Goal: Task Accomplishment & Management: Use online tool/utility

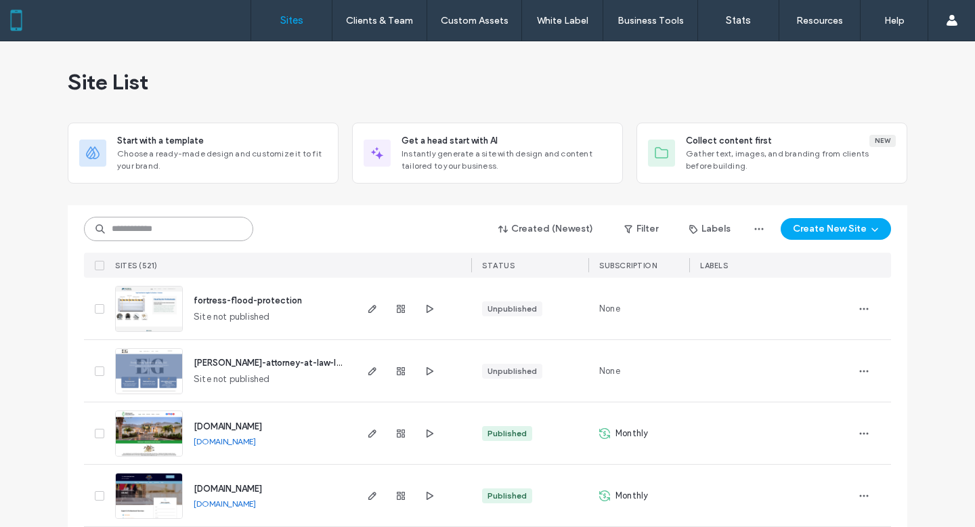
click at [156, 225] on input at bounding box center [168, 229] width 169 height 24
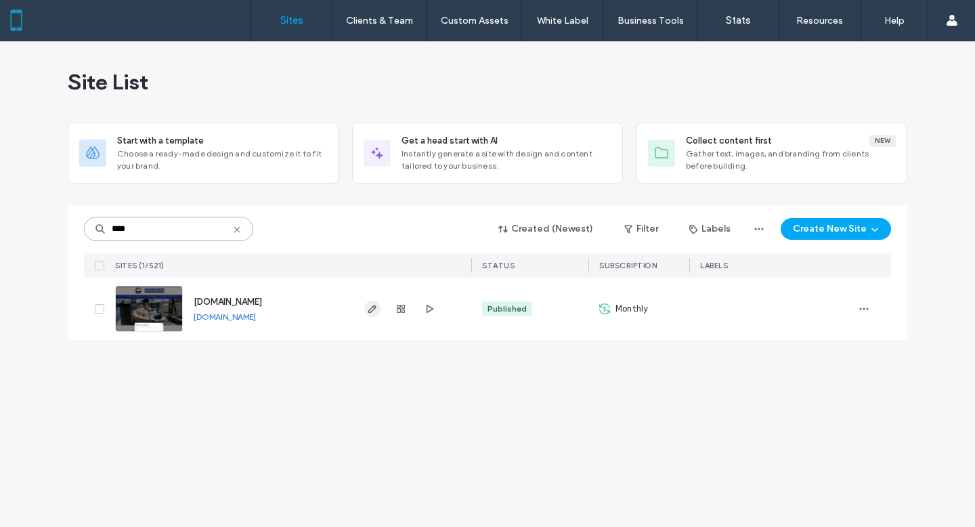
type input "****"
click at [372, 307] on use "button" at bounding box center [372, 309] width 8 height 8
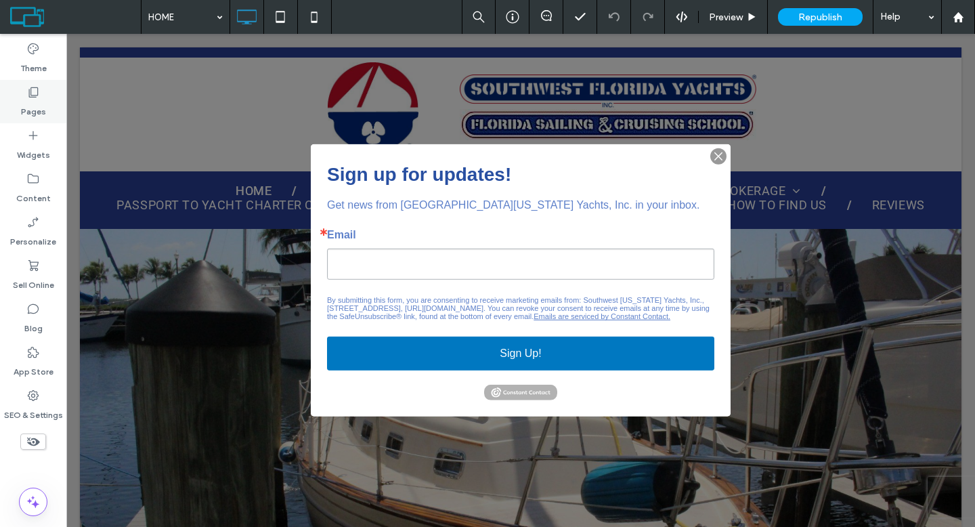
click at [41, 106] on label "Pages" at bounding box center [33, 108] width 25 height 19
click at [37, 104] on label "Pages" at bounding box center [33, 108] width 25 height 19
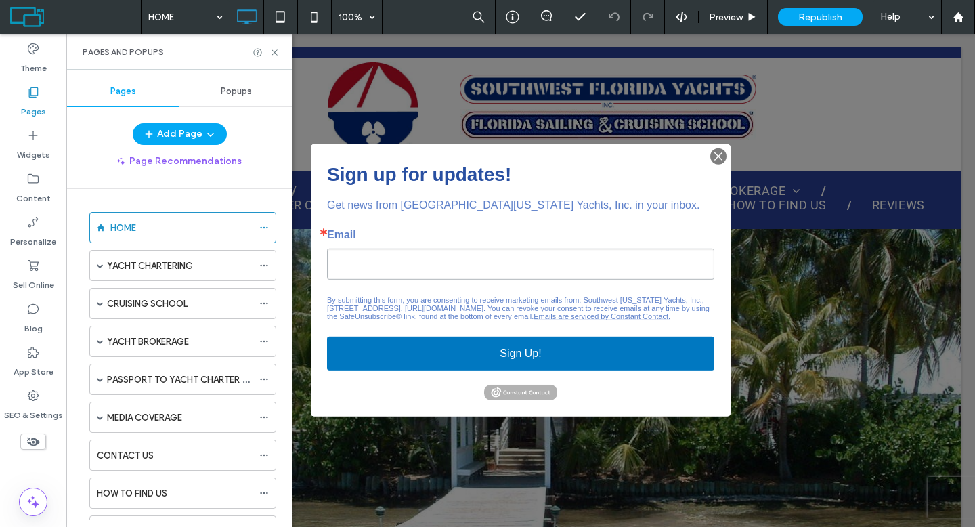
click at [709, 149] on img "button" at bounding box center [718, 156] width 19 height 19
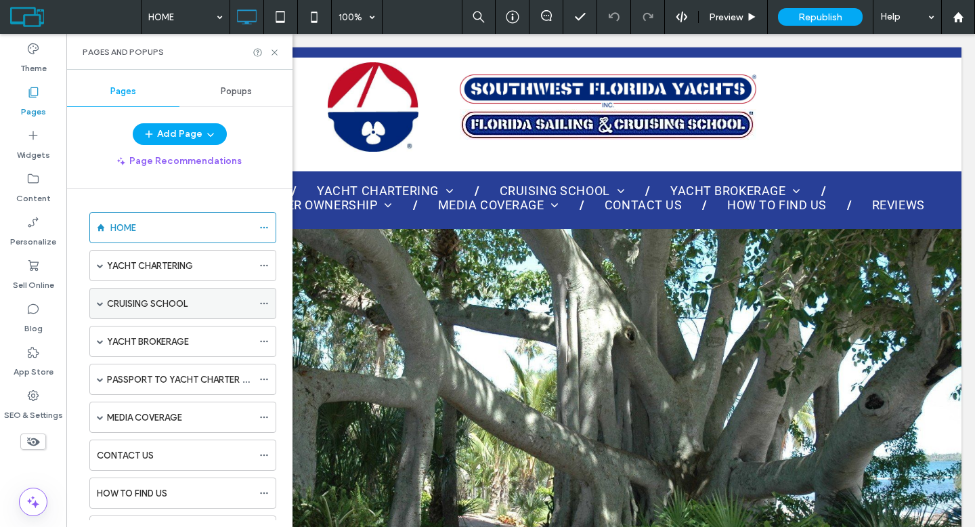
click at [98, 303] on span at bounding box center [100, 303] width 7 height 7
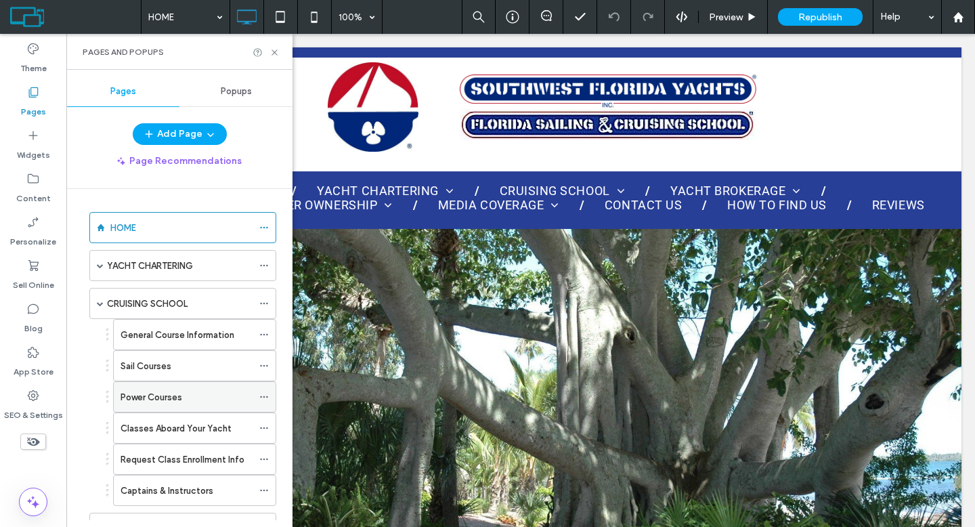
click at [154, 398] on label "Power Courses" at bounding box center [151, 397] width 62 height 24
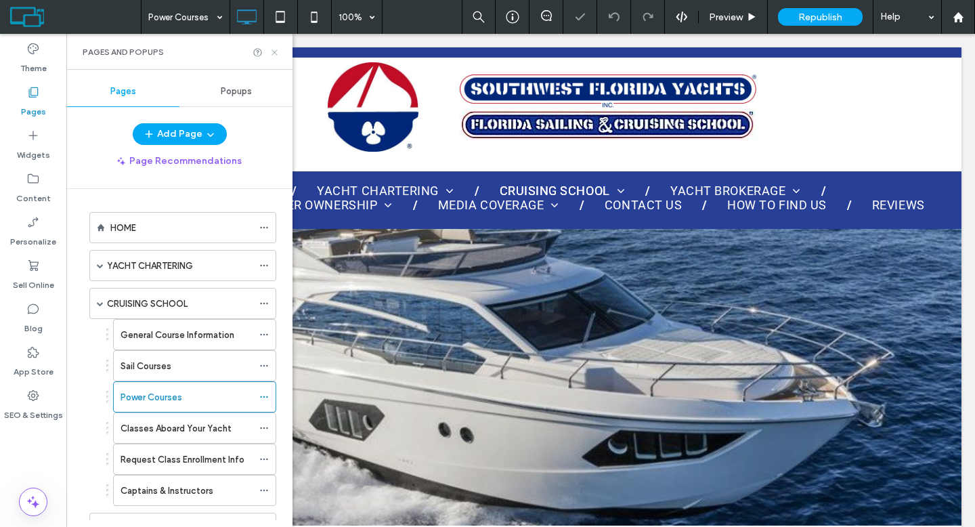
click at [273, 51] on use at bounding box center [273, 51] width 5 height 5
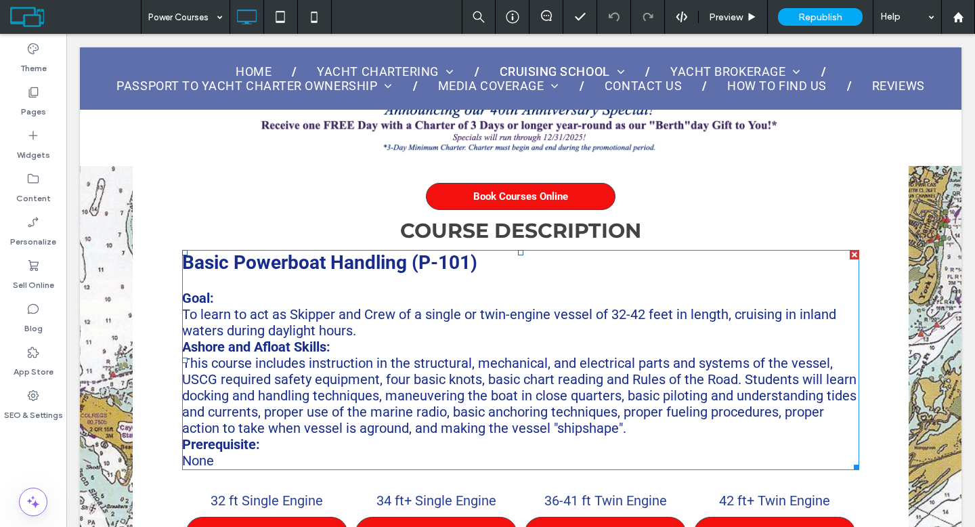
scroll to position [749, 0]
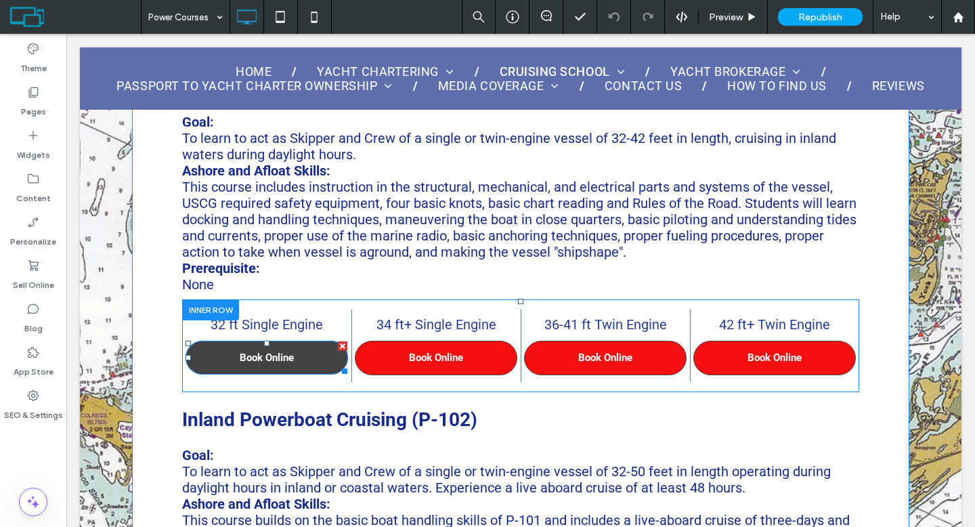
click at [291, 351] on span "Book Online" at bounding box center [267, 357] width 54 height 12
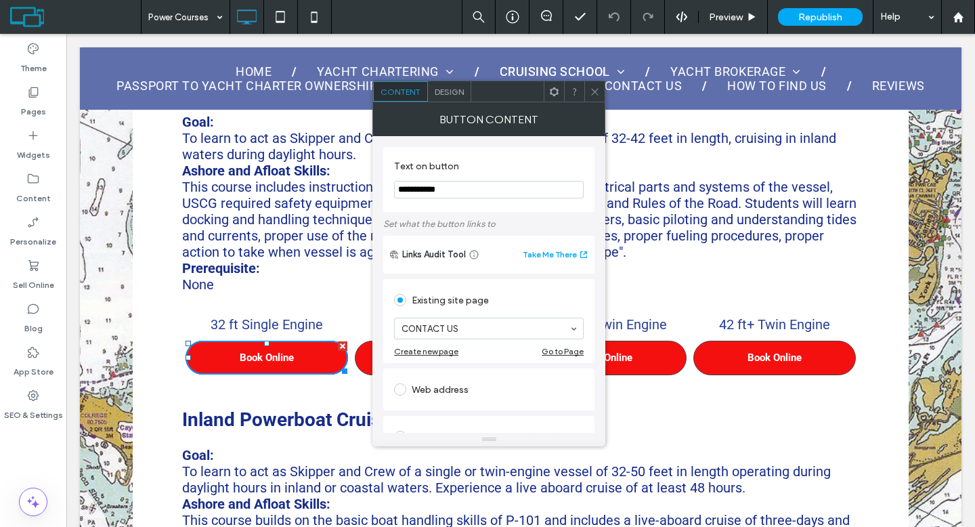
click at [596, 95] on icon at bounding box center [595, 92] width 10 height 10
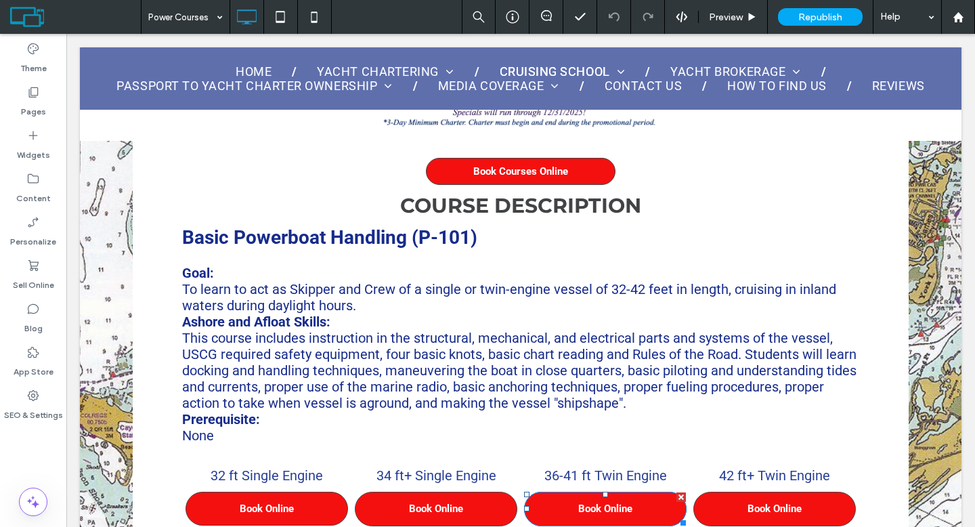
scroll to position [424, 0]
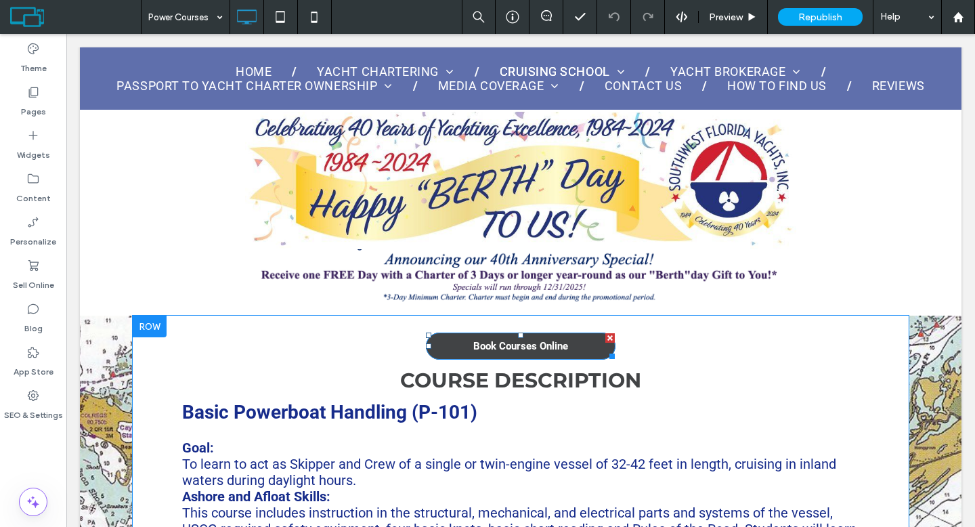
click at [500, 345] on span "Book Courses Online" at bounding box center [520, 346] width 95 height 12
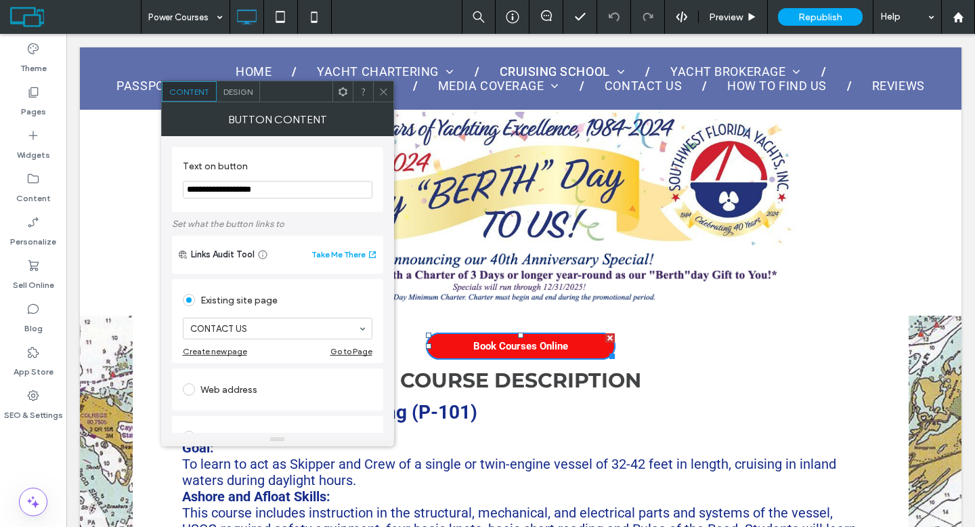
click at [378, 91] on icon at bounding box center [383, 92] width 10 height 10
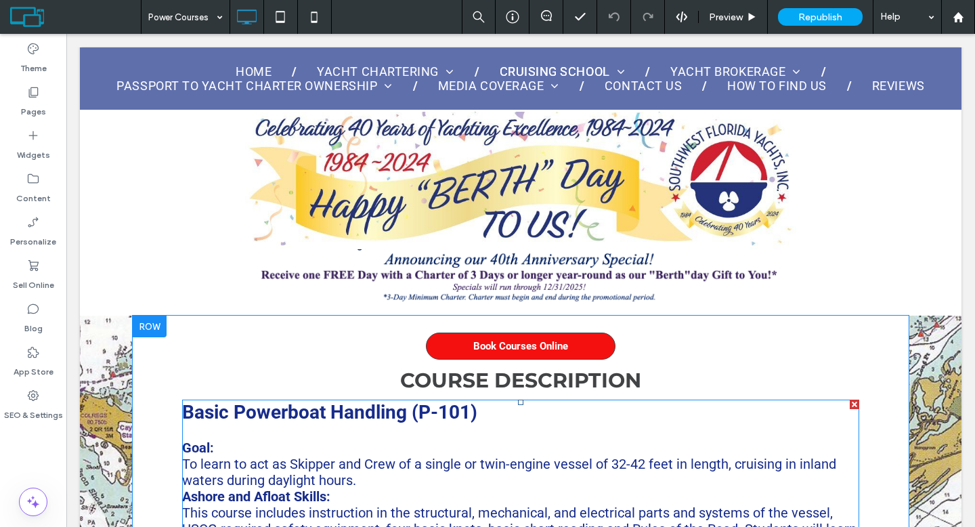
click at [849, 403] on div at bounding box center [853, 403] width 9 height 9
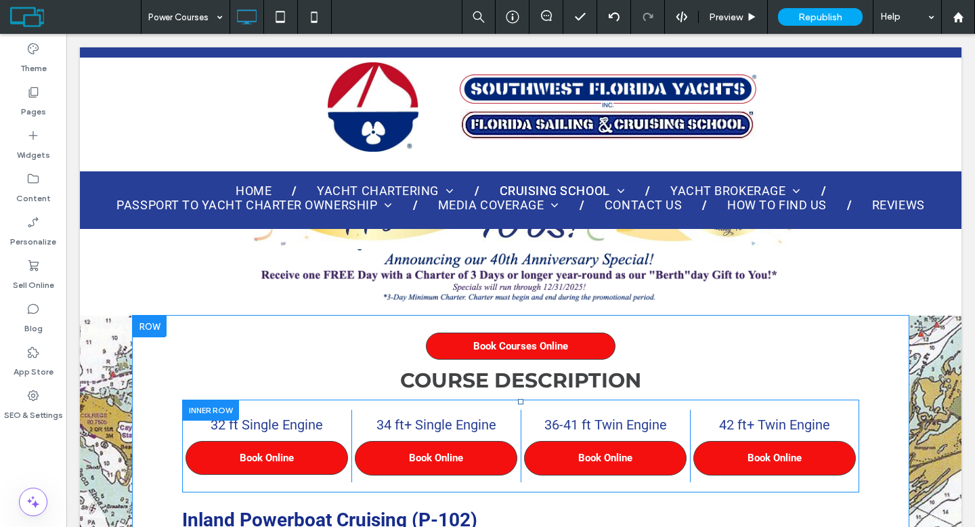
click at [195, 405] on div at bounding box center [210, 409] width 57 height 21
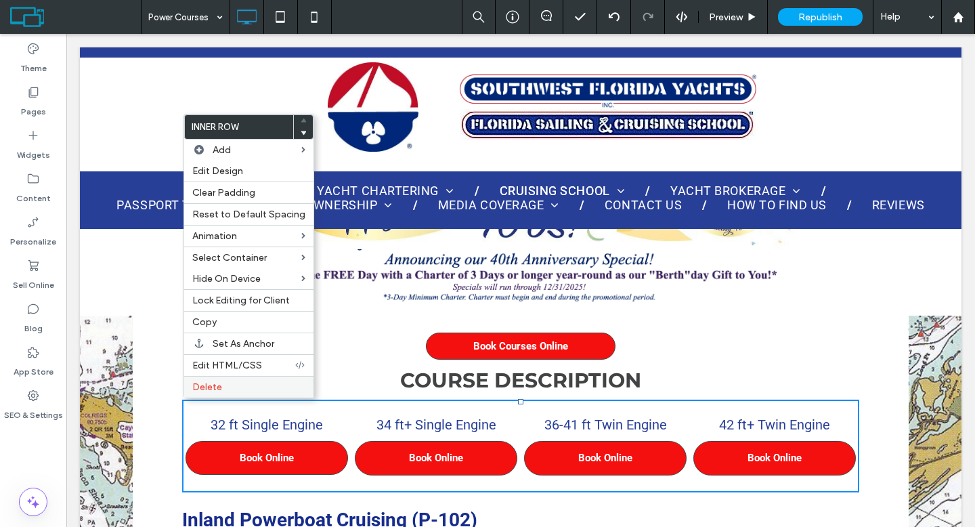
click at [216, 392] on span "Delete" at bounding box center [207, 387] width 30 height 12
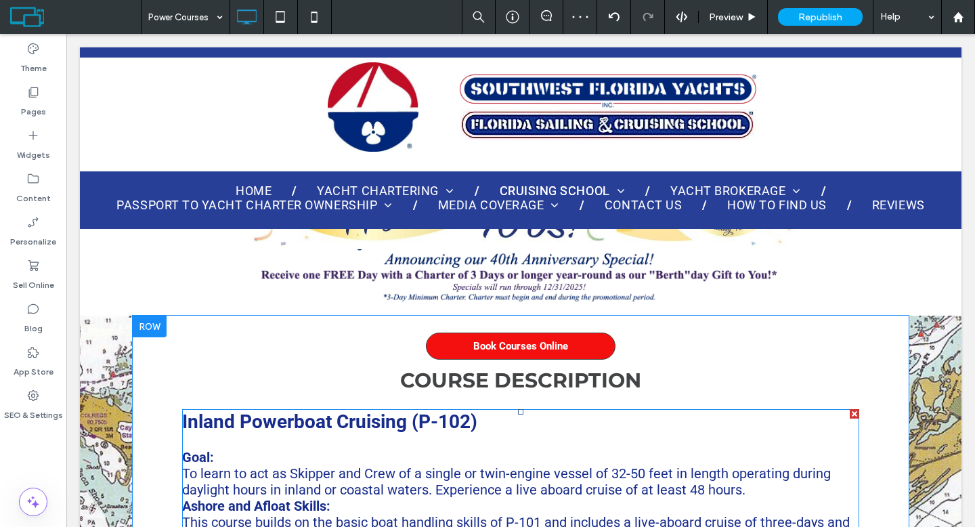
click at [849, 410] on div at bounding box center [853, 413] width 9 height 9
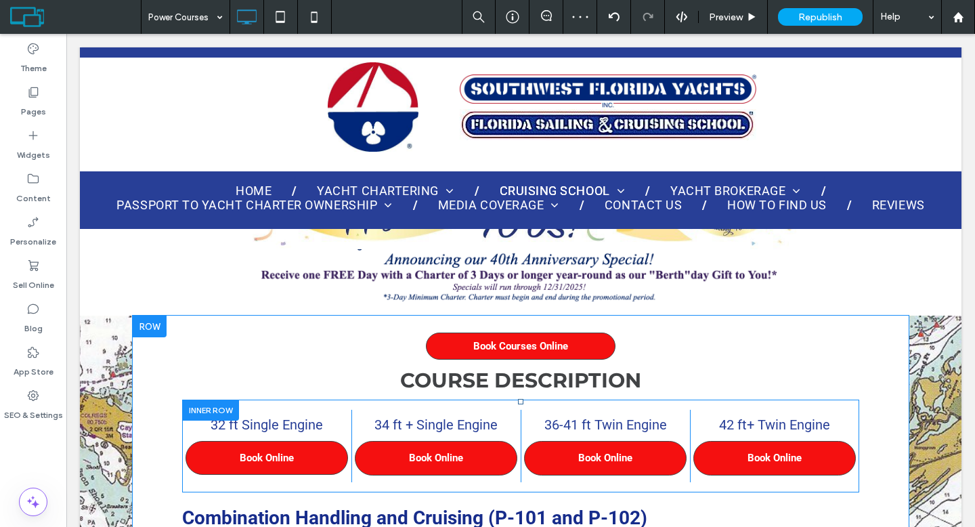
click at [228, 407] on div at bounding box center [210, 409] width 57 height 21
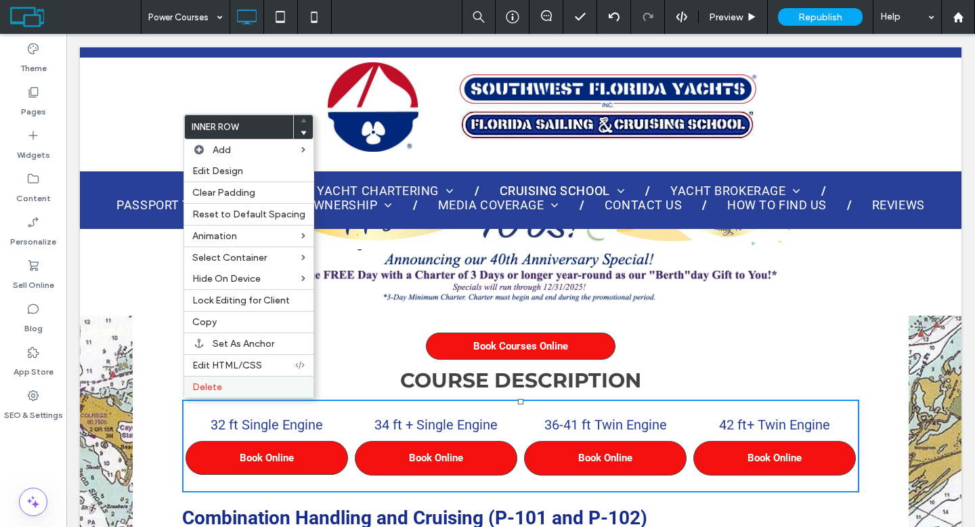
click at [228, 385] on label "Delete" at bounding box center [248, 387] width 113 height 12
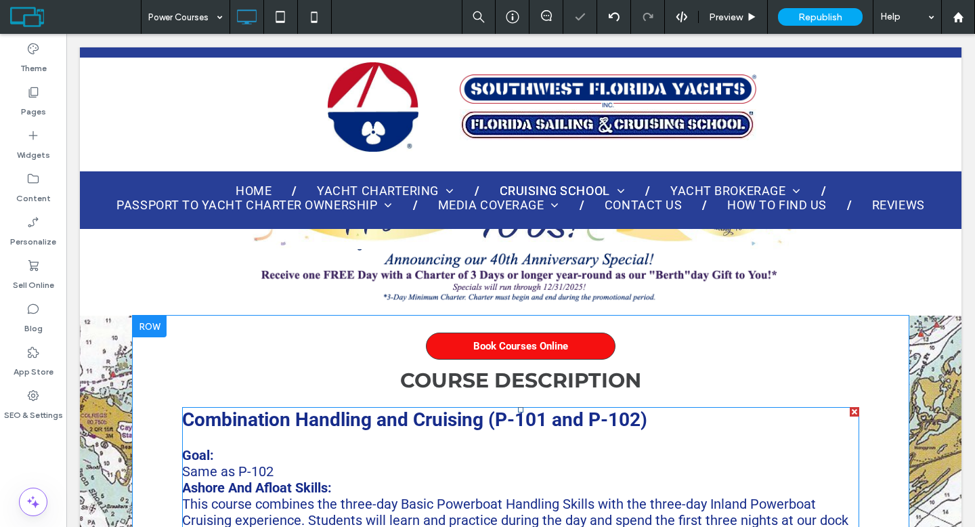
click at [849, 410] on div at bounding box center [853, 411] width 9 height 9
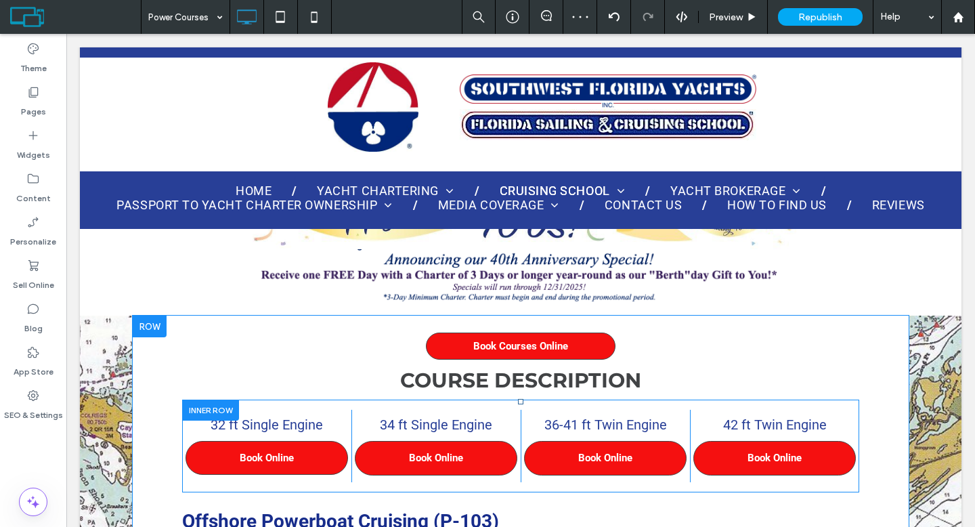
click at [215, 409] on div at bounding box center [210, 409] width 57 height 21
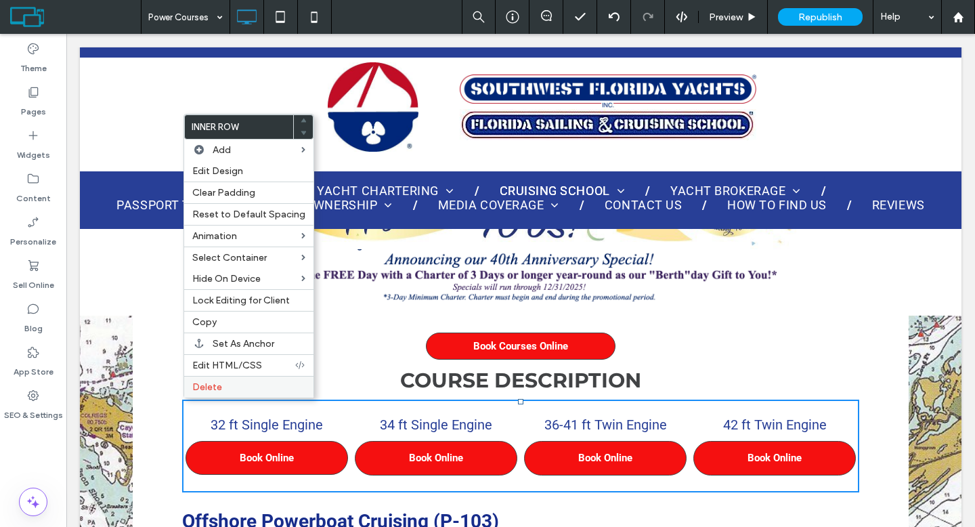
click at [214, 389] on span "Delete" at bounding box center [207, 387] width 30 height 12
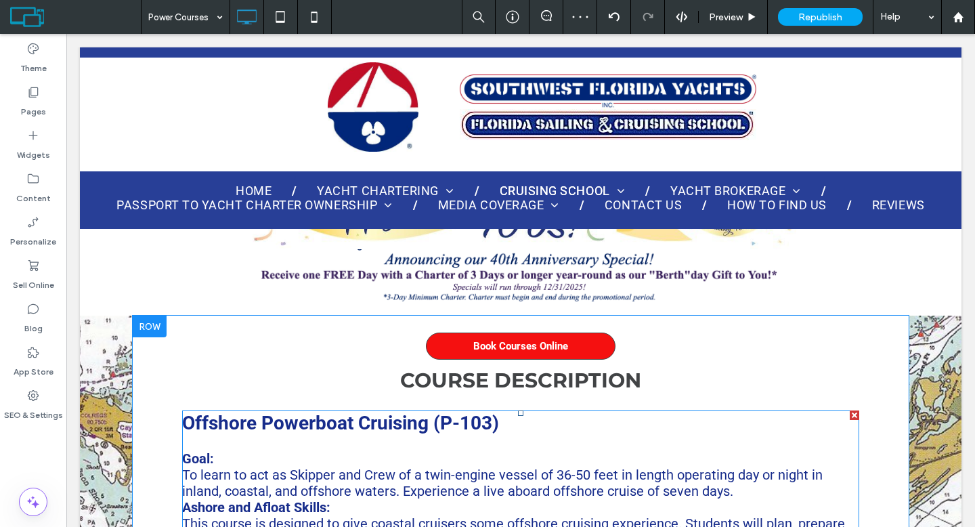
click at [849, 410] on div at bounding box center [853, 414] width 9 height 9
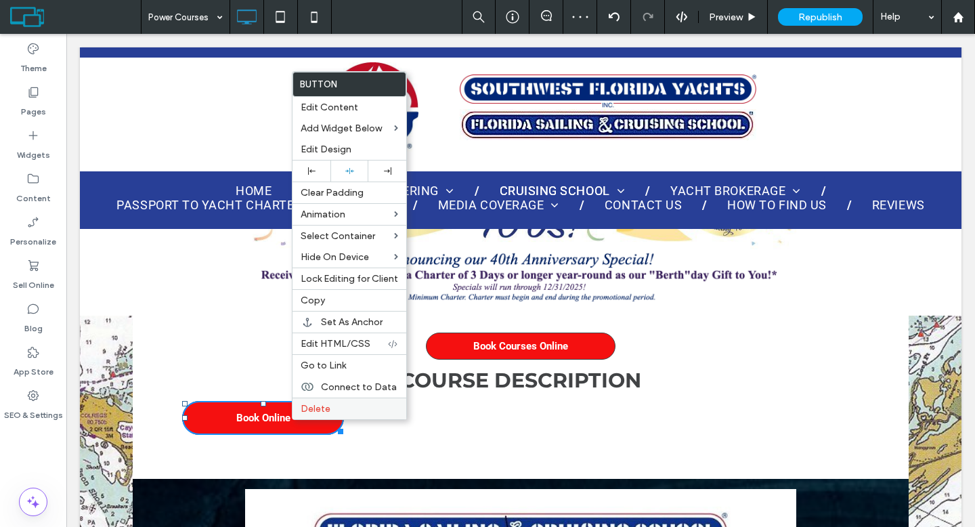
click at [319, 405] on span "Delete" at bounding box center [316, 409] width 30 height 12
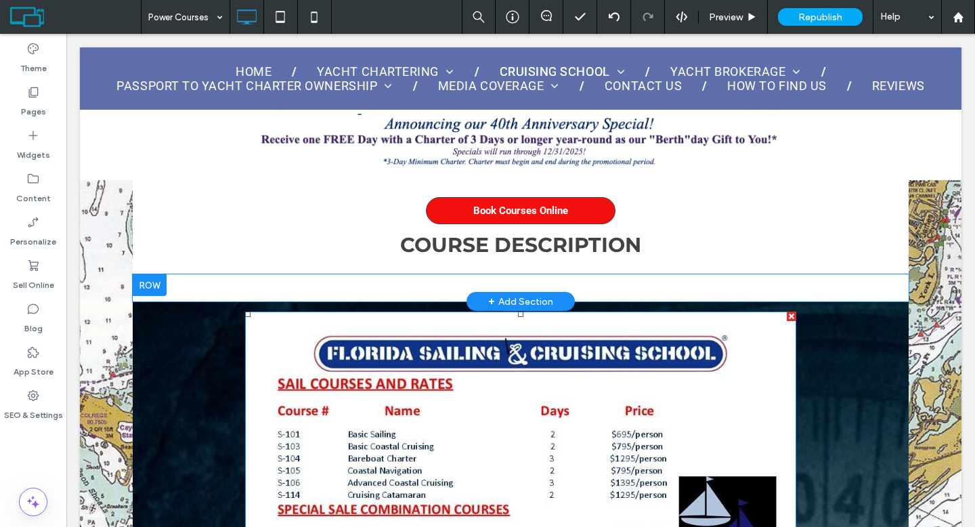
scroll to position [508, 0]
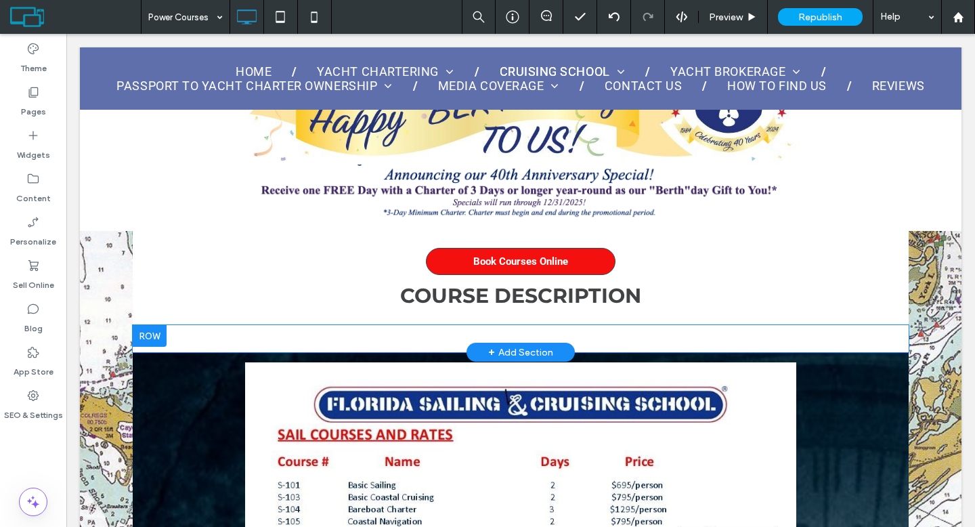
click at [159, 329] on div at bounding box center [150, 336] width 34 height 22
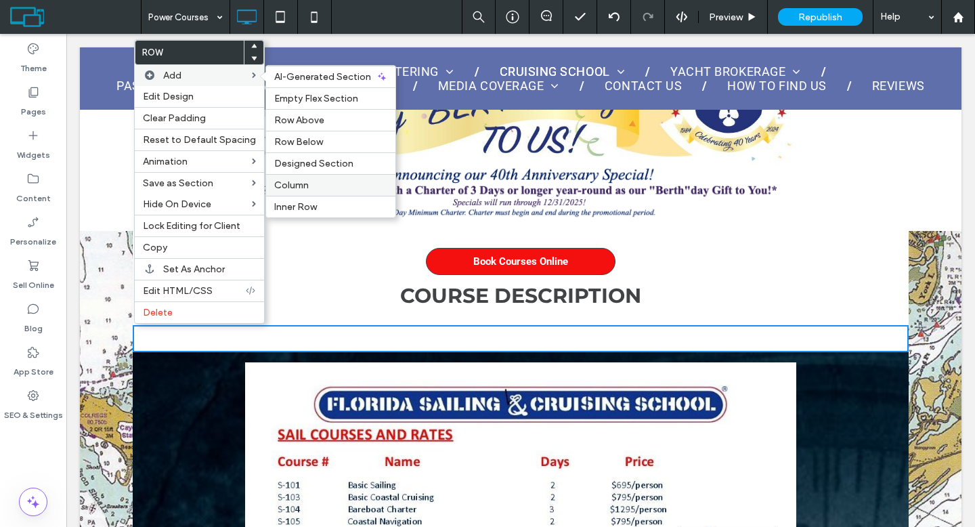
drag, startPoint x: 294, startPoint y: 184, endPoint x: 219, endPoint y: 141, distance: 86.7
click at [294, 184] on span "Column" at bounding box center [291, 185] width 35 height 12
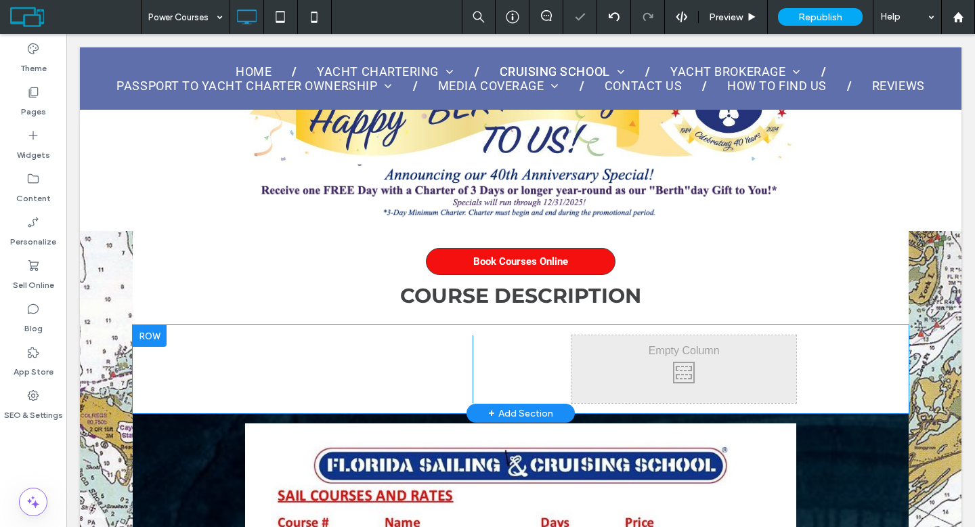
click at [162, 332] on div at bounding box center [150, 336] width 34 height 22
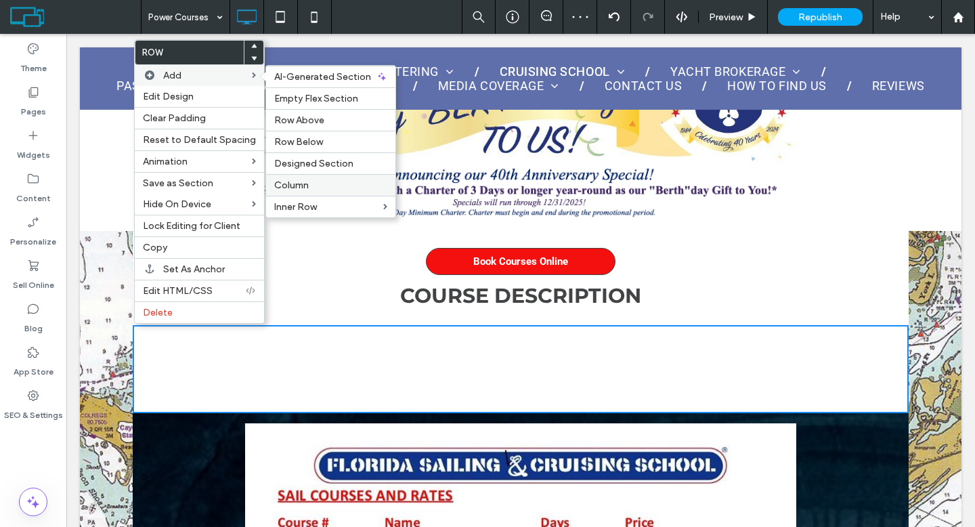
click at [309, 183] on label "Column" at bounding box center [330, 185] width 113 height 12
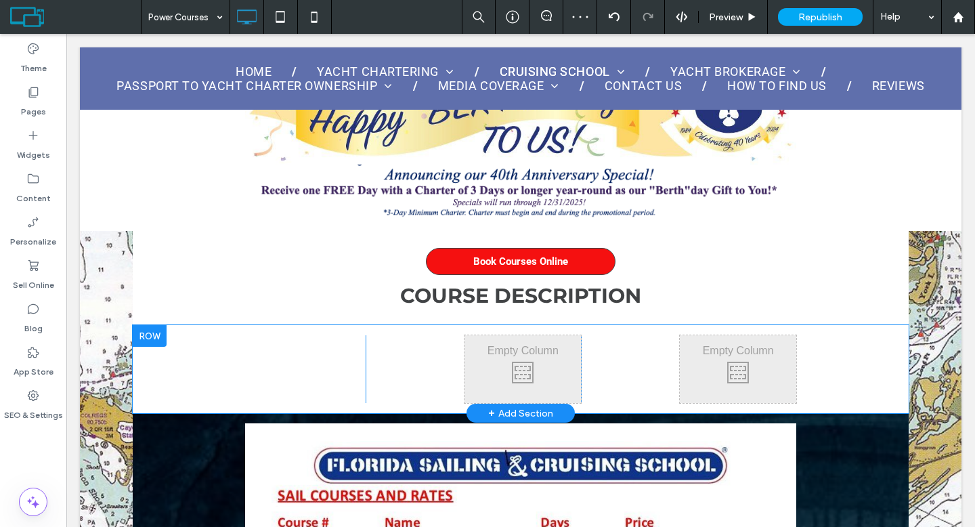
click at [231, 353] on div "Click To Paste Click To Paste Click To Paste Click To Paste Click To Paste" at bounding box center [521, 369] width 650 height 68
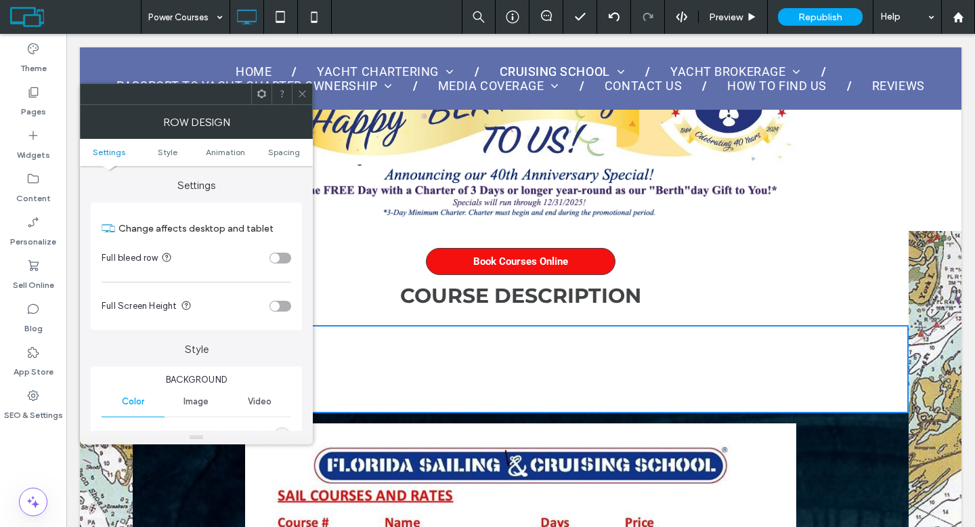
click at [303, 95] on use at bounding box center [301, 94] width 7 height 7
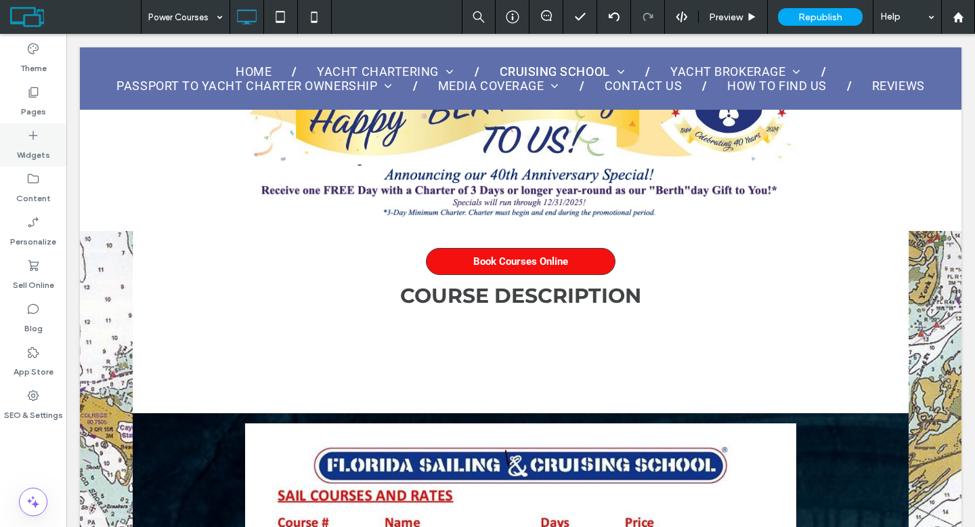
click at [30, 149] on label "Widgets" at bounding box center [33, 151] width 33 height 19
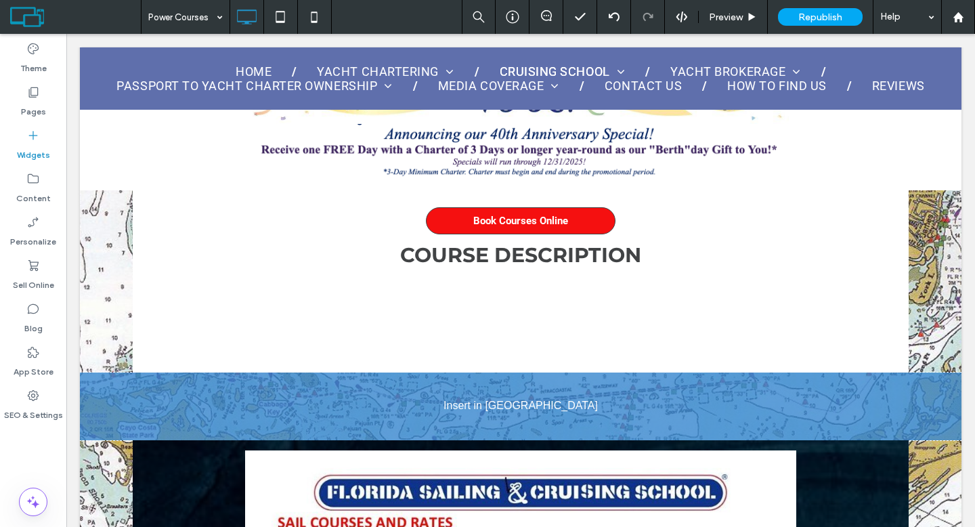
scroll to position [556, 0]
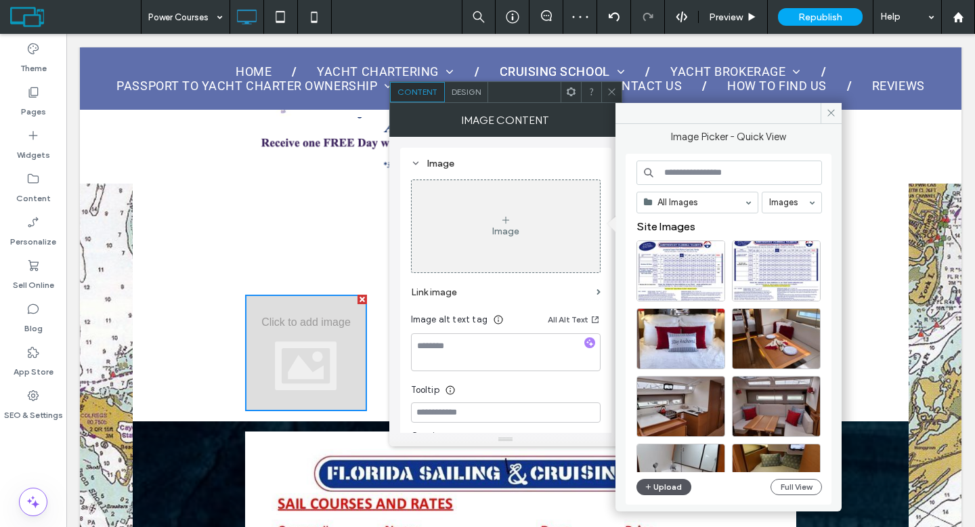
click at [659, 485] on button "Upload" at bounding box center [664, 487] width 56 height 16
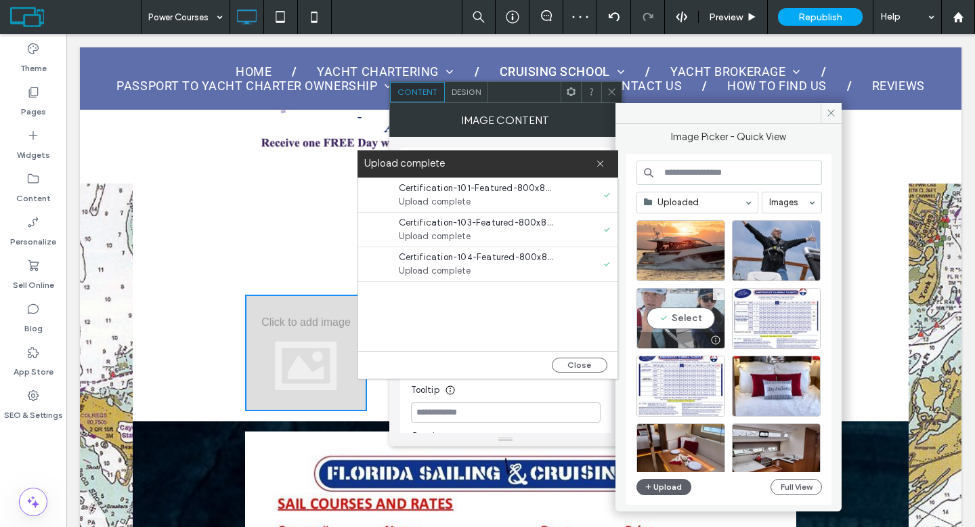
click at [673, 315] on div "Select" at bounding box center [680, 318] width 89 height 61
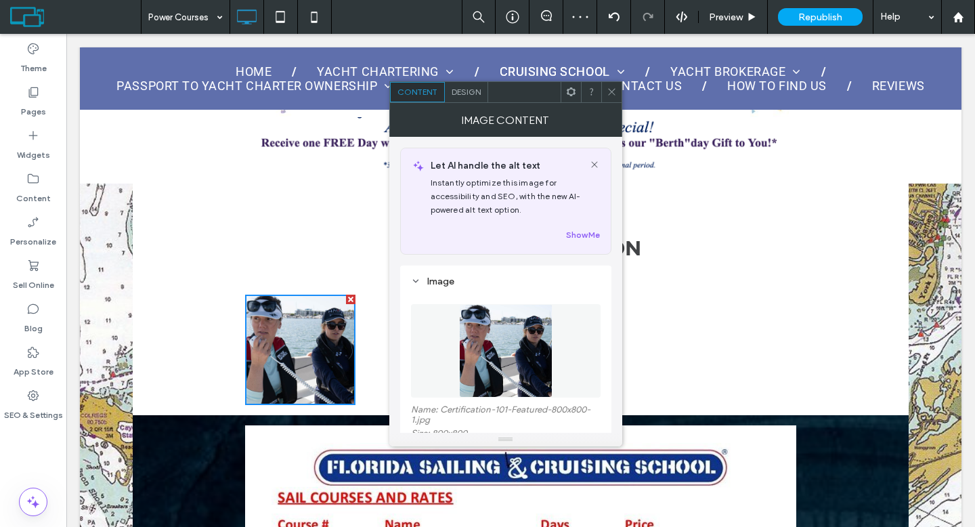
click at [608, 89] on icon at bounding box center [611, 92] width 10 height 10
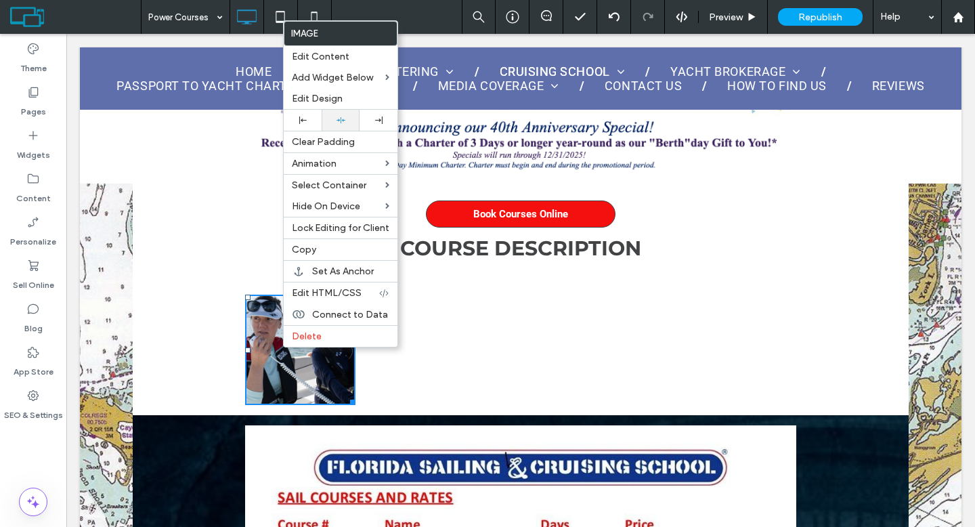
click at [350, 118] on div at bounding box center [340, 120] width 24 height 9
click at [203, 282] on div "Click To Paste Click To Paste Click To Paste Click To Paste Click To Paste Row …" at bounding box center [521, 346] width 776 height 137
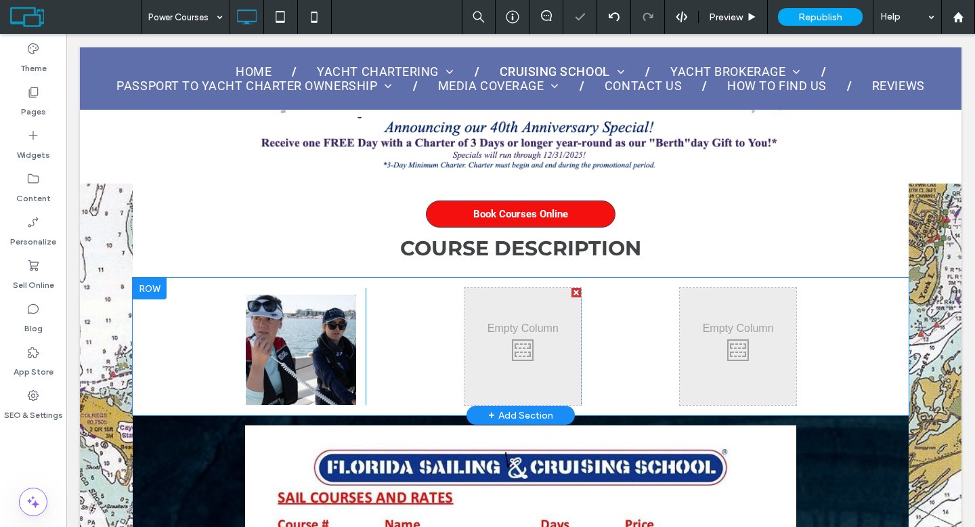
click at [158, 287] on div at bounding box center [150, 289] width 34 height 22
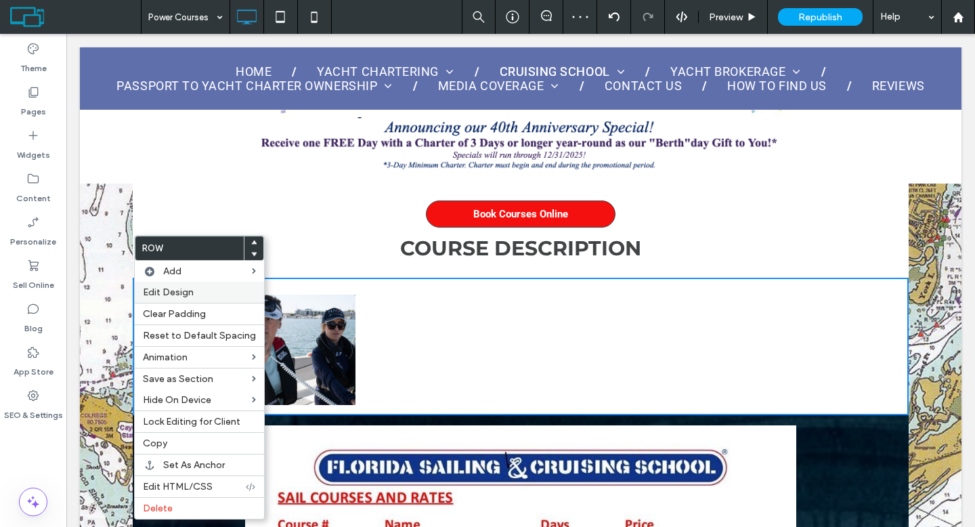
click at [157, 289] on span "Edit Design" at bounding box center [168, 292] width 51 height 12
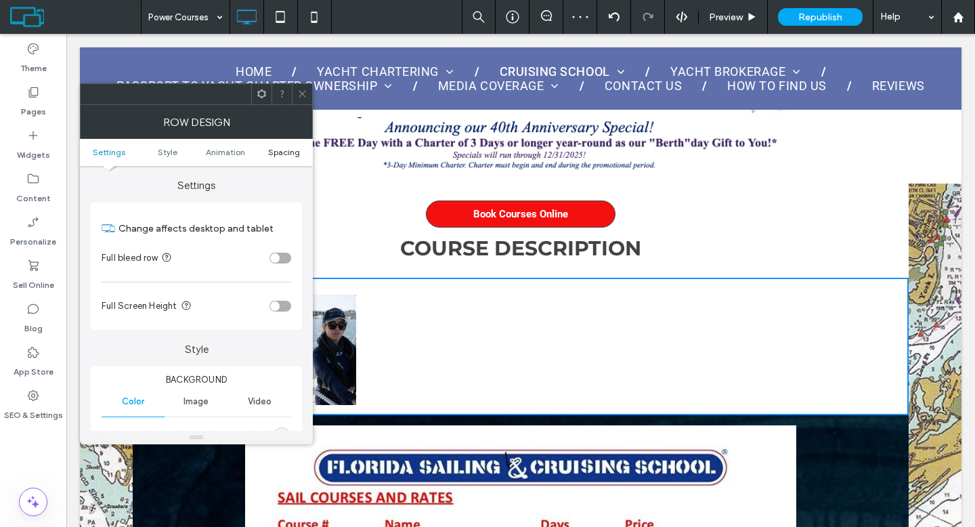
click at [280, 152] on span "Spacing" at bounding box center [284, 152] width 32 height 10
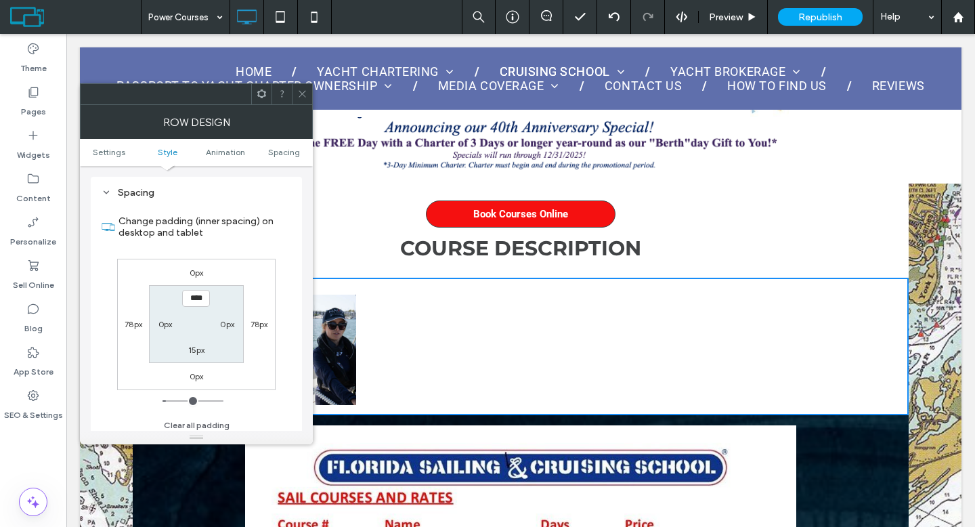
scroll to position [431, 0]
click at [301, 98] on icon at bounding box center [302, 94] width 10 height 10
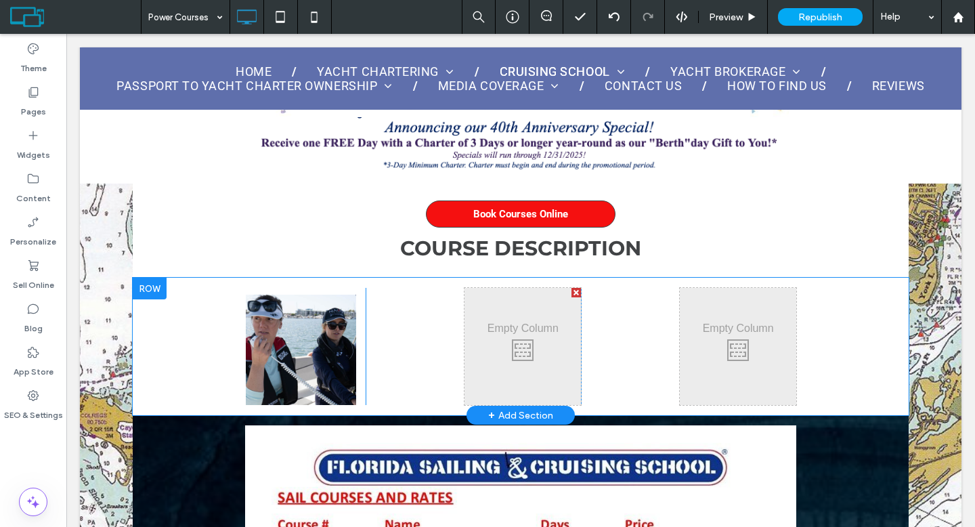
click at [164, 286] on div at bounding box center [150, 289] width 34 height 22
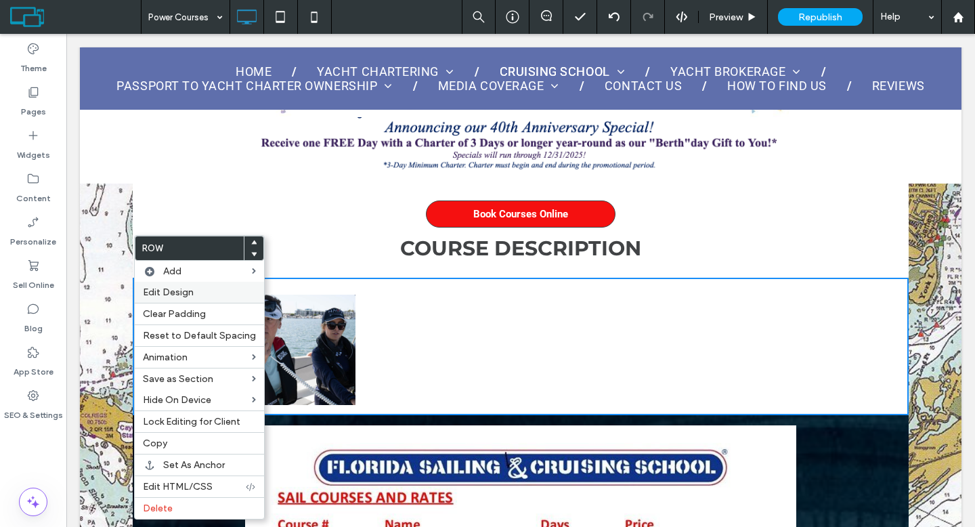
click at [180, 288] on span "Edit Design" at bounding box center [168, 292] width 51 height 12
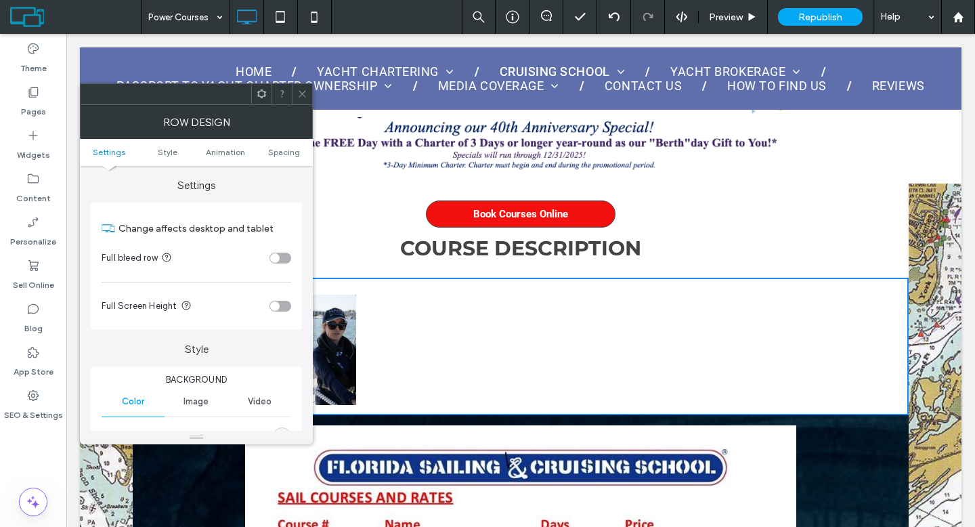
click at [285, 256] on div "toggle" at bounding box center [280, 257] width 22 height 11
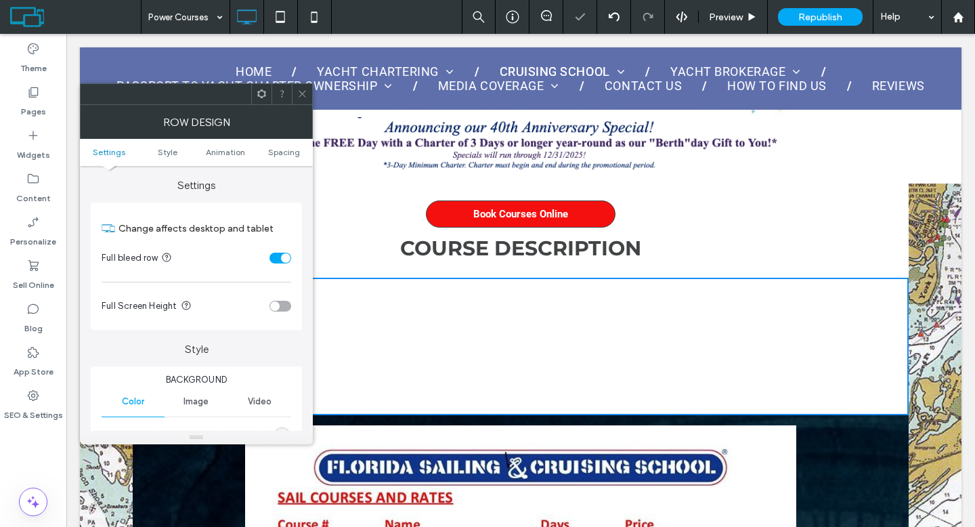
click at [301, 94] on icon at bounding box center [302, 94] width 10 height 10
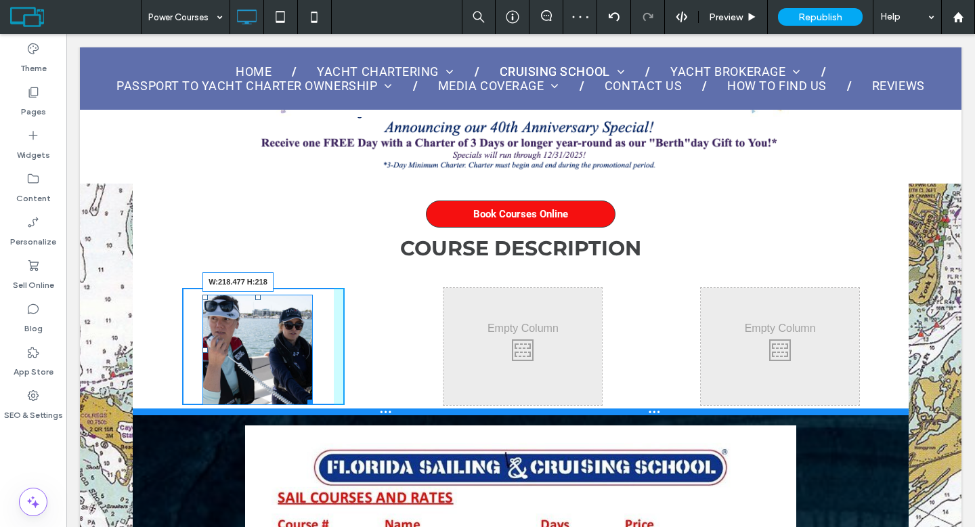
drag, startPoint x: 307, startPoint y: 401, endPoint x: 384, endPoint y: 451, distance: 91.6
click at [384, 415] on div "W:218.477 H:218 Click To Paste Click To Paste Click To Paste Click To Paste Cli…" at bounding box center [521, 346] width 776 height 137
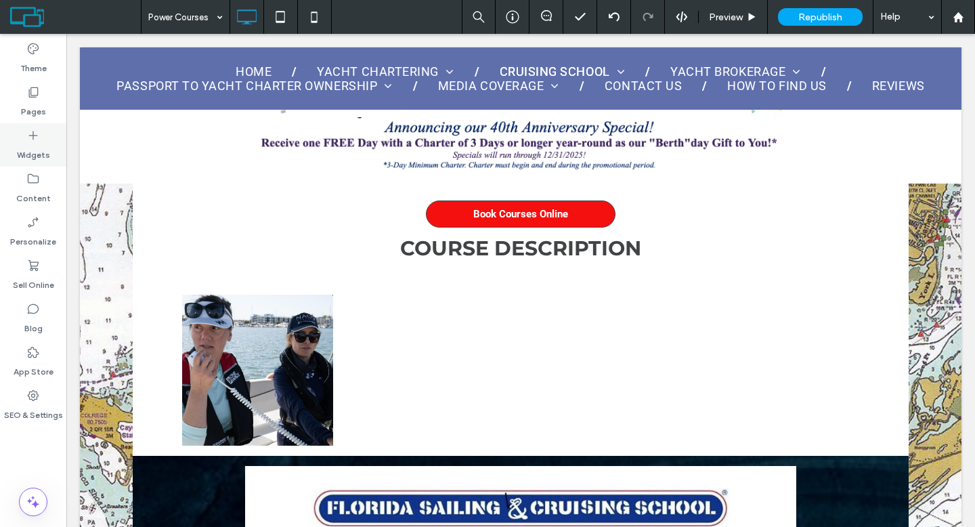
click at [37, 142] on label "Widgets" at bounding box center [33, 151] width 33 height 19
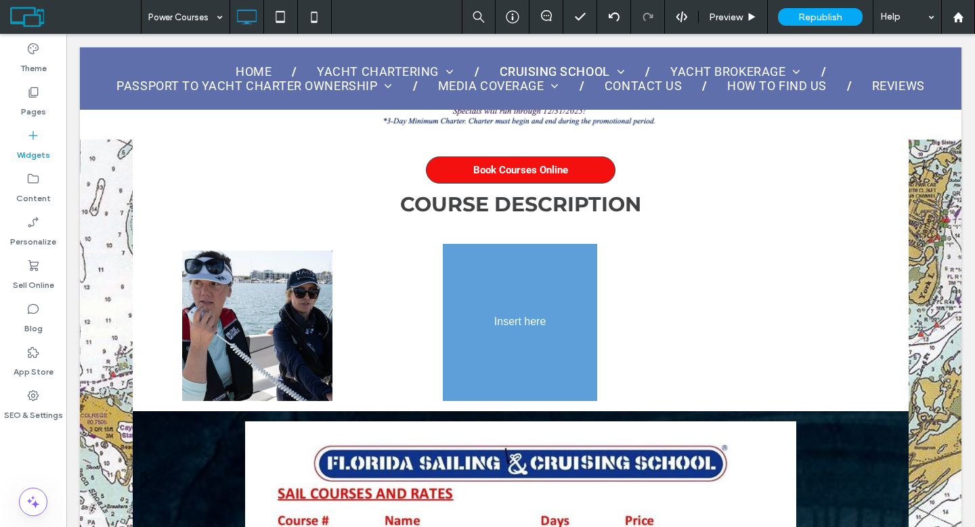
scroll to position [603, 0]
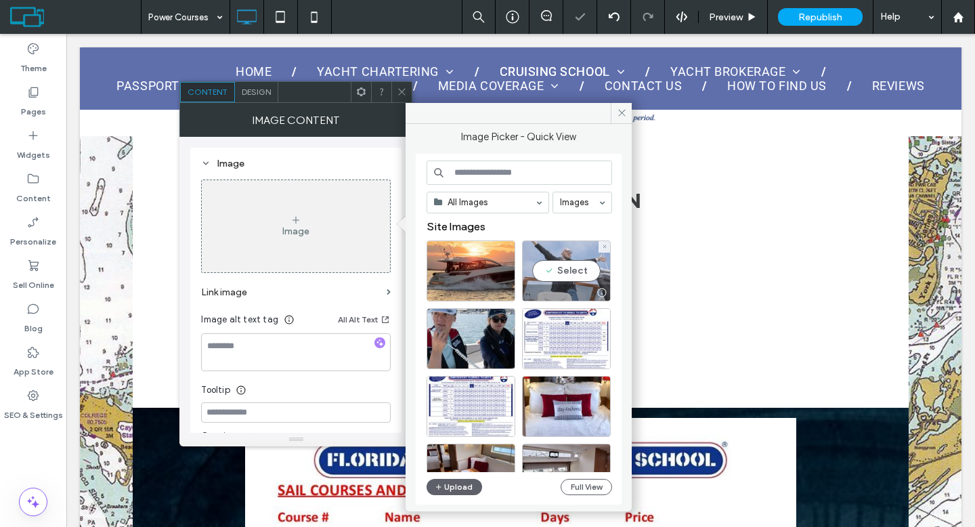
click at [562, 263] on div "Select" at bounding box center [566, 270] width 89 height 61
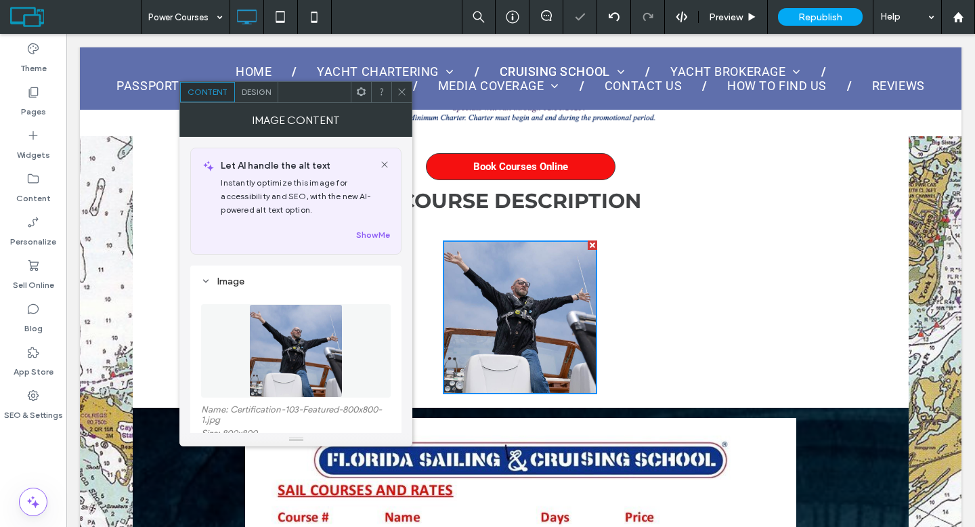
click at [401, 90] on icon at bounding box center [402, 92] width 10 height 10
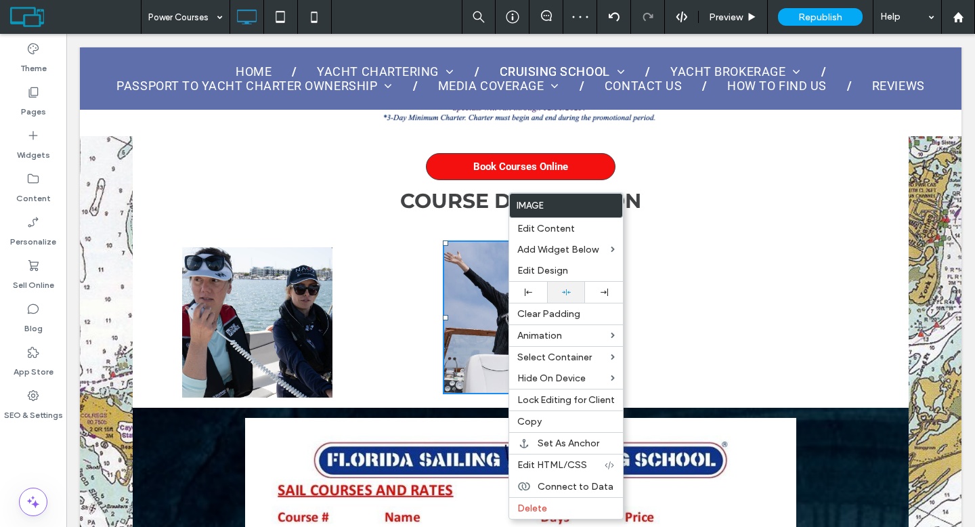
click at [572, 287] on div at bounding box center [566, 292] width 38 height 21
click at [409, 313] on div "Click To Paste Click To Paste Click To Paste Click To Paste Click To Paste" at bounding box center [521, 318] width 776 height 157
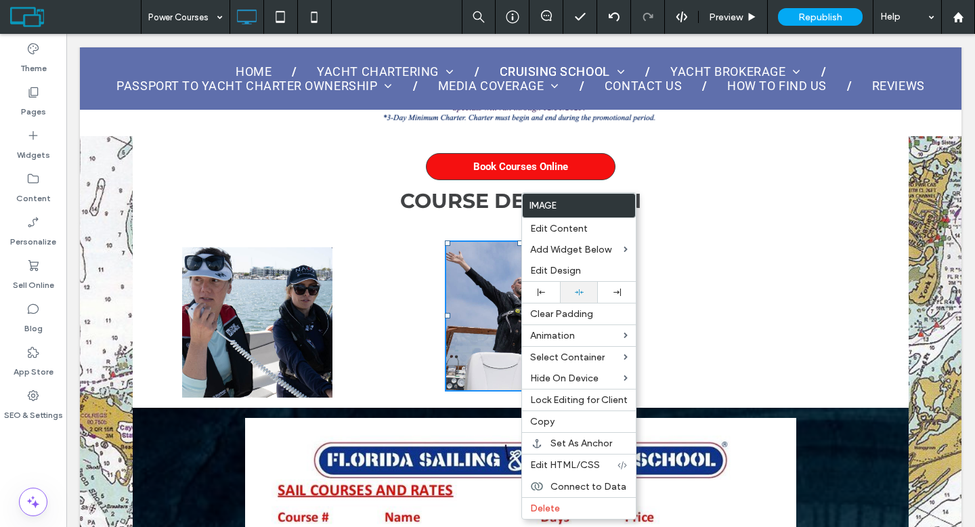
click at [565, 296] on div at bounding box center [579, 292] width 38 height 21
click at [32, 141] on icon at bounding box center [33, 136] width 14 height 14
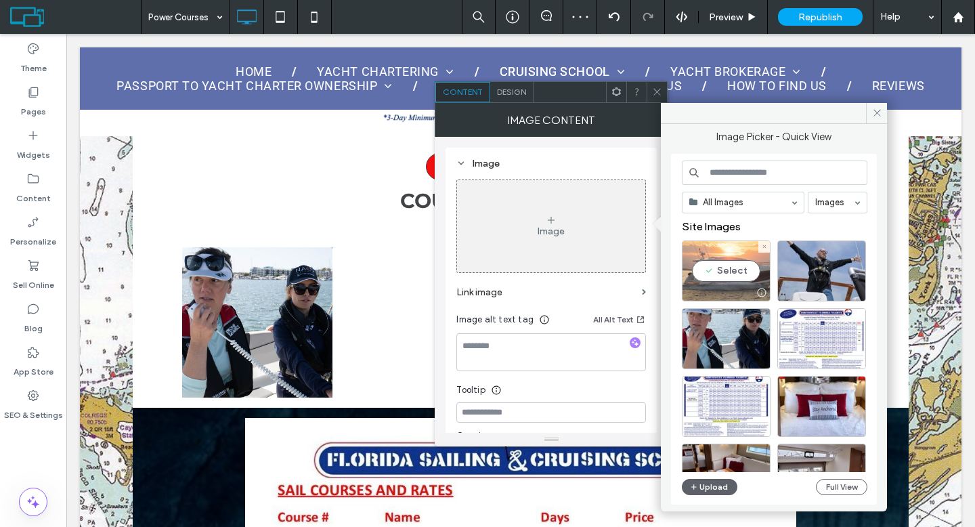
drag, startPoint x: 718, startPoint y: 260, endPoint x: 651, endPoint y: 226, distance: 75.1
click at [718, 260] on div "Select" at bounding box center [726, 270] width 89 height 61
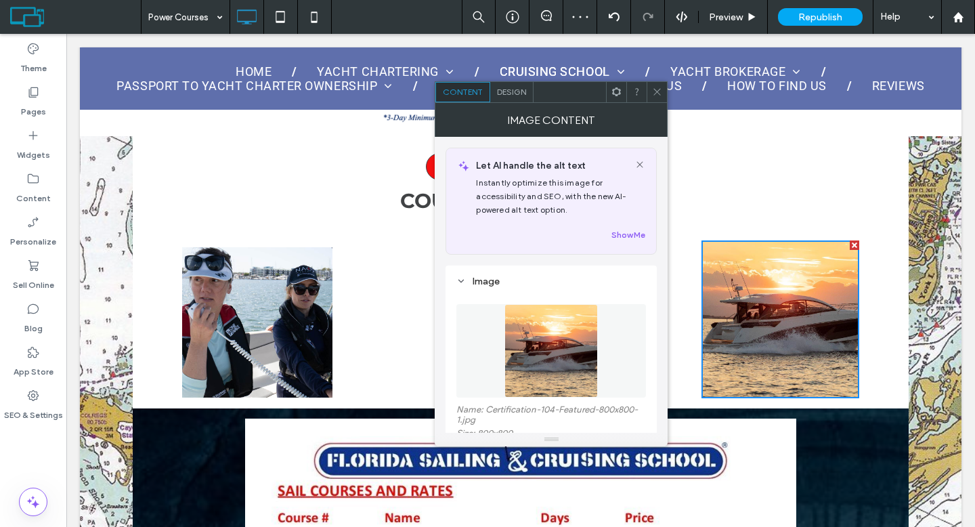
click at [655, 93] on icon at bounding box center [657, 92] width 10 height 10
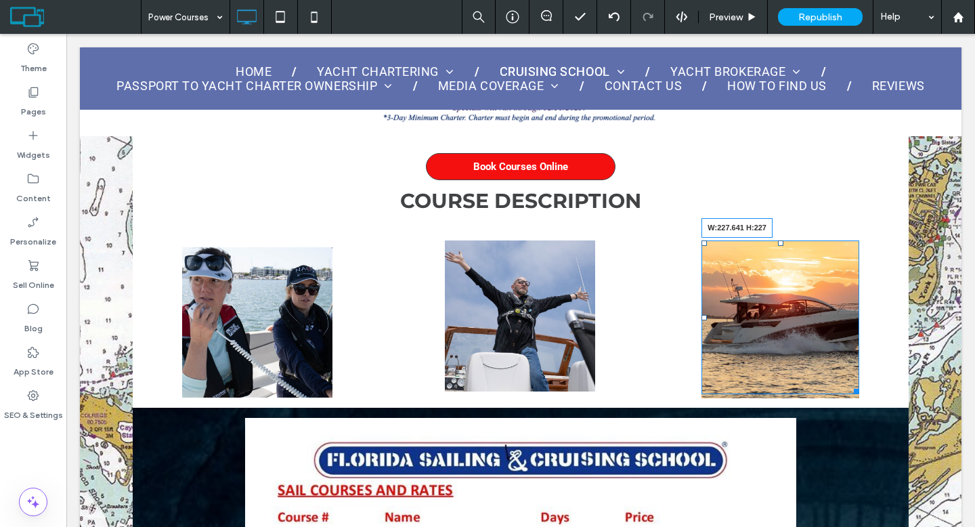
drag, startPoint x: 845, startPoint y: 391, endPoint x: 969, endPoint y: 452, distance: 137.4
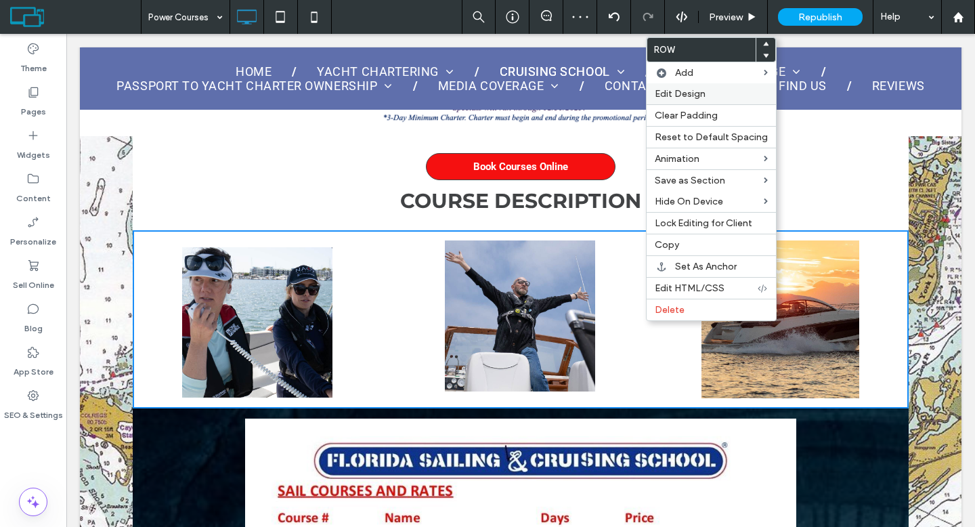
click at [698, 89] on span "Edit Design" at bounding box center [680, 94] width 51 height 12
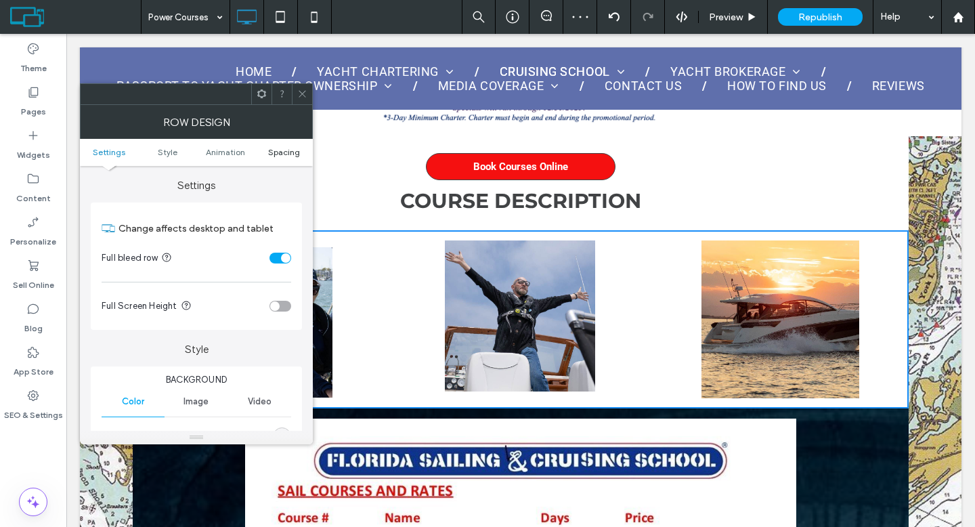
click at [282, 149] on span "Spacing" at bounding box center [284, 152] width 32 height 10
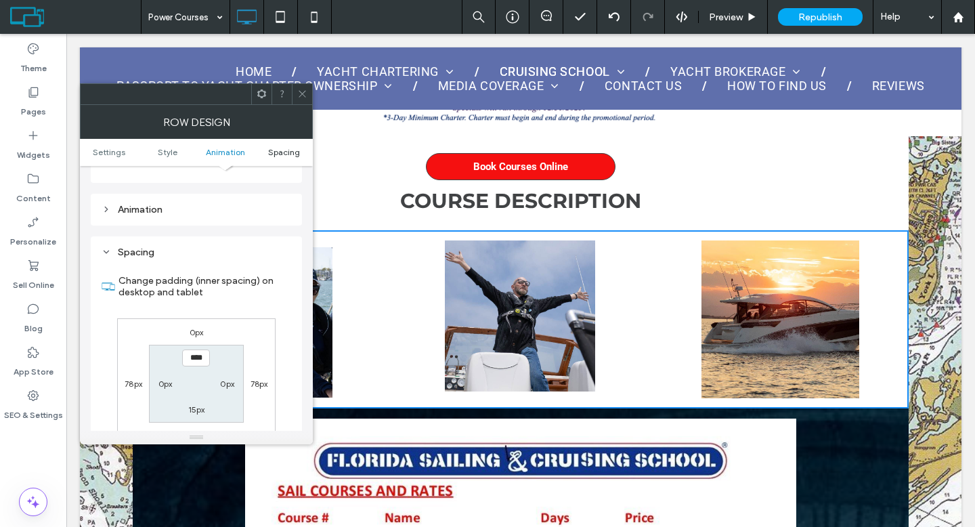
scroll to position [431, 0]
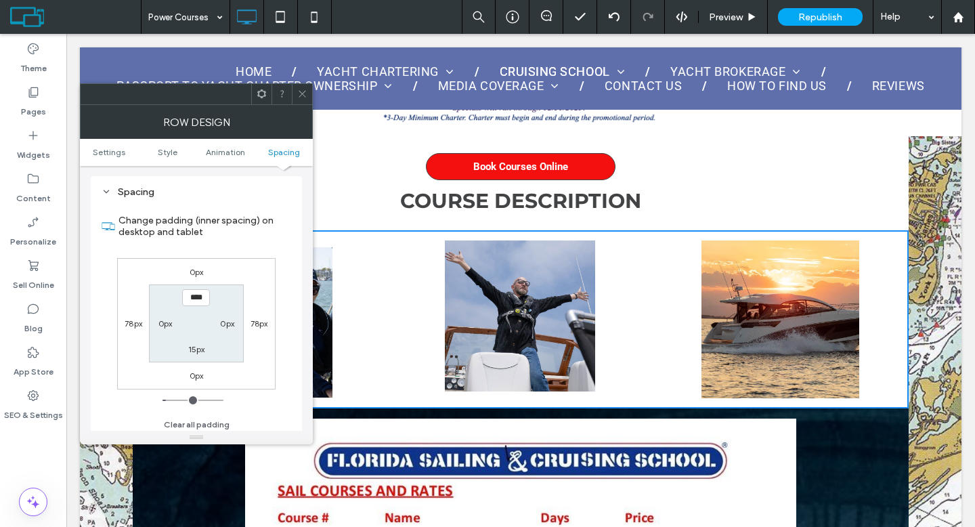
click at [307, 93] on icon at bounding box center [302, 94] width 10 height 10
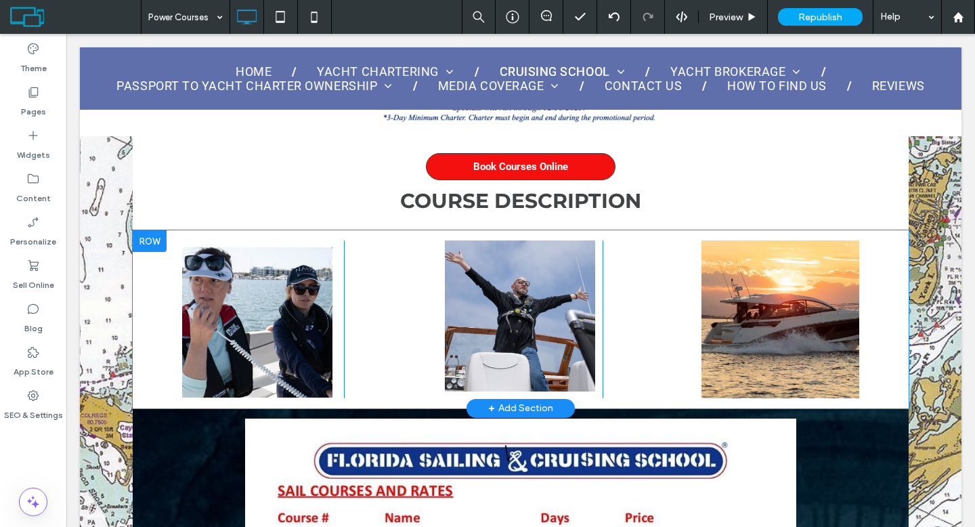
click at [853, 340] on div "Click To Paste Click To Paste Click To Paste Click To Paste Click To Paste" at bounding box center [521, 319] width 776 height 158
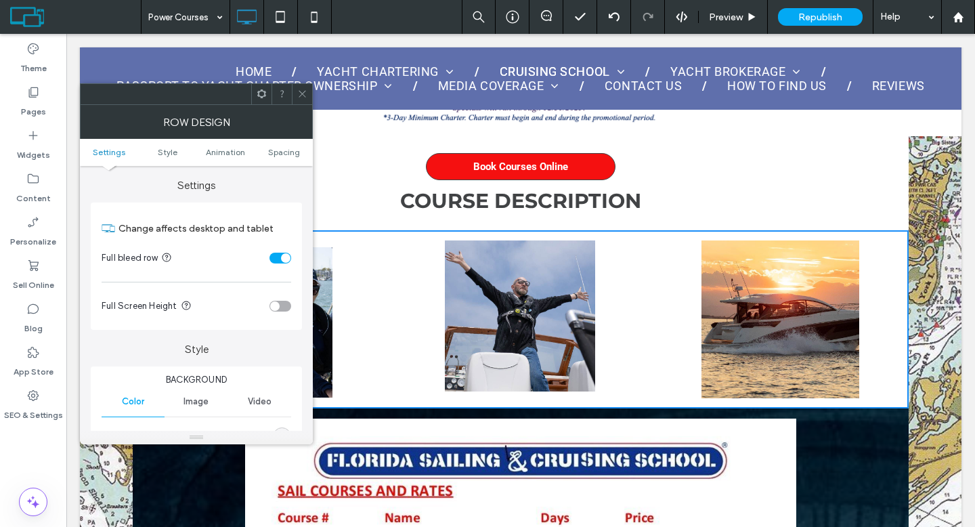
click at [307, 95] on icon at bounding box center [302, 94] width 10 height 10
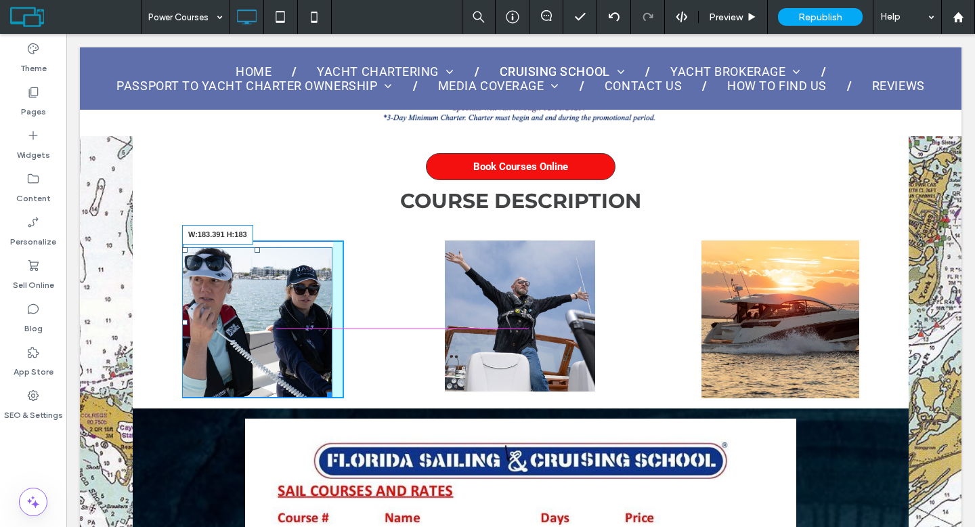
drag, startPoint x: 322, startPoint y: 387, endPoint x: 309, endPoint y: 378, distance: 16.0
click at [309, 378] on div "W:183.391 H:183 Click To Paste" at bounding box center [263, 319] width 162 height 158
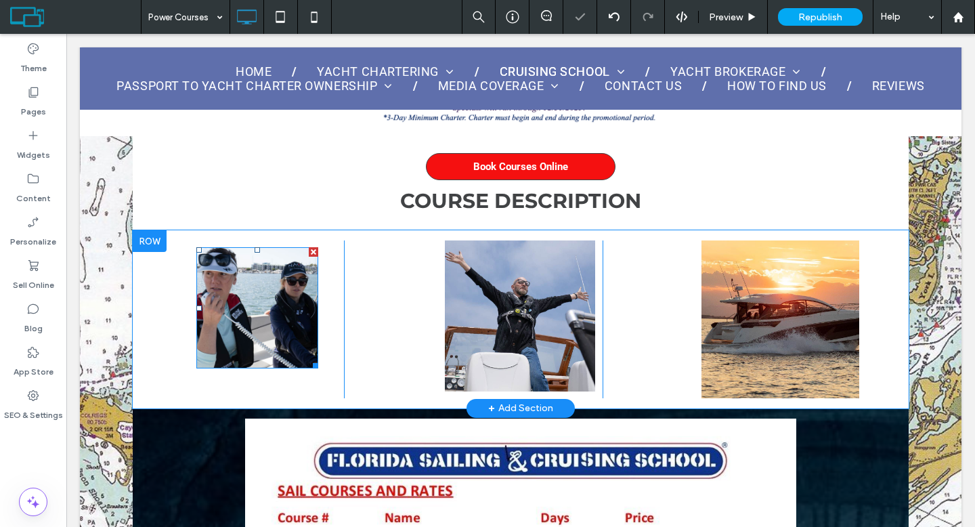
click at [308, 380] on div "Click To Paste" at bounding box center [263, 319] width 162 height 158
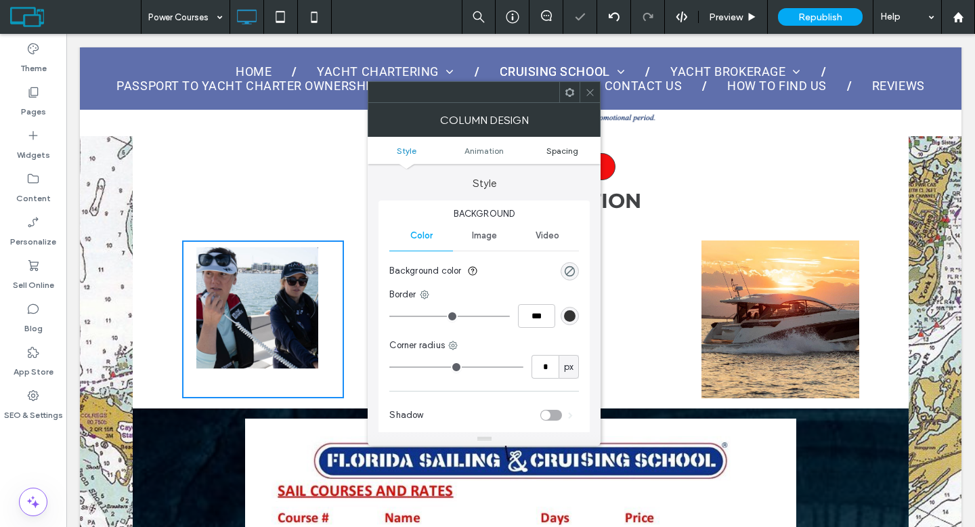
click at [574, 149] on span "Spacing" at bounding box center [562, 151] width 32 height 10
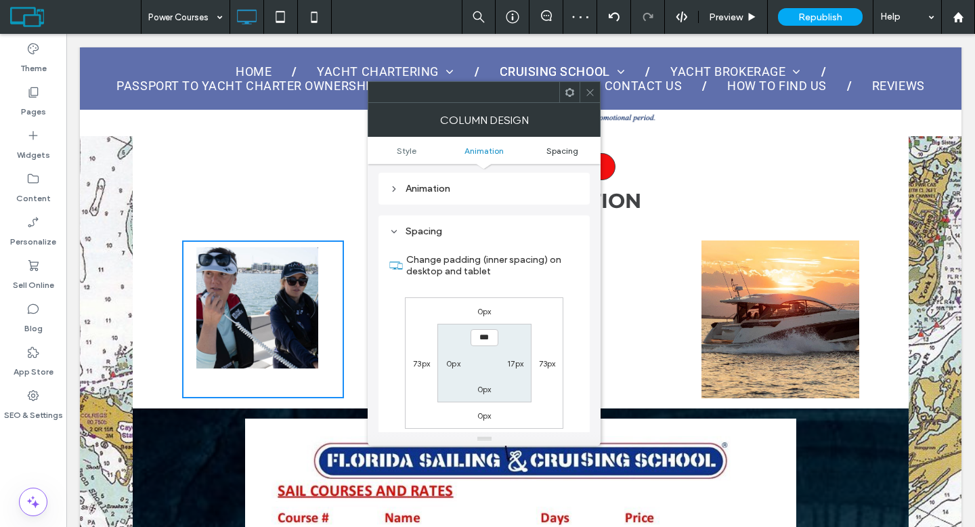
scroll to position [318, 0]
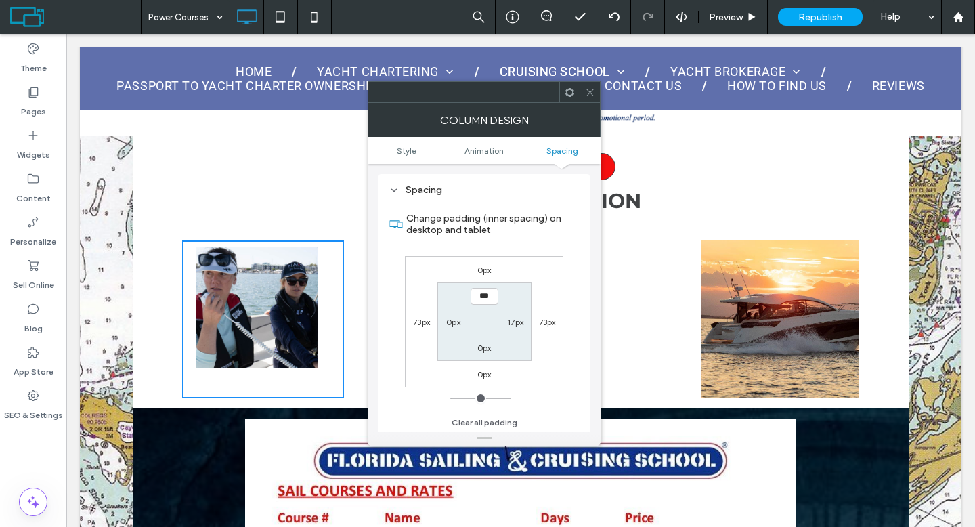
click at [421, 324] on label "73px" at bounding box center [421, 322] width 17 height 10
type input "**"
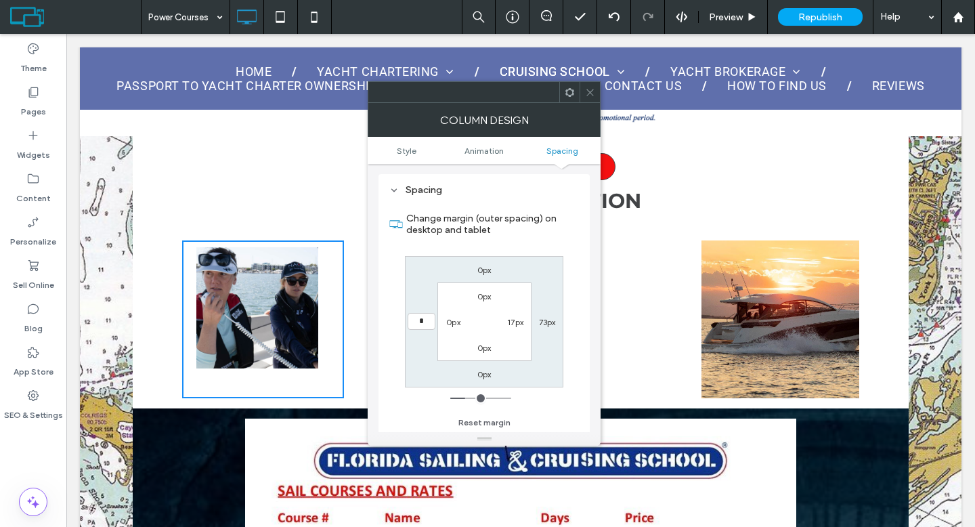
type input "*"
type input "***"
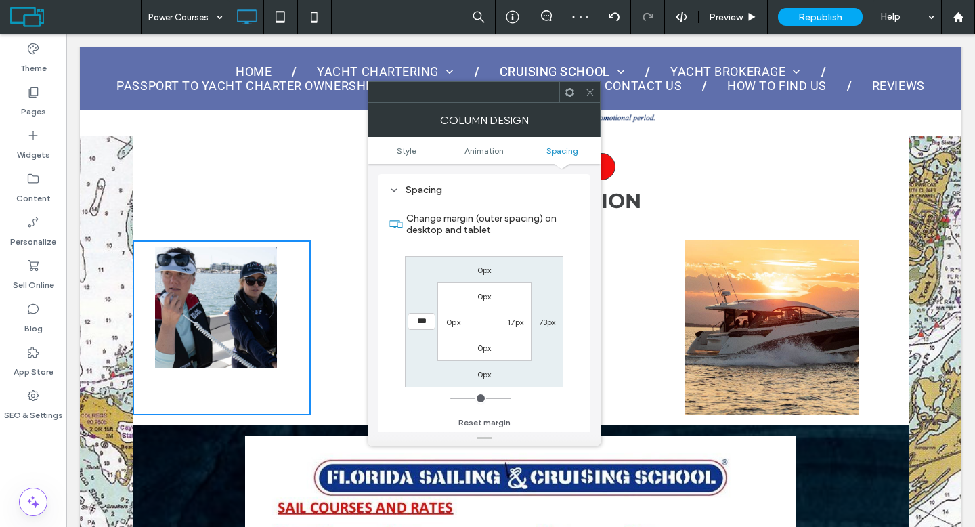
click at [548, 322] on label "73px" at bounding box center [547, 322] width 17 height 10
type input "**"
click at [548, 322] on input "****" at bounding box center [547, 321] width 28 height 17
type input "*"
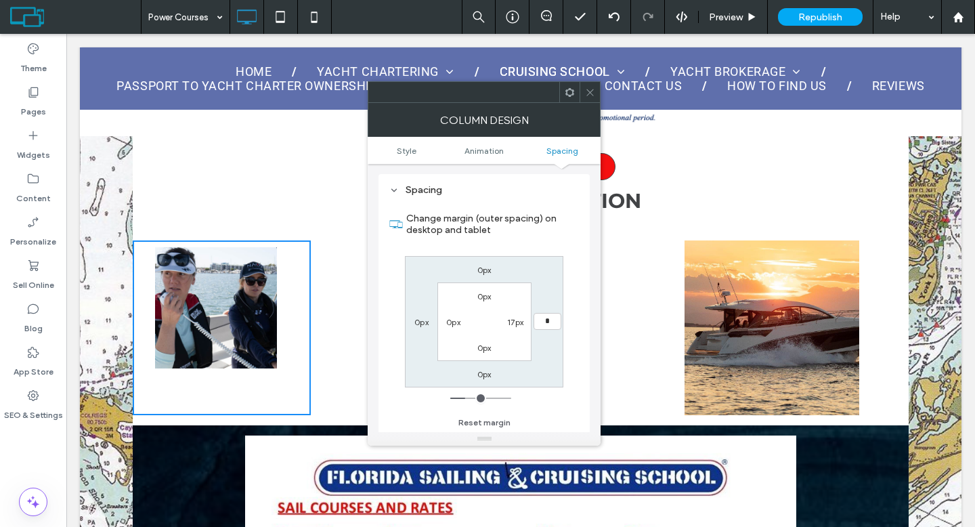
type input "*"
type input "***"
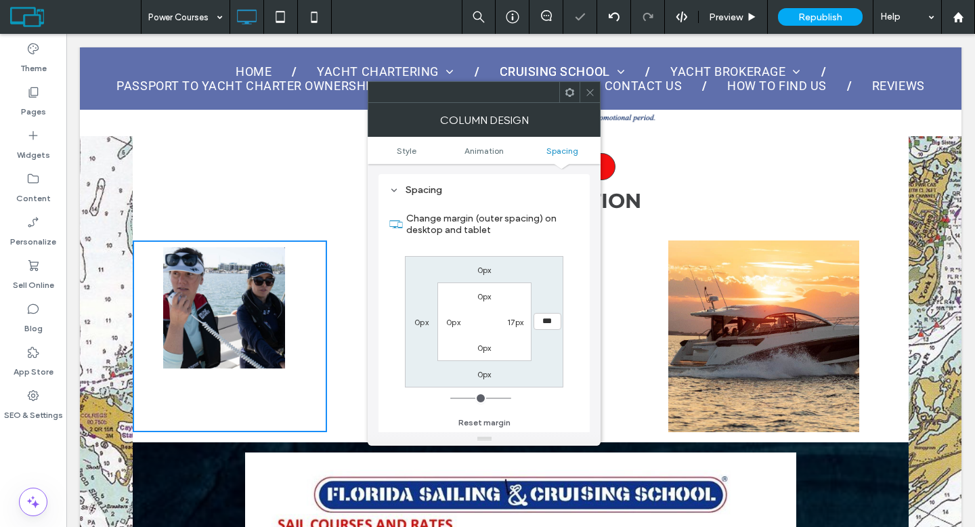
click at [594, 93] on icon at bounding box center [590, 92] width 10 height 10
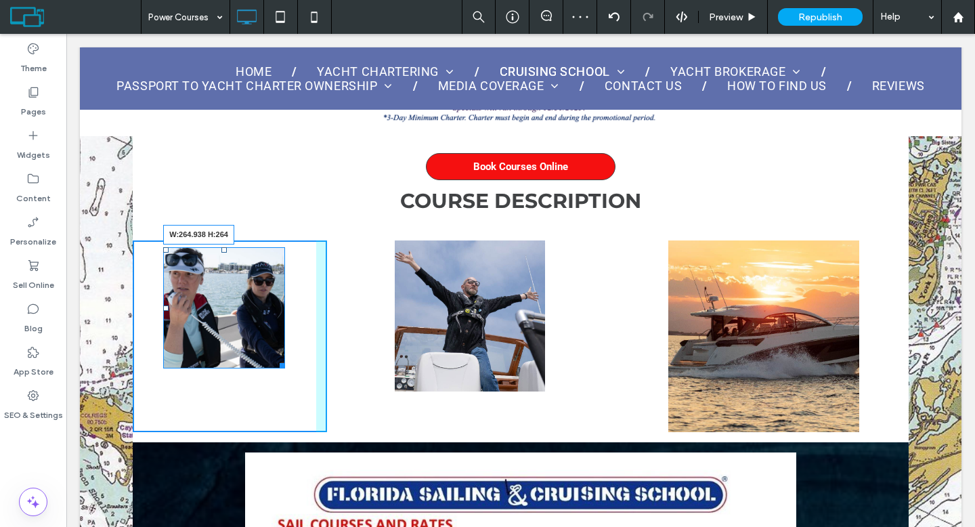
drag, startPoint x: 281, startPoint y: 364, endPoint x: 348, endPoint y: 393, distance: 72.8
click at [348, 393] on div "W:264.938 H:264 Click To Paste Click To Paste Click To Paste Click To Paste Cli…" at bounding box center [521, 335] width 776 height 191
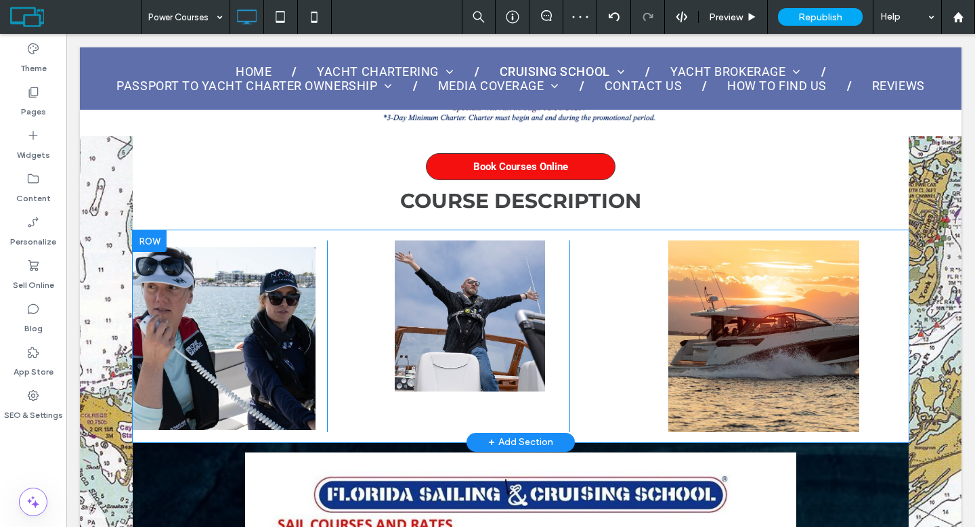
click at [370, 351] on div "Click To Paste Click To Paste Click To Paste Click To Paste Click To Paste" at bounding box center [521, 335] width 776 height 191
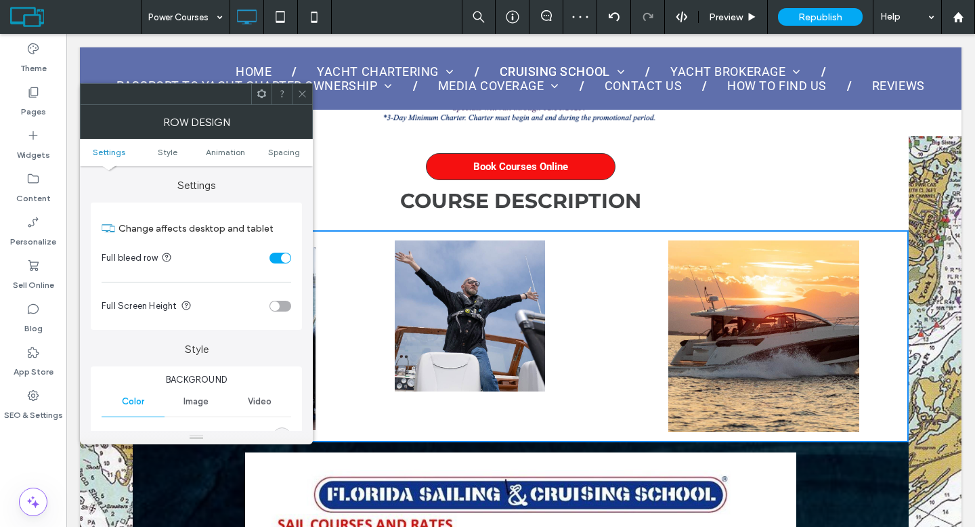
click at [305, 95] on icon at bounding box center [302, 94] width 10 height 10
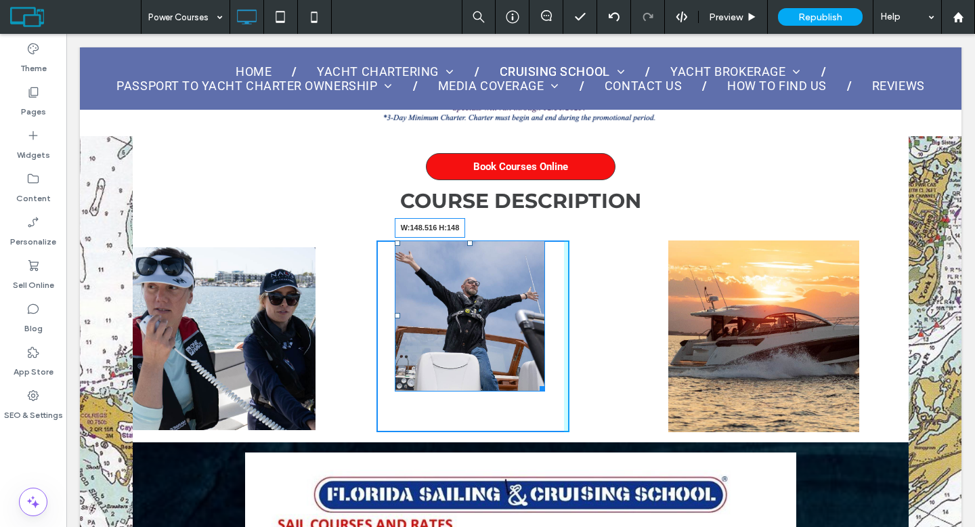
drag, startPoint x: 535, startPoint y: 386, endPoint x: 509, endPoint y: 361, distance: 35.4
click at [509, 361] on div "Click To Paste Click To Paste W:148.516 H:148" at bounding box center [472, 335] width 193 height 191
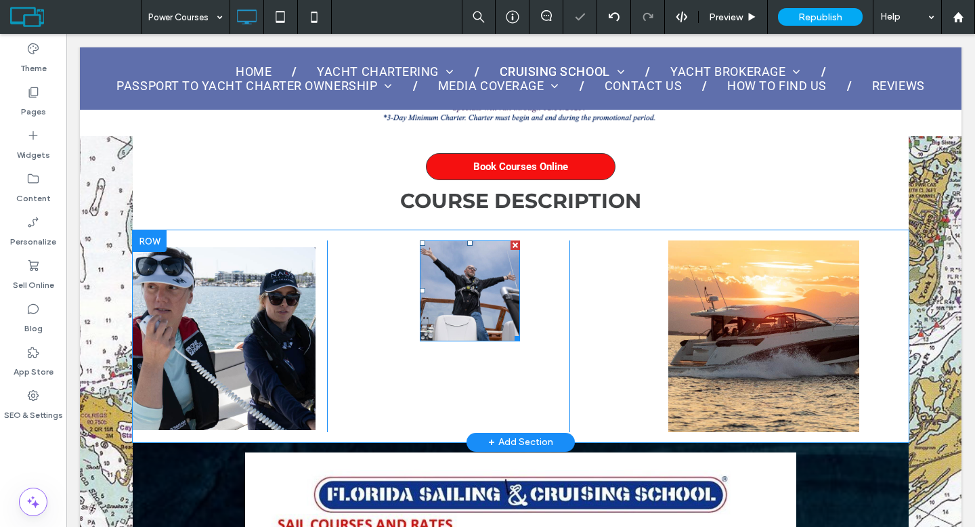
click at [498, 366] on div "Click To Paste Click To Paste" at bounding box center [472, 335] width 193 height 191
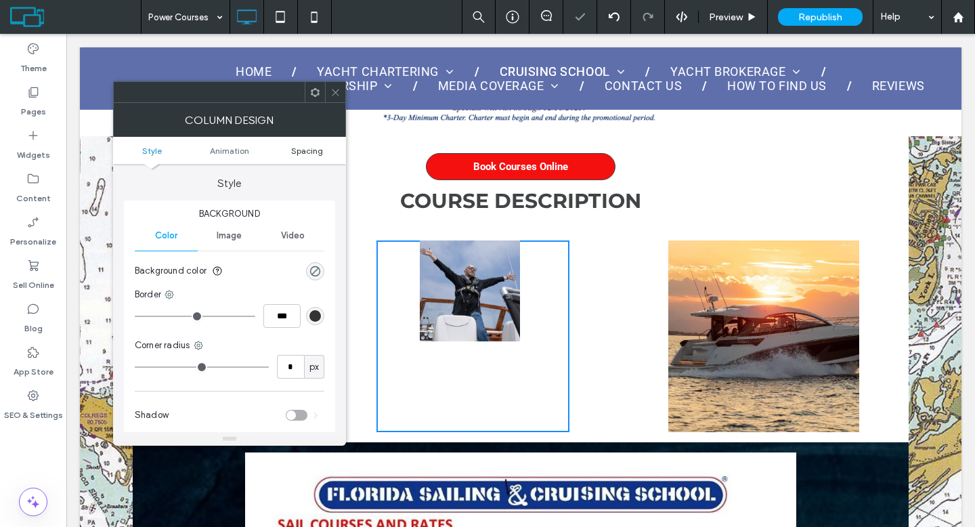
click at [304, 147] on span "Spacing" at bounding box center [307, 151] width 32 height 10
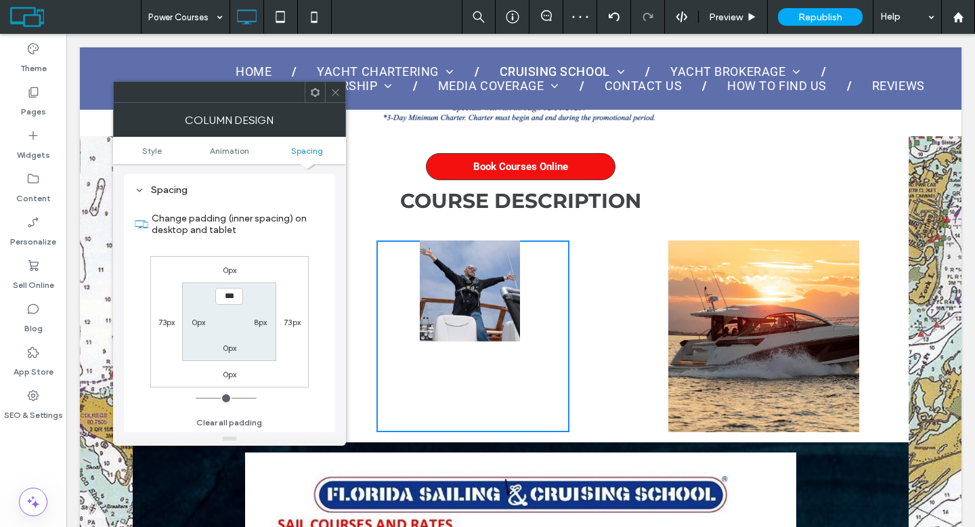
click at [171, 323] on label "73px" at bounding box center [166, 322] width 17 height 10
type input "**"
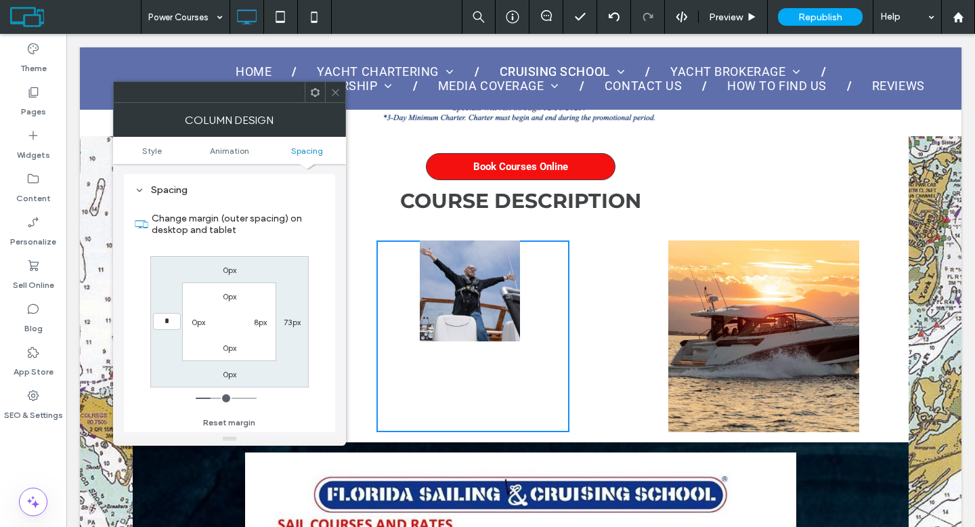
type input "*"
type input "***"
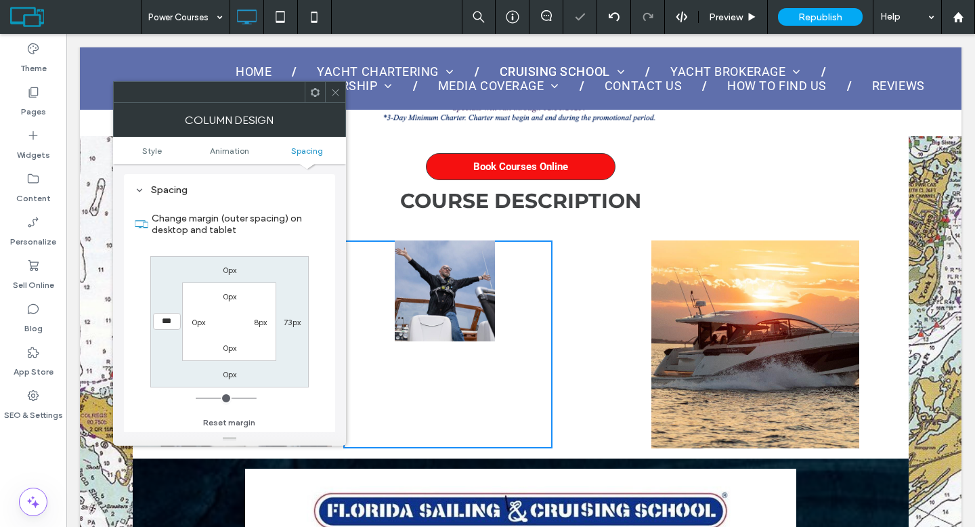
click at [295, 327] on label "73px" at bounding box center [292, 322] width 17 height 10
type input "**"
type input "*"
type input "***"
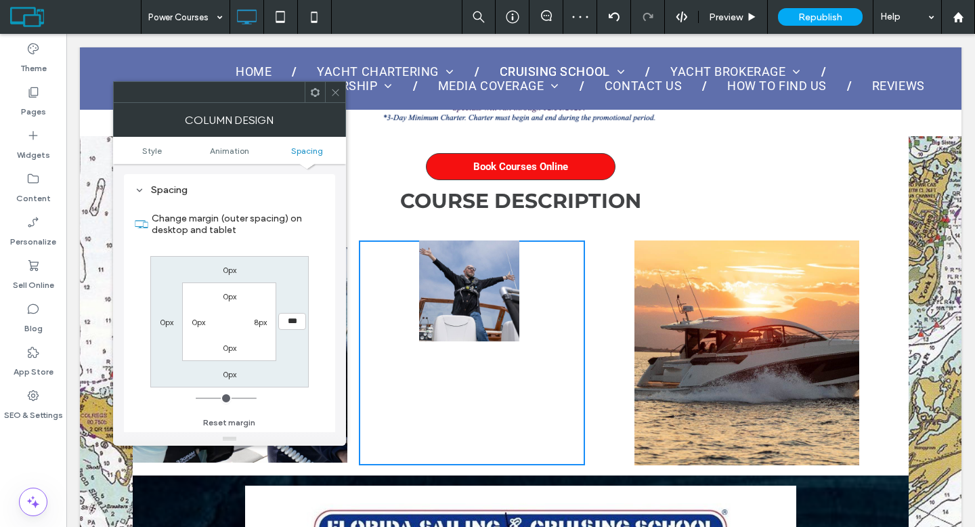
click at [330, 95] on icon at bounding box center [335, 92] width 10 height 10
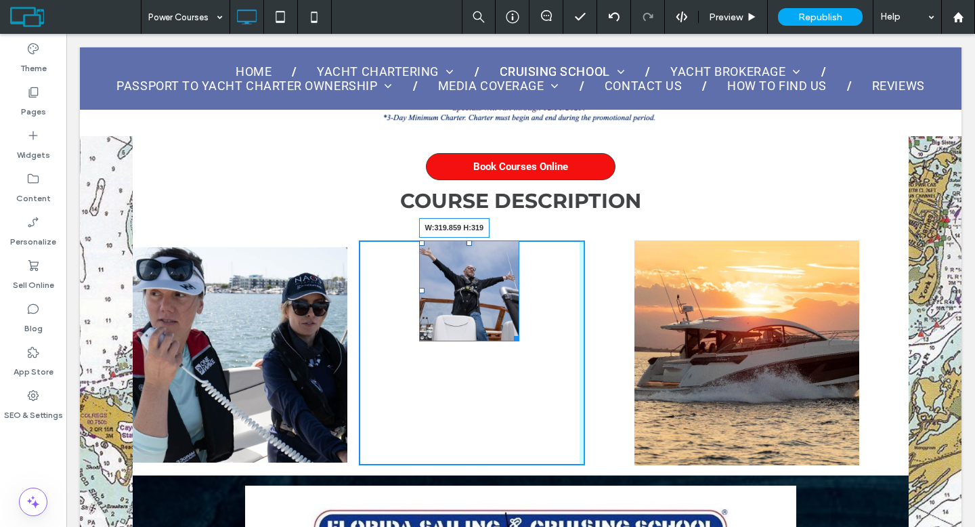
drag, startPoint x: 509, startPoint y: 336, endPoint x: 614, endPoint y: 419, distance: 133.9
click at [614, 419] on div "Click To Paste Click To Paste Click To Paste W:319.859 H:319 Click To Paste Cli…" at bounding box center [521, 352] width 776 height 225
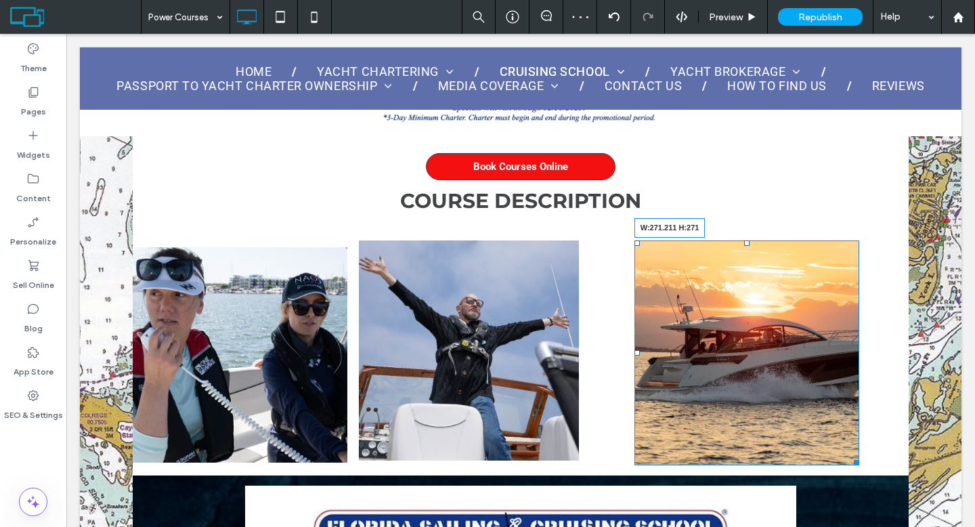
drag, startPoint x: 844, startPoint y: 455, endPoint x: 824, endPoint y: 435, distance: 27.8
click at [824, 435] on div "Click To Paste Click To Paste W:271.211 H:271" at bounding box center [746, 352] width 225 height 225
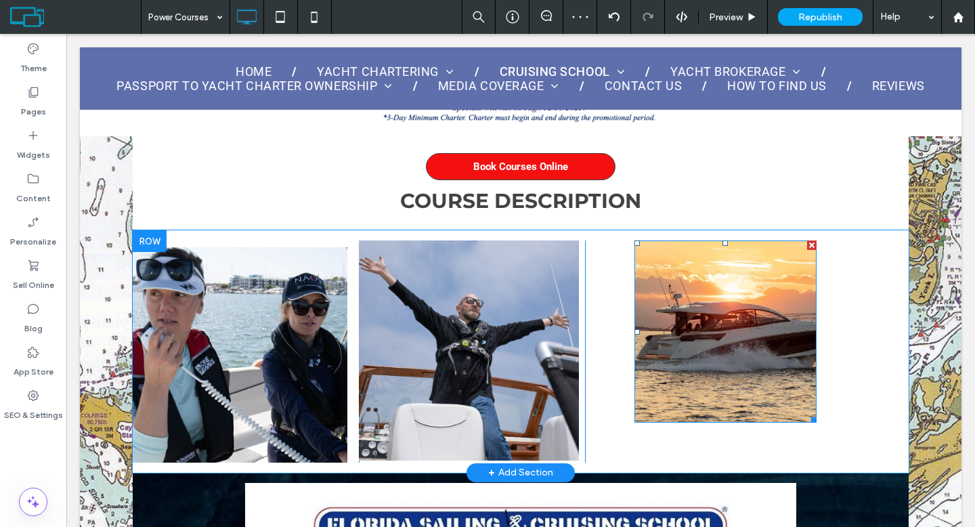
click at [770, 442] on div "Click To Paste Click To Paste" at bounding box center [746, 350] width 225 height 221
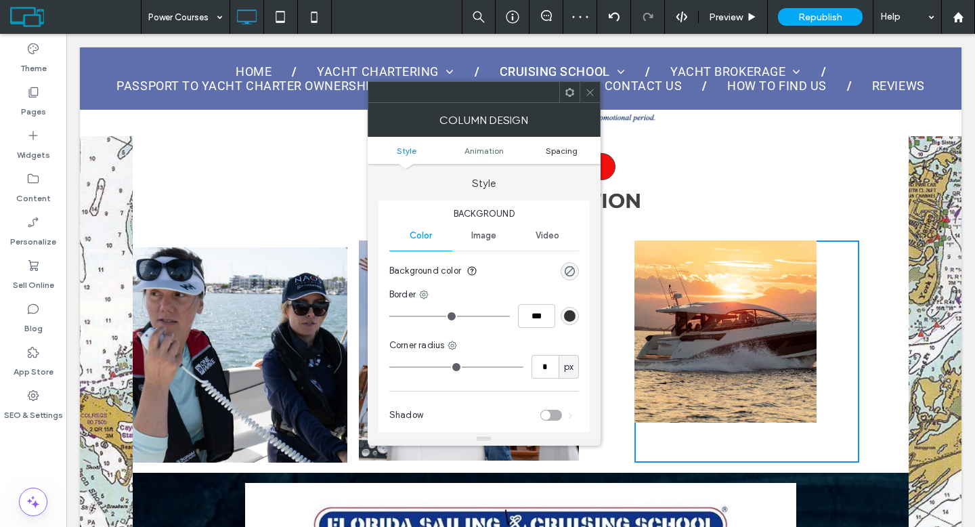
click at [556, 148] on span "Spacing" at bounding box center [562, 151] width 32 height 10
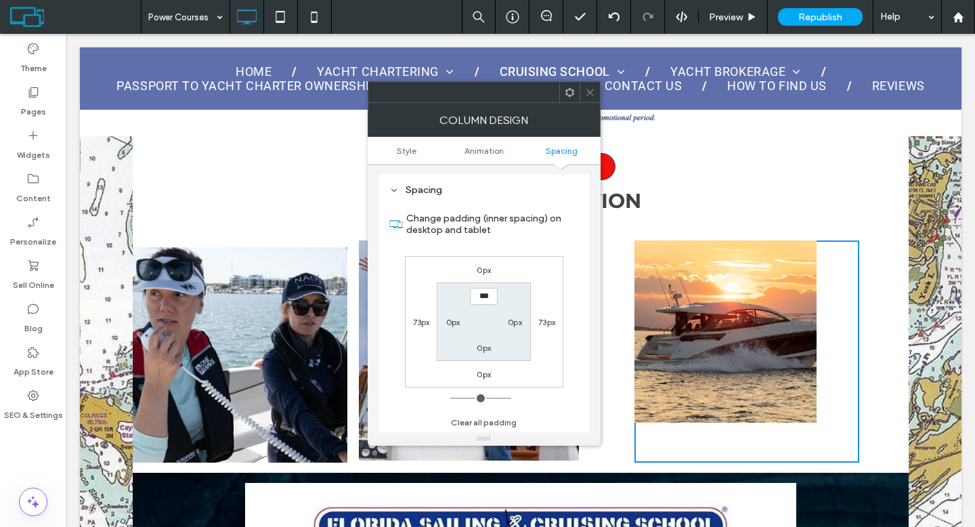
click at [424, 326] on label "73px" at bounding box center [421, 322] width 17 height 10
type input "**"
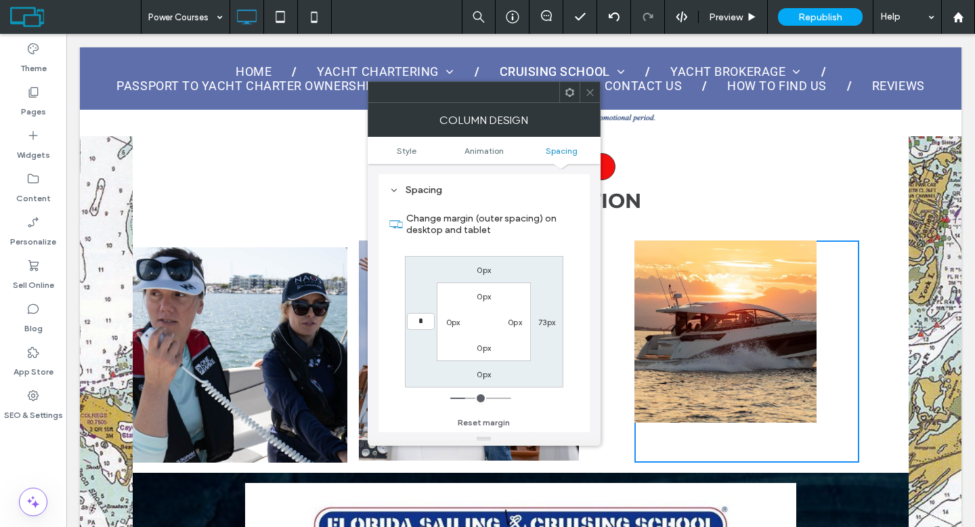
type input "*"
type input "***"
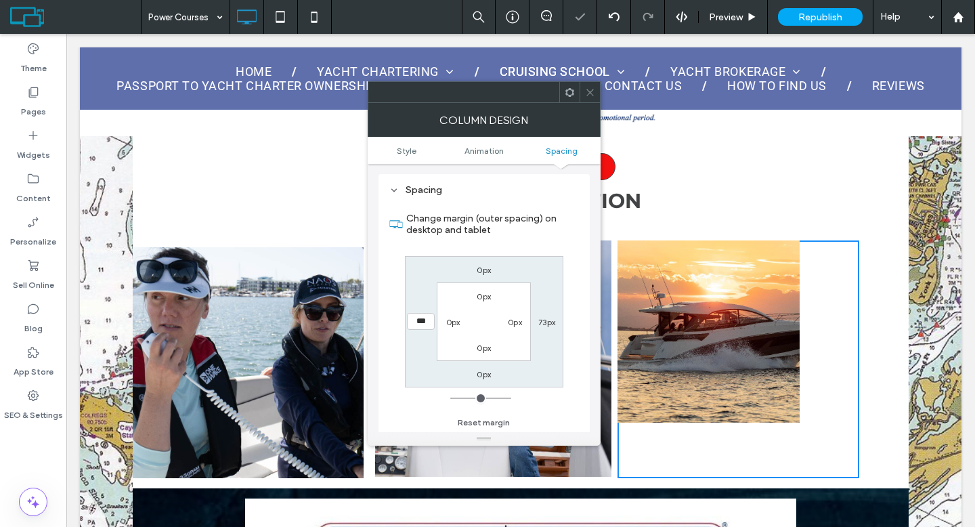
click at [539, 322] on label "73px" at bounding box center [546, 322] width 17 height 10
type input "**"
type input "*"
type input "***"
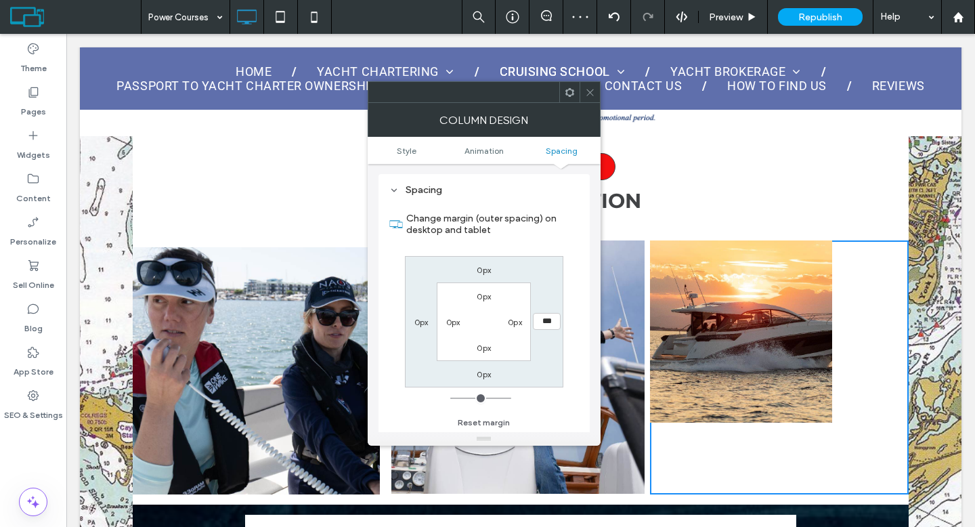
drag, startPoint x: 589, startPoint y: 94, endPoint x: 543, endPoint y: 92, distance: 46.1
click at [589, 94] on icon at bounding box center [590, 92] width 10 height 10
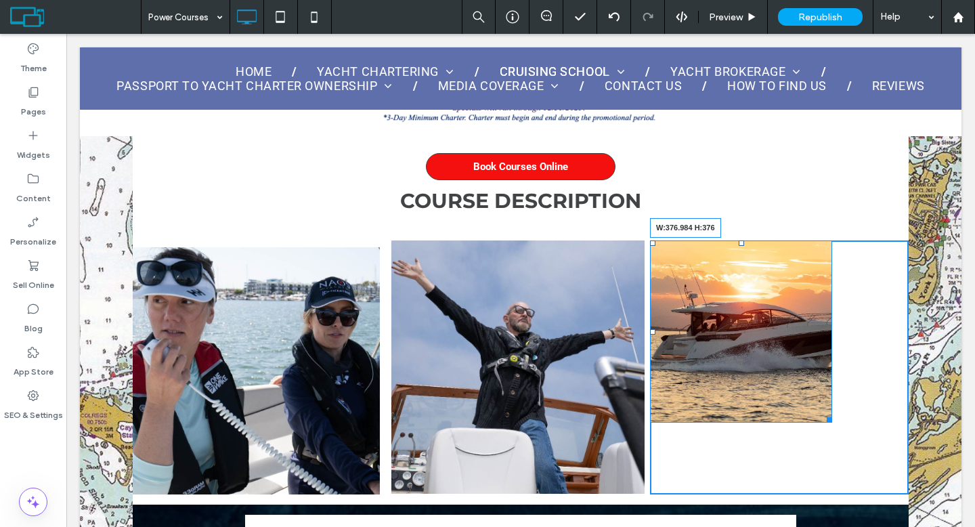
drag, startPoint x: 824, startPoint y: 419, endPoint x: 883, endPoint y: 466, distance: 74.6
click at [832, 422] on div "W:376.984 H:376" at bounding box center [741, 331] width 182 height 182
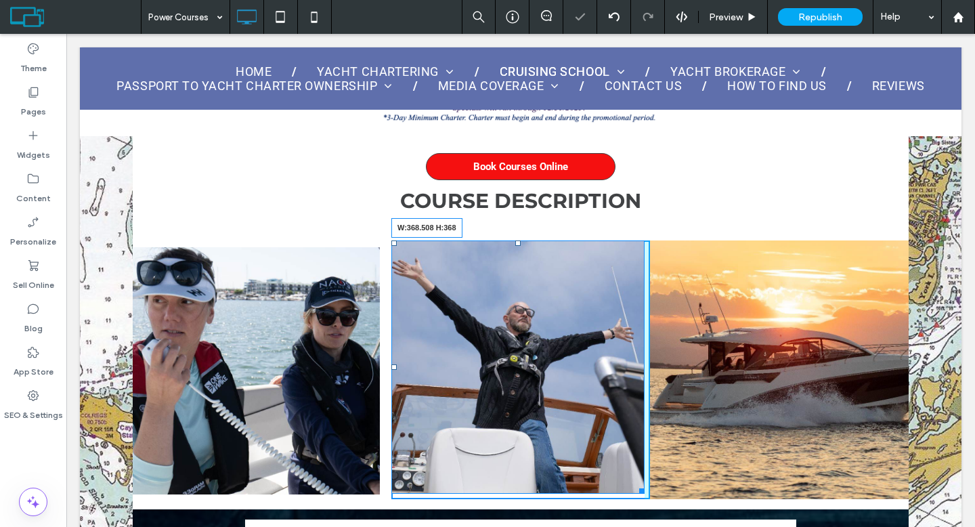
drag, startPoint x: 633, startPoint y: 483, endPoint x: 782, endPoint y: 523, distance: 154.0
click at [646, 494] on div "Click To Paste Click To Paste Click To Paste W:368.508 H:368 Click To Paste Cli…" at bounding box center [521, 369] width 776 height 259
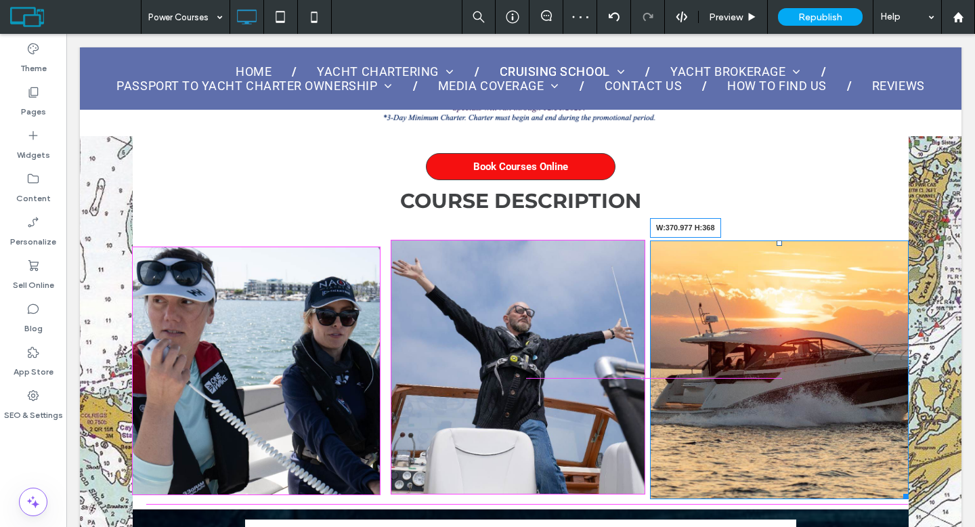
click at [898, 489] on div at bounding box center [903, 494] width 10 height 10
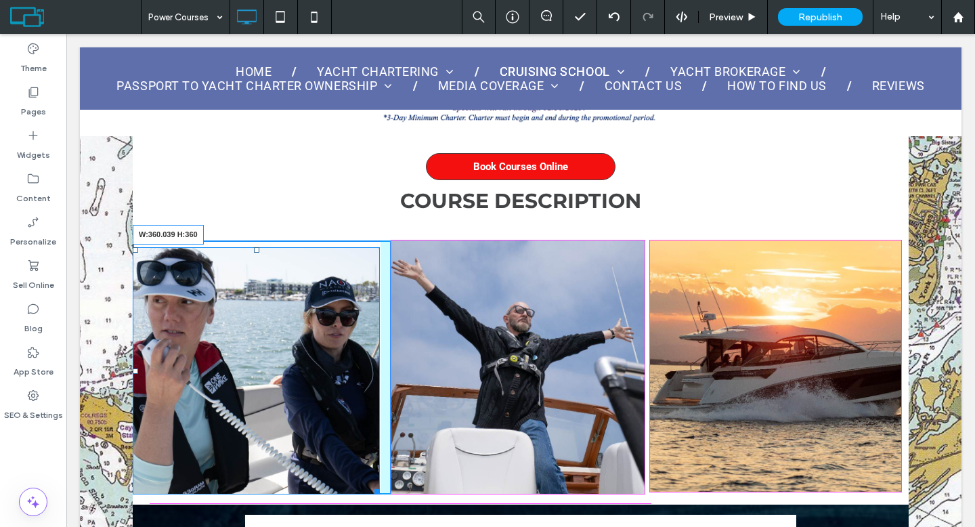
click at [371, 484] on div at bounding box center [375, 489] width 10 height 10
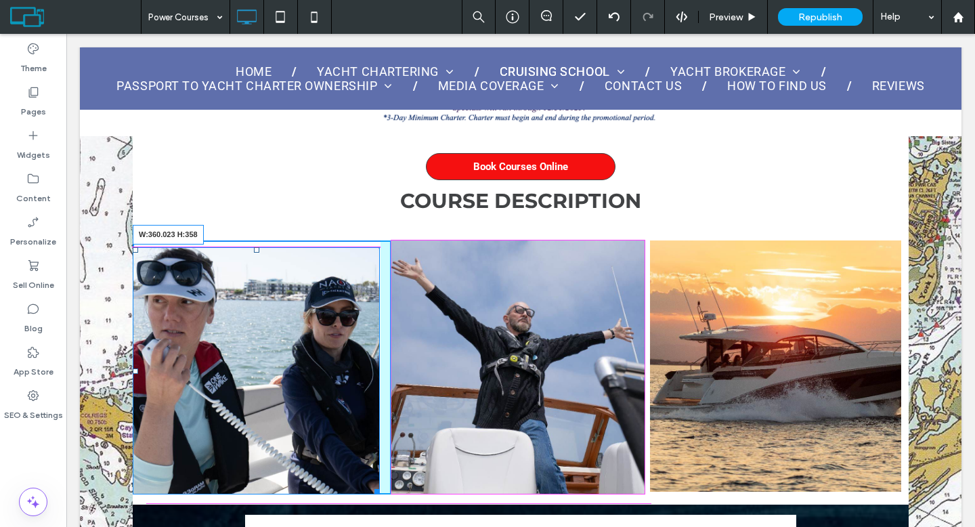
drag, startPoint x: 373, startPoint y: 483, endPoint x: 436, endPoint y: 514, distance: 69.9
click at [370, 484] on div at bounding box center [375, 489] width 10 height 10
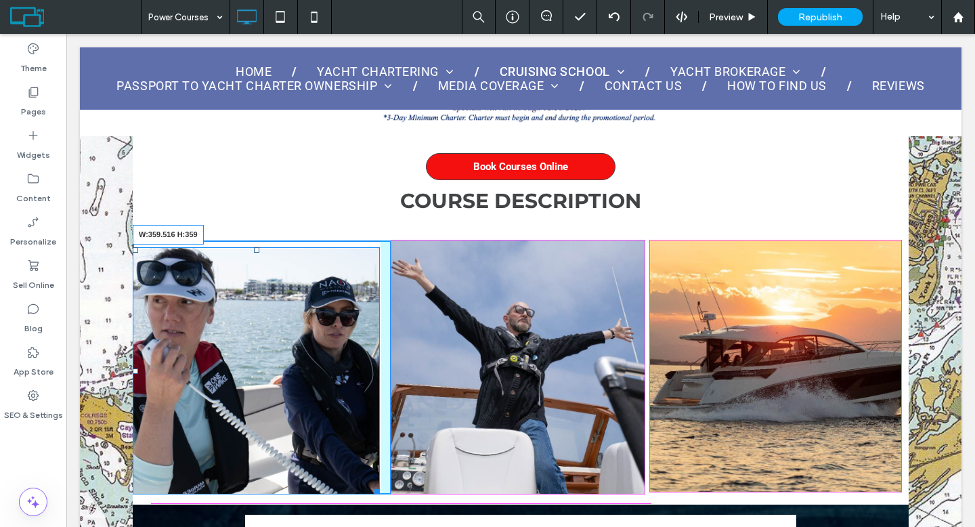
click at [370, 484] on div at bounding box center [375, 489] width 10 height 10
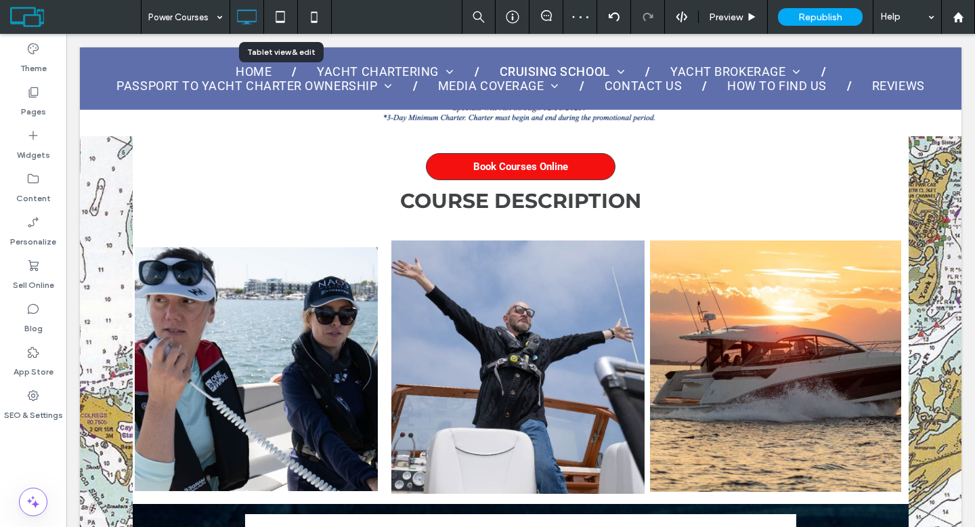
click at [285, 19] on icon at bounding box center [280, 16] width 27 height 27
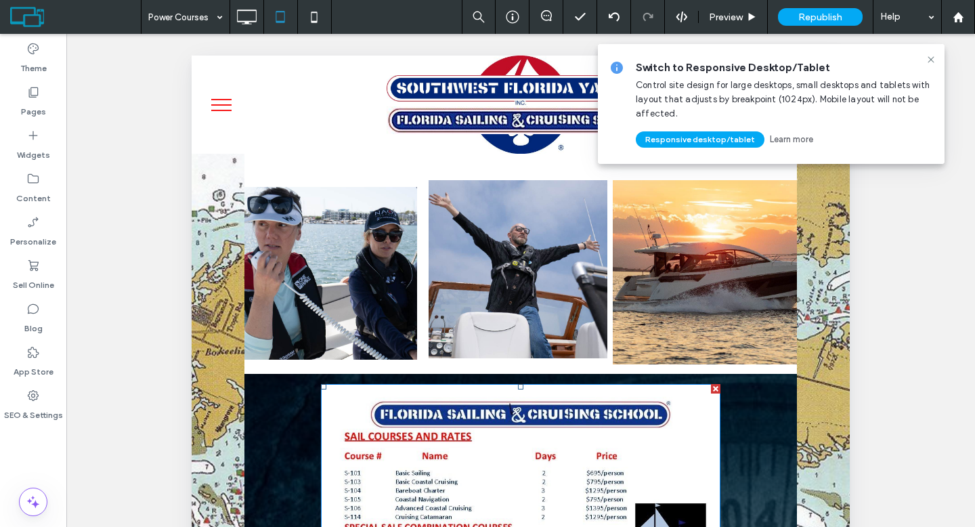
scroll to position [522, 0]
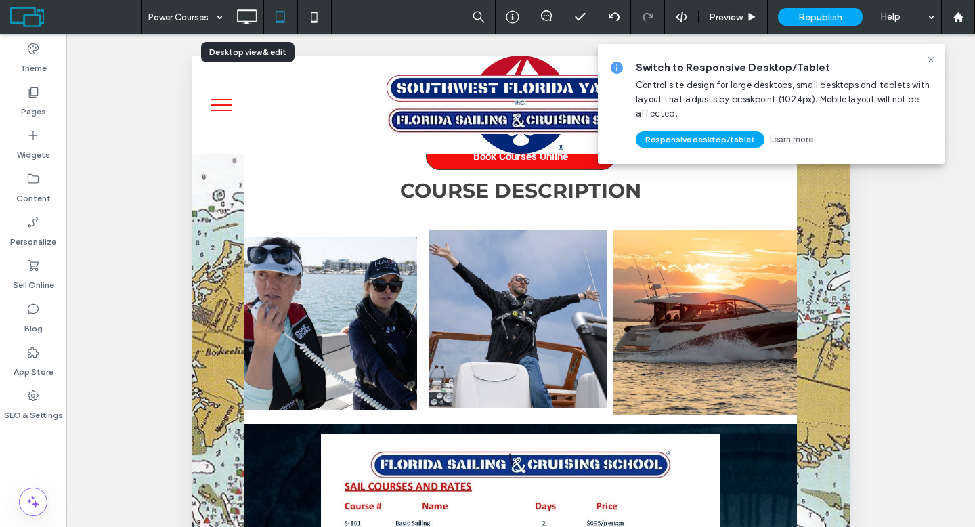
click at [255, 15] on icon at bounding box center [246, 16] width 27 height 27
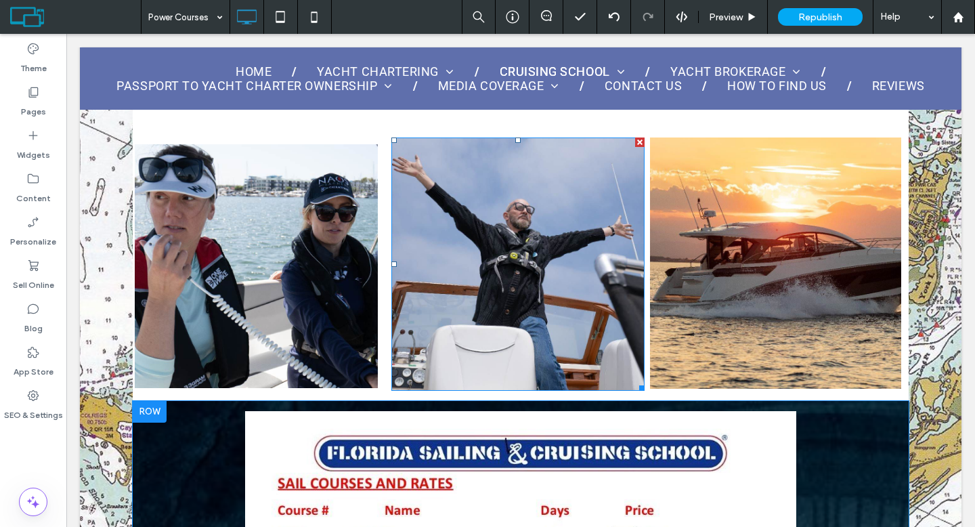
scroll to position [618, 0]
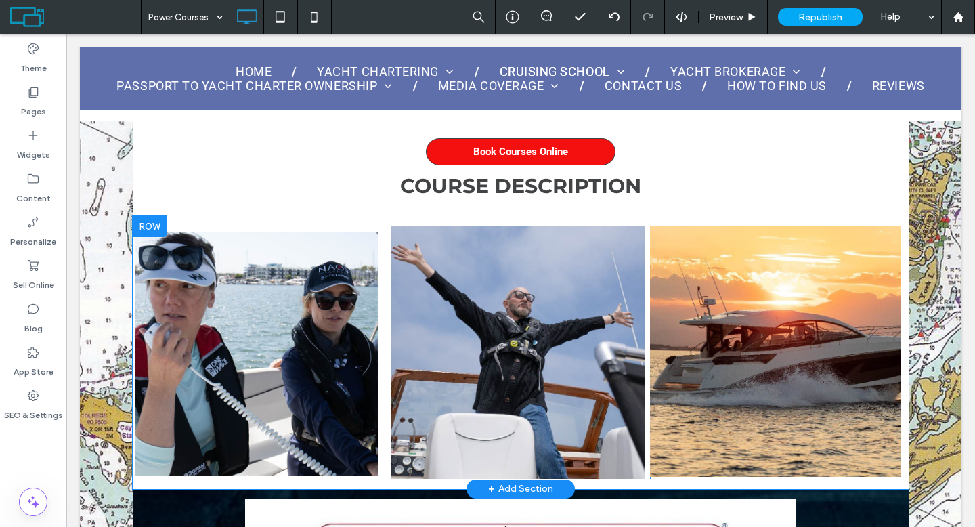
click at [254, 230] on div "Click To Paste" at bounding box center [262, 351] width 259 height 253
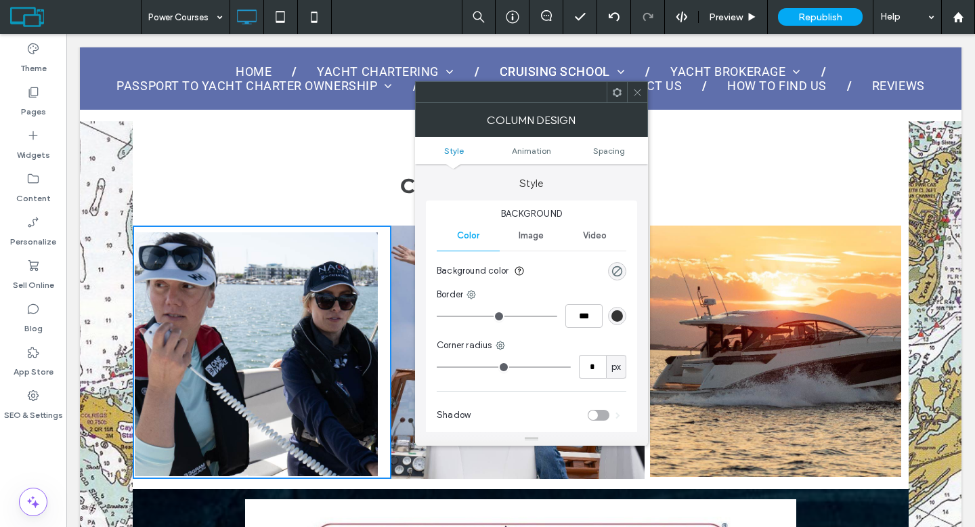
click at [637, 93] on icon at bounding box center [637, 92] width 10 height 10
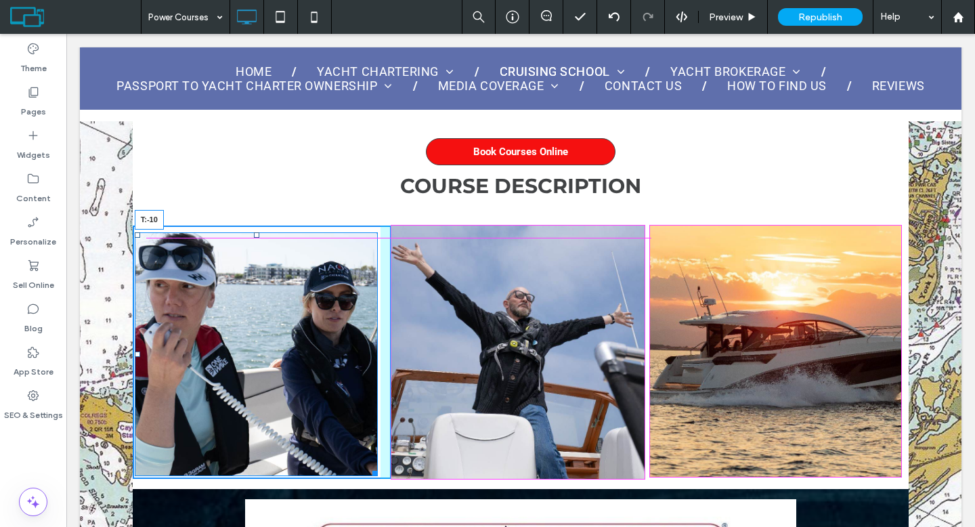
drag, startPoint x: 254, startPoint y: 232, endPoint x: 430, endPoint y: 447, distance: 278.0
click at [254, 232] on div at bounding box center [256, 234] width 5 height 5
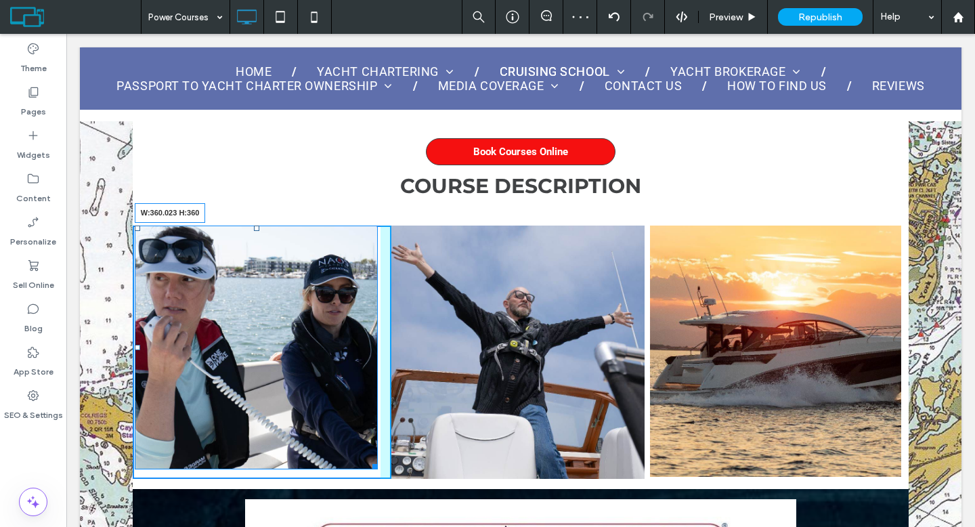
drag, startPoint x: 374, startPoint y: 464, endPoint x: 563, endPoint y: 548, distance: 206.7
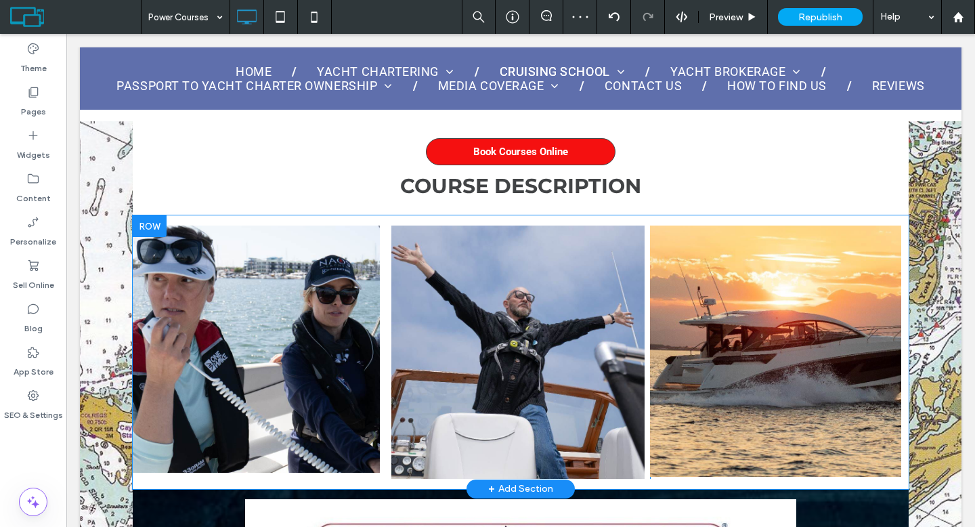
click at [380, 400] on div "Click To Paste" at bounding box center [262, 351] width 259 height 253
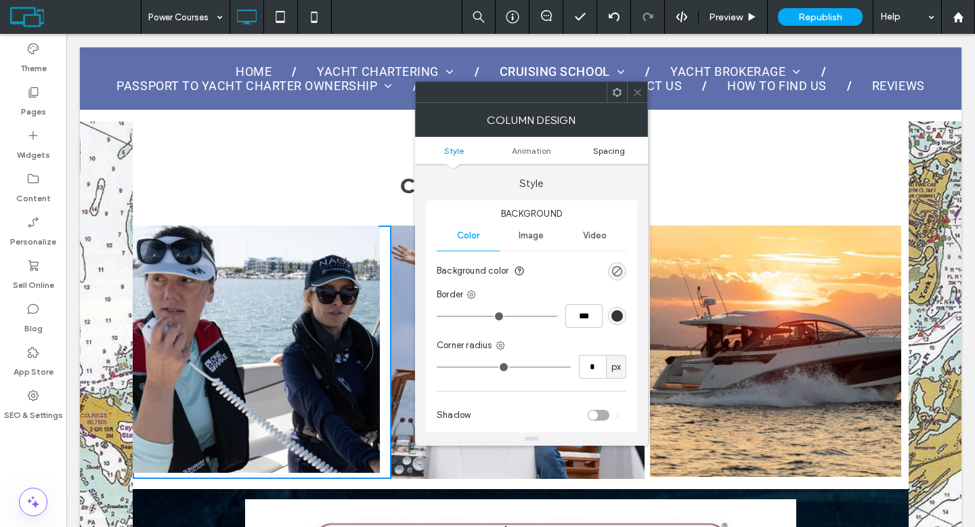
click at [614, 147] on span "Spacing" at bounding box center [609, 151] width 32 height 10
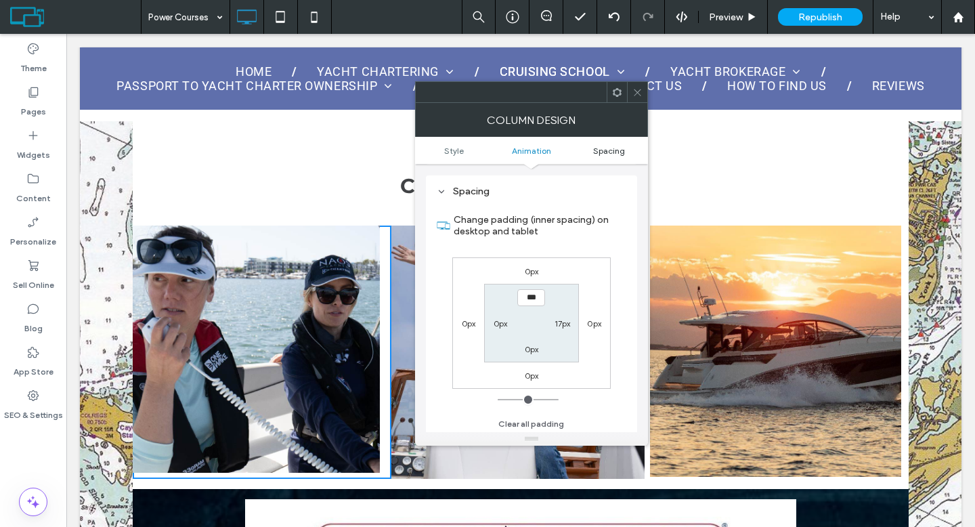
scroll to position [318, 0]
click at [643, 89] on div at bounding box center [637, 92] width 20 height 20
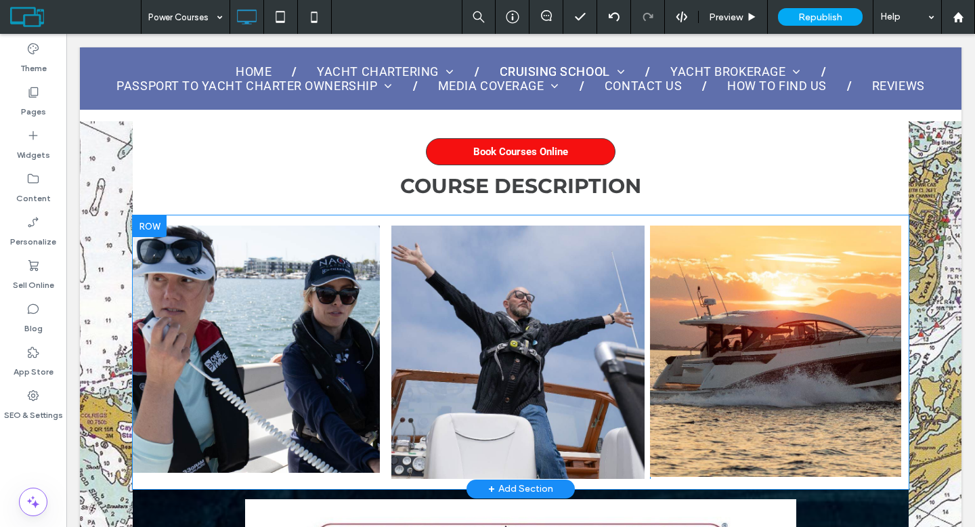
click at [381, 326] on div "Click To Paste" at bounding box center [262, 351] width 259 height 253
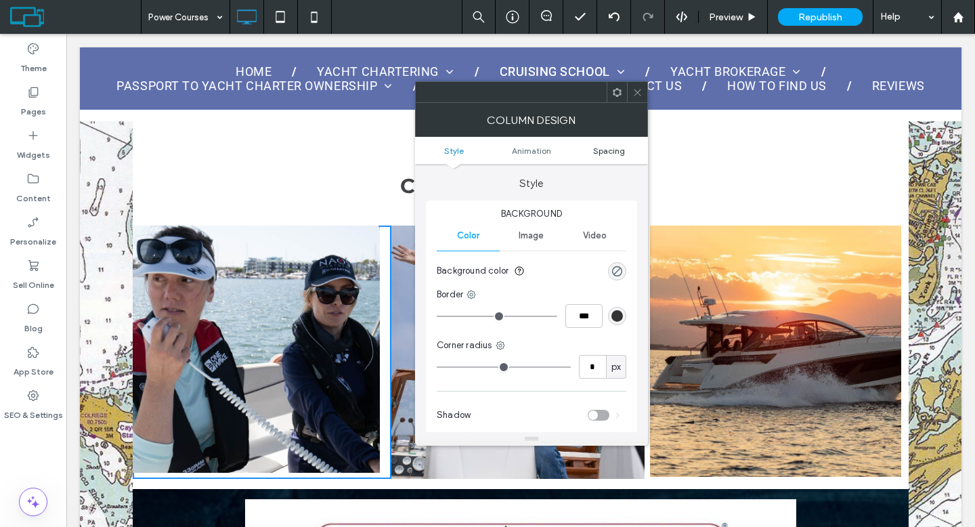
click at [612, 149] on span "Spacing" at bounding box center [609, 151] width 32 height 10
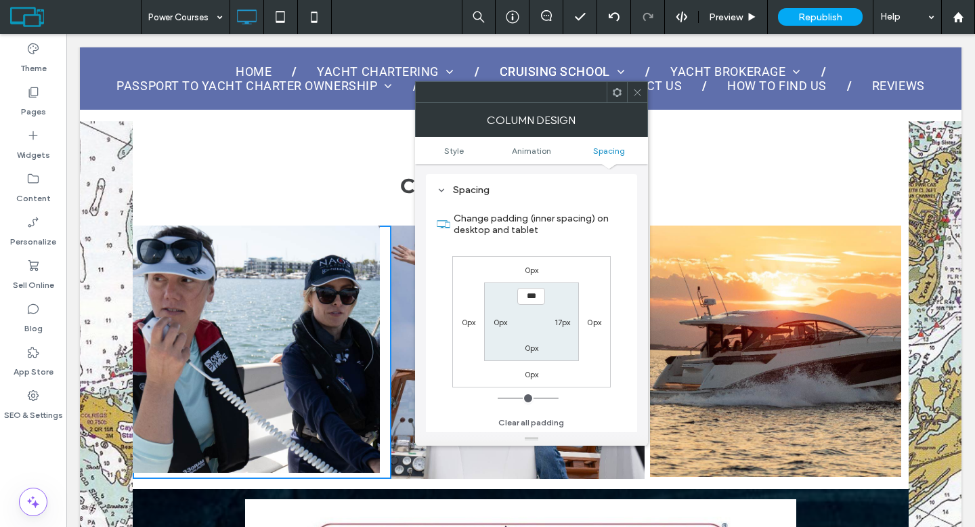
click at [567, 321] on label "17px" at bounding box center [562, 322] width 16 height 10
type input "**"
type input "*"
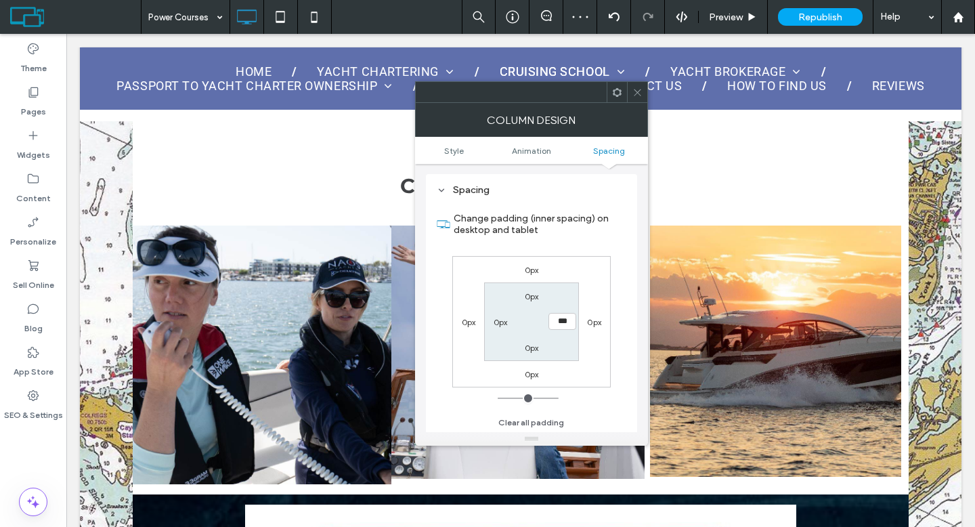
drag, startPoint x: 552, startPoint y: 324, endPoint x: 567, endPoint y: 324, distance: 14.9
click at [568, 324] on input "***" at bounding box center [562, 321] width 28 height 17
type input "**"
type input "****"
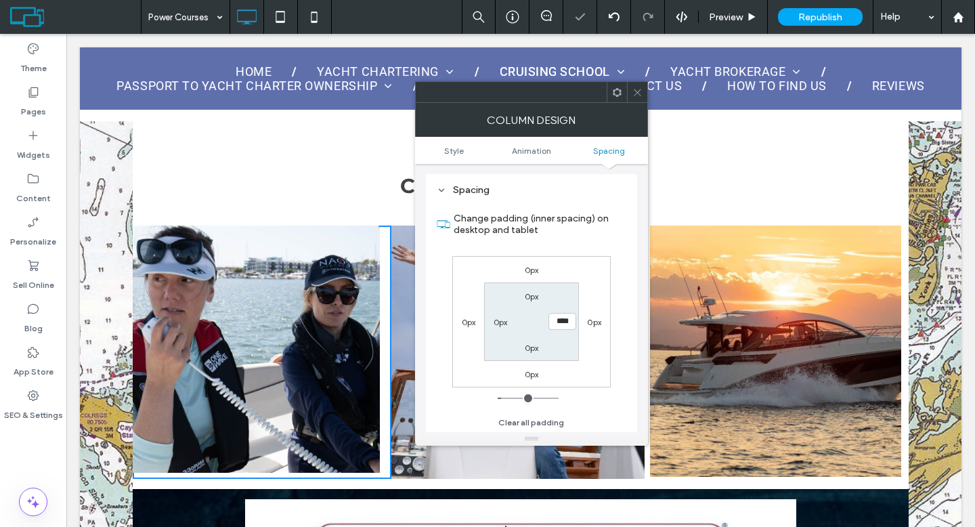
drag, startPoint x: 636, startPoint y: 89, endPoint x: 626, endPoint y: 146, distance: 57.6
click at [635, 89] on icon at bounding box center [637, 92] width 10 height 10
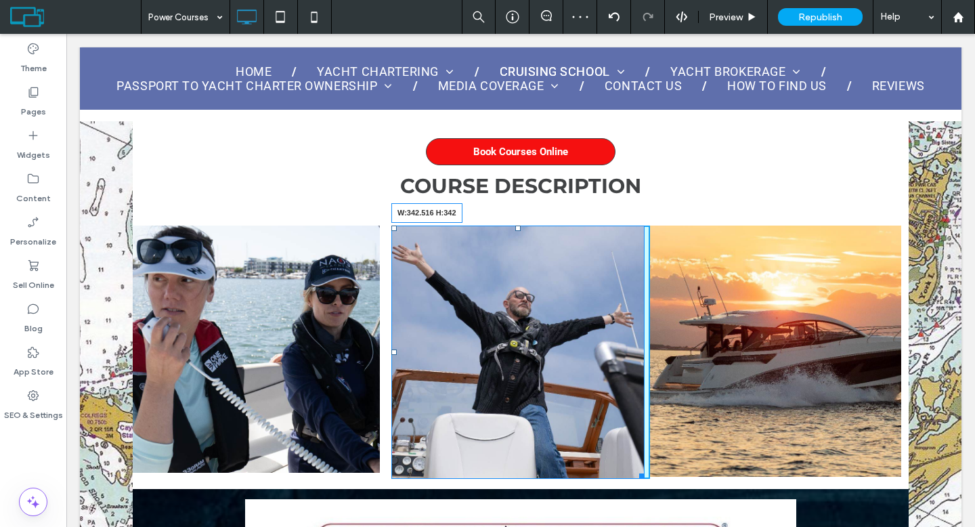
drag, startPoint x: 630, startPoint y: 472, endPoint x: 621, endPoint y: 460, distance: 14.9
click at [621, 460] on div "W:342.516 H:342 Click To Paste" at bounding box center [520, 351] width 259 height 253
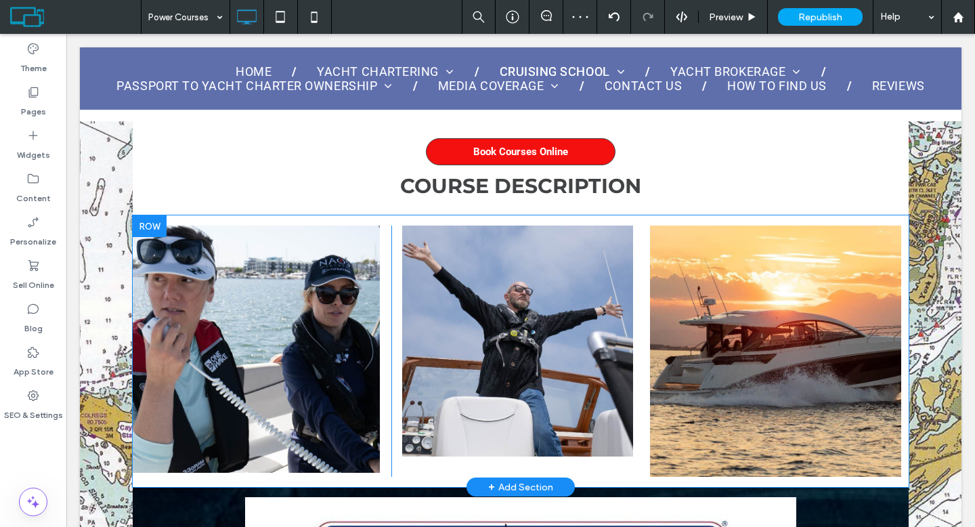
click at [627, 434] on div "Click To Paste" at bounding box center [520, 350] width 259 height 251
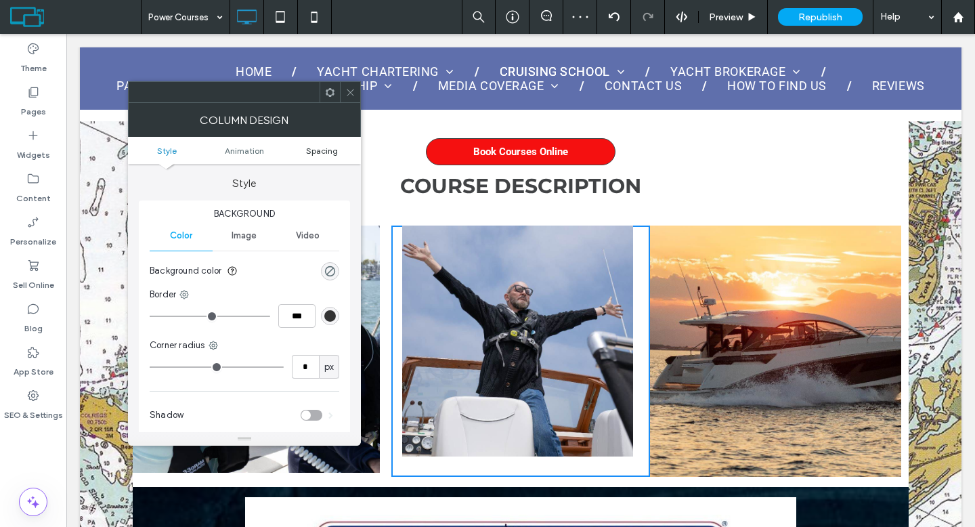
click at [316, 148] on span "Spacing" at bounding box center [322, 151] width 32 height 10
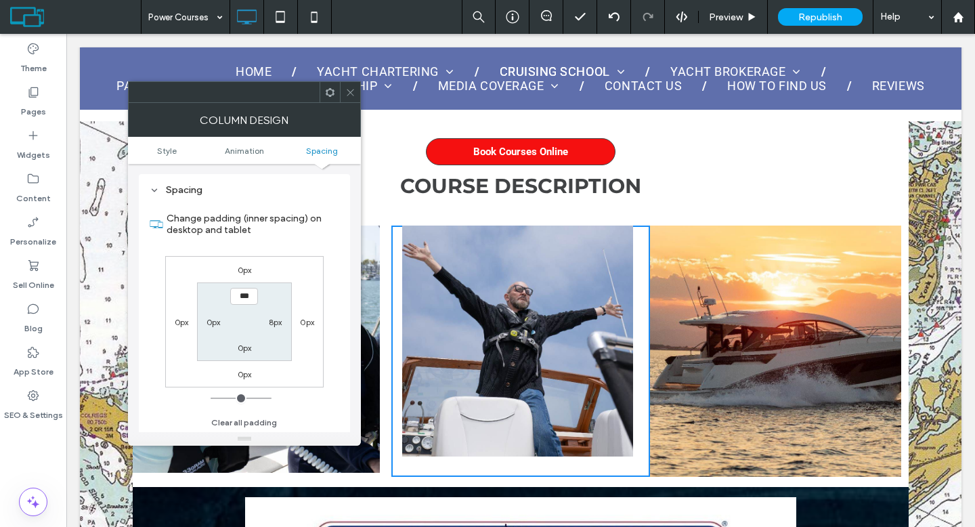
click at [354, 93] on icon at bounding box center [350, 92] width 10 height 10
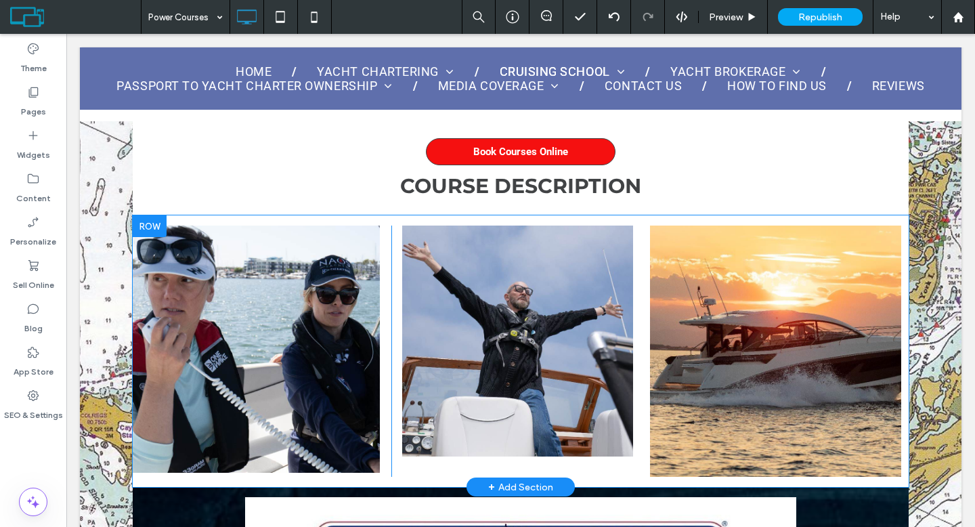
click at [380, 355] on div "Click To Paste" at bounding box center [262, 350] width 259 height 251
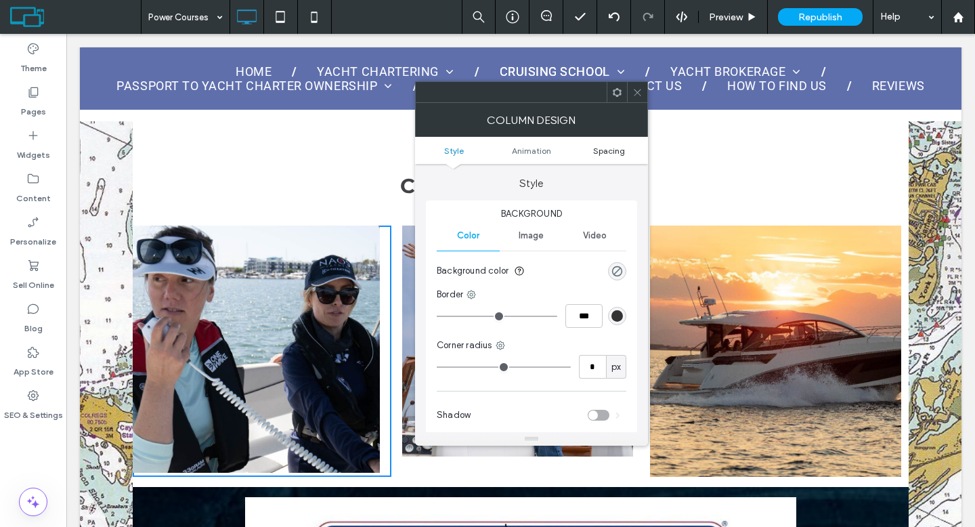
click at [601, 147] on span "Spacing" at bounding box center [609, 151] width 32 height 10
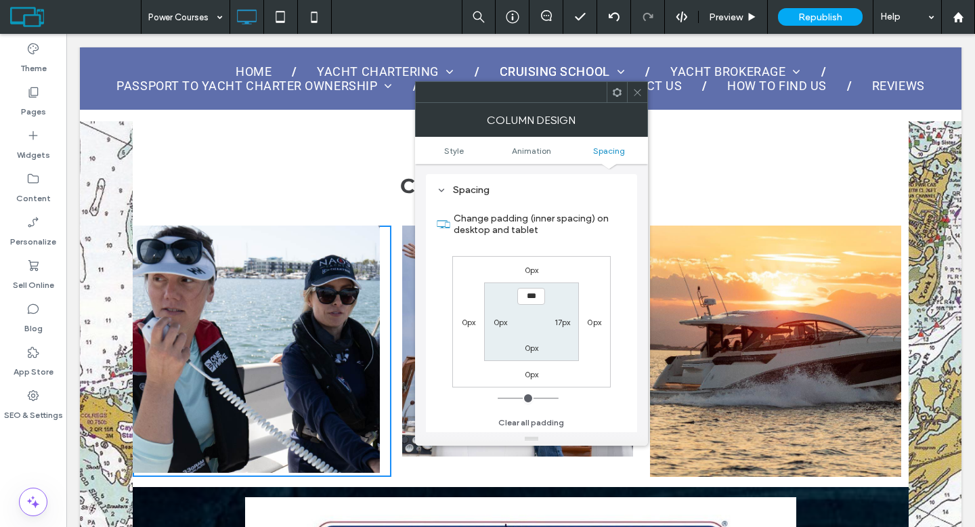
click at [565, 321] on label "17px" at bounding box center [562, 322] width 16 height 10
type input "**"
type input "*"
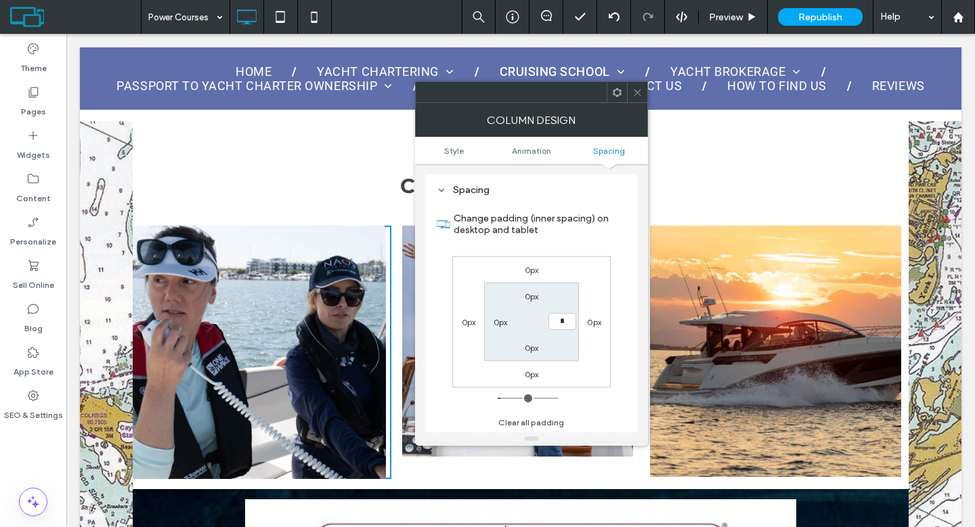
type input "*"
type input "***"
click at [638, 89] on icon at bounding box center [637, 92] width 10 height 10
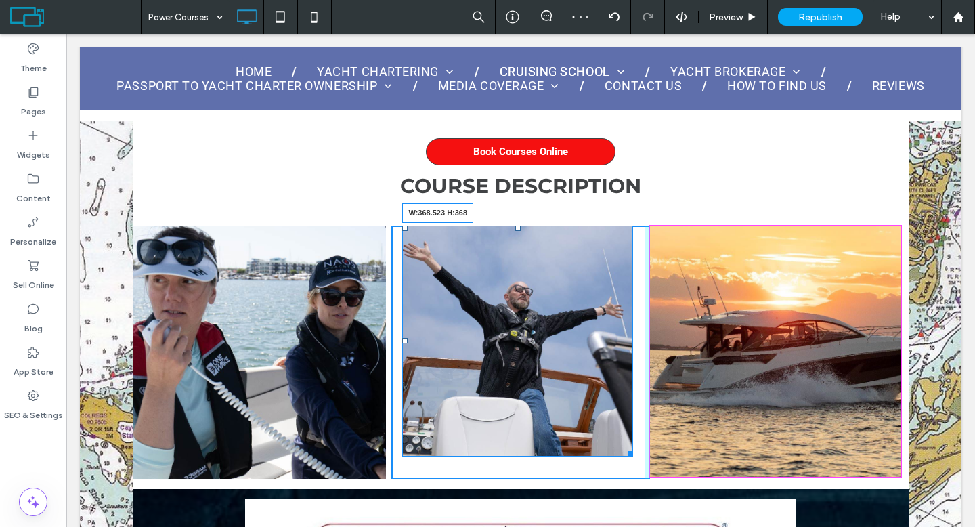
drag, startPoint x: 622, startPoint y: 451, endPoint x: 726, endPoint y: 504, distance: 116.8
click at [633, 456] on div "W:368.523 H:368" at bounding box center [517, 340] width 231 height 231
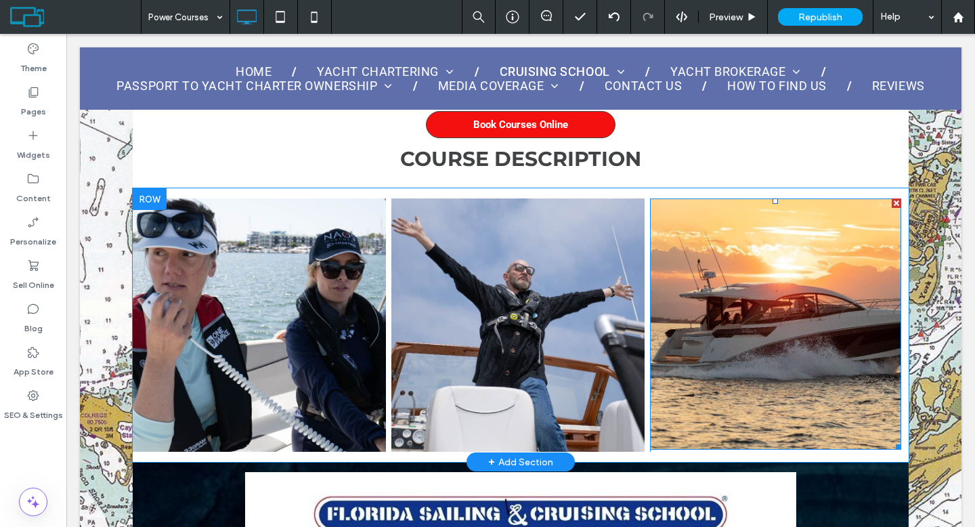
scroll to position [650, 0]
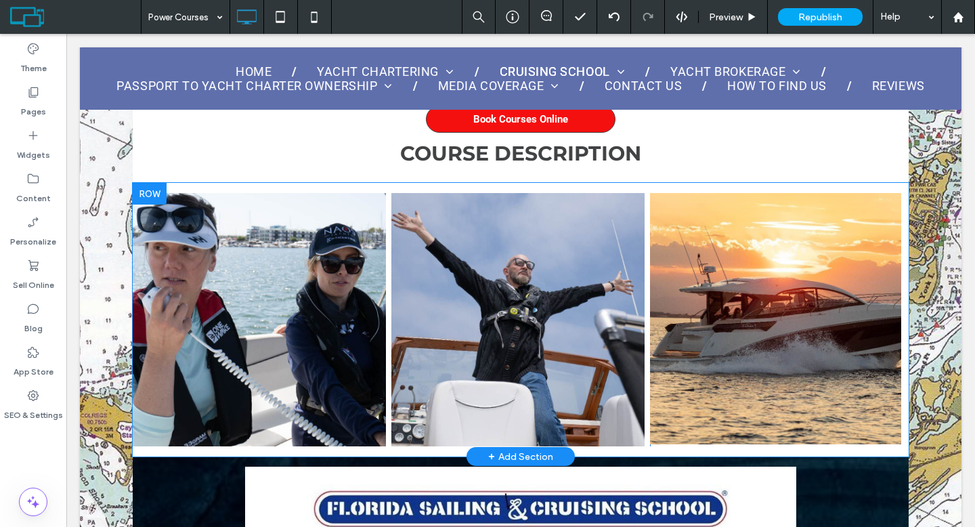
click at [895, 295] on div "Click To Paste" at bounding box center [779, 319] width 259 height 253
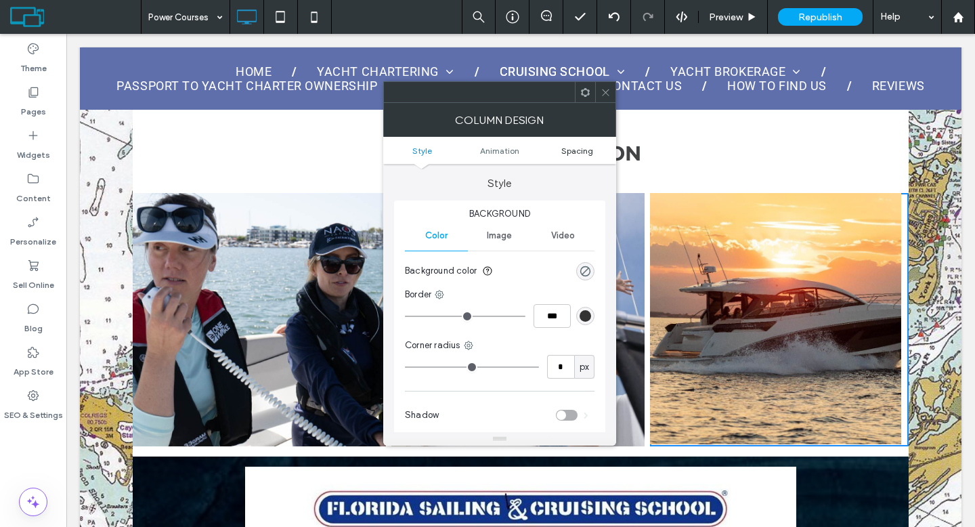
click at [585, 152] on span "Spacing" at bounding box center [577, 151] width 32 height 10
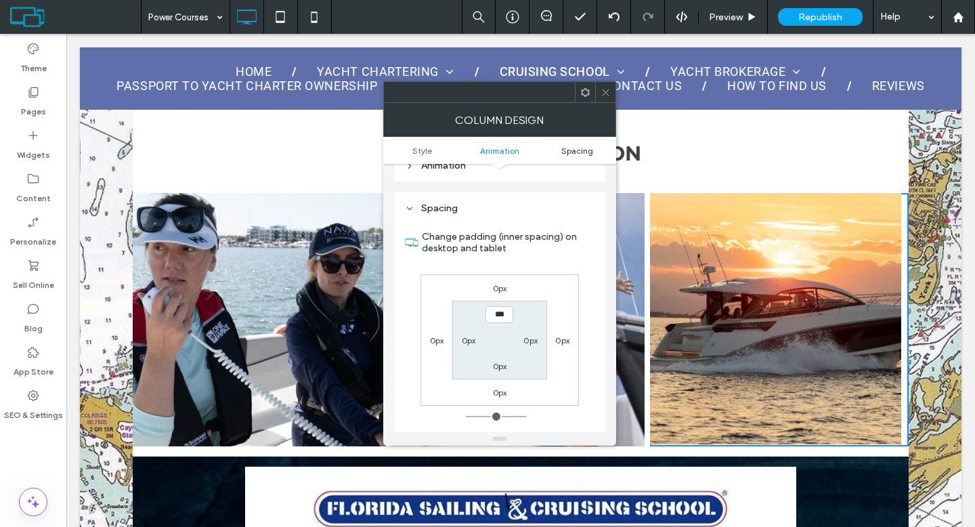
scroll to position [318, 0]
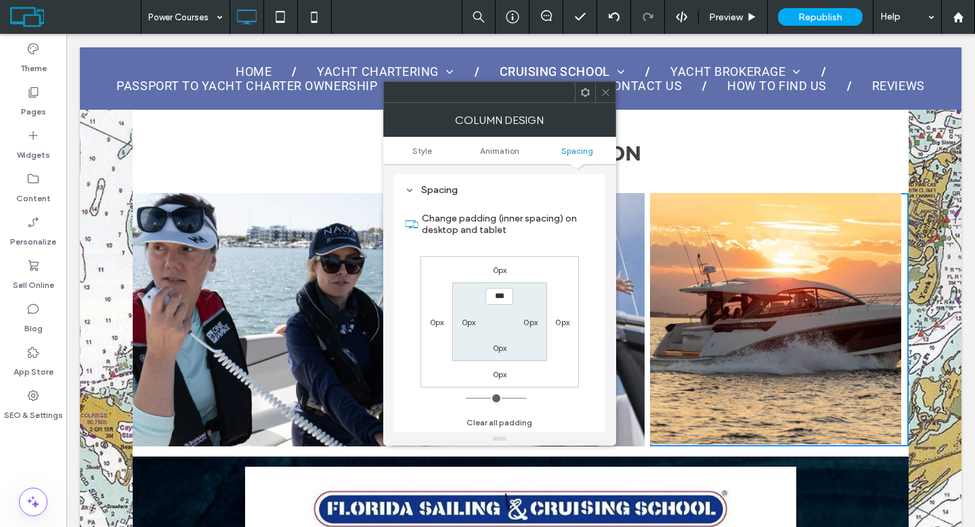
click at [601, 93] on icon at bounding box center [605, 92] width 10 height 10
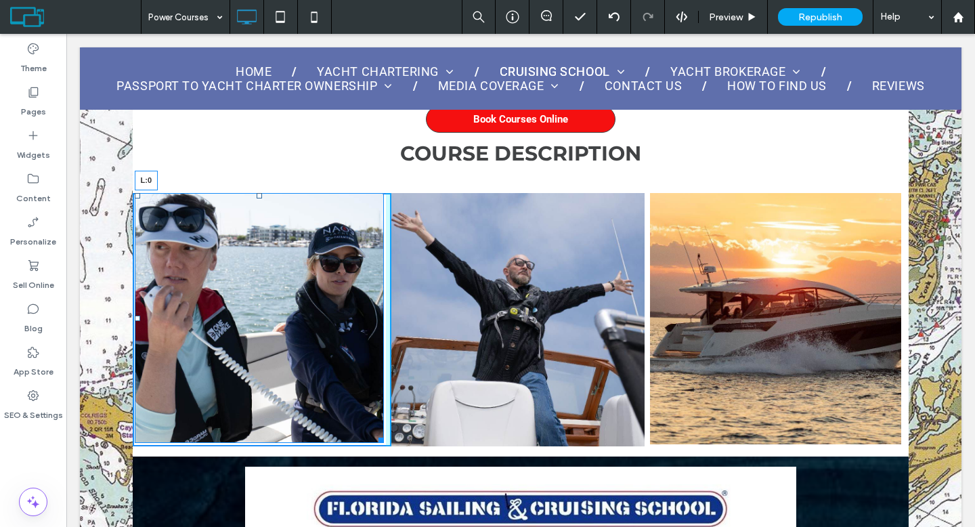
drag, startPoint x: 136, startPoint y: 315, endPoint x: 229, endPoint y: 349, distance: 99.3
click at [163, 315] on div "L:0" at bounding box center [260, 318] width 250 height 250
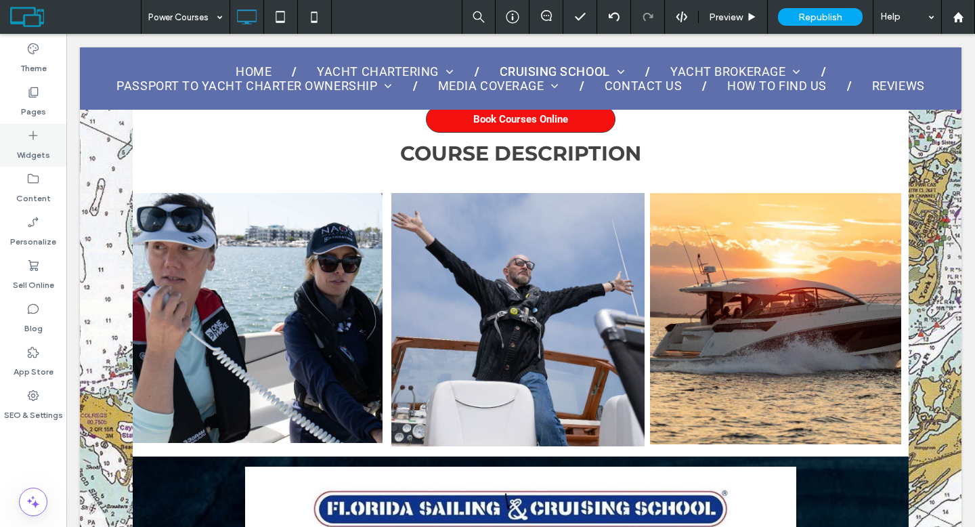
click at [43, 136] on div "Widgets" at bounding box center [33, 144] width 66 height 43
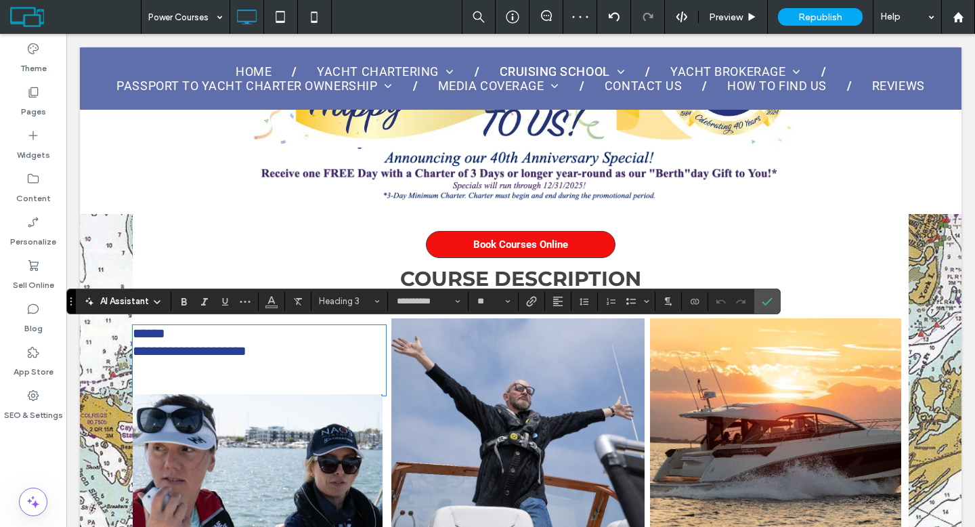
scroll to position [0, 0]
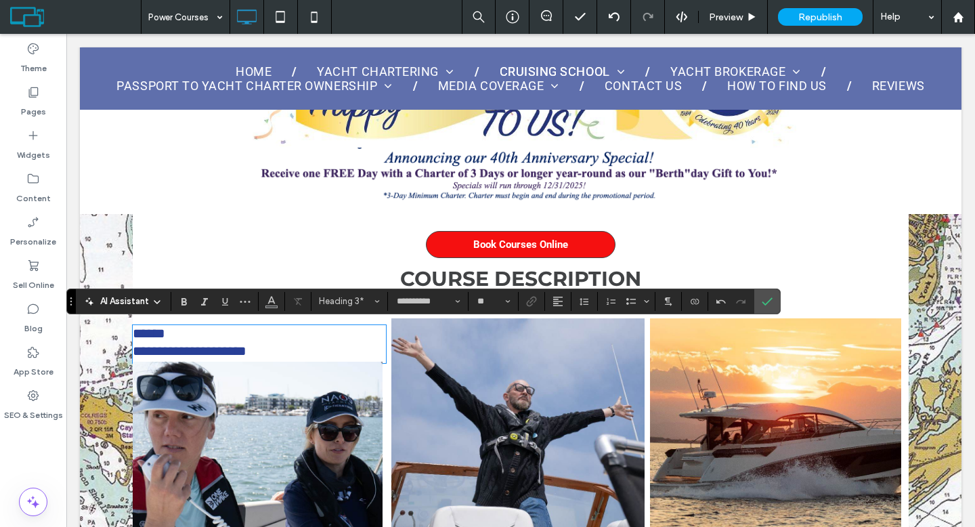
type input "******"
type input "**"
click at [564, 297] on button "Alignment" at bounding box center [558, 301] width 20 height 19
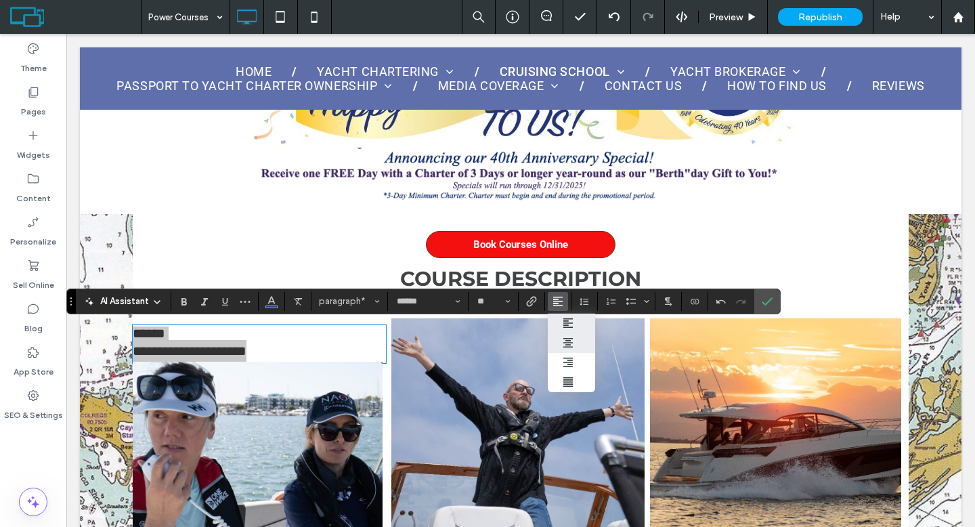
click at [564, 334] on label "ui.textEditor.alignment.center" at bounding box center [571, 343] width 47 height 20
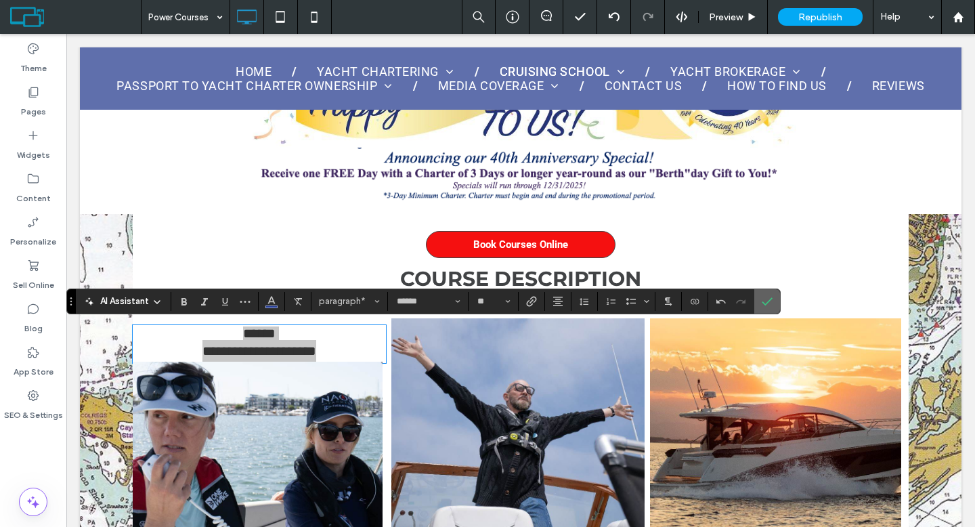
click at [759, 300] on label "Confirm" at bounding box center [767, 301] width 20 height 24
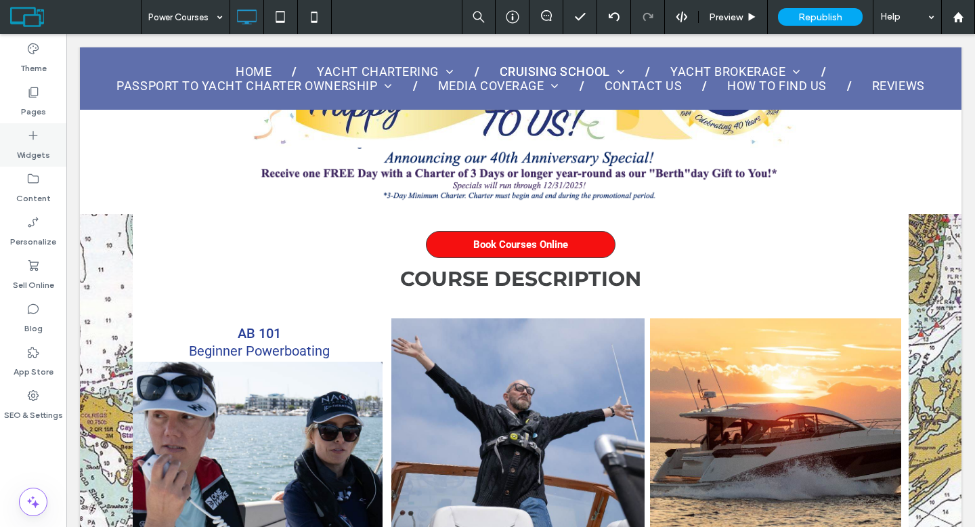
click at [50, 150] on div "Widgets" at bounding box center [33, 144] width 66 height 43
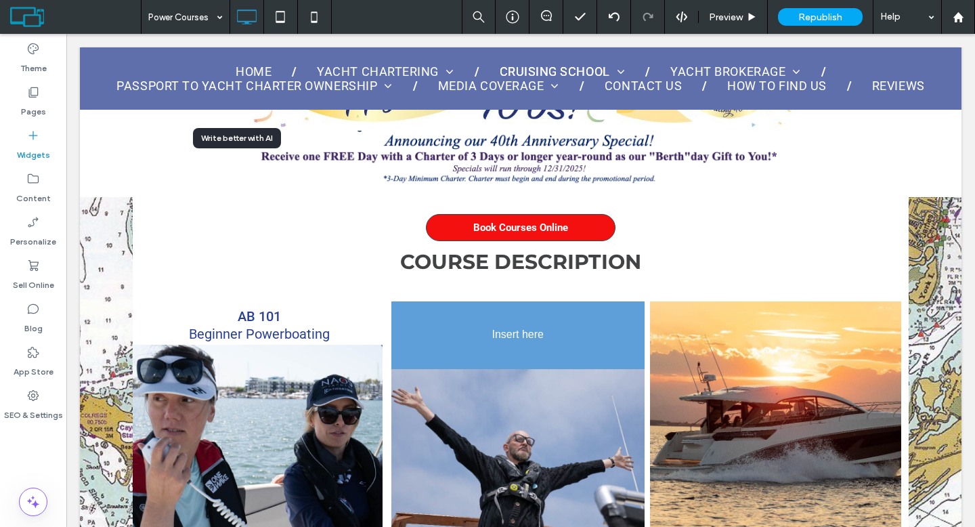
scroll to position [556, 0]
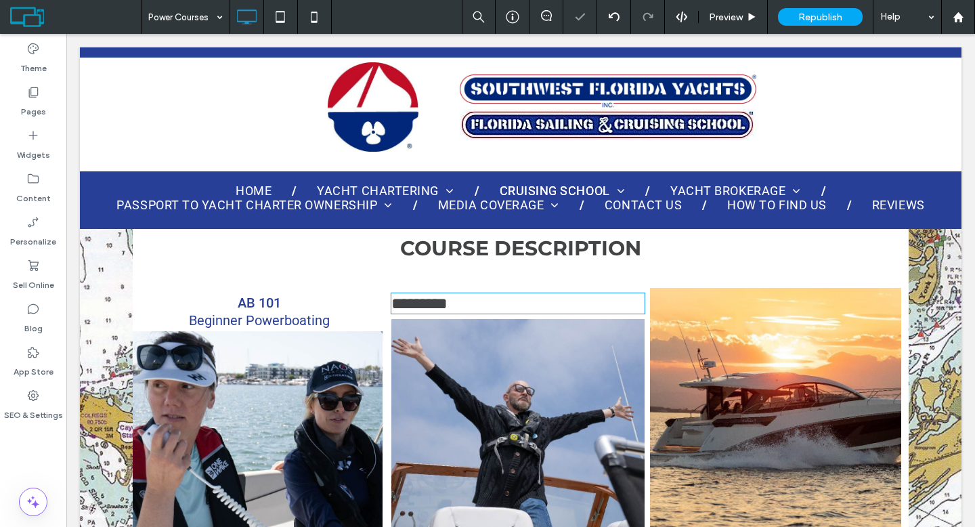
type input "**********"
type input "**"
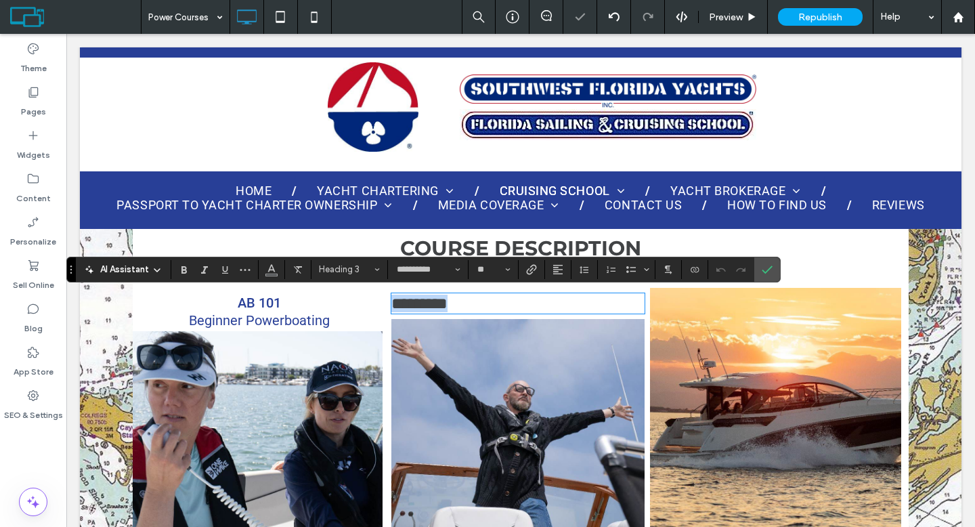
type input "******"
type input "**"
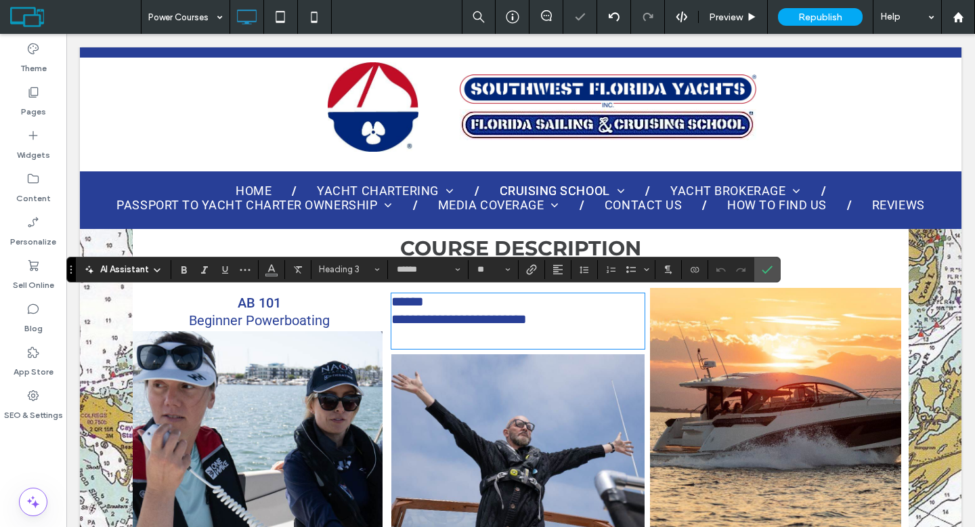
scroll to position [0, 0]
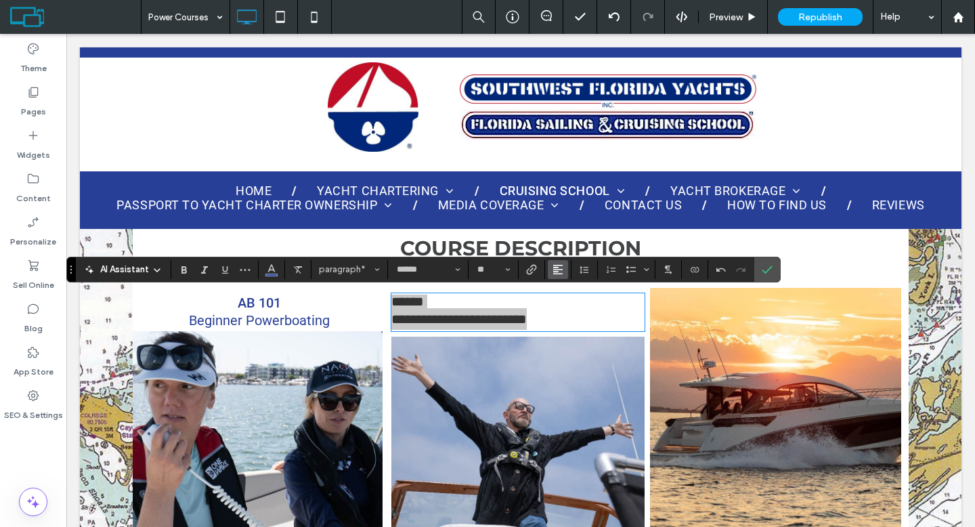
click at [562, 272] on icon "Alignment" at bounding box center [557, 269] width 11 height 11
click at [579, 309] on div "ui.textEditor.alignment.center" at bounding box center [571, 310] width 18 height 11
drag, startPoint x: 761, startPoint y: 267, endPoint x: 695, endPoint y: 240, distance: 71.6
click at [761, 267] on icon "Confirm" at bounding box center [766, 269] width 11 height 11
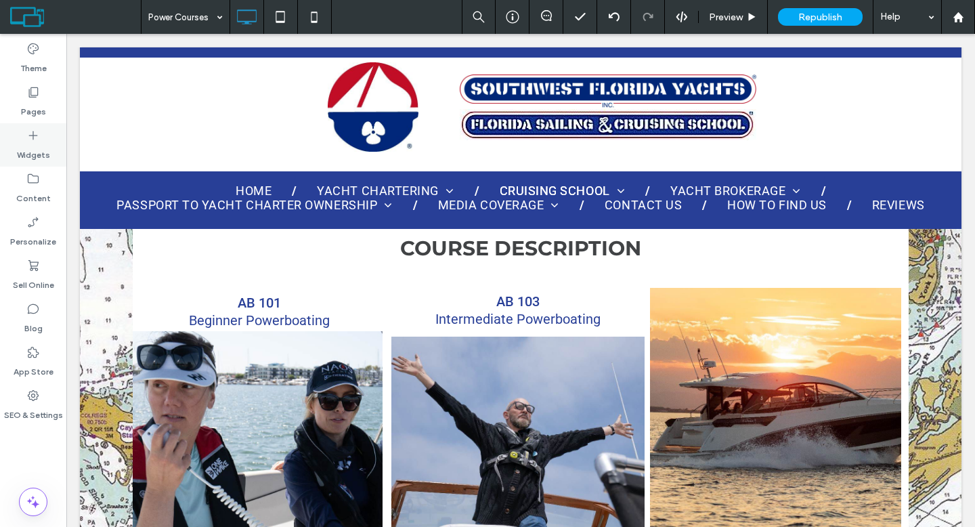
click at [35, 147] on label "Widgets" at bounding box center [33, 151] width 33 height 19
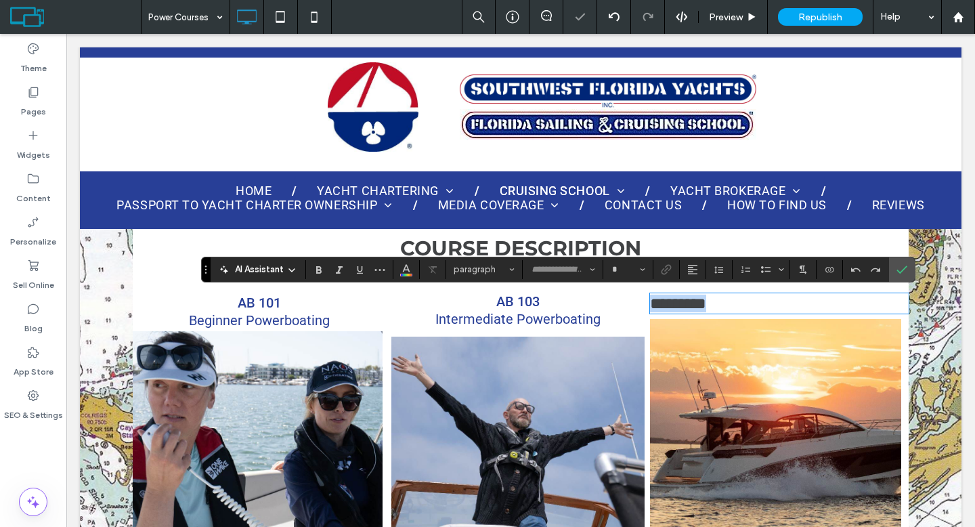
type input "**********"
type input "**"
type input "******"
type input "**"
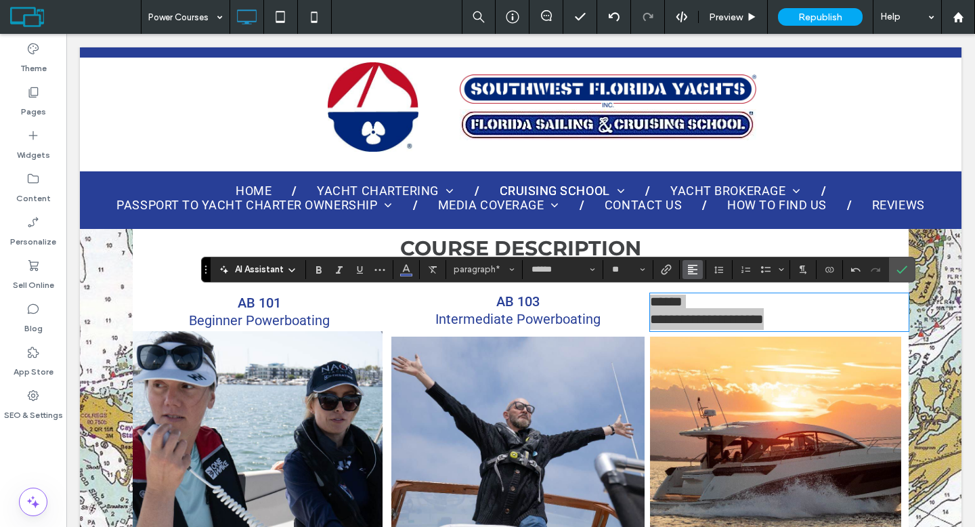
click at [692, 272] on icon "Alignment" at bounding box center [692, 269] width 11 height 11
click at [707, 307] on div "ui.textEditor.alignment.center" at bounding box center [706, 310] width 18 height 11
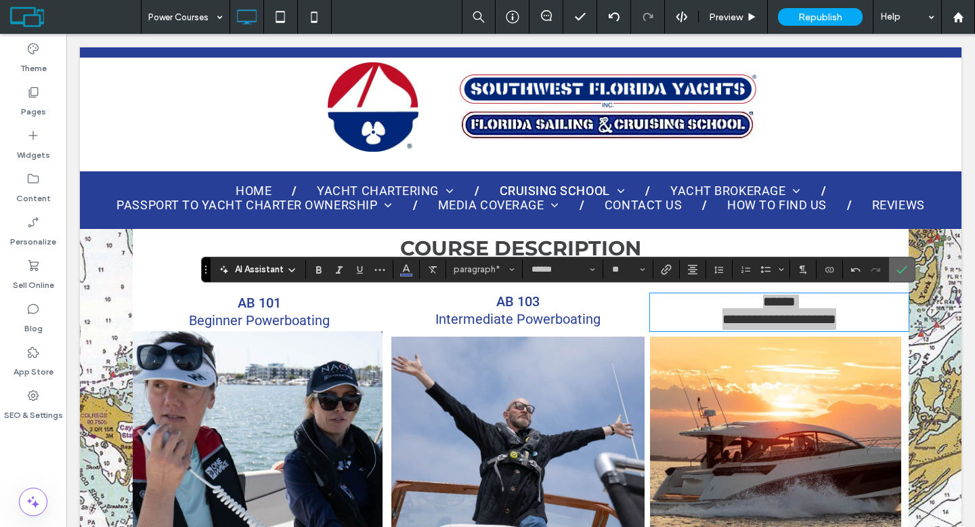
click at [901, 271] on use "Confirm" at bounding box center [901, 269] width 11 height 8
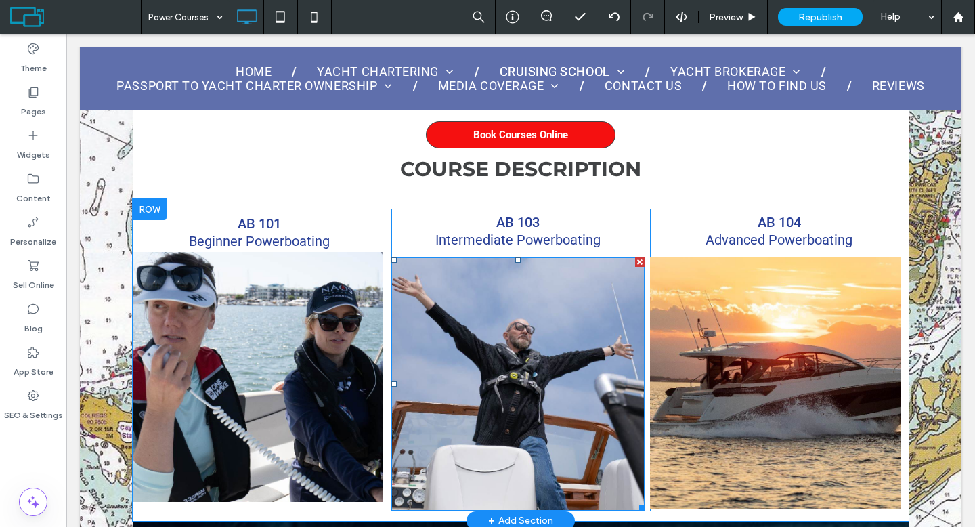
scroll to position [634, 0]
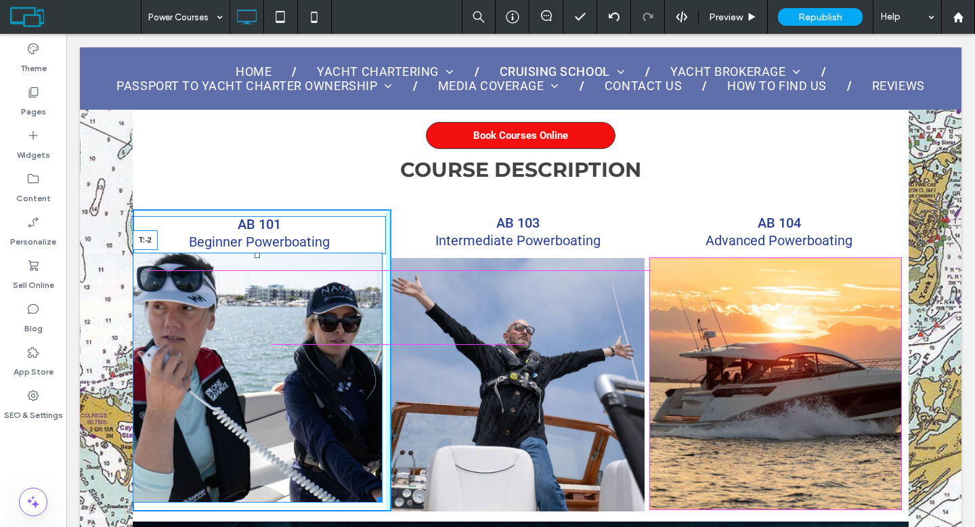
click at [259, 258] on div at bounding box center [256, 254] width 5 height 5
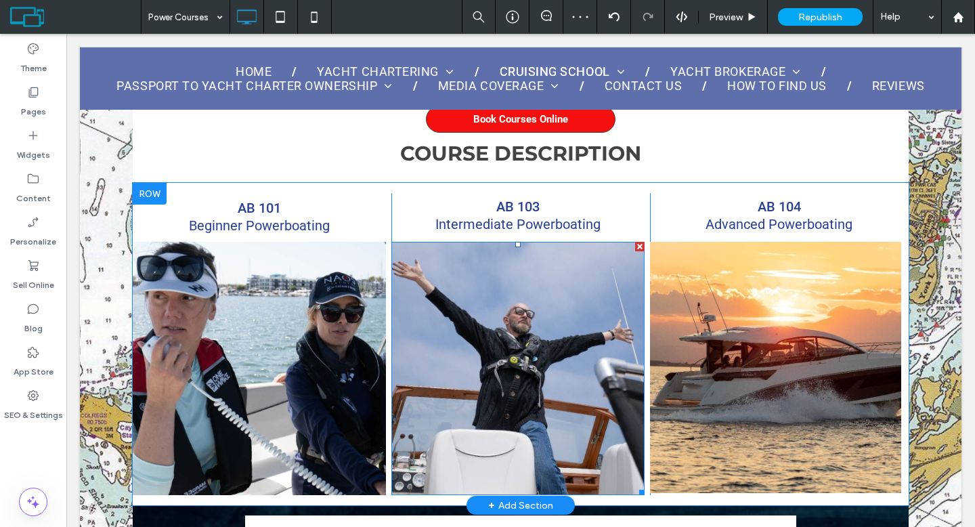
scroll to position [652, 0]
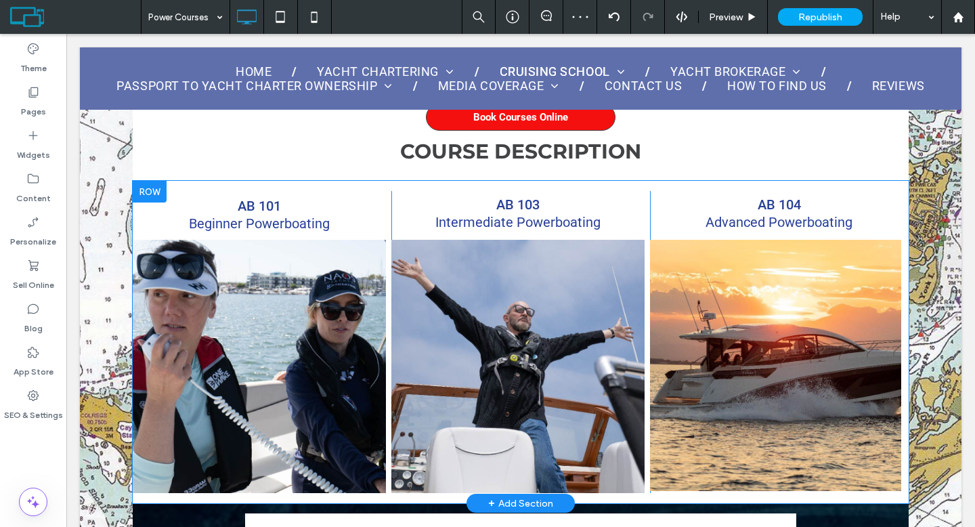
click at [158, 190] on div at bounding box center [150, 192] width 34 height 22
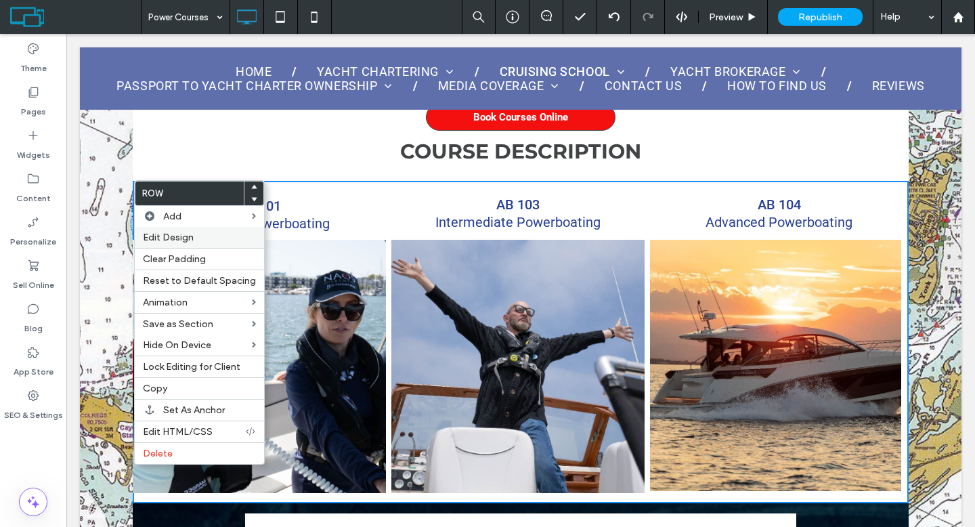
click at [183, 231] on span "Edit Design" at bounding box center [168, 237] width 51 height 12
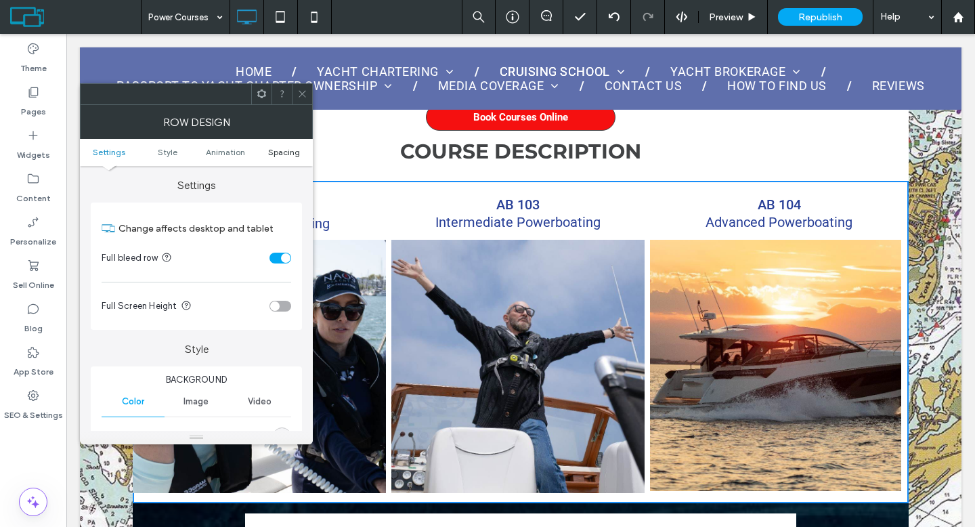
click at [284, 149] on span "Spacing" at bounding box center [284, 152] width 32 height 10
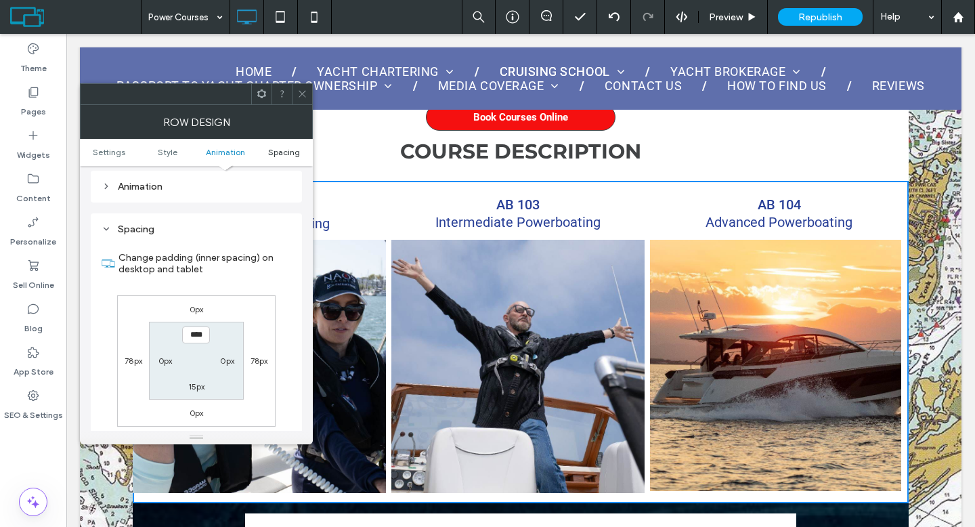
scroll to position [431, 0]
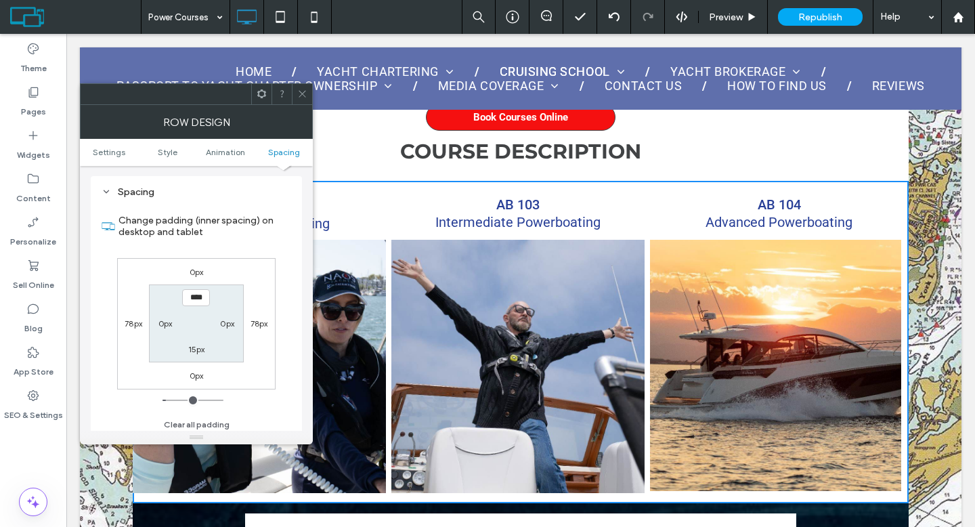
click at [303, 102] on span at bounding box center [302, 94] width 10 height 20
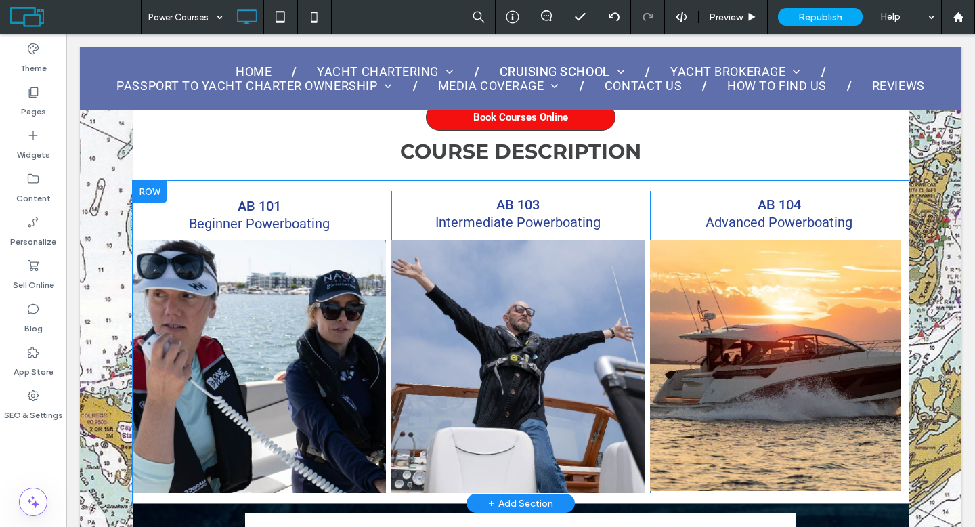
click at [897, 451] on div "AB 104 Advanced Powerboating Click To Paste" at bounding box center [779, 342] width 259 height 302
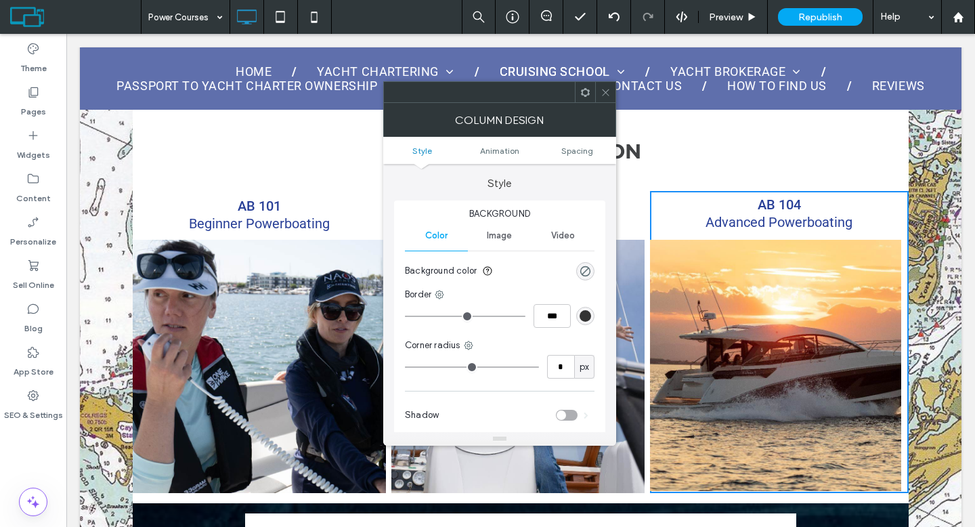
click at [567, 155] on ul "Style Animation Spacing" at bounding box center [499, 150] width 233 height 27
click at [567, 152] on span "Spacing" at bounding box center [577, 151] width 32 height 10
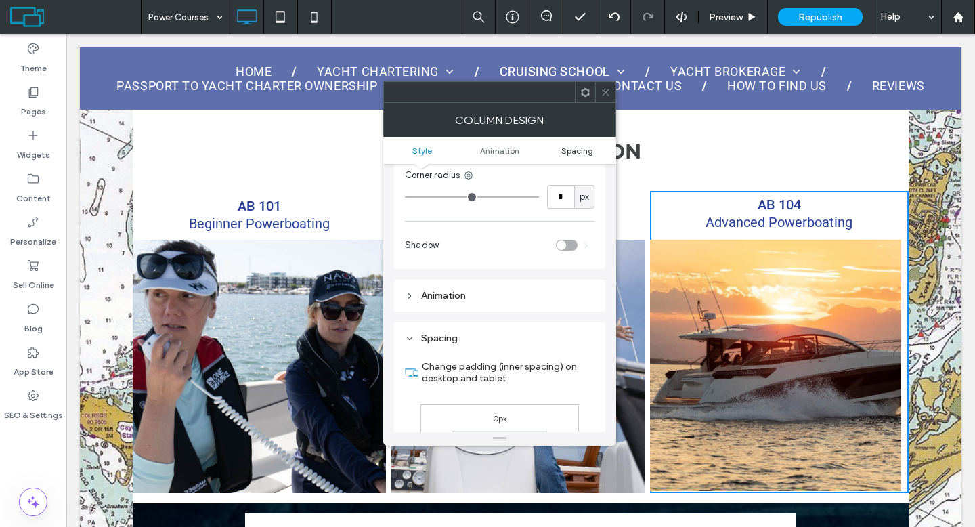
scroll to position [318, 0]
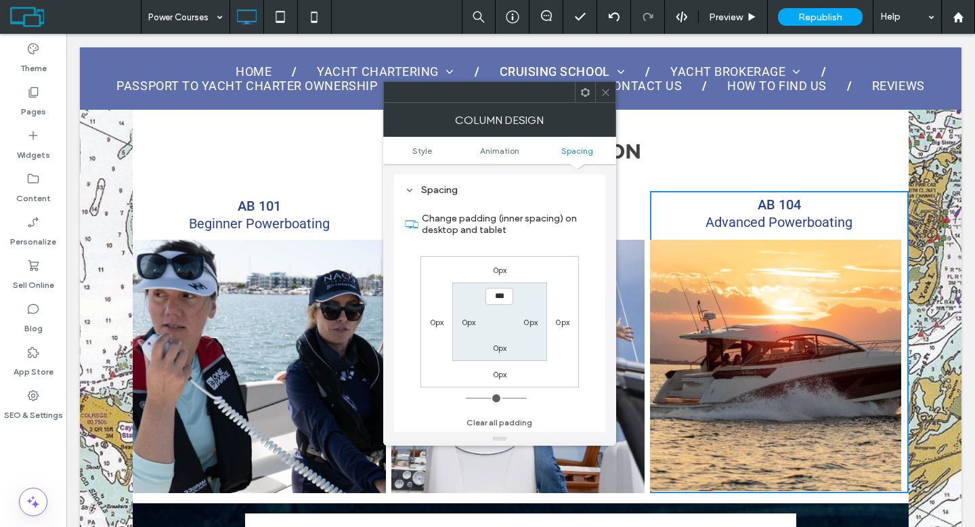
click at [602, 93] on icon at bounding box center [605, 92] width 10 height 10
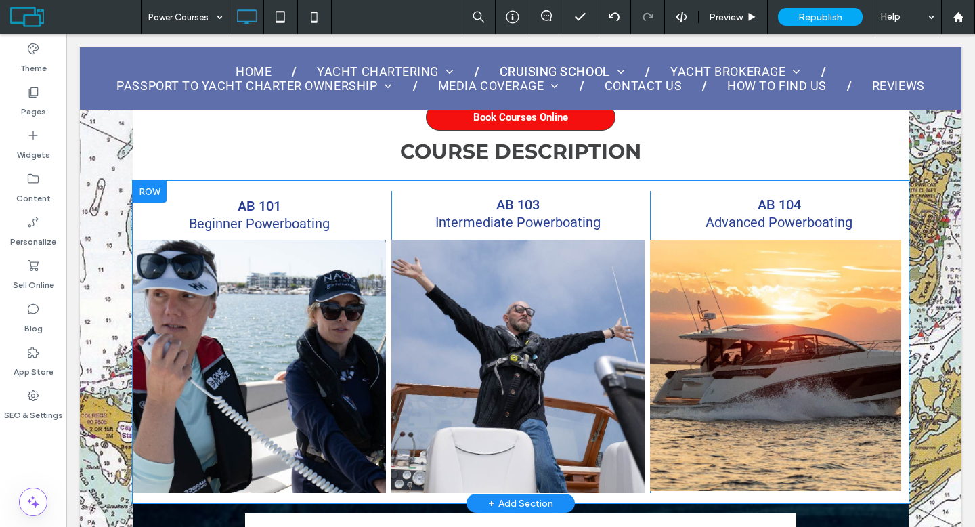
click at [151, 193] on div at bounding box center [150, 192] width 34 height 22
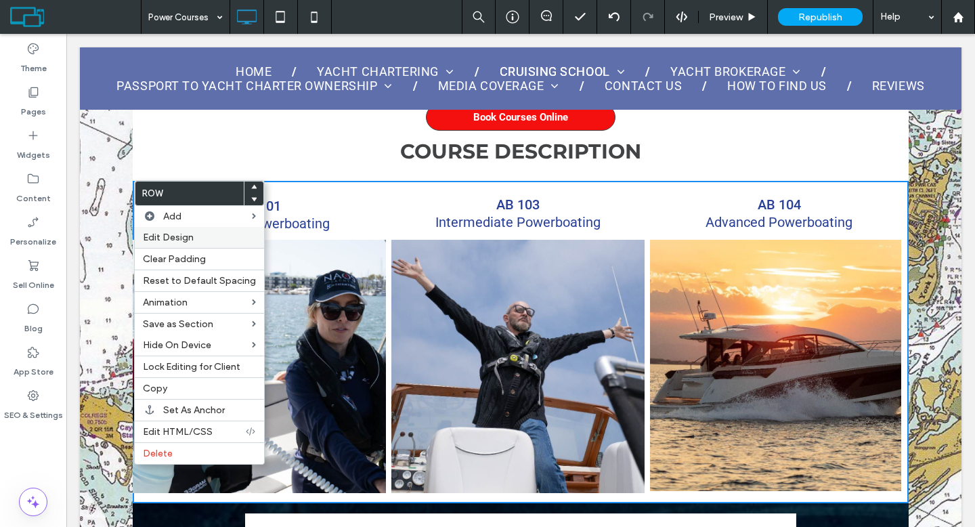
click at [164, 233] on span "Edit Design" at bounding box center [168, 237] width 51 height 12
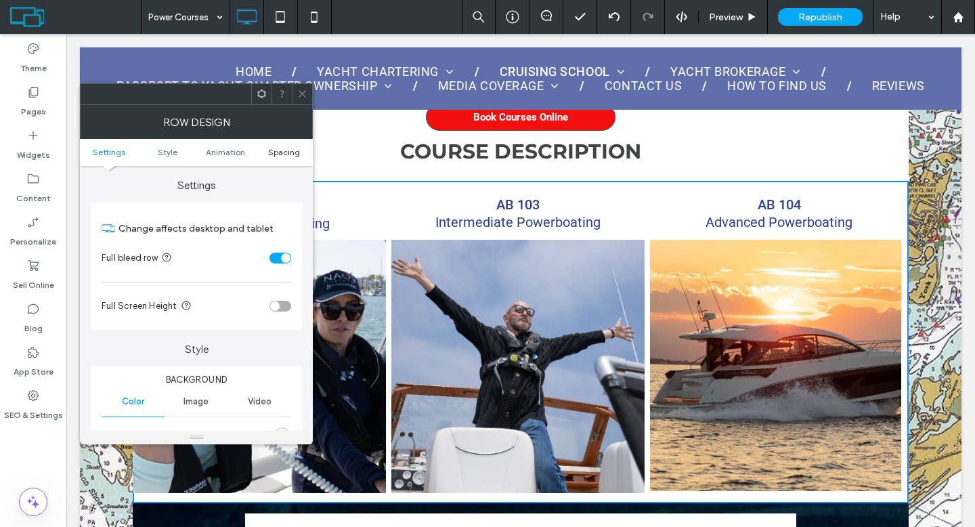
click at [278, 152] on span "Spacing" at bounding box center [284, 152] width 32 height 10
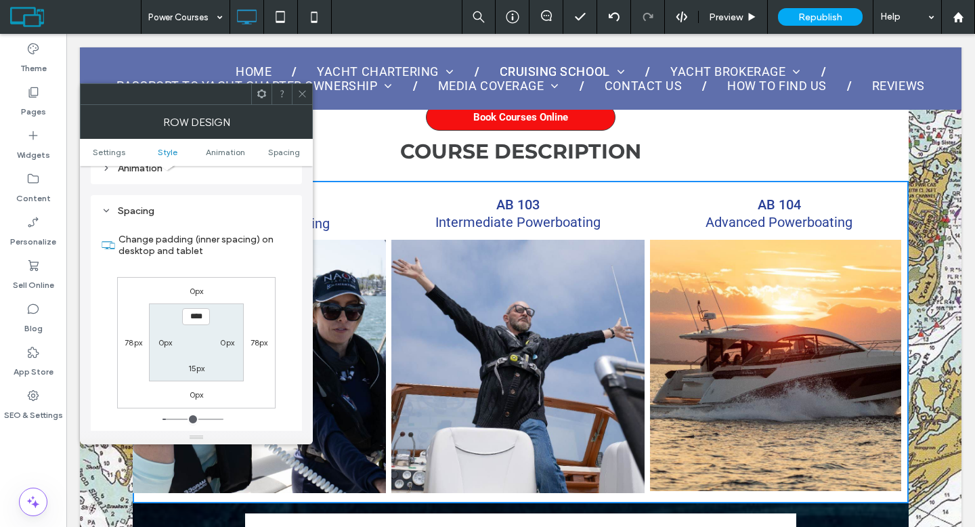
scroll to position [431, 0]
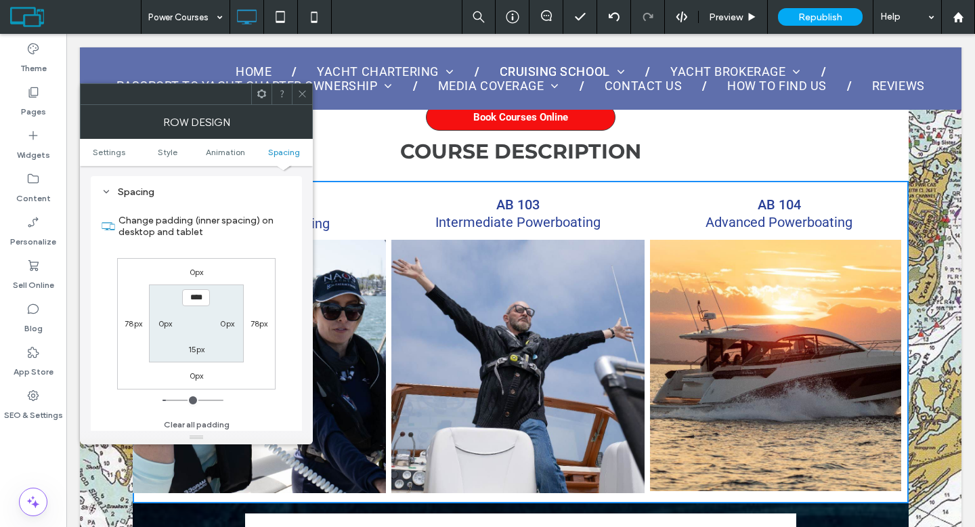
click at [168, 324] on label "0px" at bounding box center [165, 323] width 14 height 10
type input "*"
type input "***"
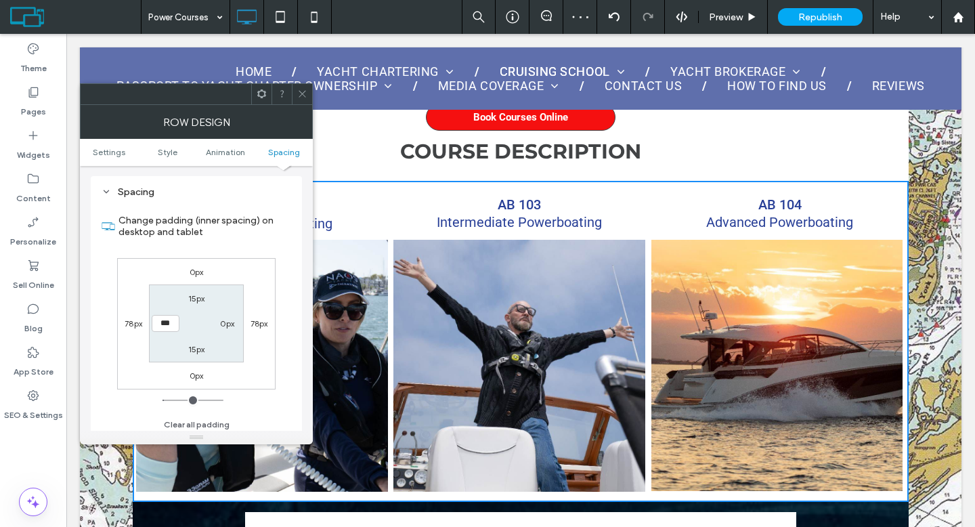
click at [226, 325] on label "0px" at bounding box center [227, 323] width 14 height 10
type input "*"
type input "***"
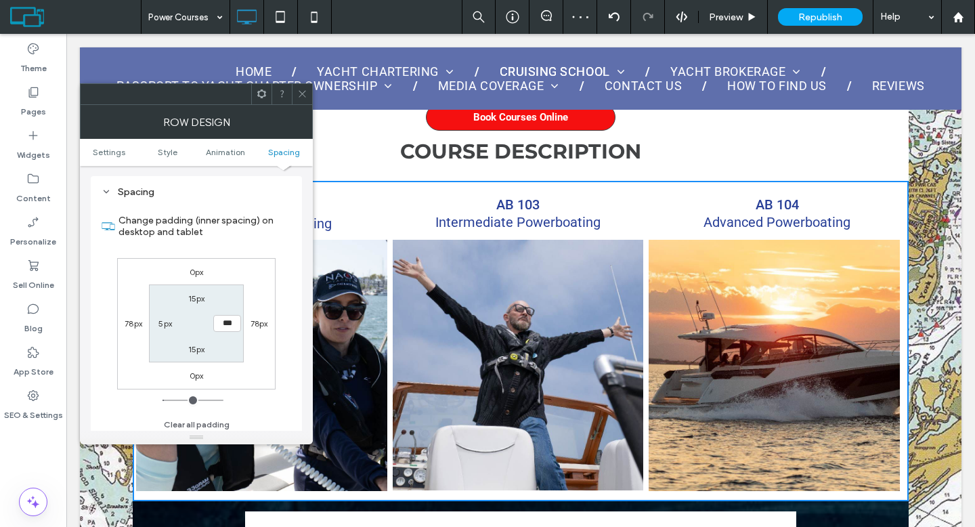
click at [302, 93] on use at bounding box center [301, 94] width 7 height 7
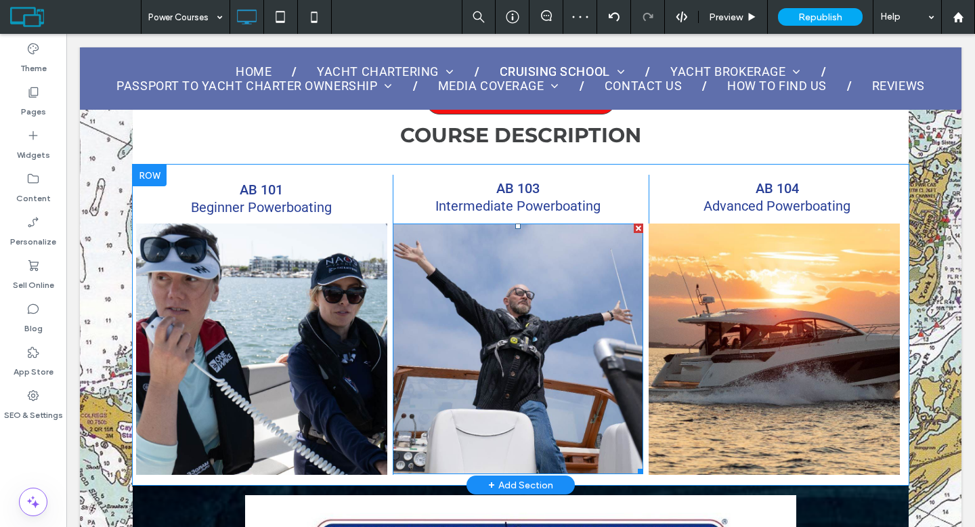
scroll to position [671, 0]
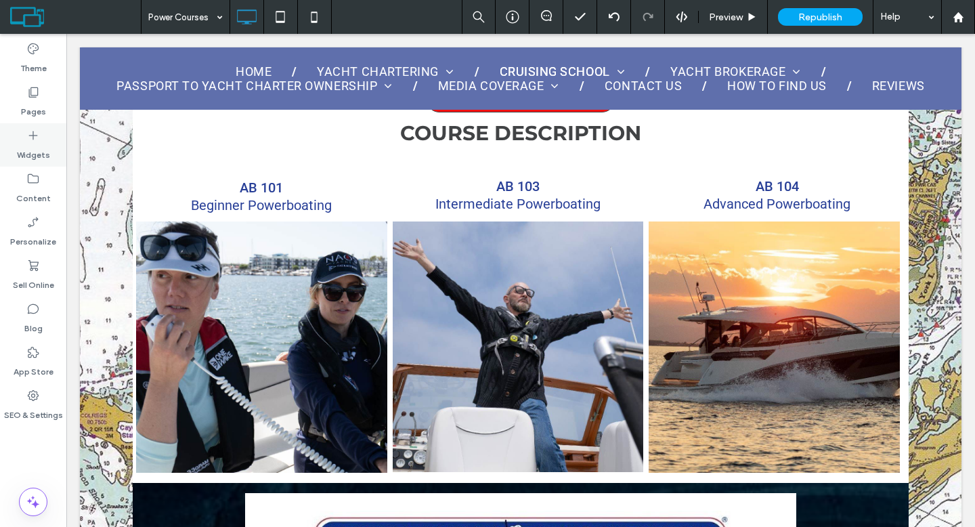
click at [37, 129] on icon at bounding box center [33, 136] width 14 height 14
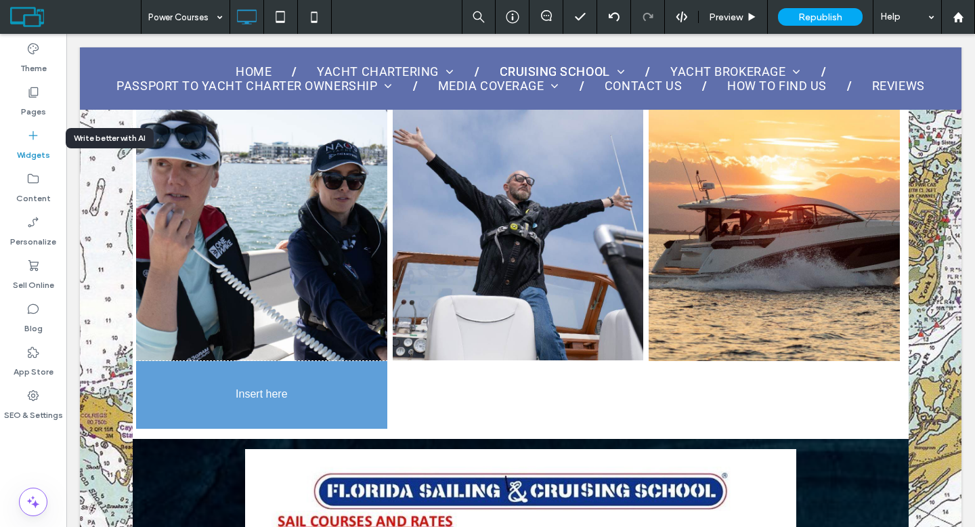
scroll to position [789, 0]
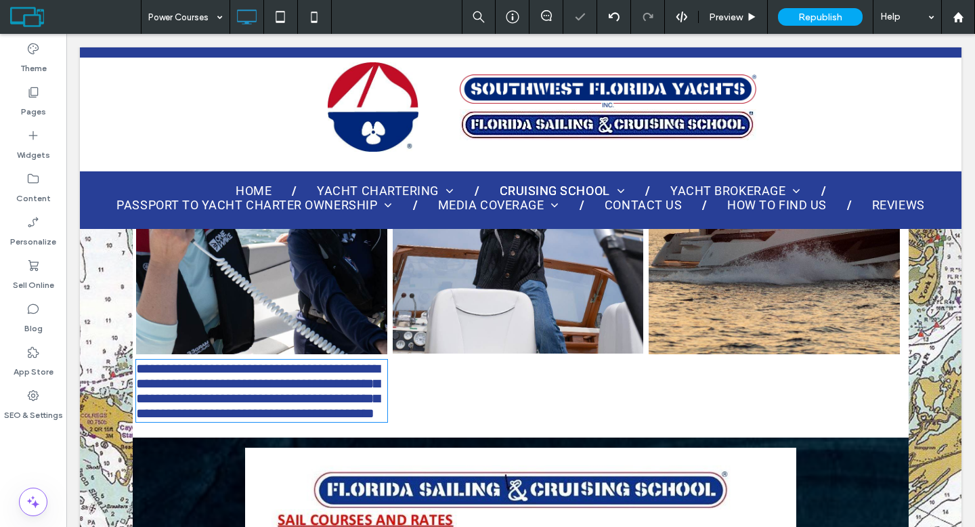
type input "******"
type input "**"
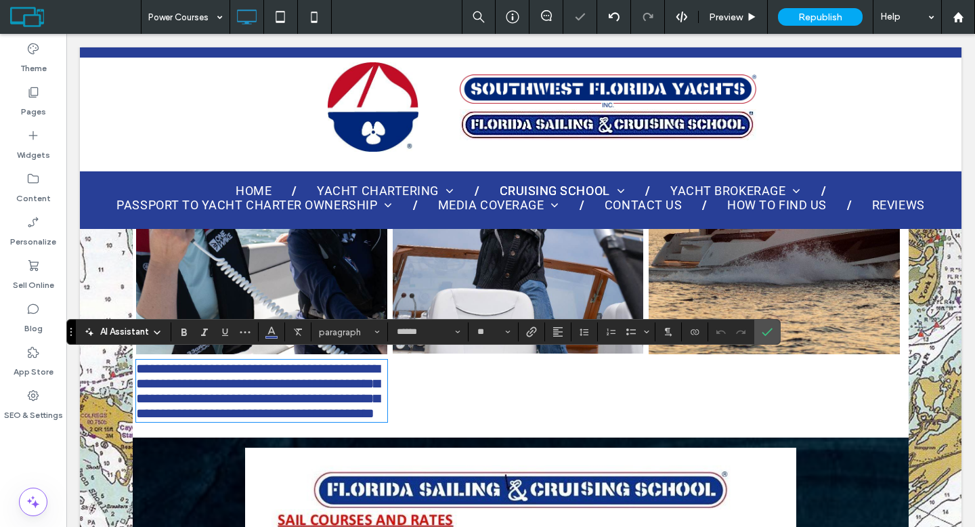
scroll to position [0, 0]
click at [770, 334] on icon "Confirm" at bounding box center [766, 331] width 11 height 11
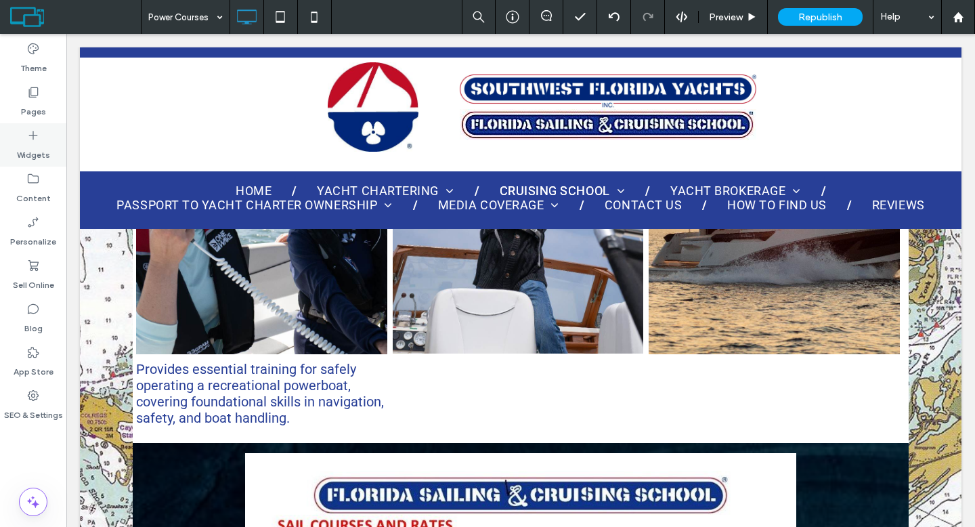
click at [47, 141] on div "Widgets" at bounding box center [33, 144] width 66 height 43
type input "******"
type input "**"
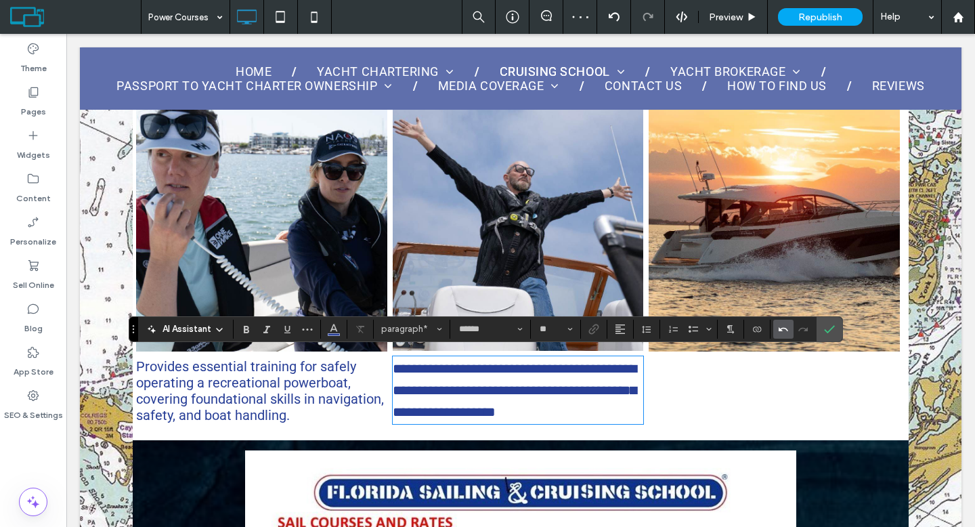
scroll to position [792, 0]
click at [823, 330] on label "Confirm" at bounding box center [829, 329] width 20 height 24
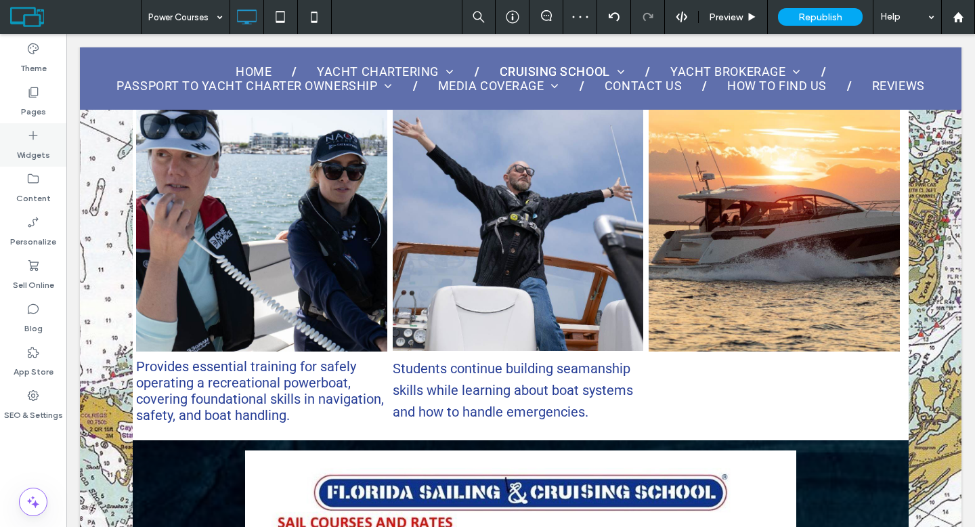
click at [57, 143] on div "Widgets" at bounding box center [33, 144] width 66 height 43
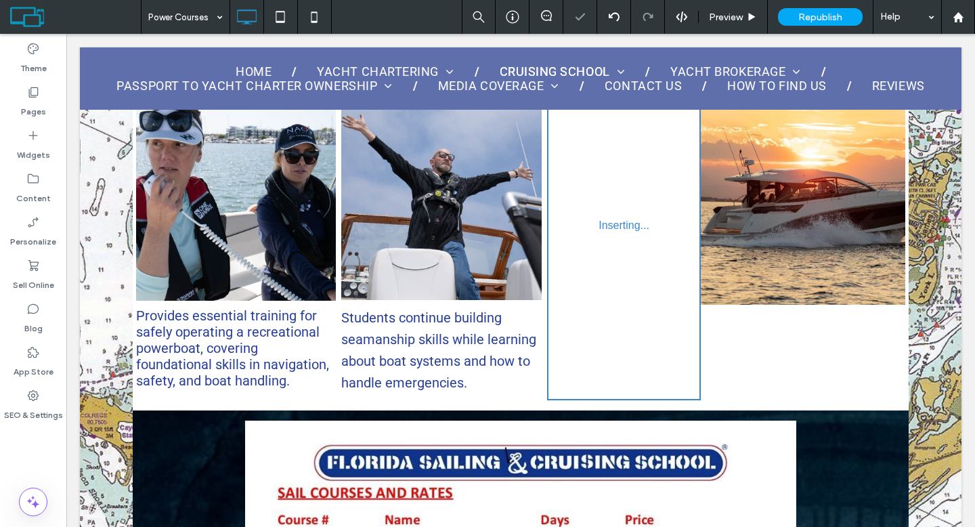
drag, startPoint x: 114, startPoint y: 209, endPoint x: 772, endPoint y: 360, distance: 675.0
click at [772, 360] on div at bounding box center [487, 263] width 975 height 527
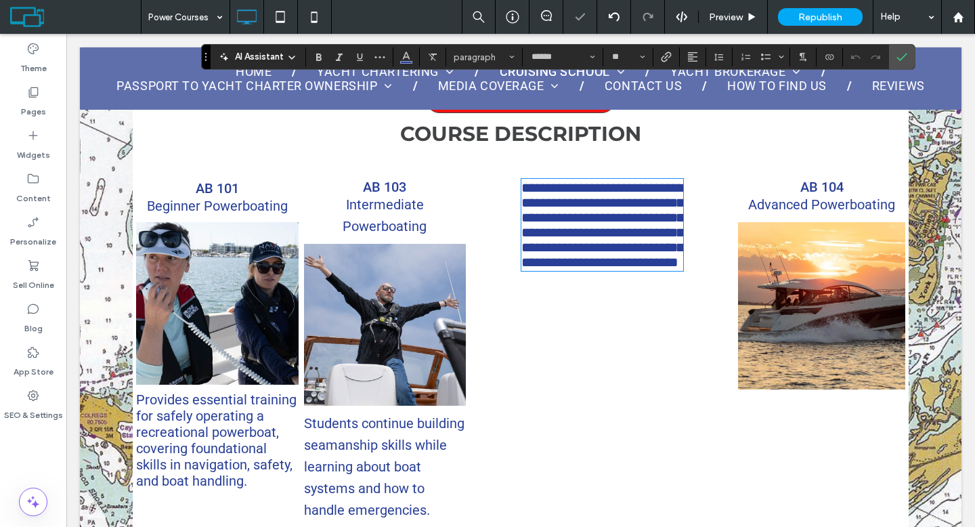
scroll to position [554, 0]
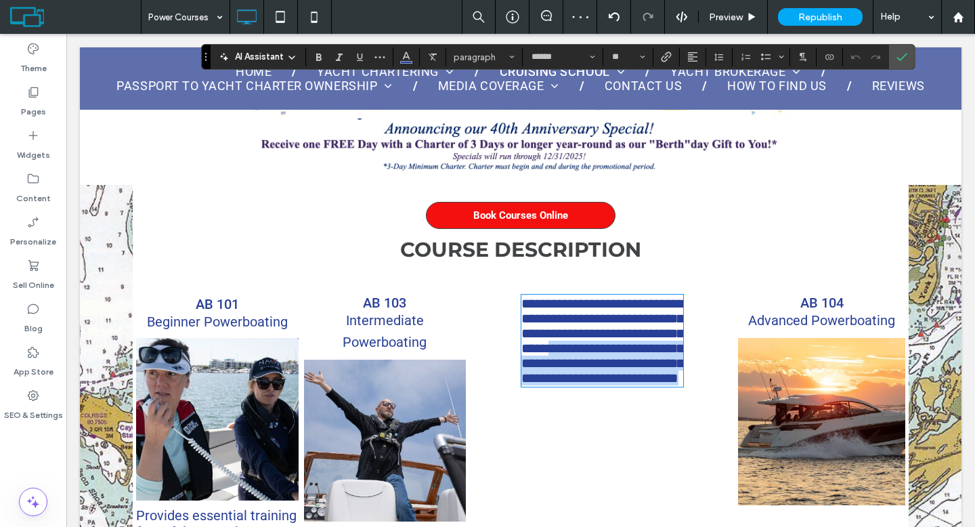
drag, startPoint x: 608, startPoint y: 343, endPoint x: 774, endPoint y: 468, distance: 207.8
click at [785, 490] on div "**********" at bounding box center [520, 466] width 769 height 354
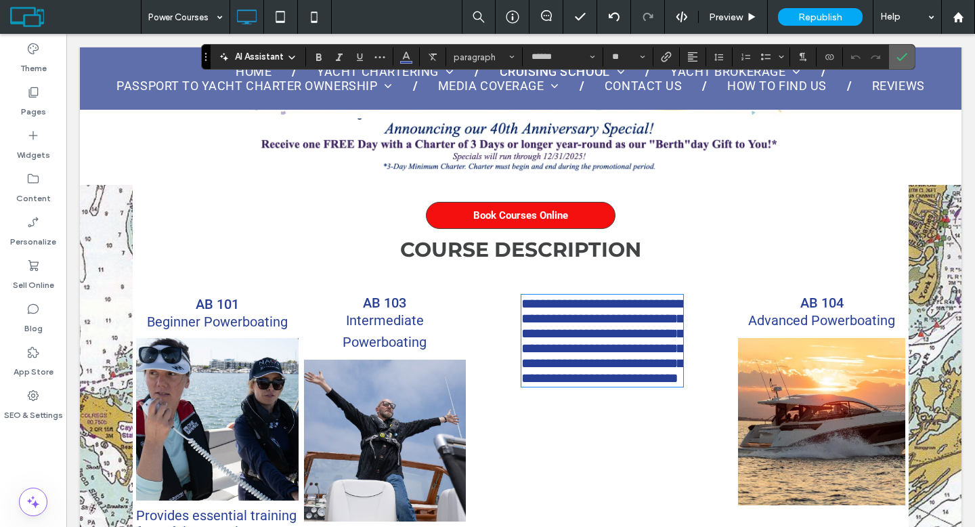
click at [910, 53] on label "Confirm" at bounding box center [901, 57] width 20 height 24
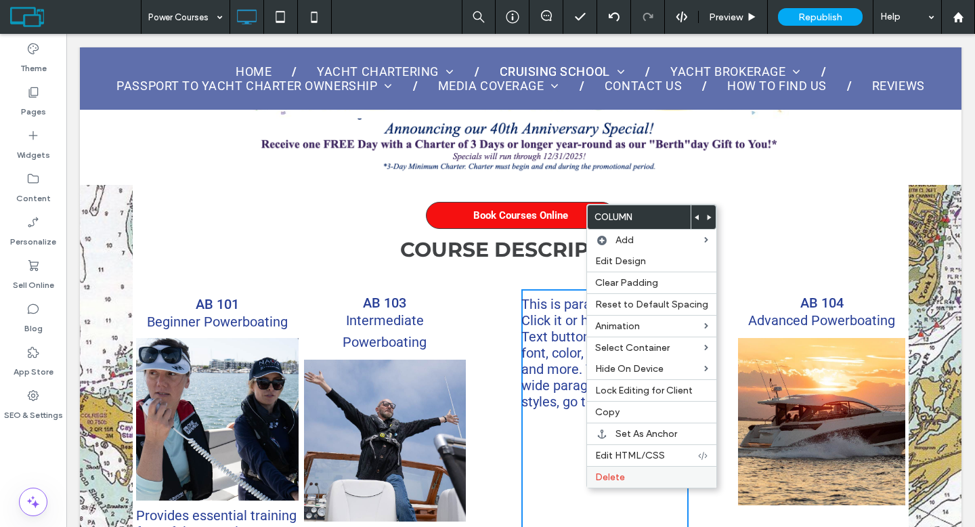
click at [608, 472] on span "Delete" at bounding box center [610, 477] width 30 height 12
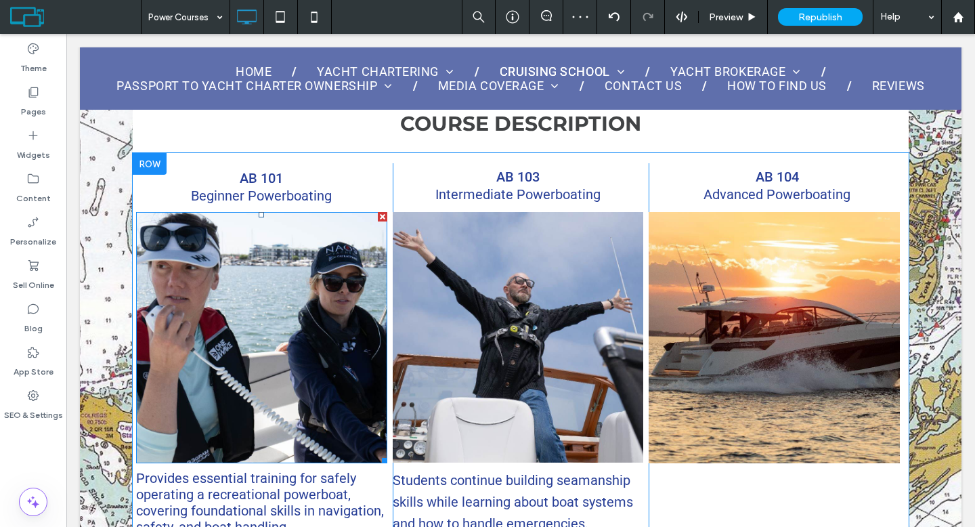
scroll to position [681, 0]
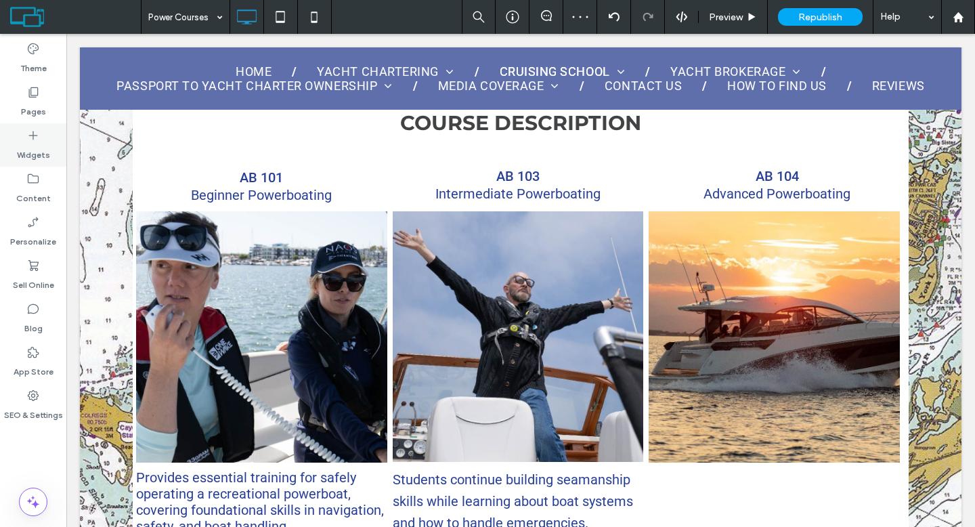
click at [35, 143] on label "Widgets" at bounding box center [33, 151] width 33 height 19
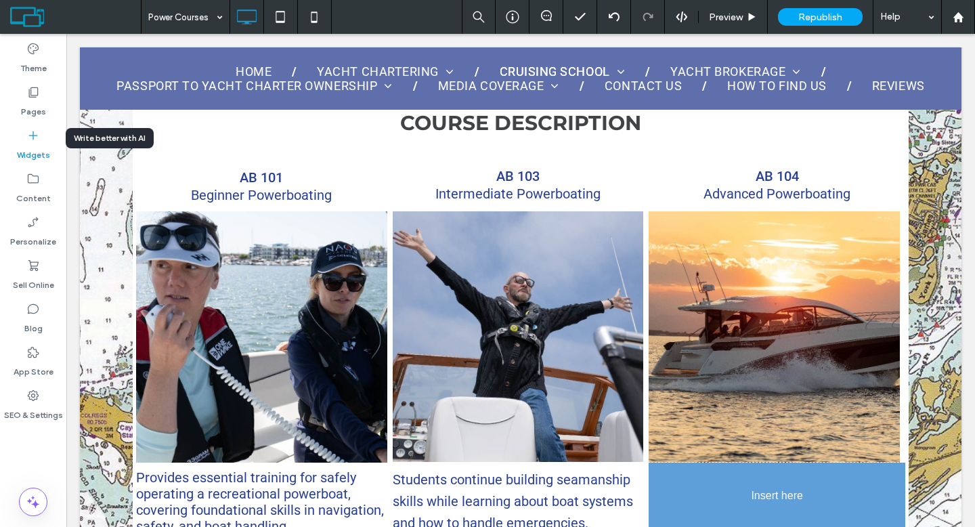
scroll to position [708, 0]
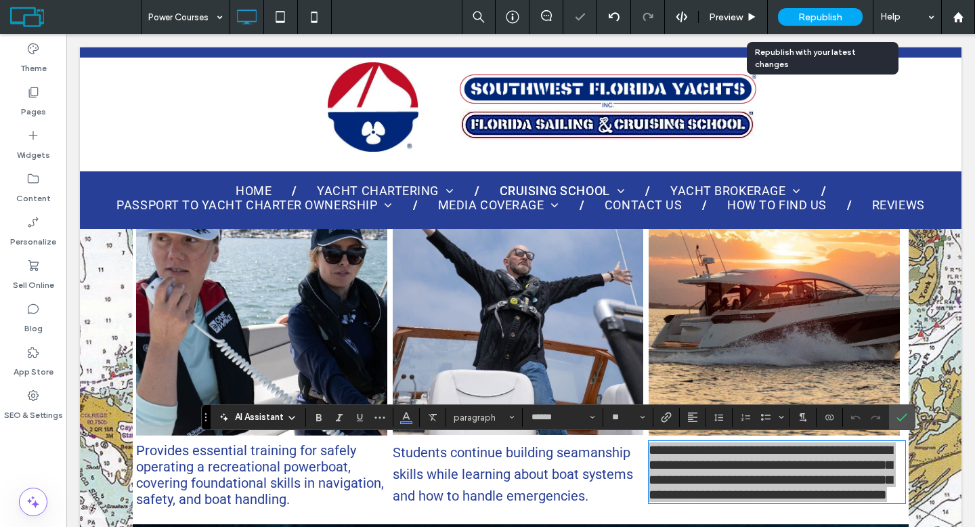
drag, startPoint x: 128, startPoint y: 198, endPoint x: 824, endPoint y: 7, distance: 721.7
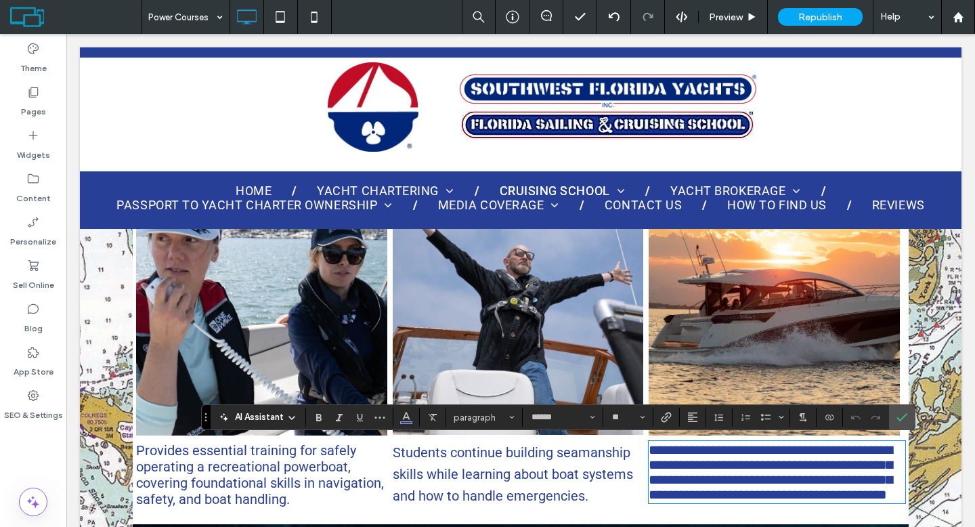
click at [724, 457] on span "**********" at bounding box center [770, 472] width 244 height 58
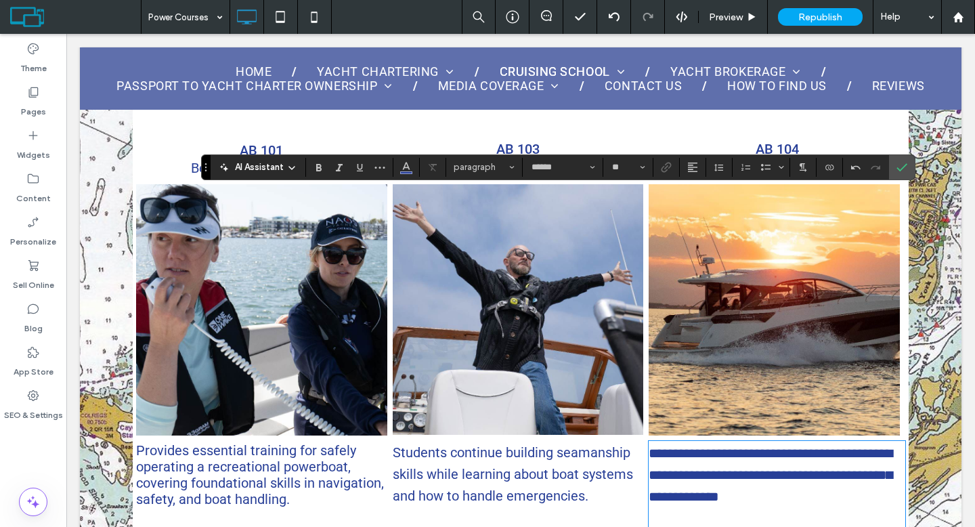
scroll to position [958, 0]
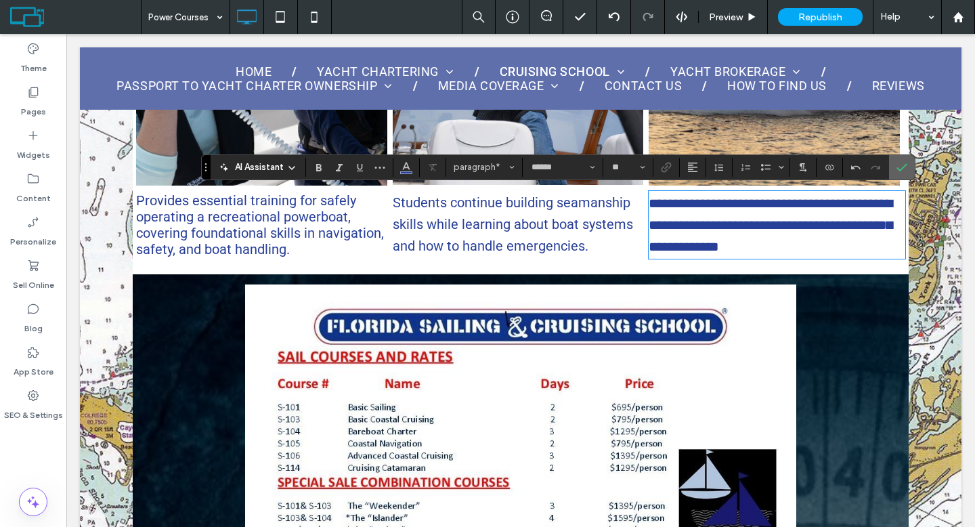
click at [900, 163] on icon "Confirm" at bounding box center [901, 167] width 11 height 11
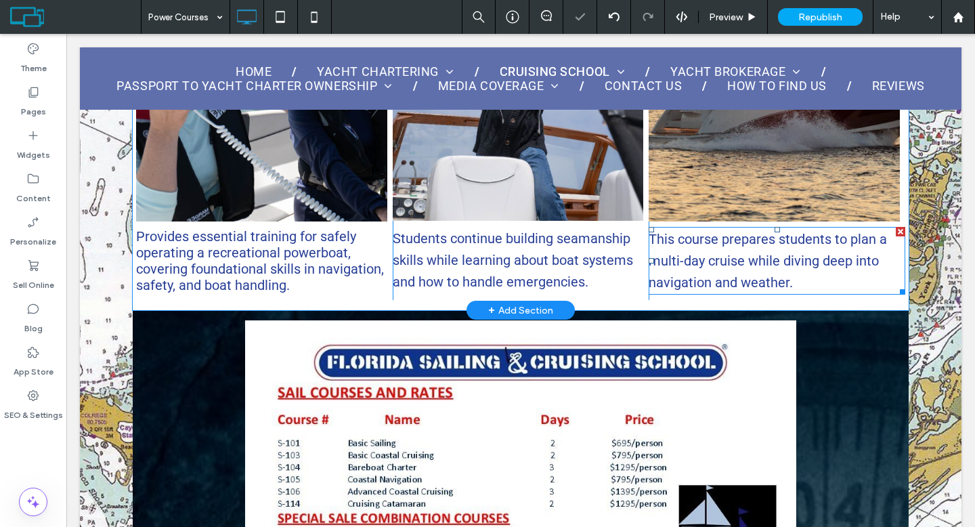
scroll to position [896, 0]
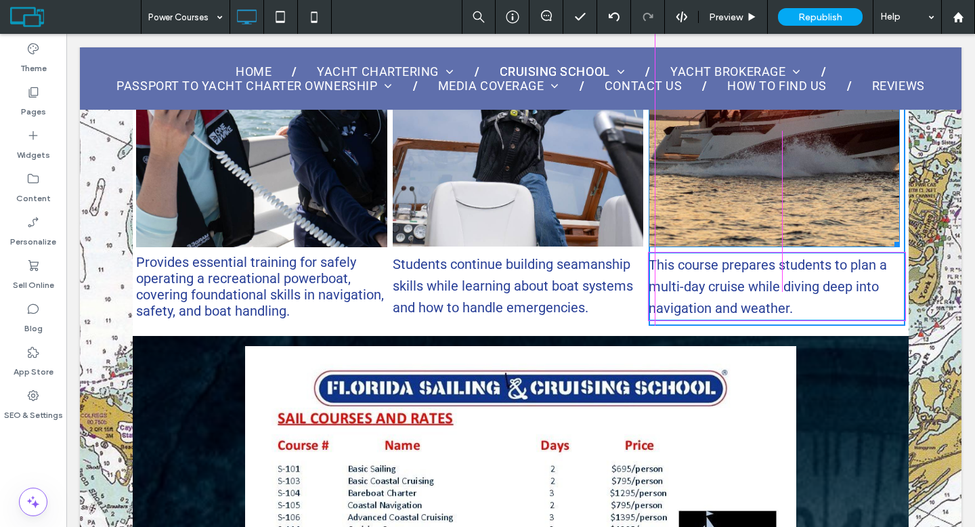
drag, startPoint x: 891, startPoint y: 244, endPoint x: 887, endPoint y: 238, distance: 7.6
click at [889, 238] on div at bounding box center [894, 242] width 10 height 10
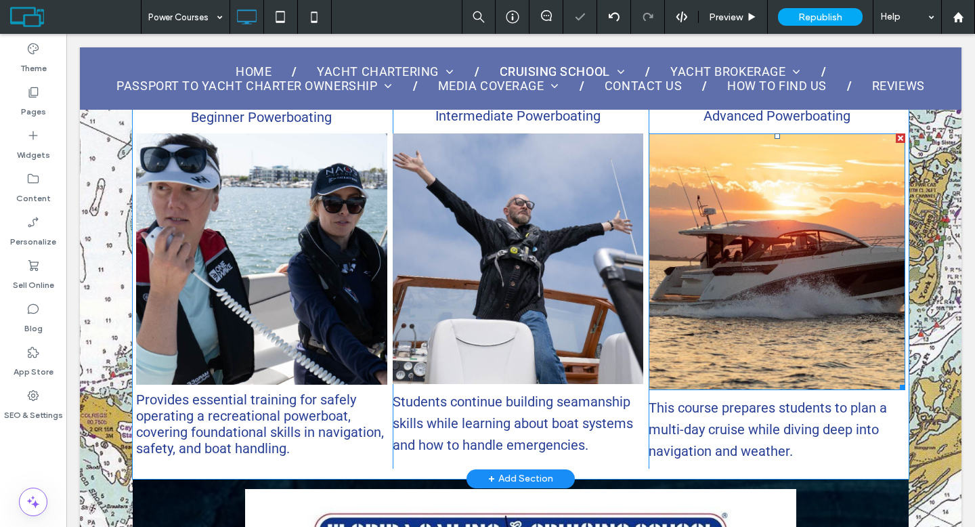
scroll to position [694, 0]
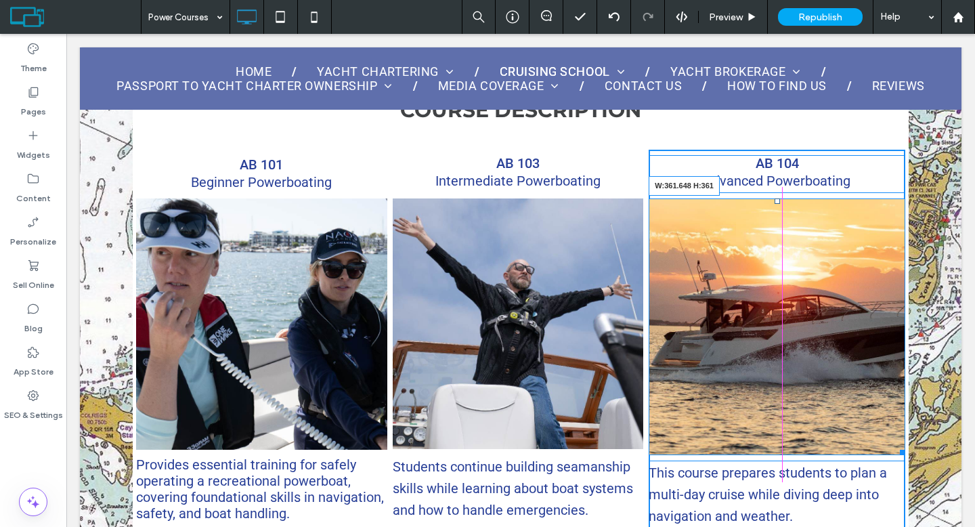
drag, startPoint x: 886, startPoint y: 446, endPoint x: 948, endPoint y: 459, distance: 63.6
click at [882, 424] on div "W:361.648 H:361" at bounding box center [776, 326] width 257 height 257
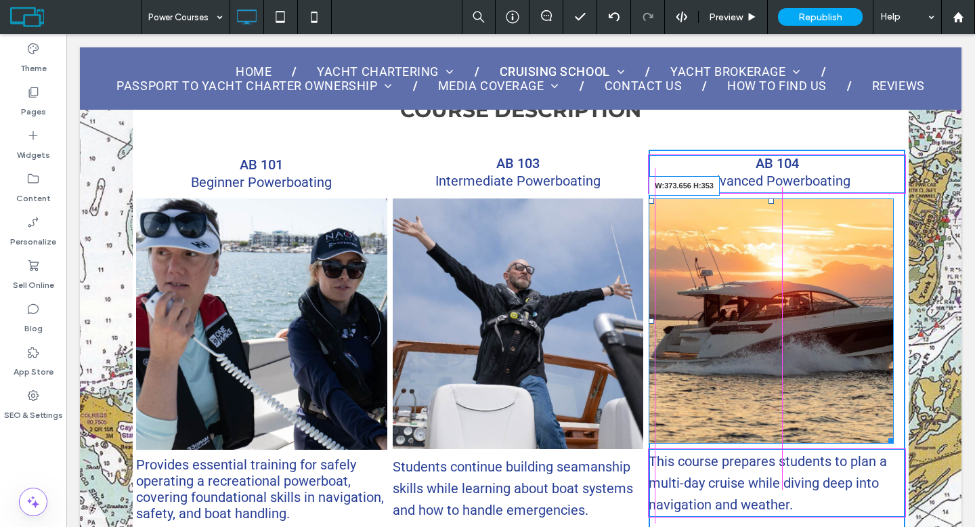
click at [880, 430] on div "W:373.656 H:353" at bounding box center [770, 320] width 245 height 245
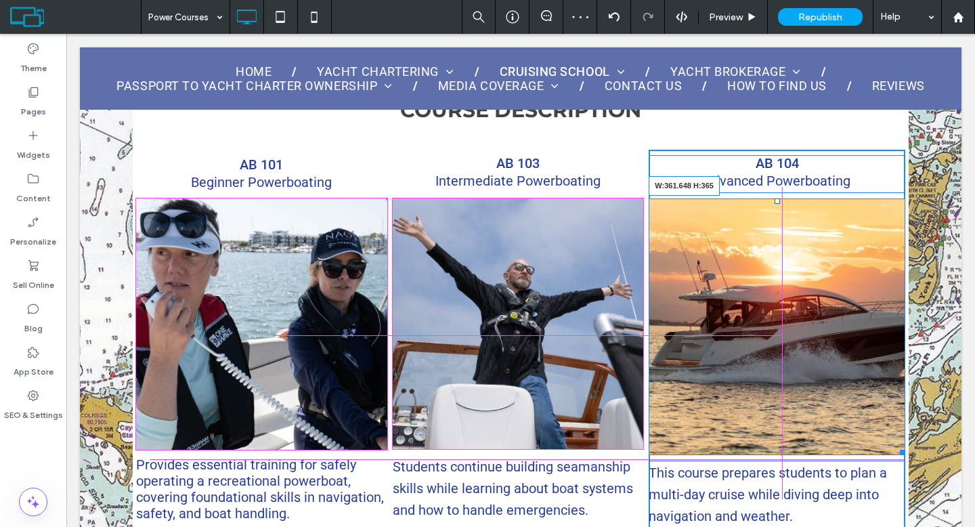
drag, startPoint x: 887, startPoint y: 448, endPoint x: 950, endPoint y: 477, distance: 68.7
click at [895, 445] on div at bounding box center [900, 450] width 10 height 10
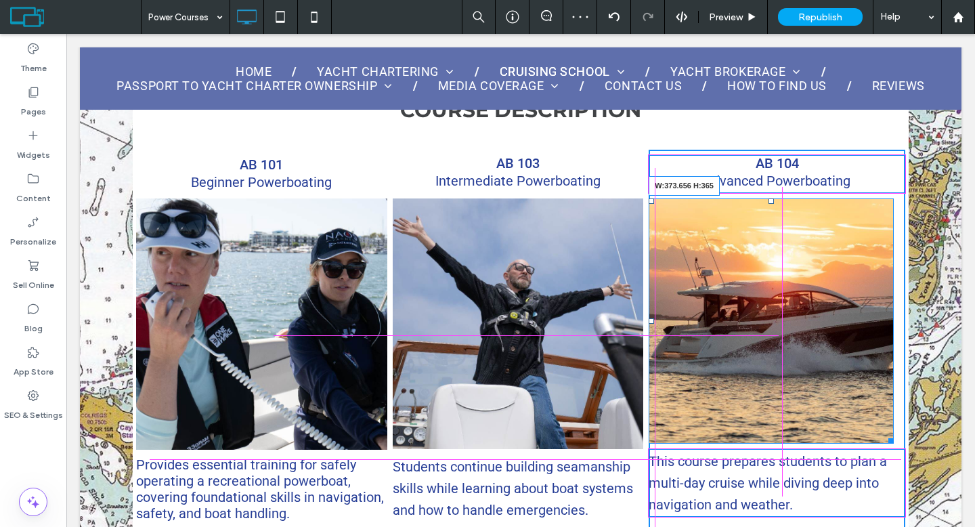
click at [881, 441] on div "W:373.656 H:365" at bounding box center [770, 320] width 245 height 245
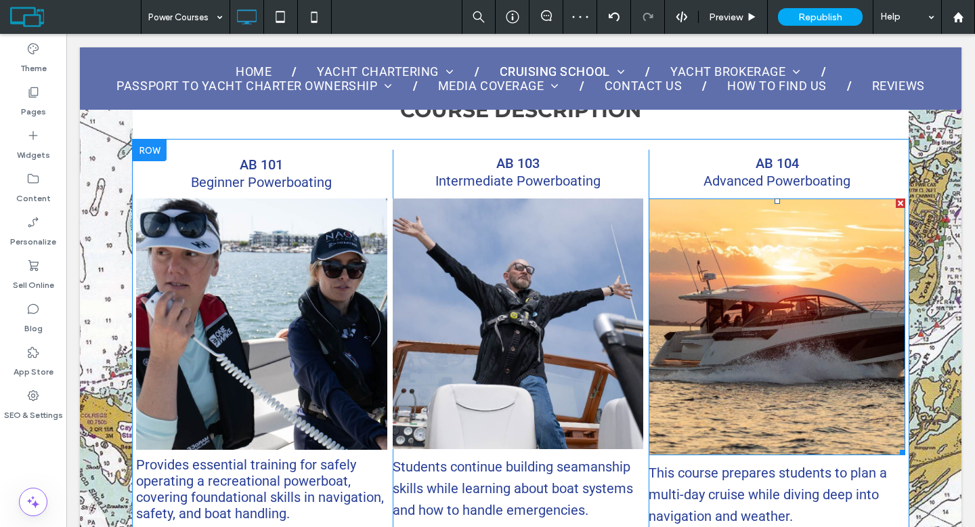
click at [849, 426] on img at bounding box center [776, 326] width 257 height 257
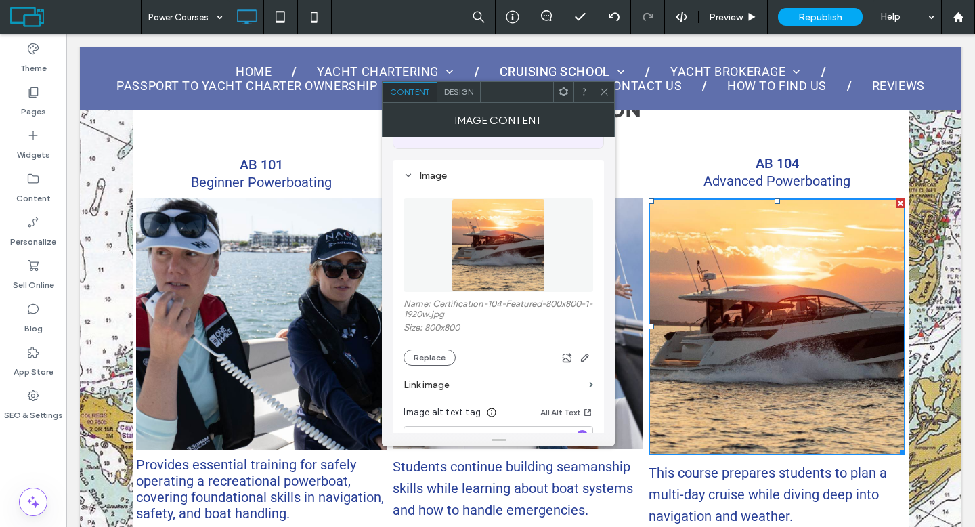
scroll to position [106, 0]
click at [589, 360] on icon "button" at bounding box center [584, 356] width 11 height 11
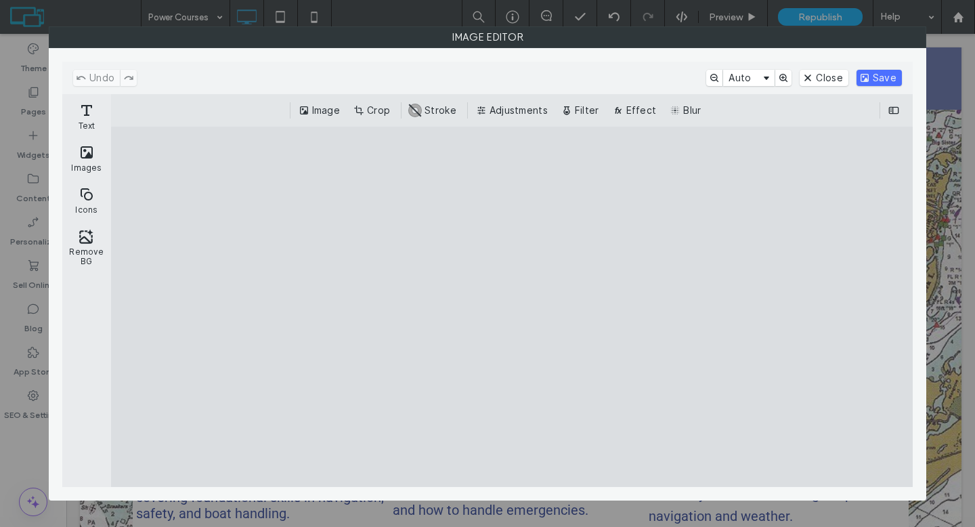
click at [362, 110] on button "Crop" at bounding box center [373, 110] width 45 height 16
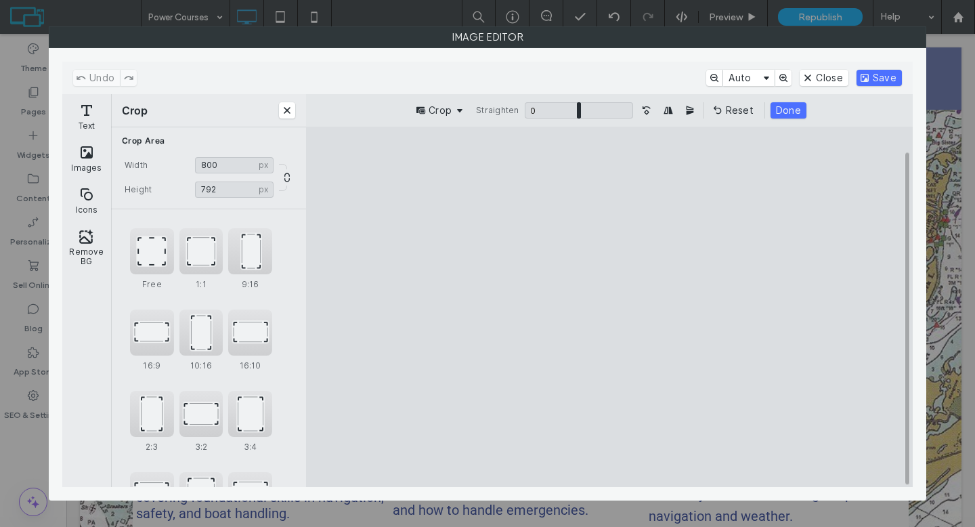
type input "***"
click at [609, 307] on cesdk-canvas "Editor canvas" at bounding box center [609, 307] width 0 height 0
click at [881, 72] on button "Save" at bounding box center [878, 78] width 45 height 16
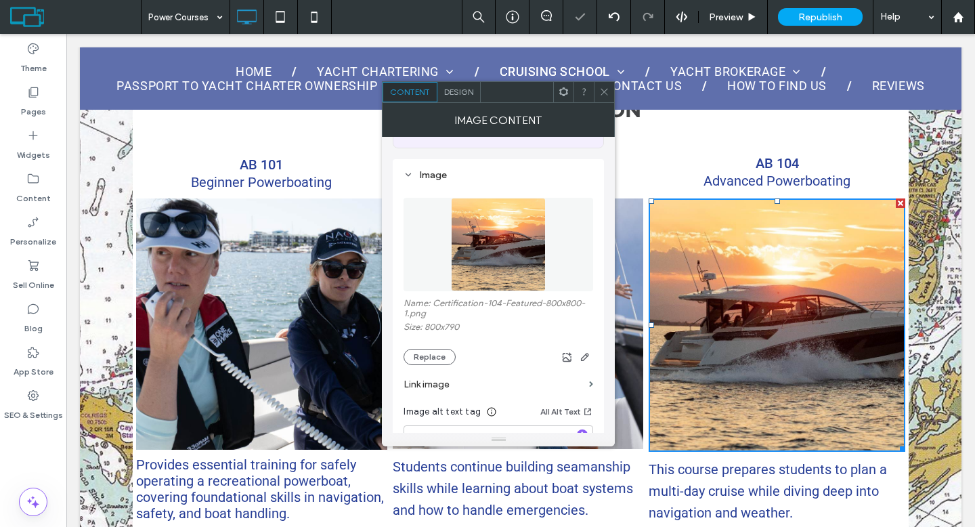
click at [604, 87] on icon at bounding box center [604, 92] width 10 height 10
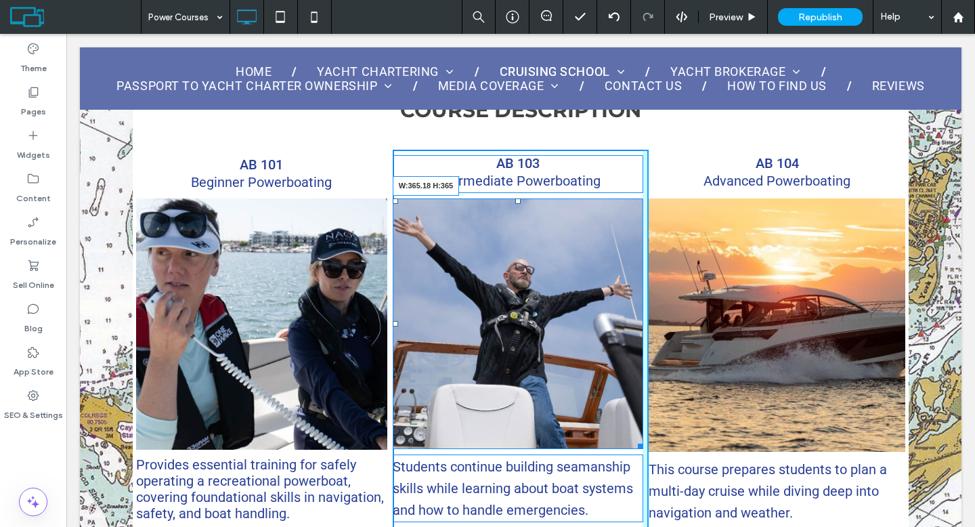
drag, startPoint x: 630, startPoint y: 441, endPoint x: 636, endPoint y: 446, distance: 7.7
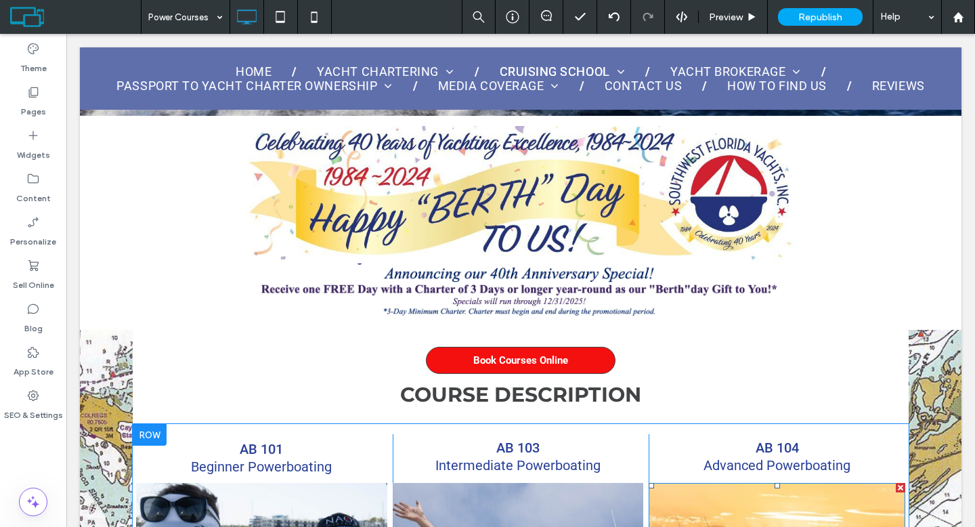
scroll to position [407, 0]
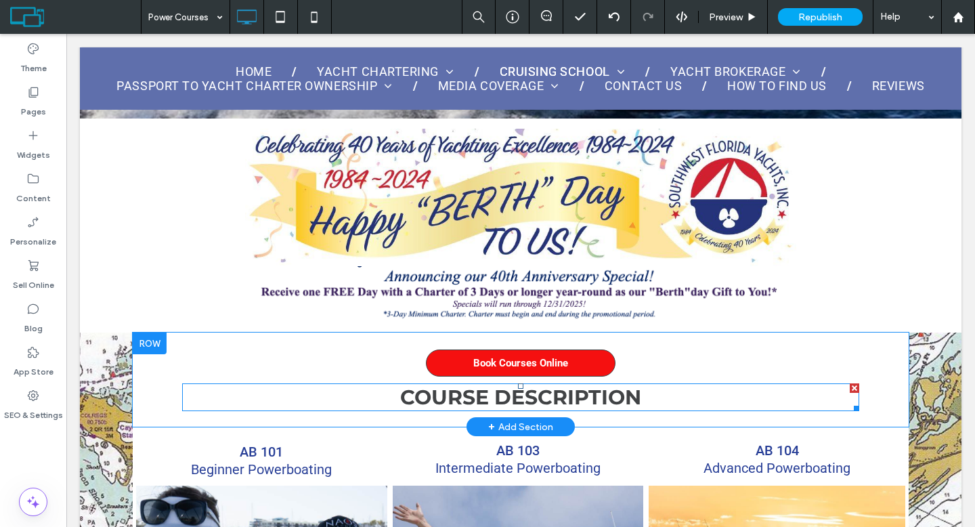
click at [618, 391] on span "COURSE DESCRIPTION" at bounding box center [520, 396] width 241 height 25
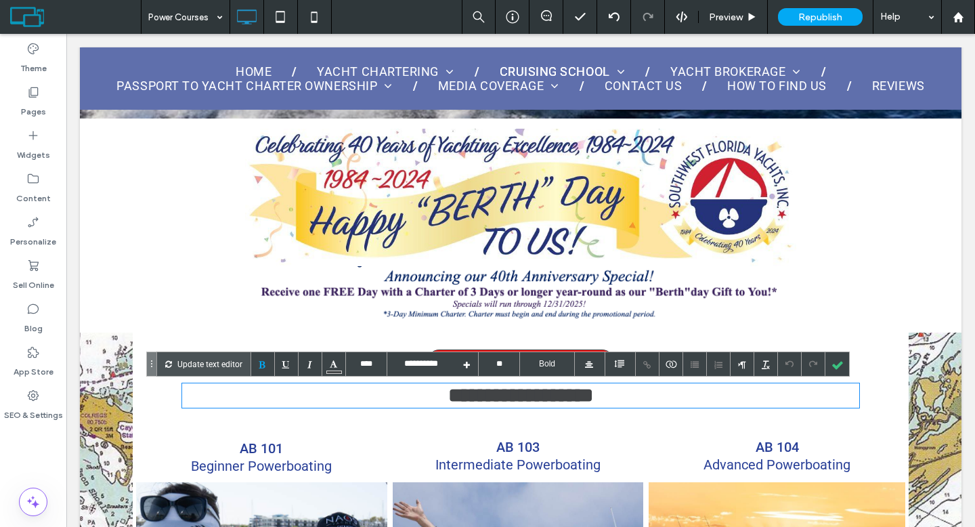
click at [593, 396] on span "**********" at bounding box center [520, 395] width 145 height 20
click at [828, 364] on div at bounding box center [837, 364] width 24 height 24
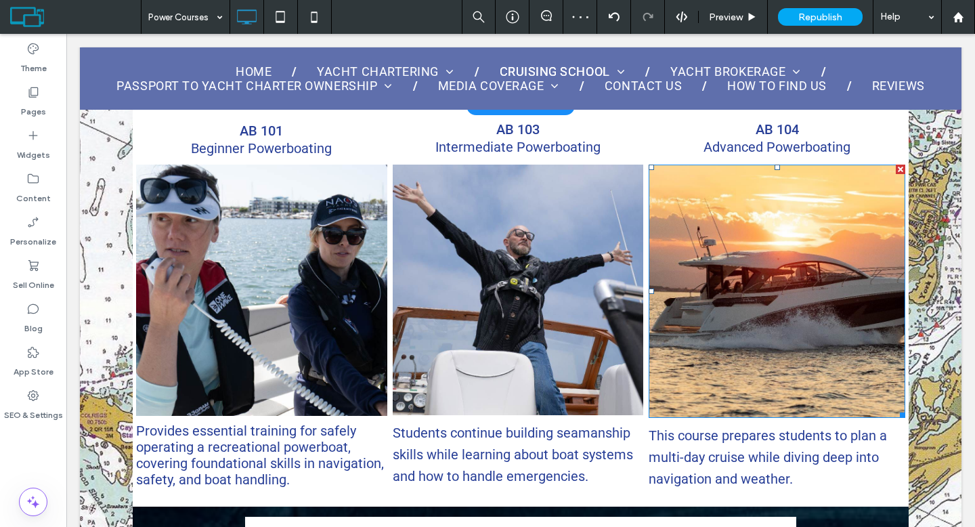
scroll to position [782, 0]
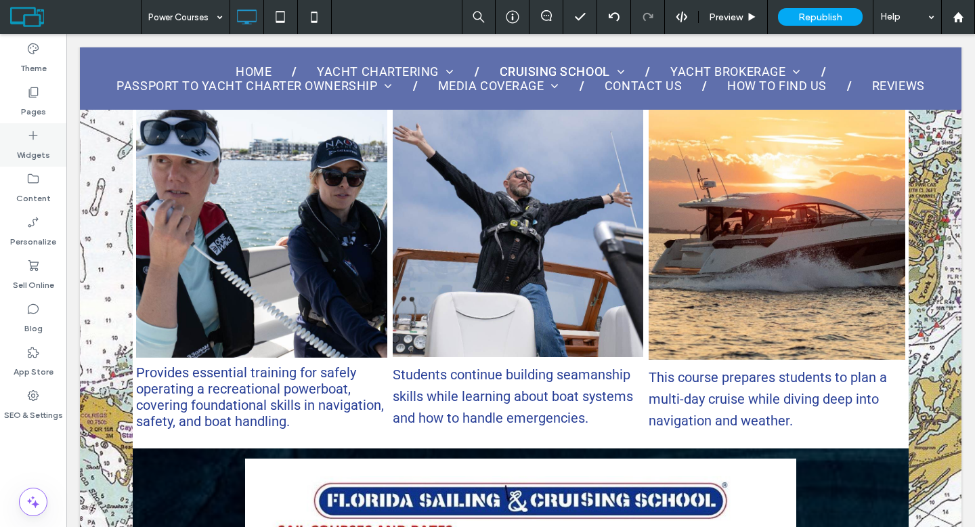
click at [43, 139] on div "Widgets" at bounding box center [33, 144] width 66 height 43
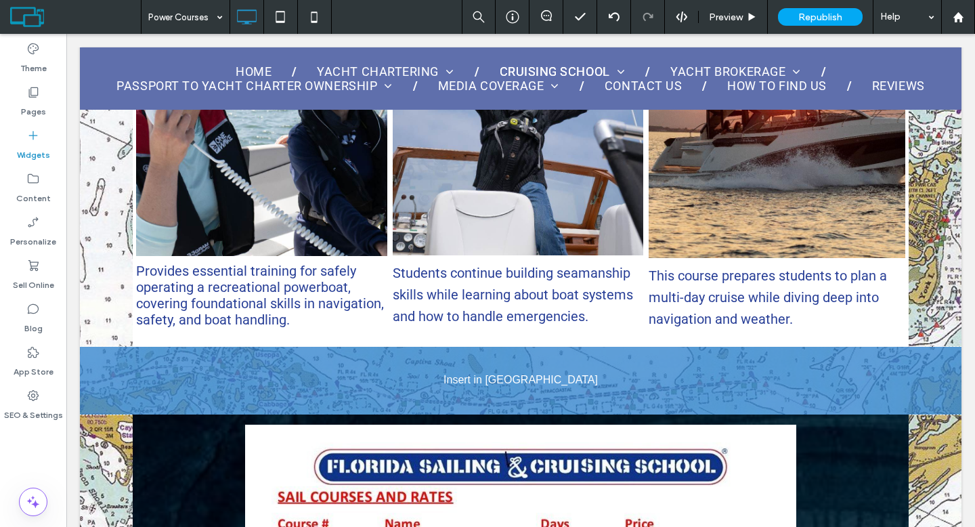
scroll to position [894, 0]
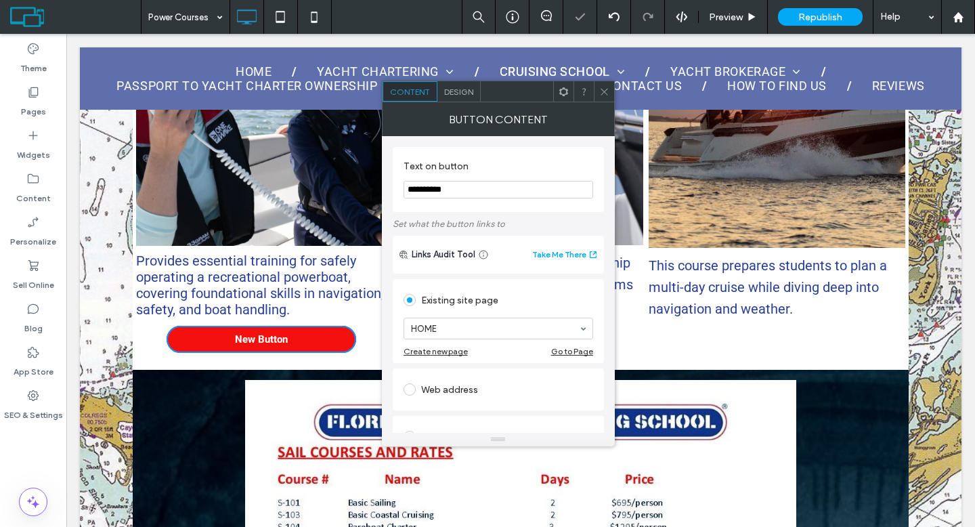
click at [606, 96] on icon at bounding box center [604, 92] width 10 height 10
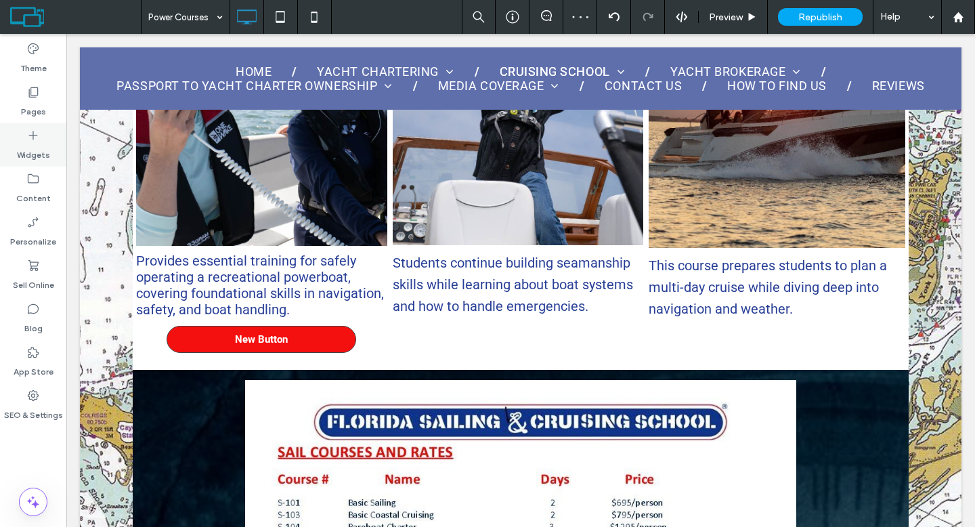
click at [43, 134] on div "Widgets" at bounding box center [33, 144] width 66 height 43
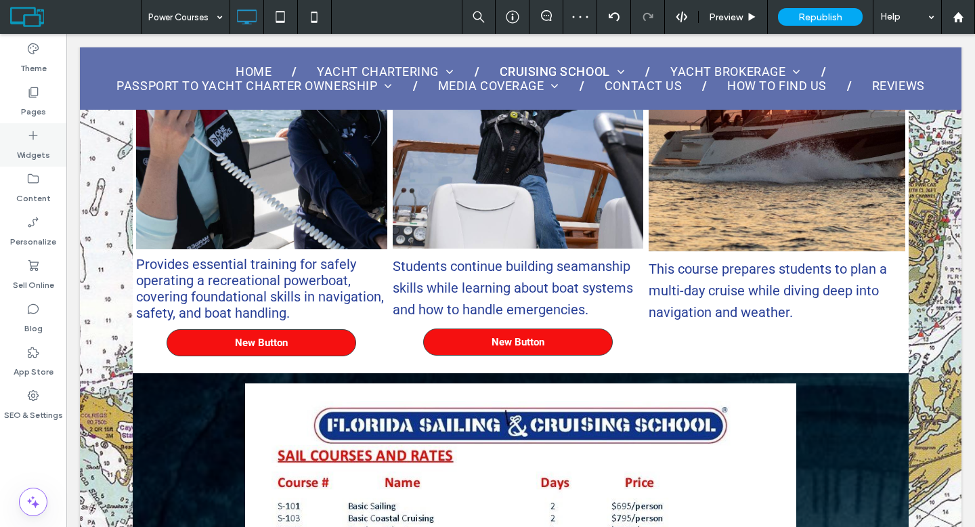
click at [33, 150] on label "Widgets" at bounding box center [33, 151] width 33 height 19
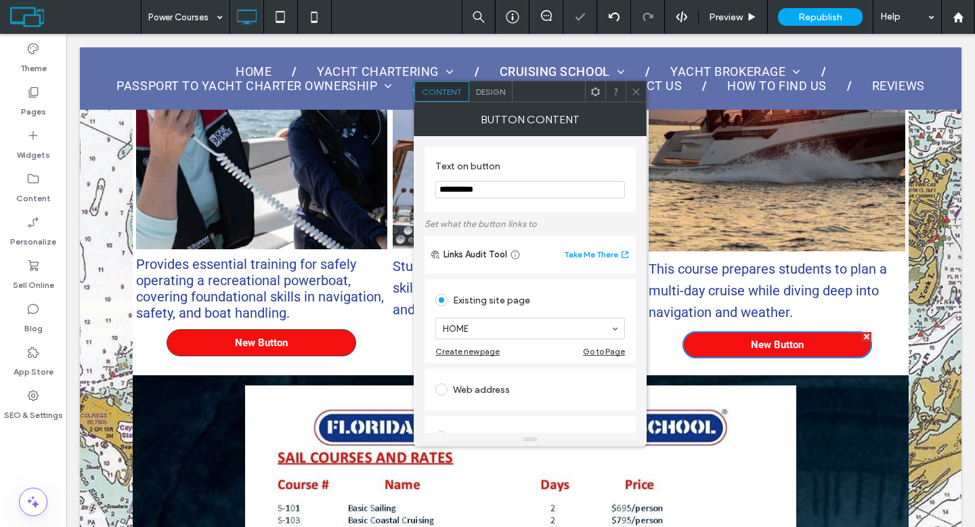
click at [638, 92] on use at bounding box center [635, 91] width 7 height 7
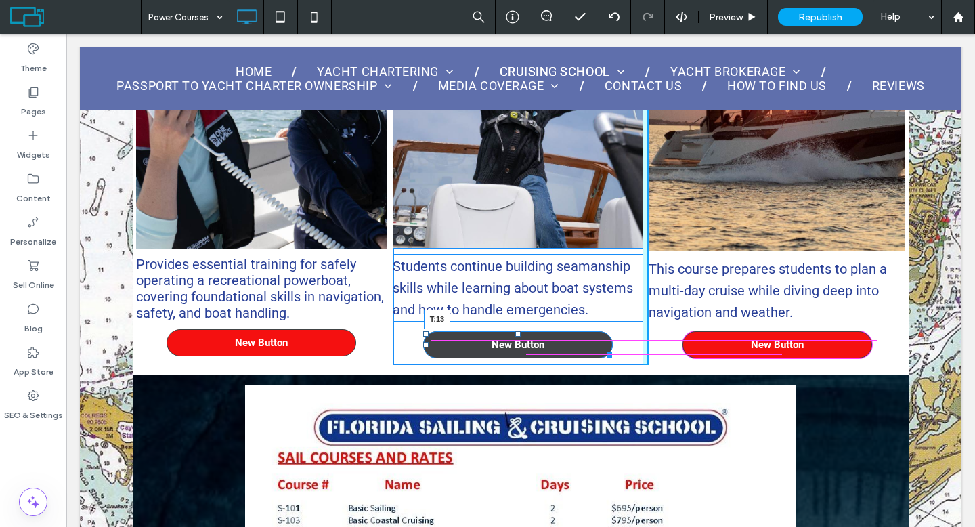
click at [515, 331] on div at bounding box center [517, 333] width 5 height 5
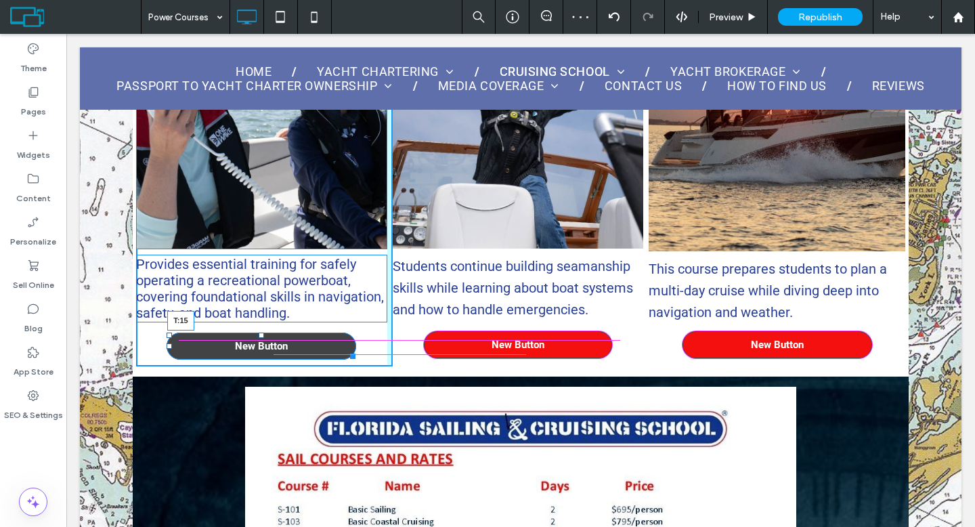
drag, startPoint x: 261, startPoint y: 326, endPoint x: 330, endPoint y: 365, distance: 78.8
click at [262, 332] on div at bounding box center [261, 334] width 5 height 5
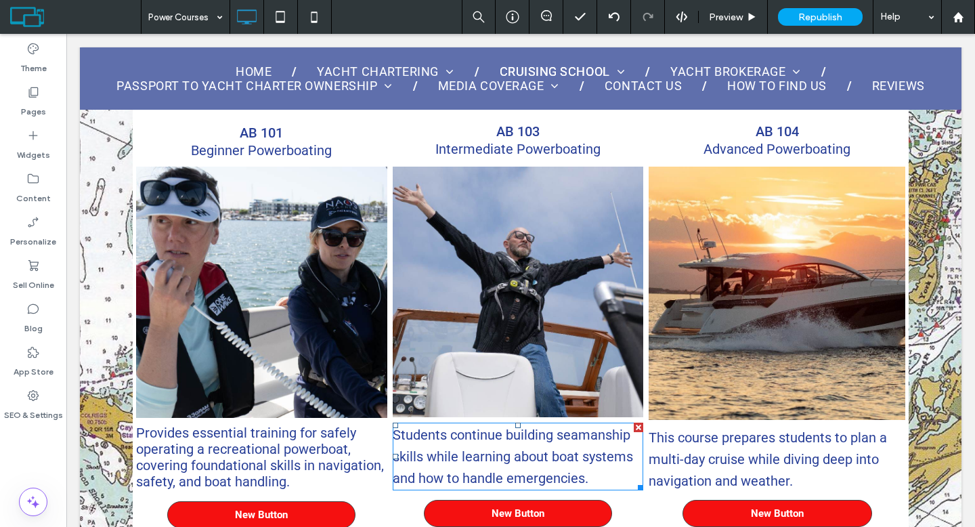
scroll to position [738, 0]
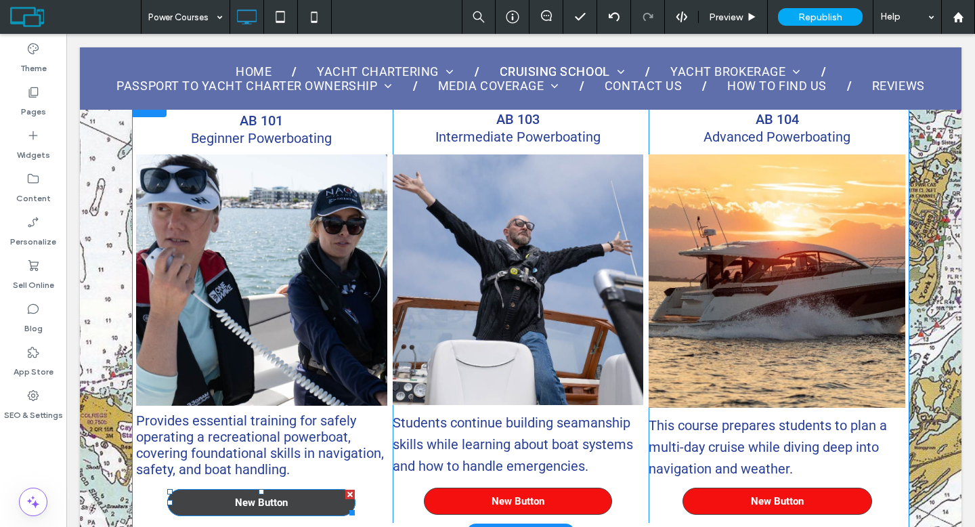
click at [305, 489] on link "New Button" at bounding box center [261, 502] width 188 height 27
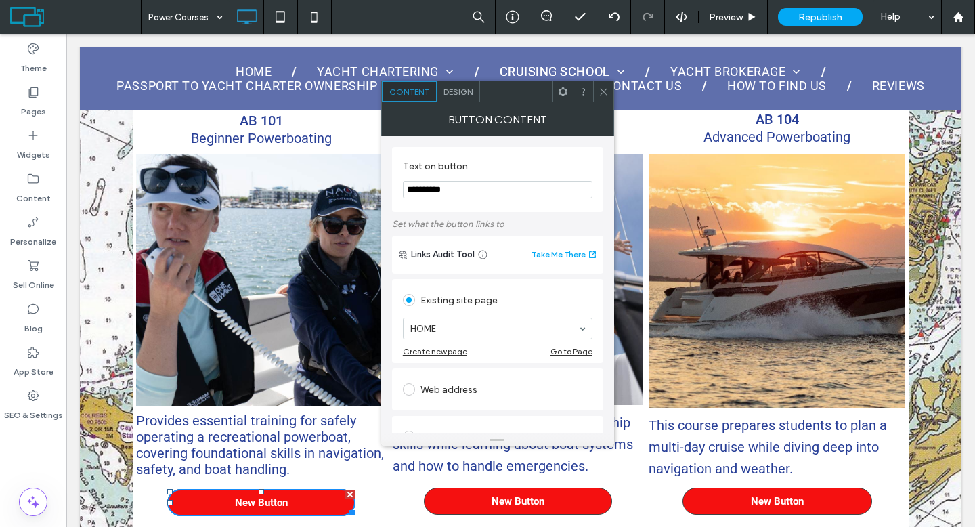
click at [474, 189] on input "**********" at bounding box center [498, 190] width 190 height 18
drag, startPoint x: 474, startPoint y: 189, endPoint x: 391, endPoint y: 187, distance: 83.9
click at [391, 187] on div "**********" at bounding box center [497, 284] width 233 height 296
paste input "*******"
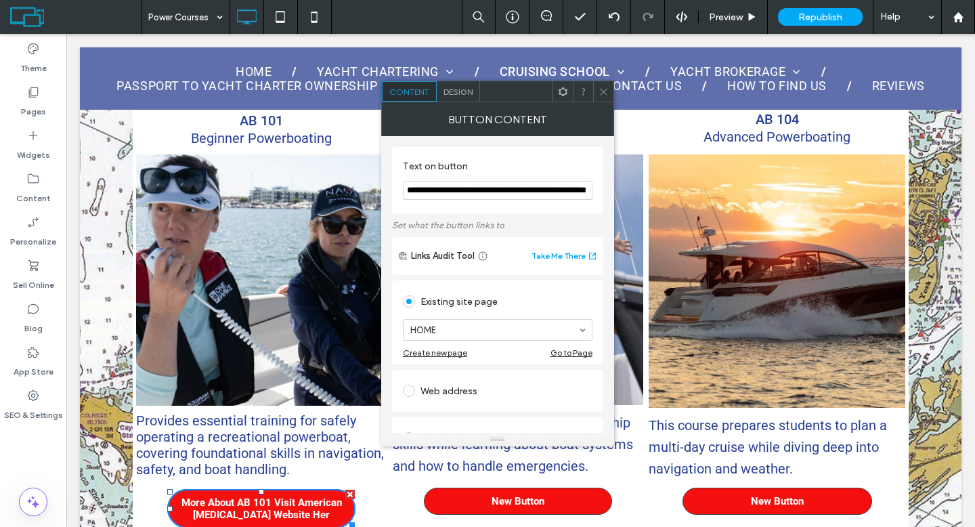
scroll to position [0, 43]
type input "**********"
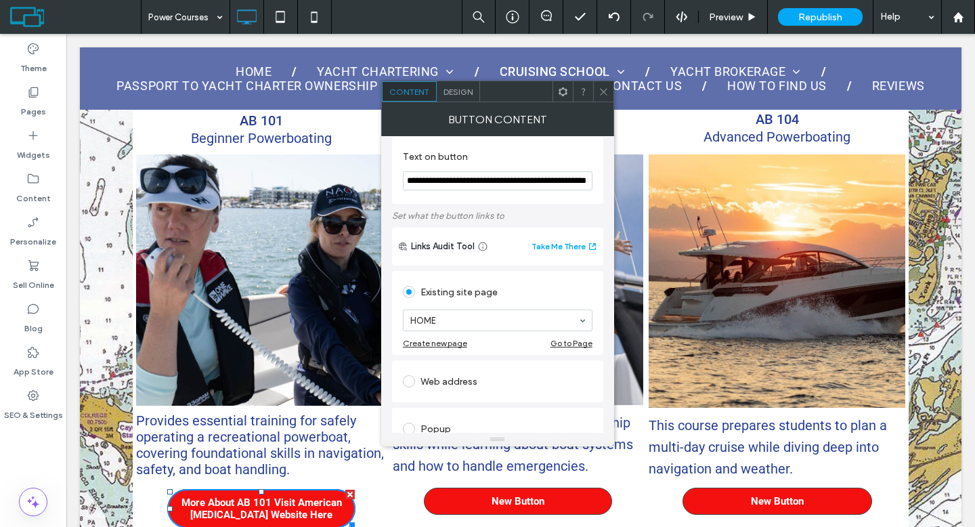
scroll to position [76, 0]
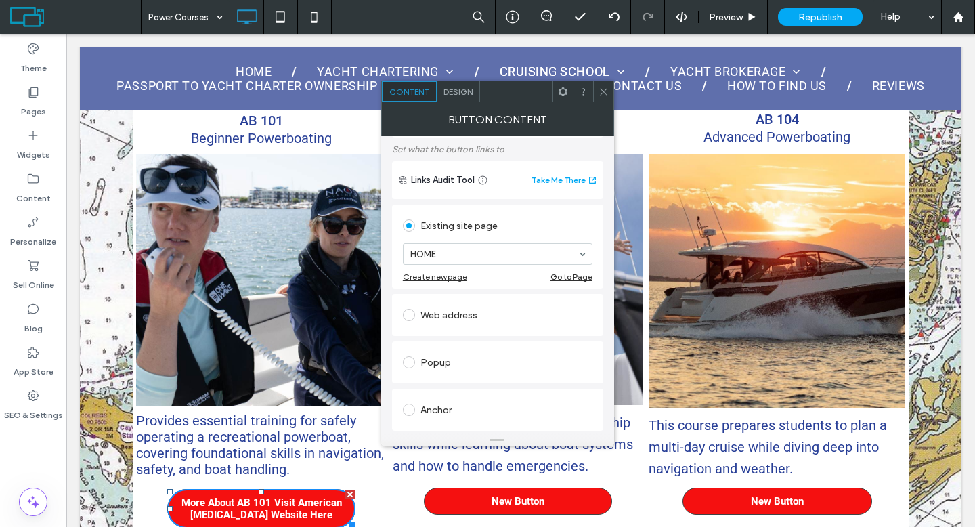
click at [411, 315] on span at bounding box center [409, 315] width 12 height 12
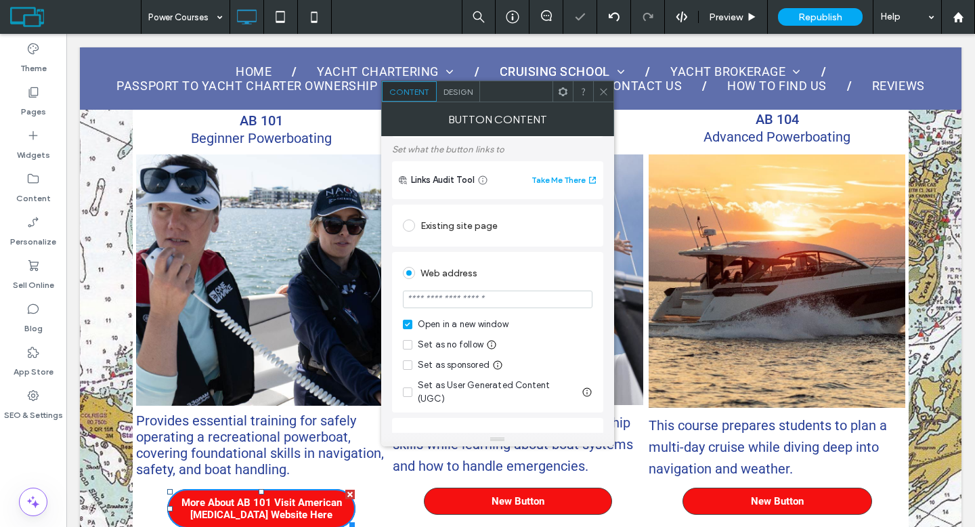
click at [410, 341] on span at bounding box center [407, 344] width 9 height 9
click at [410, 345] on span at bounding box center [407, 344] width 9 height 9
click at [409, 324] on icon at bounding box center [407, 324] width 5 height 4
click at [428, 307] on input "url" at bounding box center [498, 299] width 190 height 18
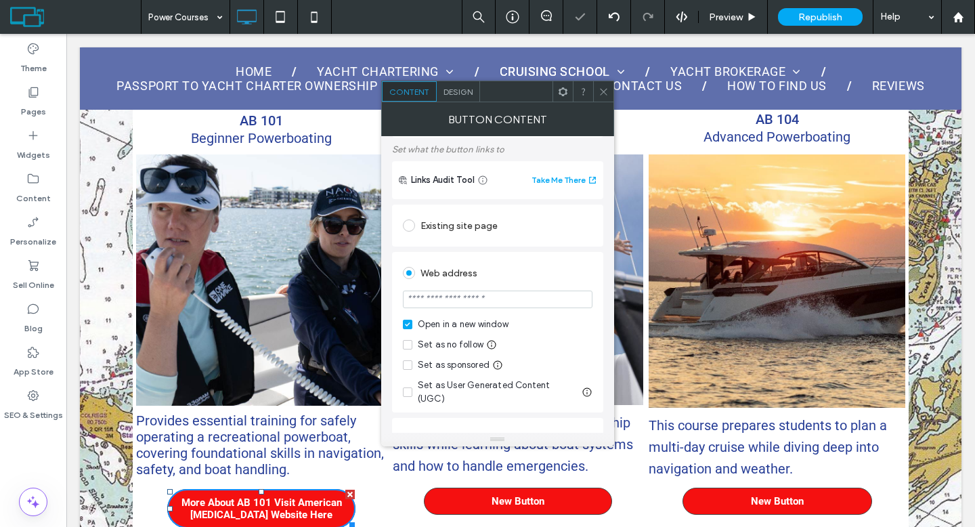
paste input "**********"
type input "**********"
click at [512, 263] on div "Web address" at bounding box center [498, 273] width 190 height 22
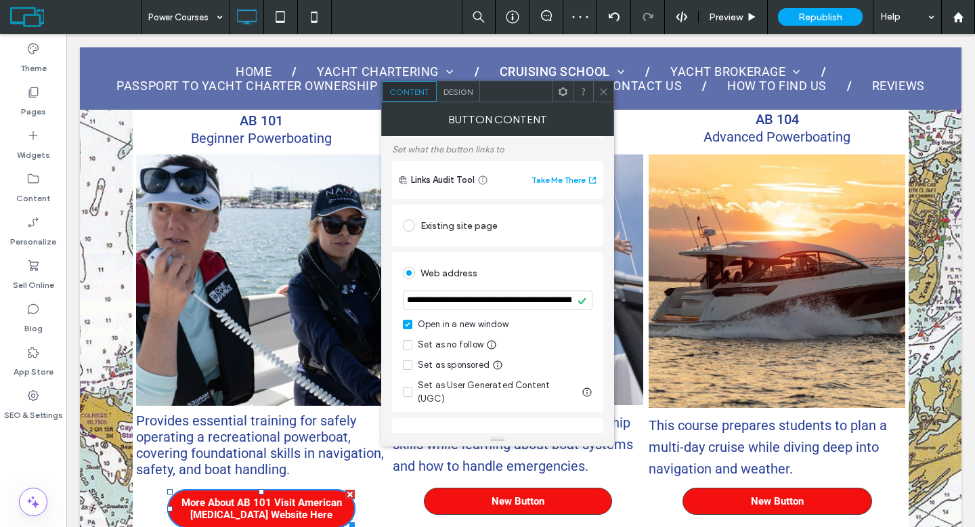
click at [600, 94] on use at bounding box center [603, 91] width 7 height 7
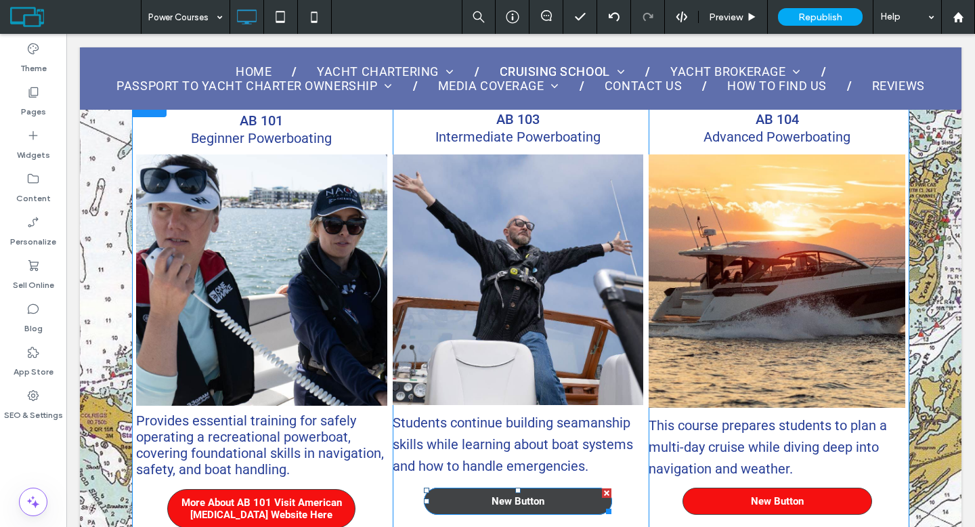
click at [455, 498] on link "New Button" at bounding box center [518, 500] width 188 height 27
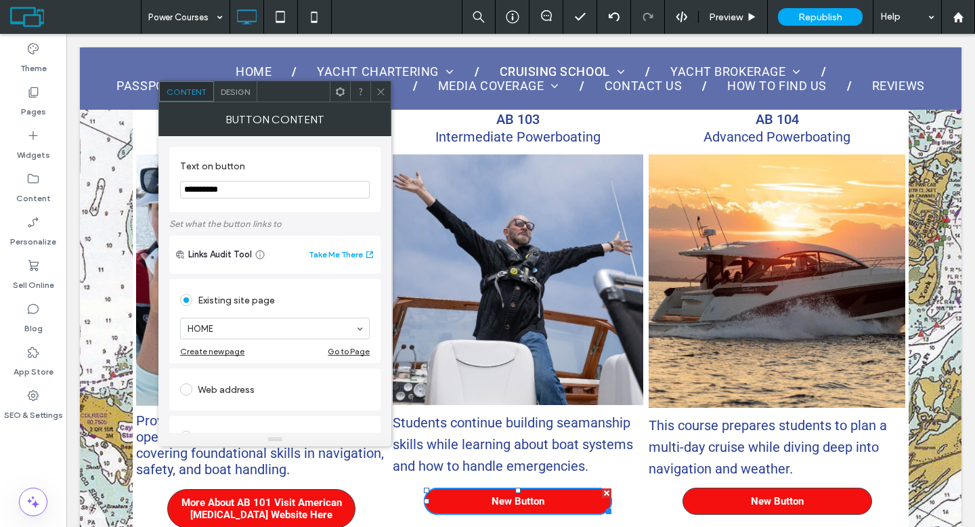
drag, startPoint x: 250, startPoint y: 190, endPoint x: 181, endPoint y: 189, distance: 69.7
click at [180, 189] on input "**********" at bounding box center [275, 190] width 190 height 18
paste input "*******"
type input "**********"
click at [380, 91] on icon at bounding box center [381, 92] width 10 height 10
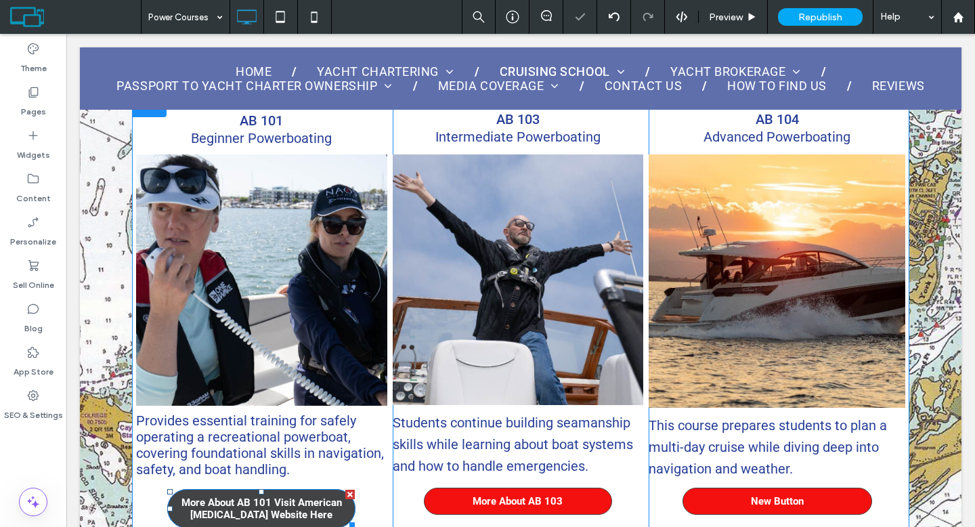
click at [284, 506] on span "More About AB 101 Visit American Boating Website Here" at bounding box center [261, 508] width 187 height 24
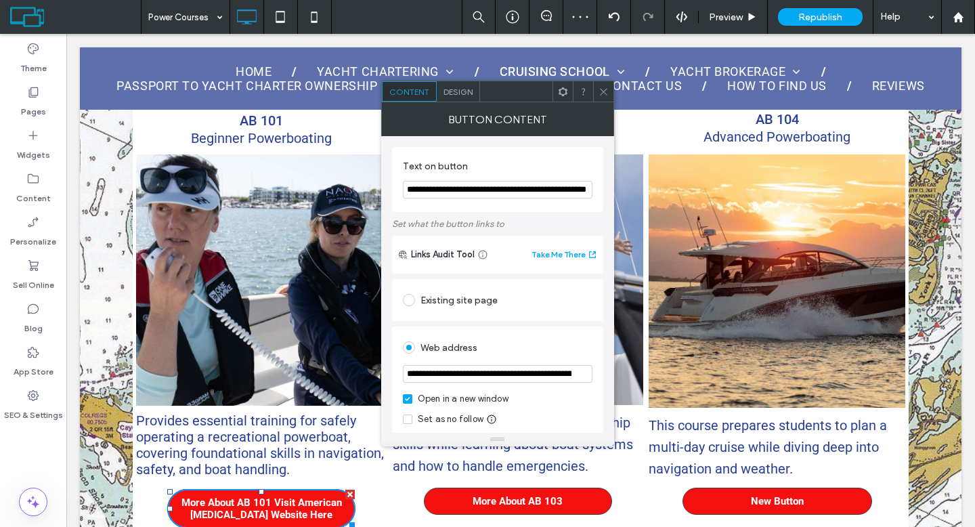
scroll to position [0, 44]
drag, startPoint x: 552, startPoint y: 222, endPoint x: 617, endPoint y: 194, distance: 70.7
click at [592, 74] on div at bounding box center [520, 78] width 881 height 62
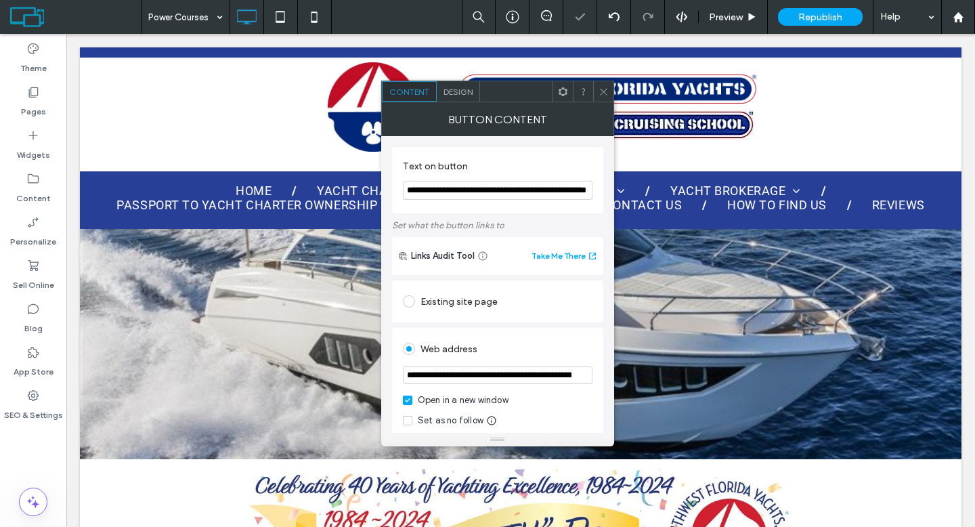
scroll to position [2, 0]
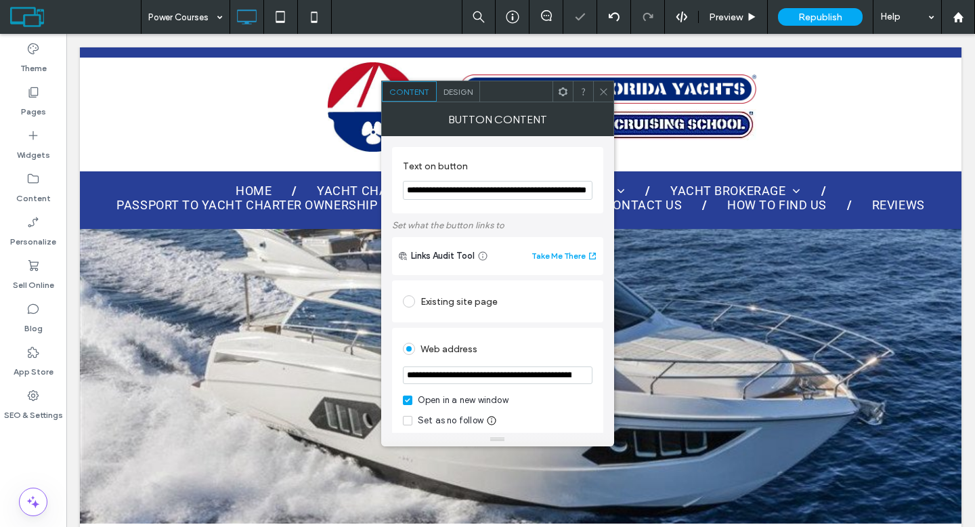
click at [598, 87] on icon at bounding box center [603, 92] width 10 height 10
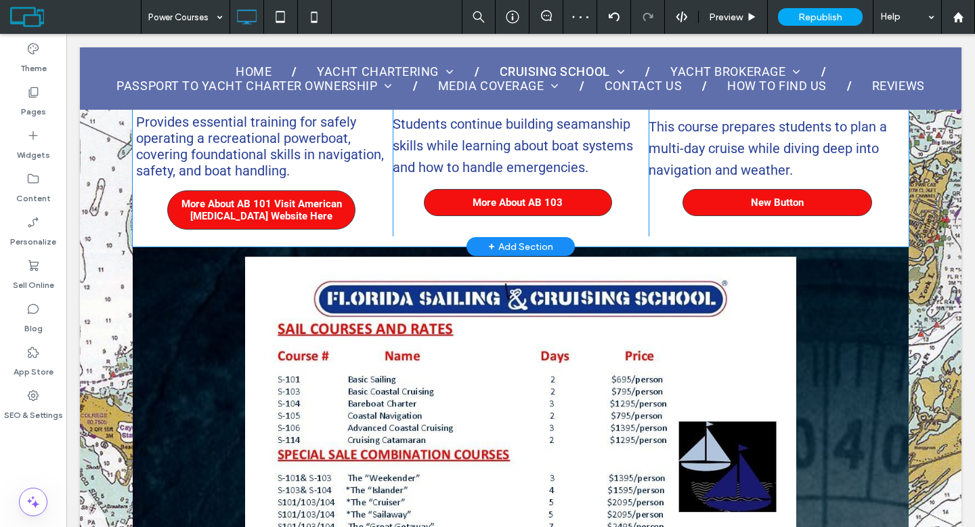
scroll to position [1045, 0]
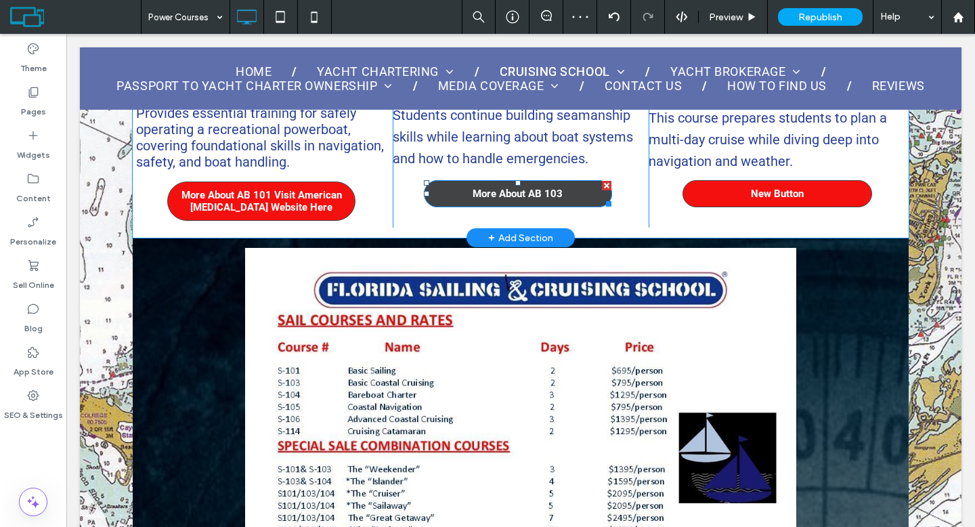
click at [507, 181] on link "More About AB 103" at bounding box center [518, 193] width 188 height 27
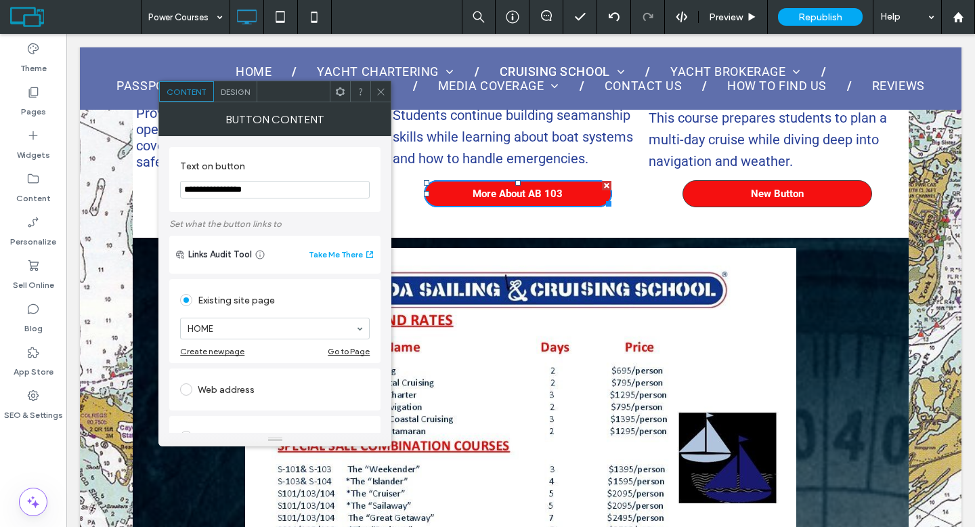
click at [289, 185] on input "**********" at bounding box center [275, 190] width 190 height 18
paste input "**********"
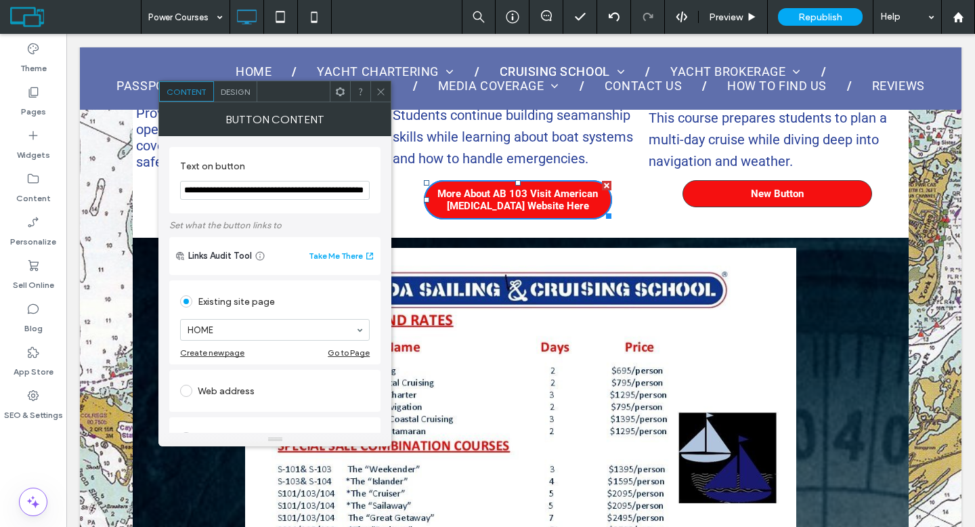
type input "**********"
click at [383, 89] on icon at bounding box center [381, 92] width 10 height 10
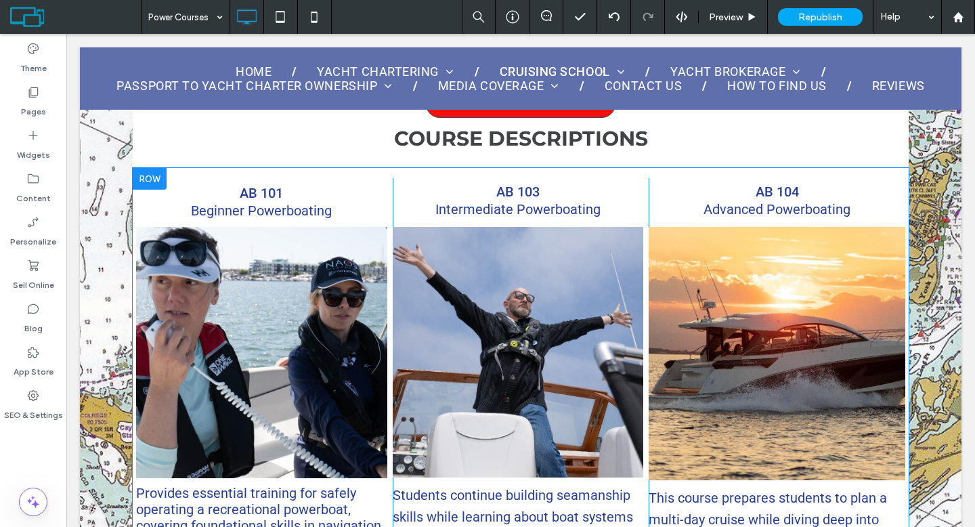
scroll to position [686, 0]
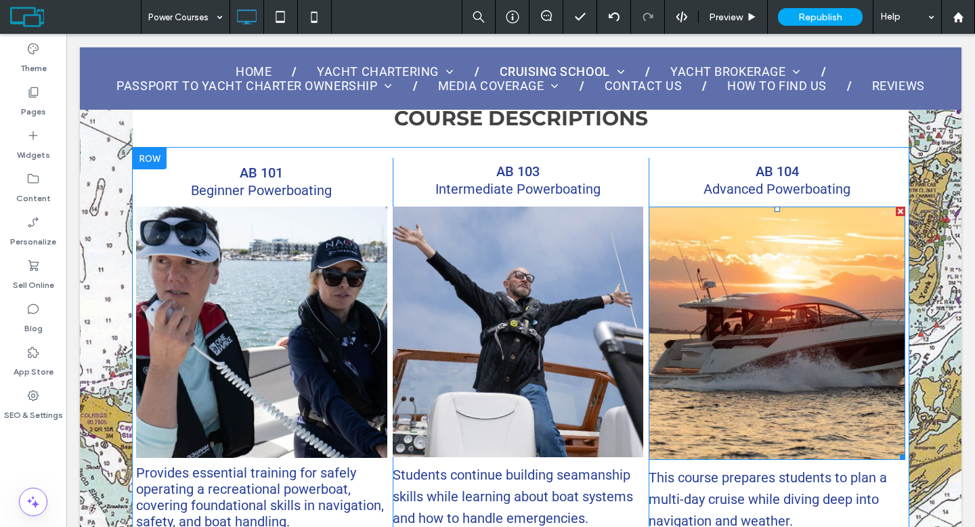
click at [686, 399] on img at bounding box center [776, 332] width 257 height 253
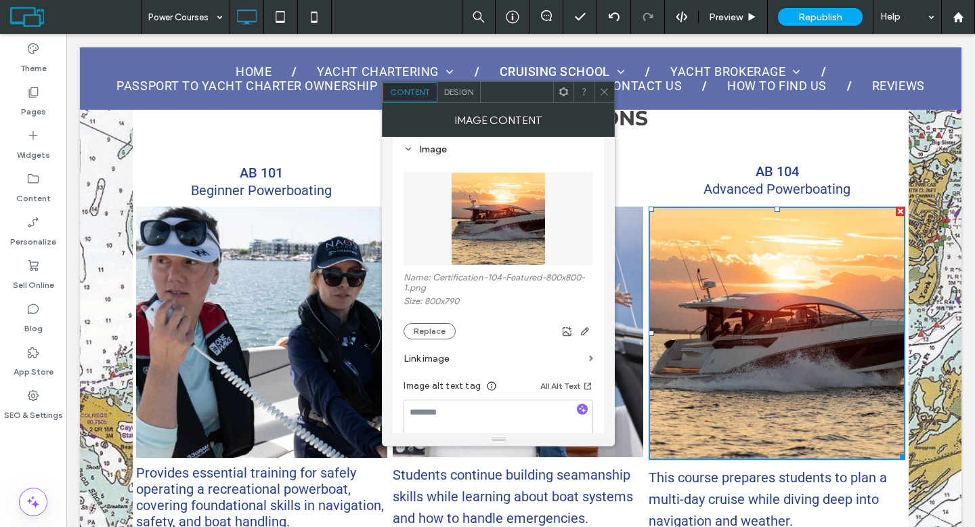
scroll to position [250, 0]
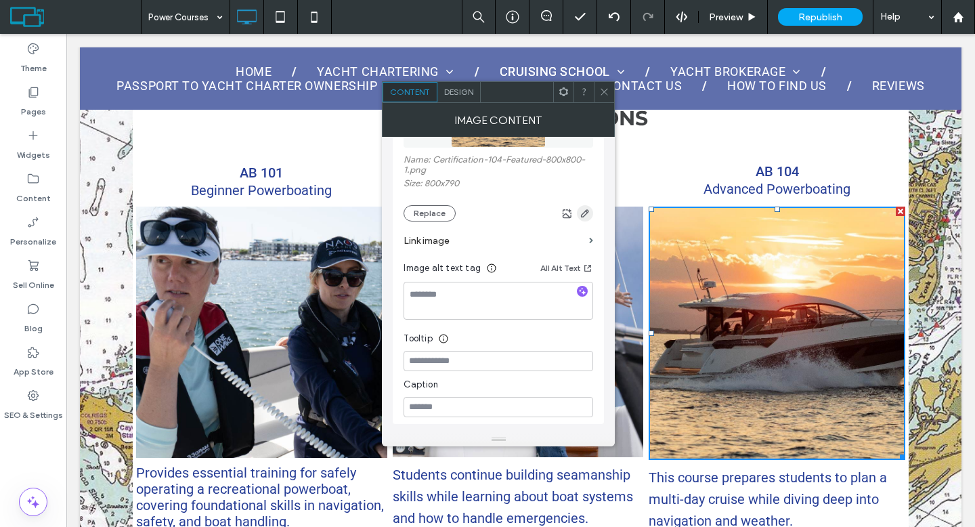
click at [583, 218] on icon "button" at bounding box center [584, 213] width 11 height 11
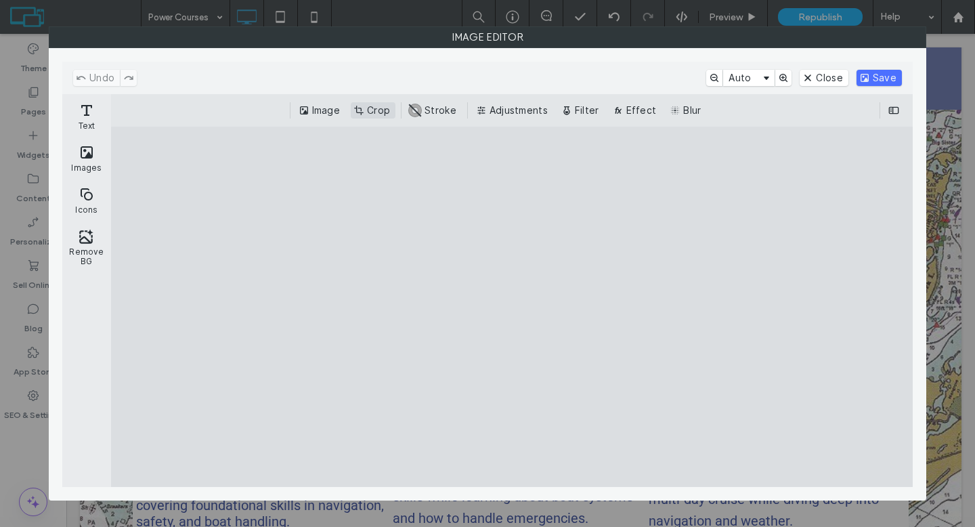
click at [363, 114] on button "Crop" at bounding box center [373, 110] width 45 height 16
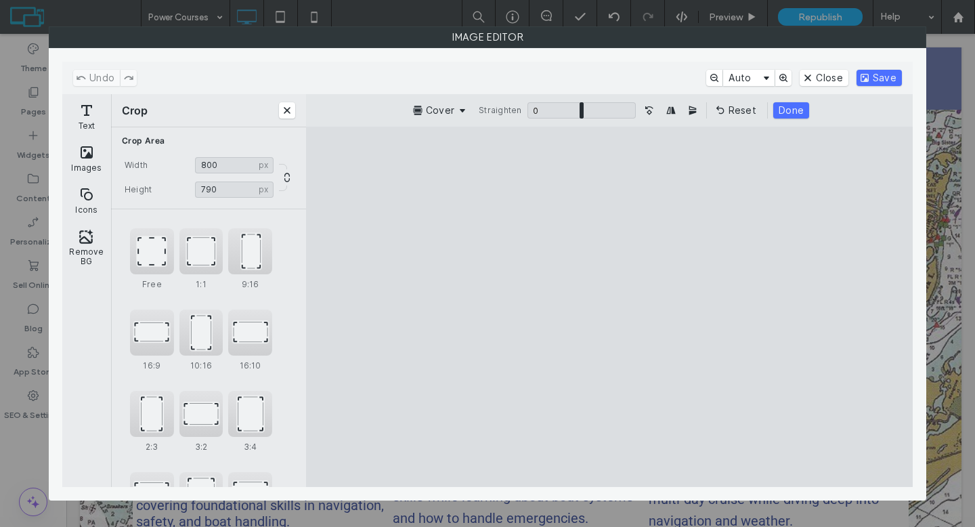
type input "**"
type input "***"
drag, startPoint x: 754, startPoint y: 445, endPoint x: 696, endPoint y: 460, distance: 60.1
click at [609, 307] on cesdk-canvas "Editor canvas" at bounding box center [609, 307] width 0 height 0
click at [83, 76] on button "Undo" at bounding box center [96, 78] width 47 height 16
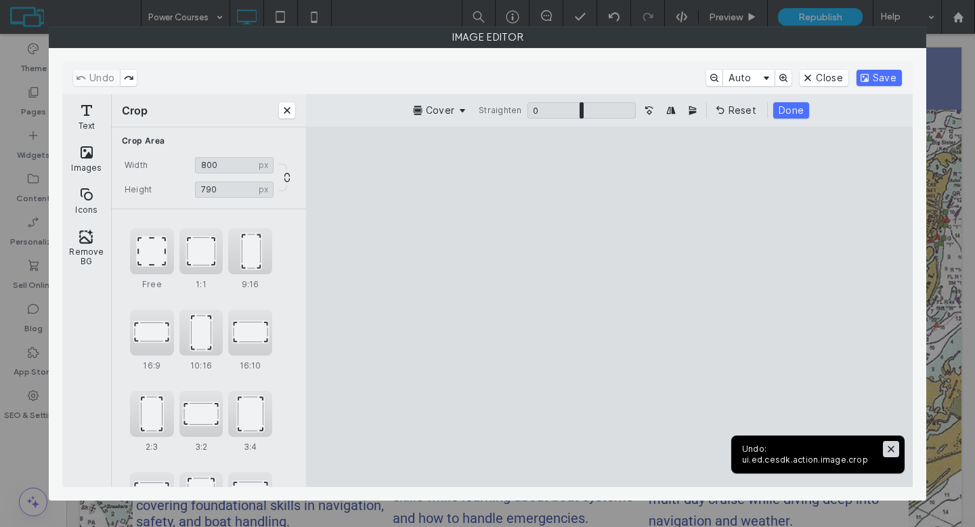
click at [892, 449] on button "Close" at bounding box center [891, 449] width 16 height 16
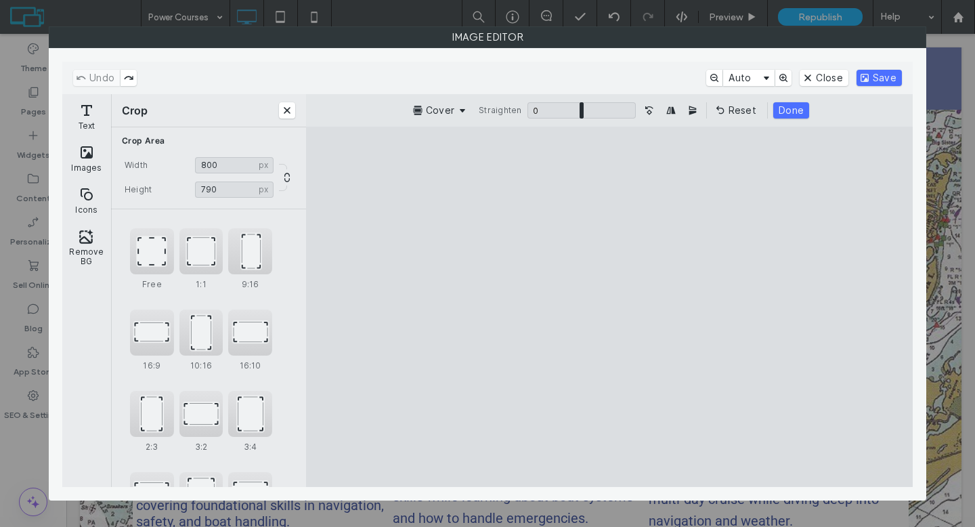
type input "**"
type input "***"
drag, startPoint x: 753, startPoint y: 452, endPoint x: 755, endPoint y: 441, distance: 11.0
click at [609, 307] on cesdk-canvas "Editor canvas" at bounding box center [609, 307] width 0 height 0
click at [97, 82] on button "Undo" at bounding box center [96, 78] width 47 height 16
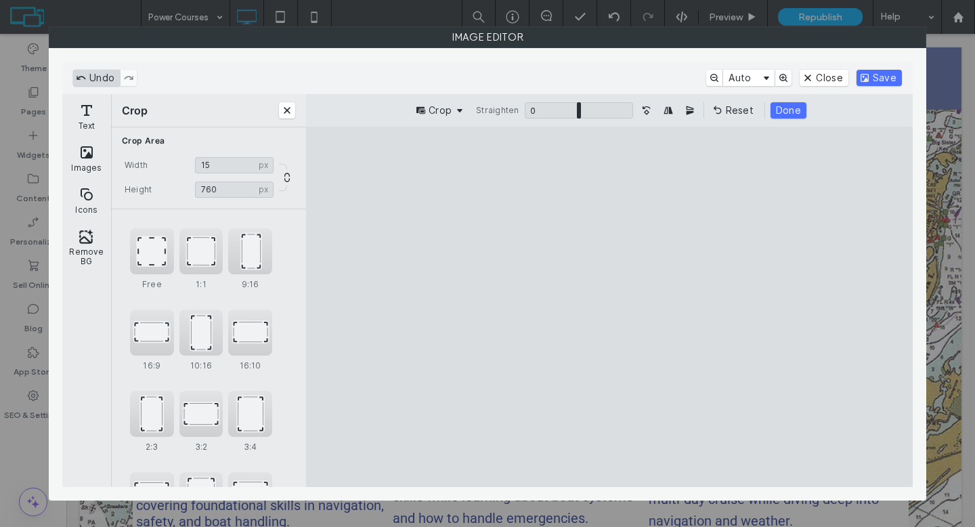
type input "***"
click at [609, 307] on cesdk-canvas "Editor canvas" at bounding box center [609, 307] width 0 height 0
click at [877, 78] on button "Save" at bounding box center [878, 78] width 45 height 16
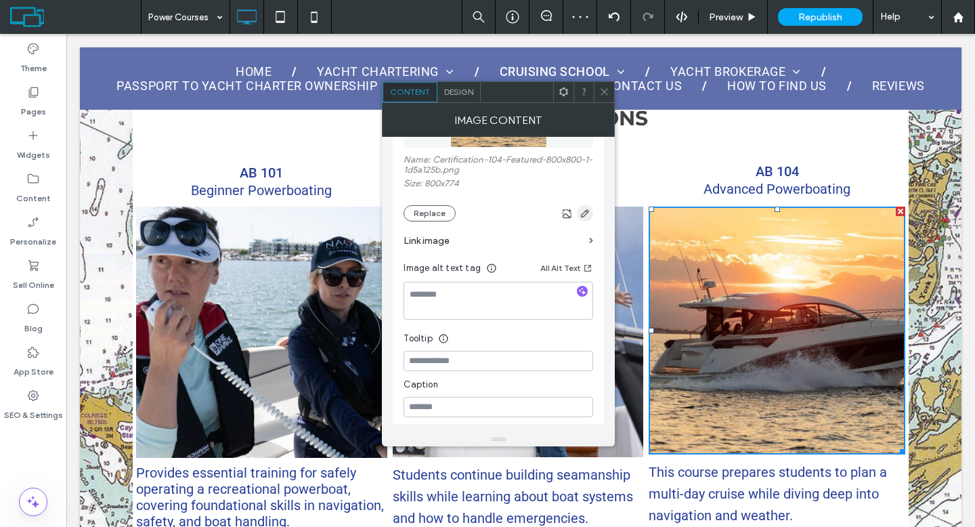
click at [584, 215] on icon "button" at bounding box center [584, 213] width 11 height 11
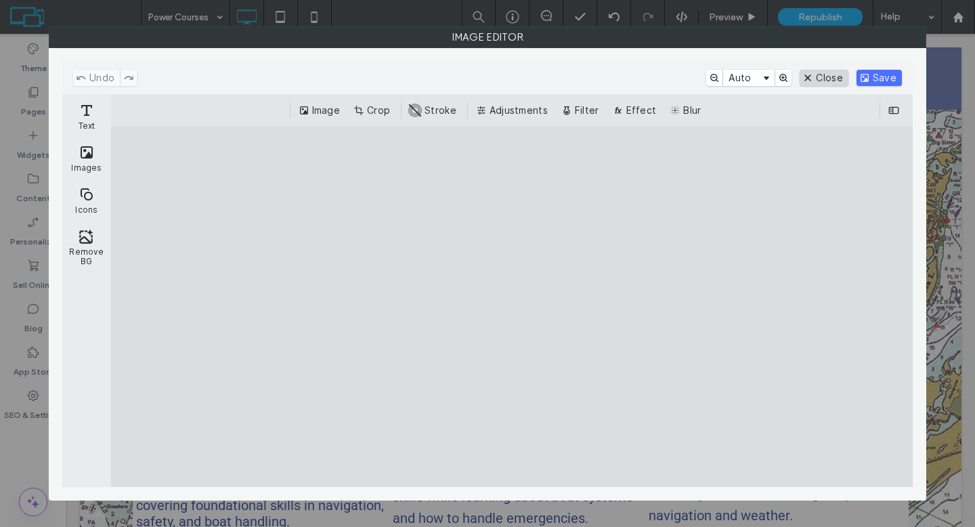
click at [822, 84] on button "Close" at bounding box center [823, 78] width 48 height 16
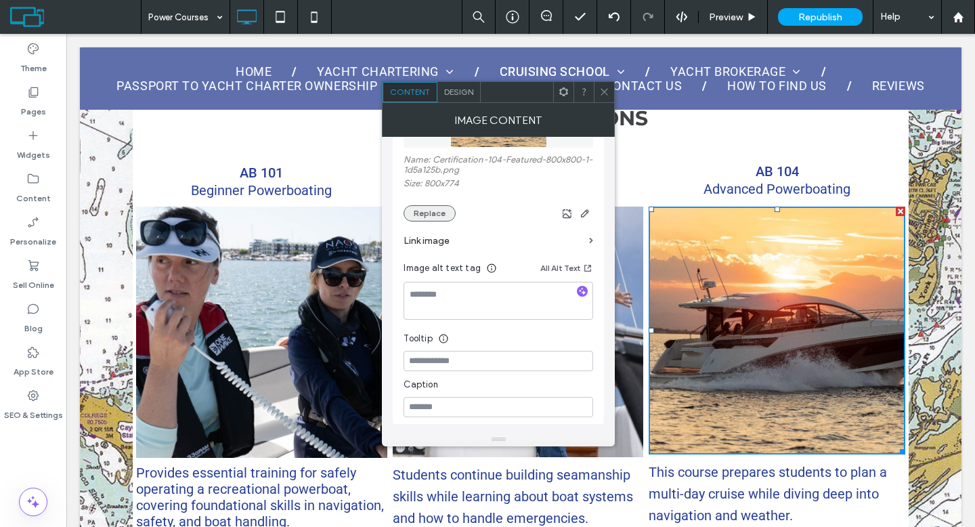
click at [423, 217] on button "Replace" at bounding box center [429, 213] width 52 height 16
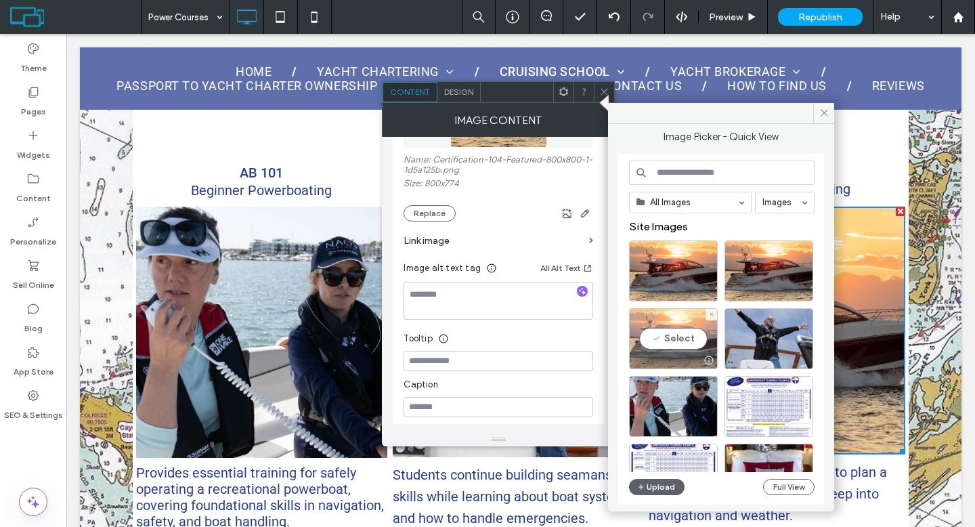
drag, startPoint x: 664, startPoint y: 341, endPoint x: 598, endPoint y: 307, distance: 74.5
click at [664, 341] on div "Select" at bounding box center [673, 338] width 89 height 61
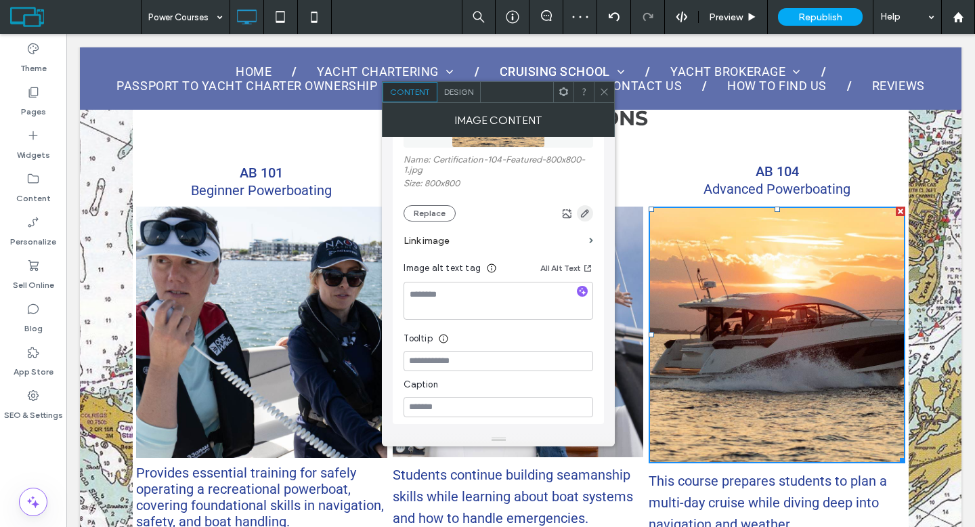
click at [578, 215] on span "button" at bounding box center [585, 213] width 16 height 16
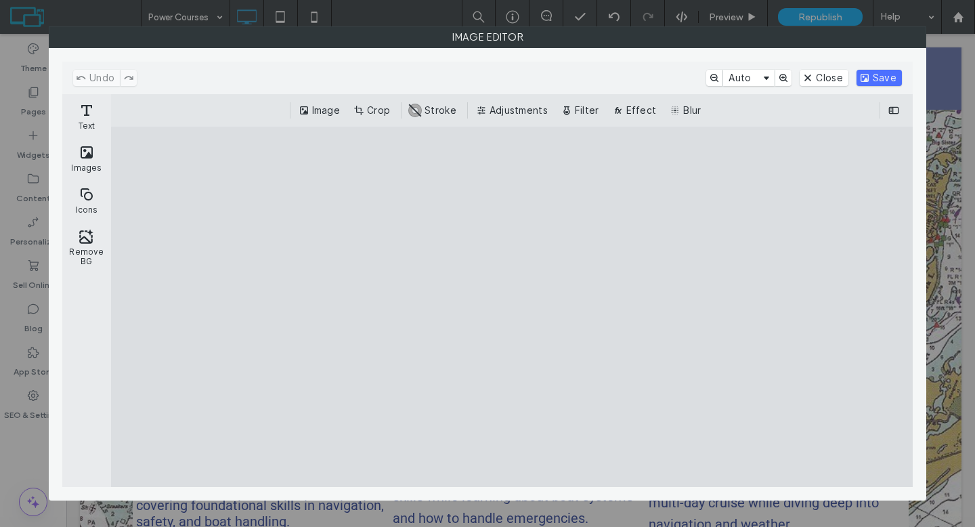
click at [389, 116] on button "Crop" at bounding box center [373, 110] width 45 height 16
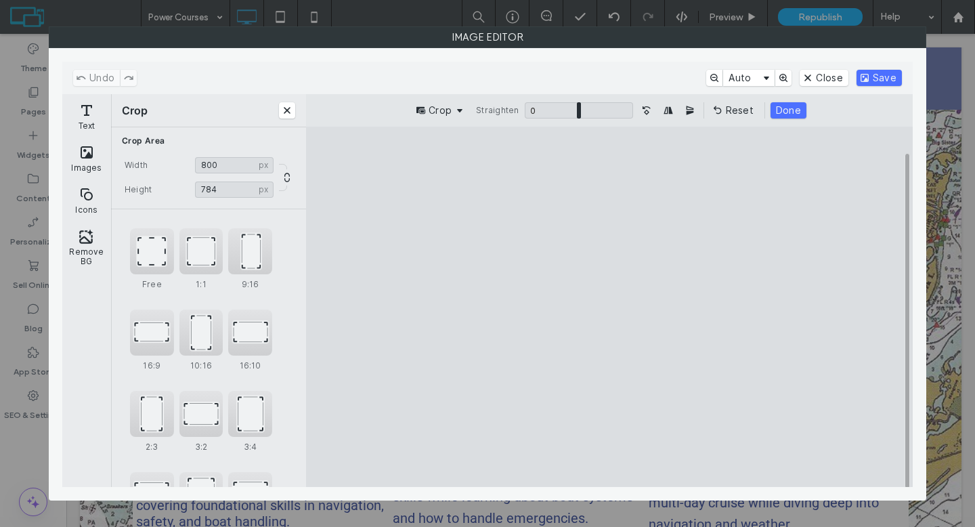
type input "***"
click at [609, 307] on cesdk-canvas "Editor canvas" at bounding box center [609, 307] width 0 height 0
click at [886, 76] on button "Save" at bounding box center [878, 78] width 45 height 16
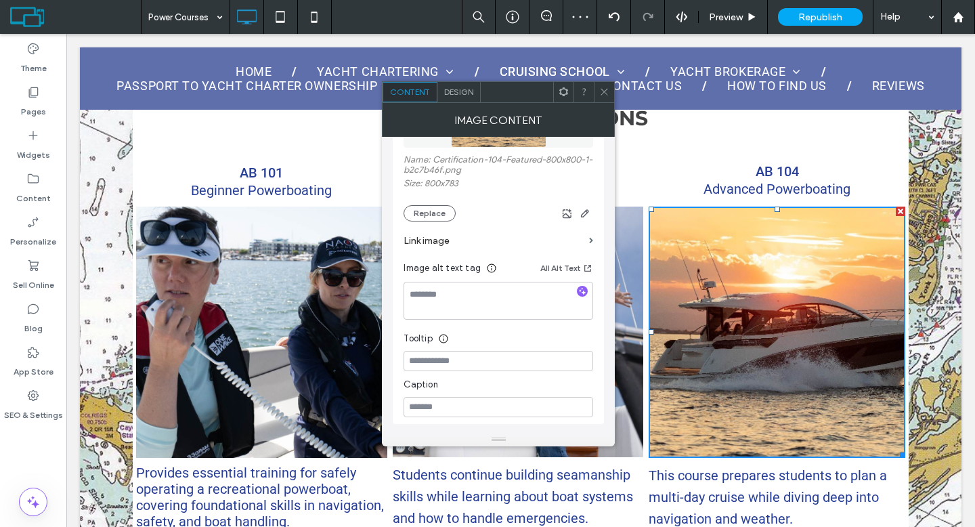
drag, startPoint x: 606, startPoint y: 93, endPoint x: 605, endPoint y: 84, distance: 8.8
click at [606, 93] on use at bounding box center [604, 92] width 7 height 7
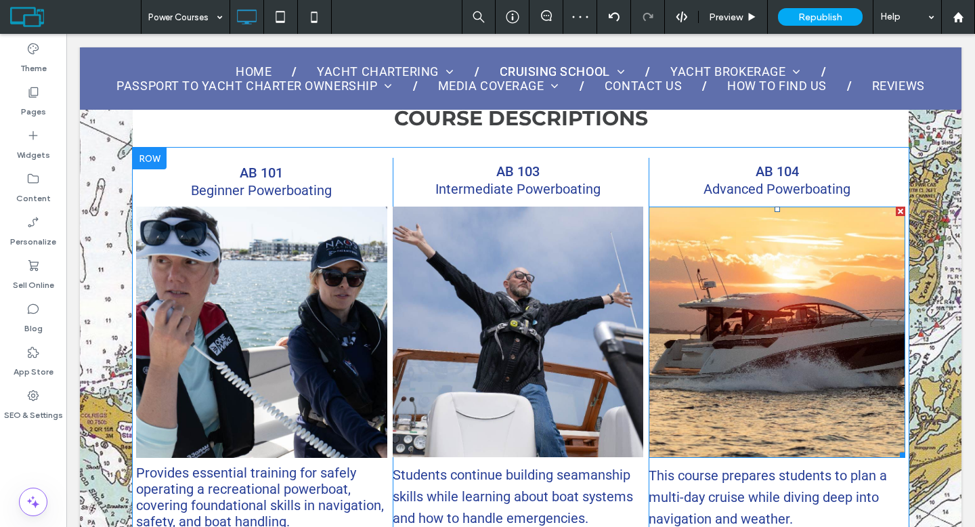
scroll to position [795, 0]
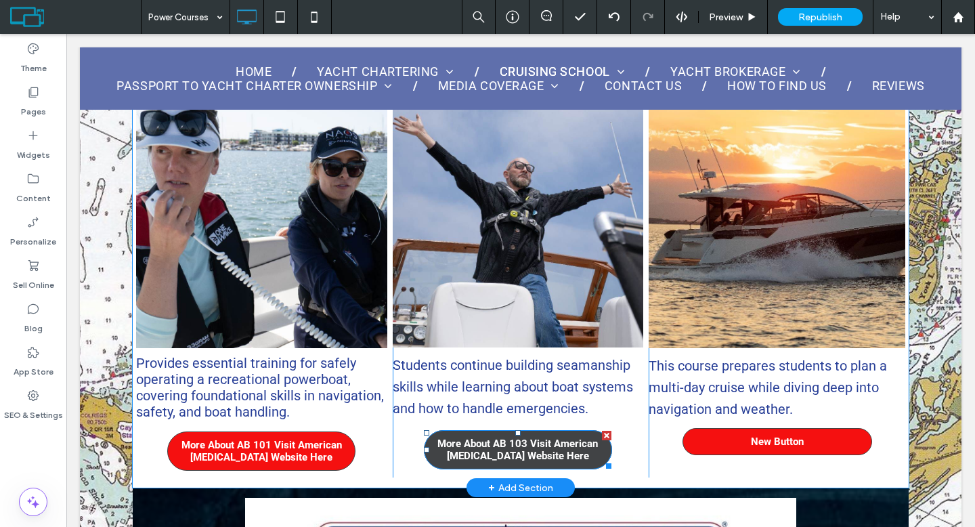
click at [492, 430] on link "More About AB 103 Visit American Boating Website Here" at bounding box center [518, 449] width 188 height 39
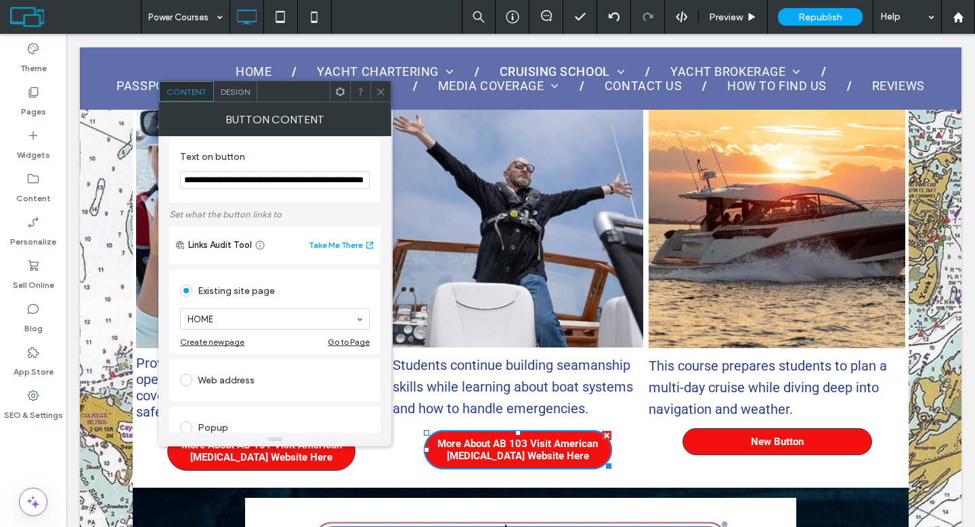
scroll to position [22, 0]
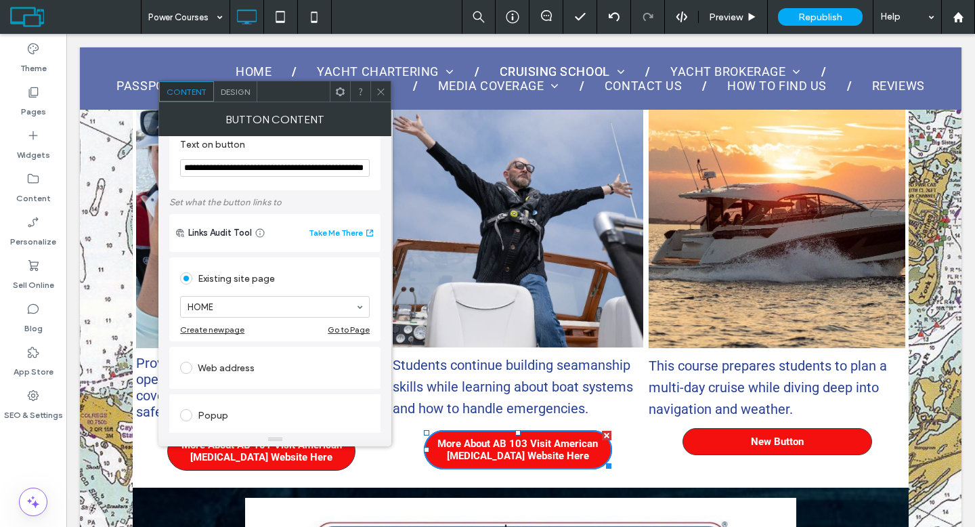
click at [190, 365] on span at bounding box center [186, 367] width 12 height 12
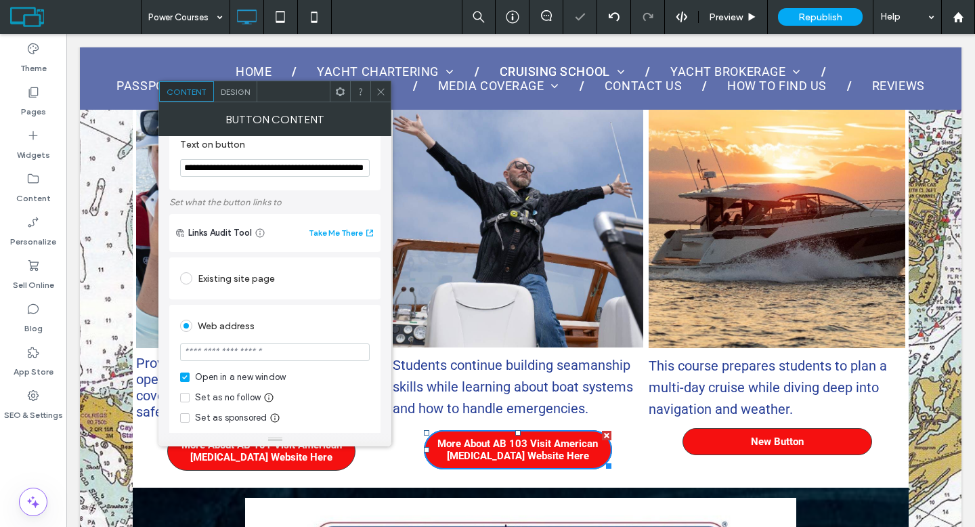
click at [204, 357] on input "url" at bounding box center [275, 352] width 190 height 18
paste input "**********"
type input "**********"
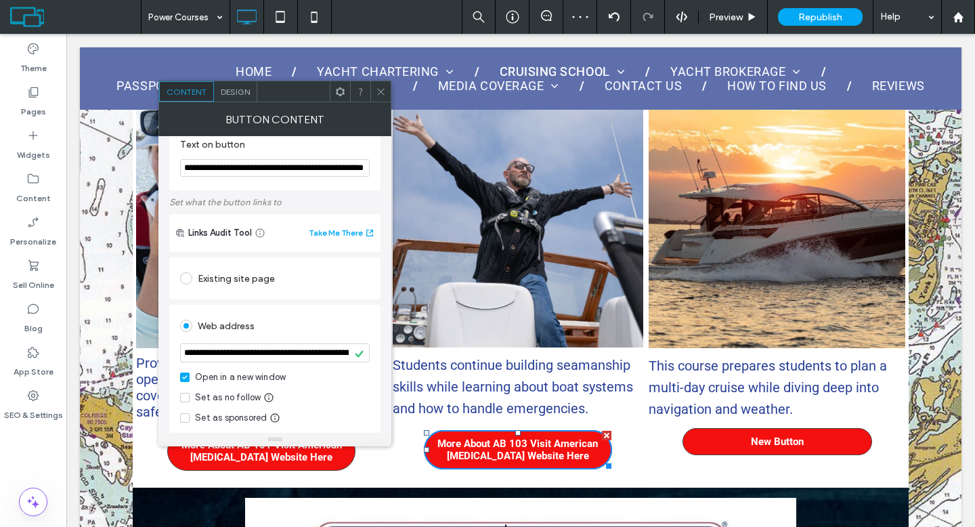
click at [275, 317] on div "Web address" at bounding box center [275, 326] width 190 height 22
drag, startPoint x: 378, startPoint y: 87, endPoint x: 326, endPoint y: 81, distance: 51.8
click at [378, 87] on icon at bounding box center [381, 92] width 10 height 10
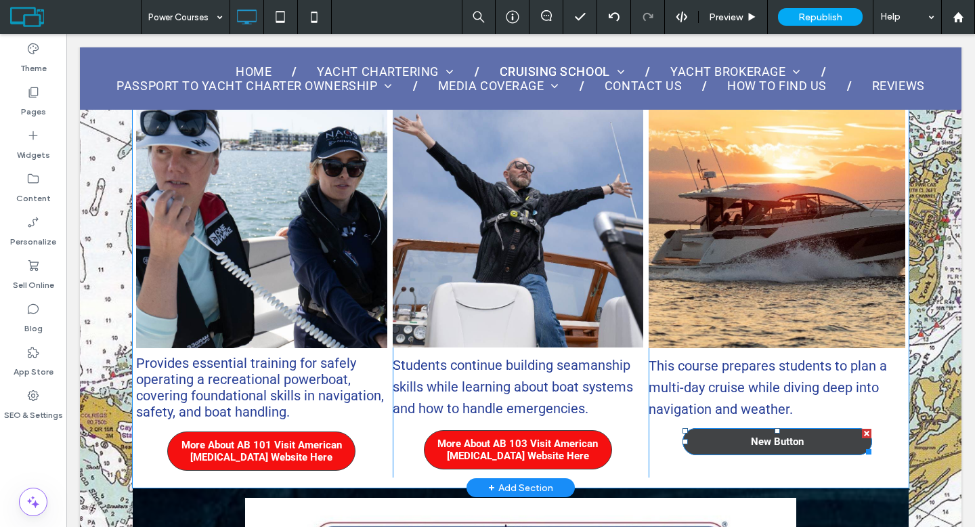
click at [732, 442] on link "New Button" at bounding box center [777, 441] width 190 height 27
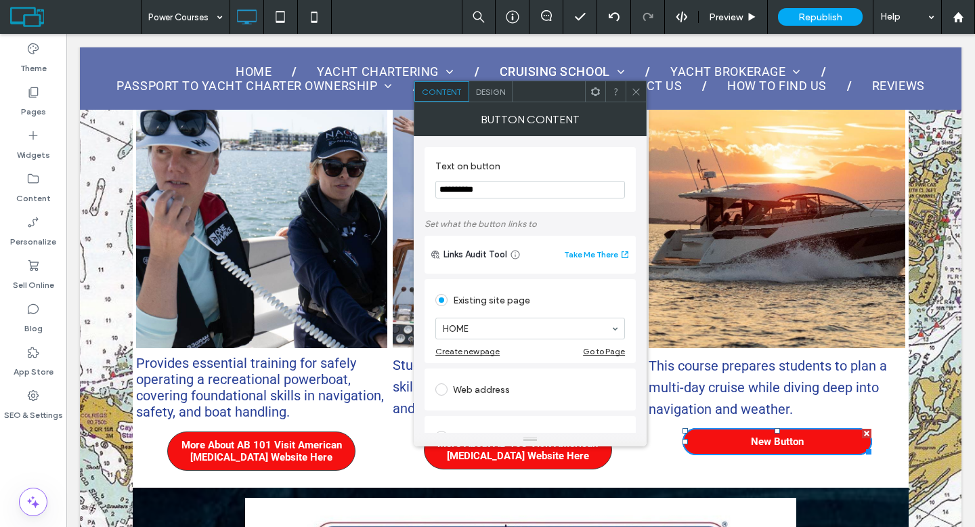
drag, startPoint x: 575, startPoint y: 221, endPoint x: 397, endPoint y: 183, distance: 182.7
paste input "*******"
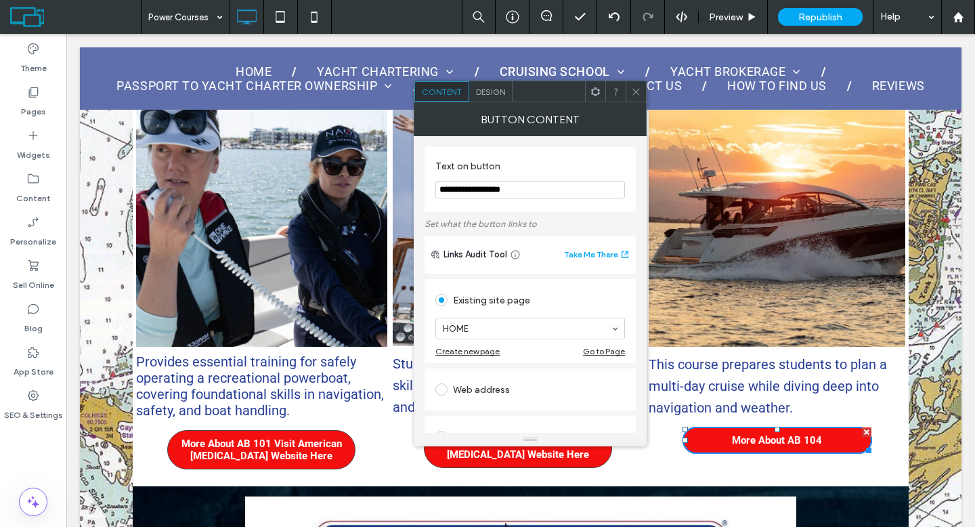
scroll to position [798, 0]
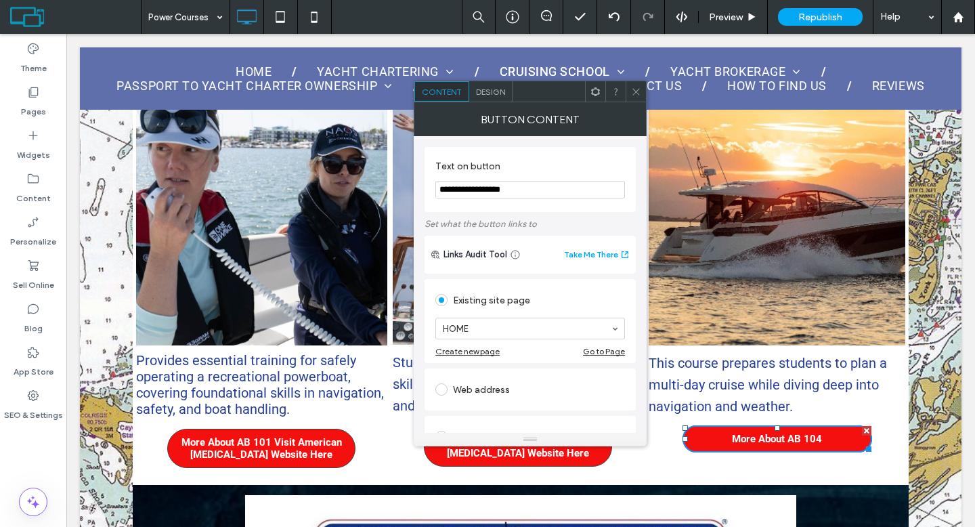
type input "**********"
click at [639, 93] on icon at bounding box center [636, 92] width 10 height 10
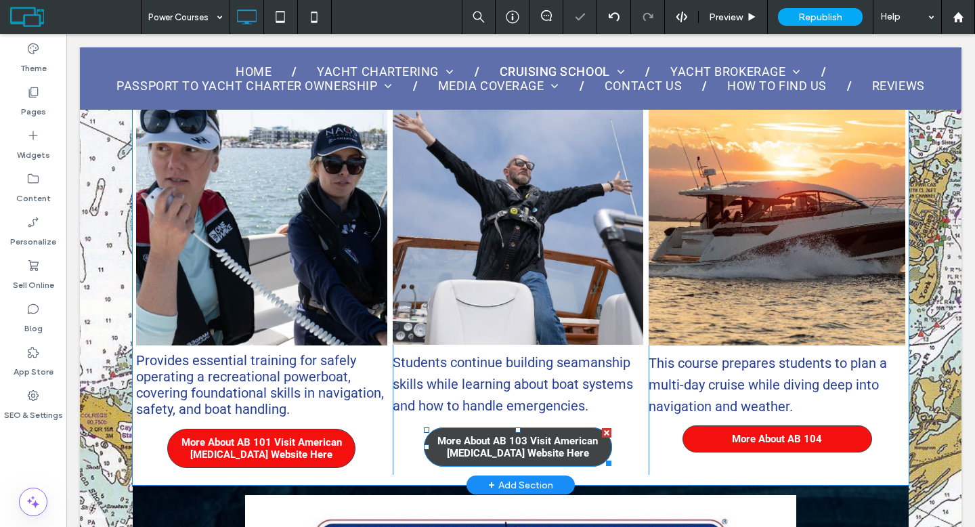
click at [536, 427] on link "More About AB 103 Visit American Boating Website Here" at bounding box center [518, 446] width 188 height 39
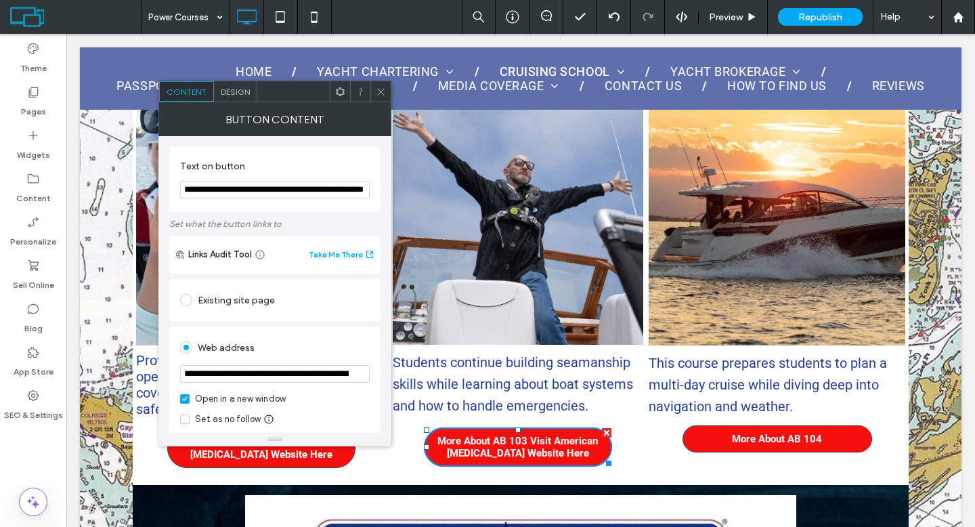
scroll to position [0, 45]
drag, startPoint x: 330, startPoint y: 224, endPoint x: 403, endPoint y: 187, distance: 81.1
click at [383, 90] on icon at bounding box center [381, 92] width 10 height 10
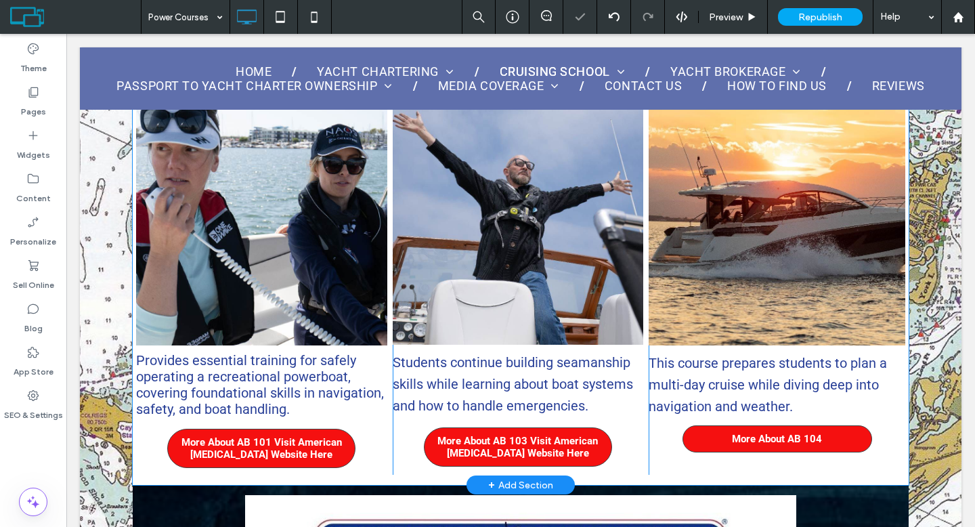
click at [805, 416] on div "AB 104 Advanced Powerboating This course prepares students to plan a multi-day …" at bounding box center [776, 259] width 257 height 429
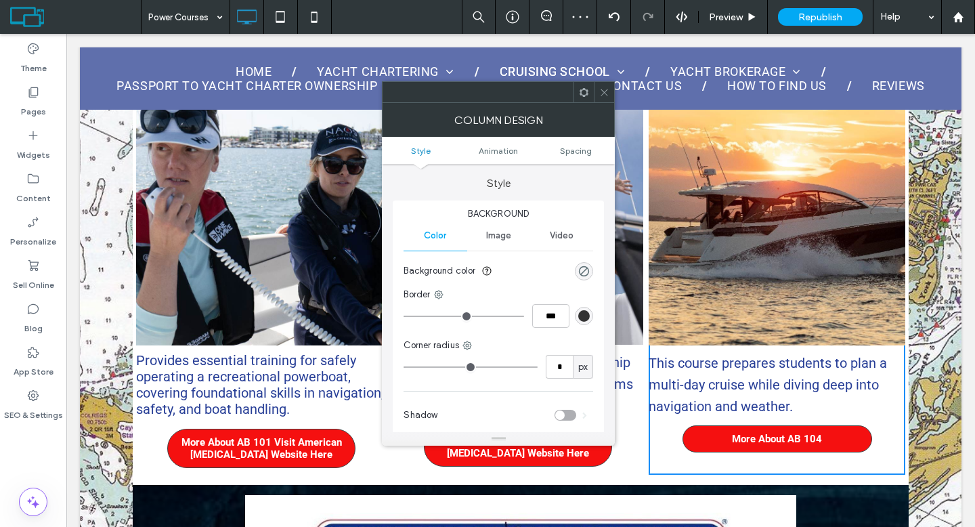
click at [600, 92] on icon at bounding box center [604, 92] width 10 height 10
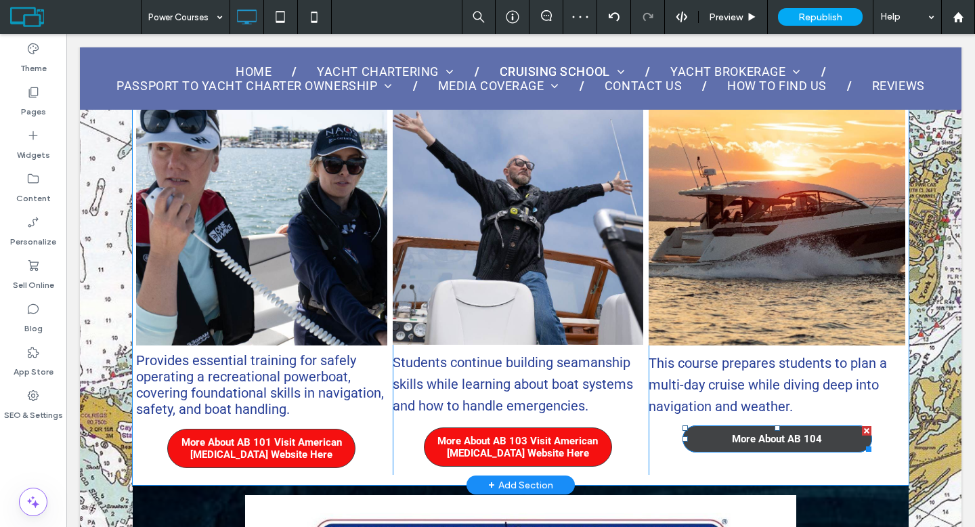
click at [768, 433] on span "More About AB 104" at bounding box center [777, 439] width 90 height 12
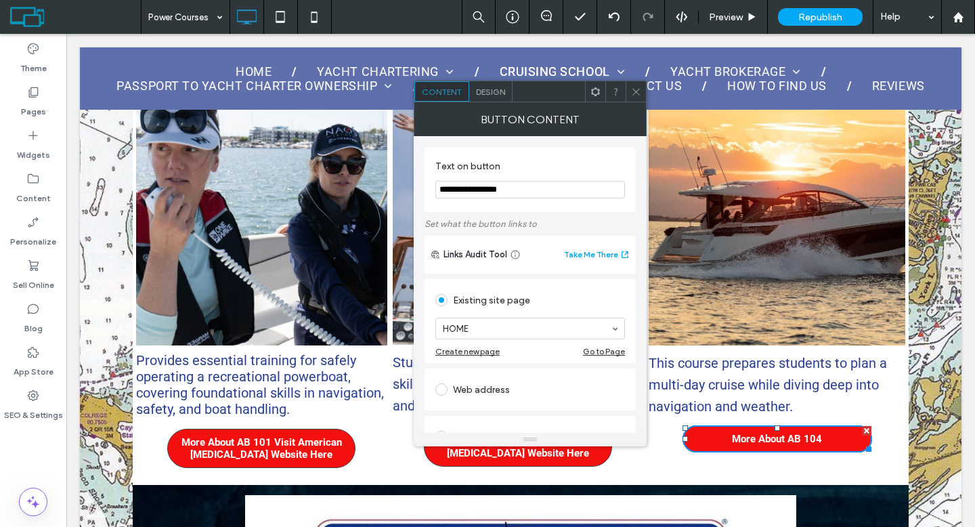
click at [525, 195] on input "**********" at bounding box center [530, 190] width 190 height 18
paste input "**********"
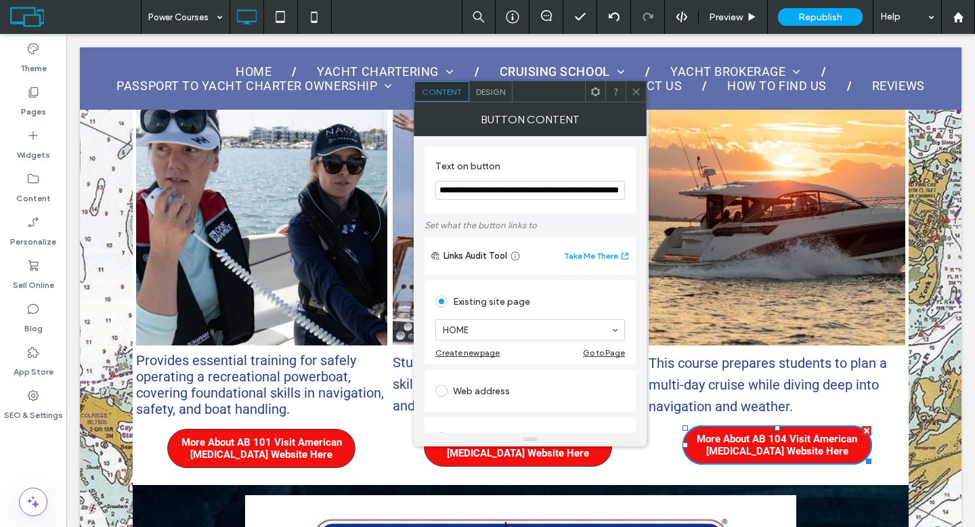
type input "**********"
click at [588, 158] on section "**********" at bounding box center [530, 180] width 190 height 53
click at [634, 99] on span at bounding box center [636, 91] width 10 height 20
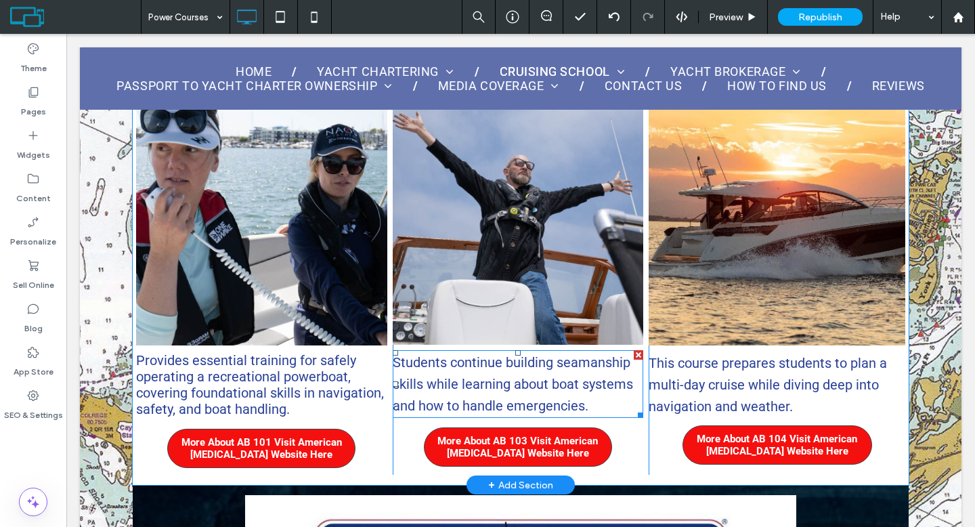
click at [458, 395] on span "Students continue building seamanship skills while learning about boat systems …" at bounding box center [513, 384] width 240 height 60
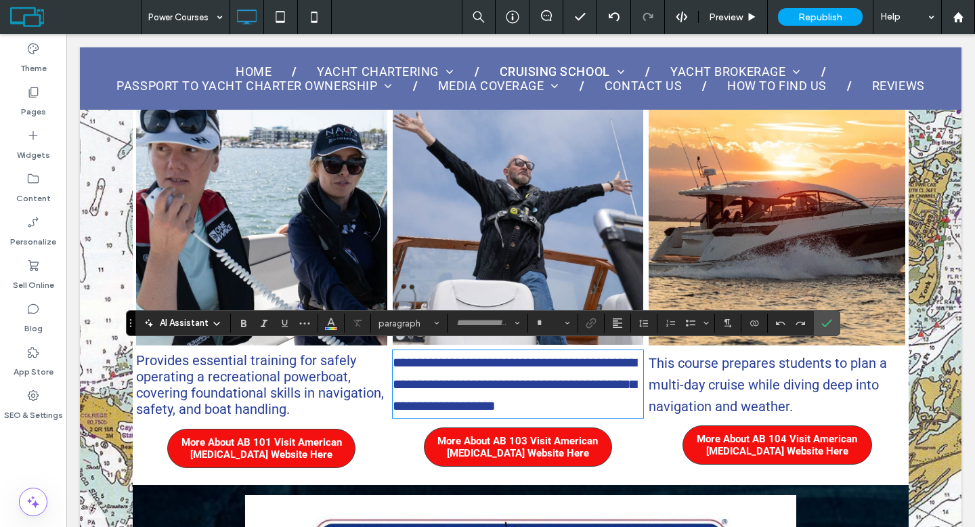
type input "******"
type input "**"
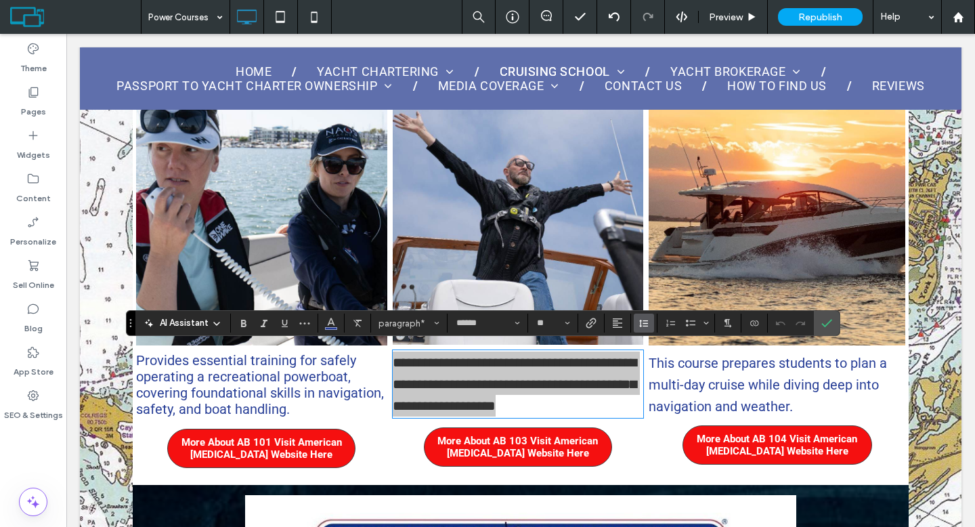
click at [646, 326] on use "Line Height" at bounding box center [643, 322] width 9 height 7
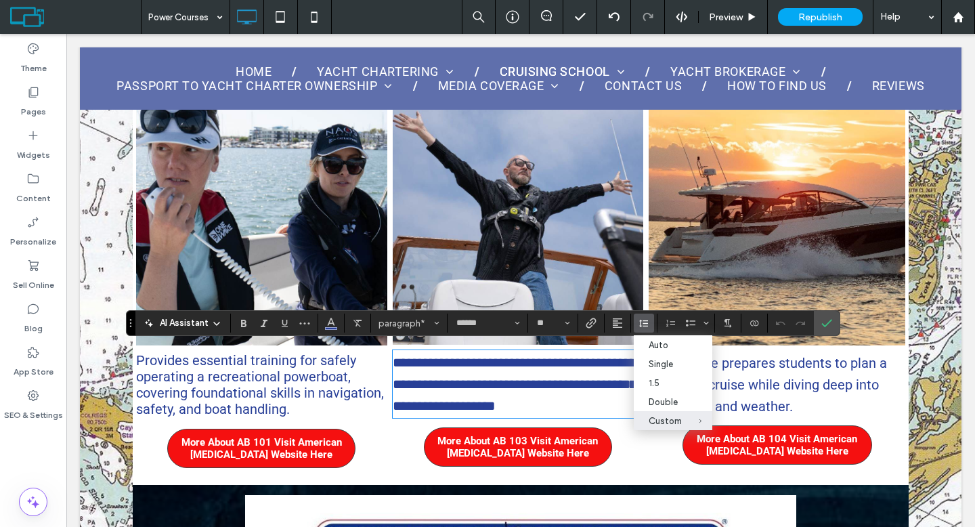
click at [287, 376] on span "Provides essential training for safely operating a recreational powerboat, cove…" at bounding box center [260, 384] width 248 height 65
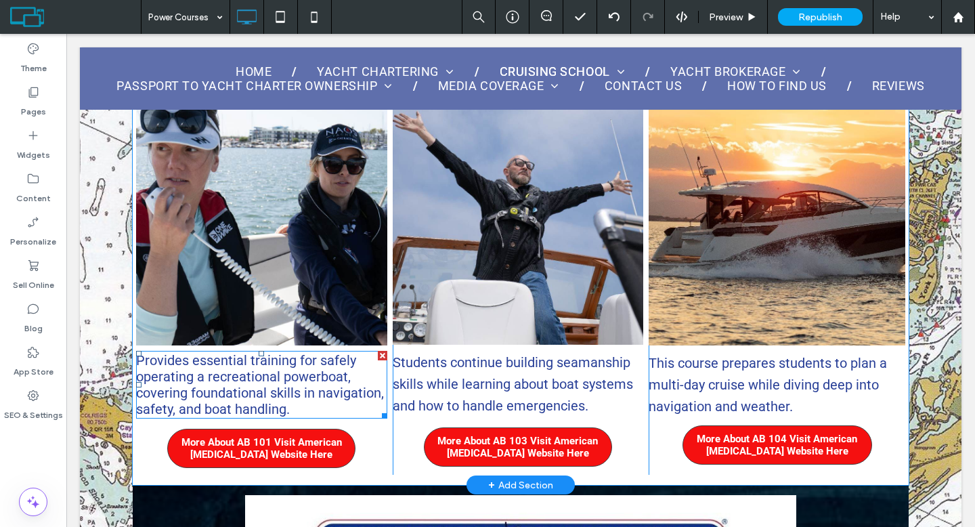
click at [287, 376] on span "Provides essential training for safely operating a recreational powerboat, cove…" at bounding box center [260, 384] width 248 height 65
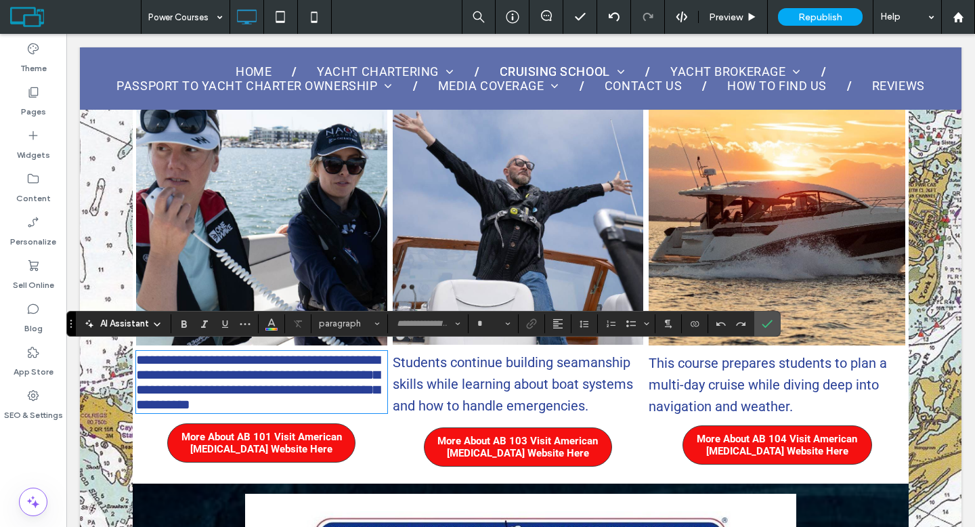
type input "******"
type input "**"
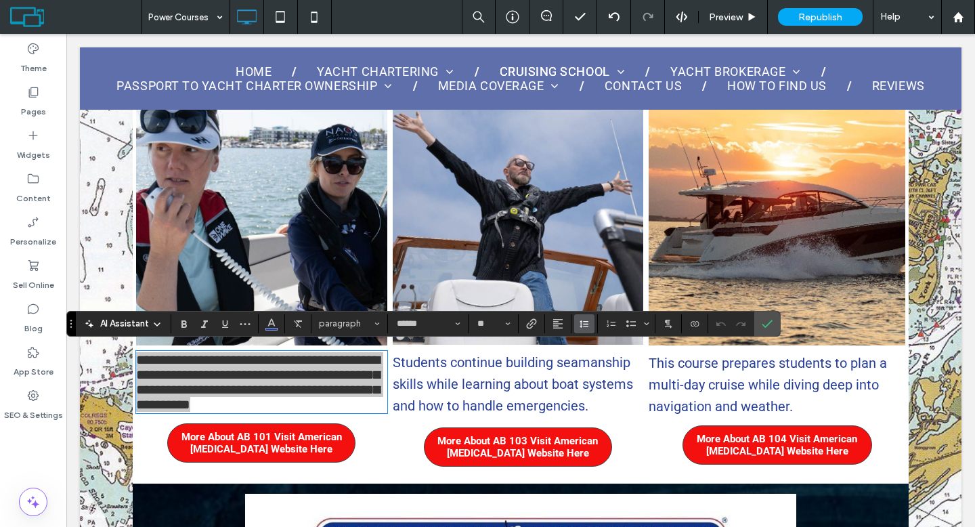
click at [581, 322] on icon "Line Height" at bounding box center [584, 323] width 11 height 11
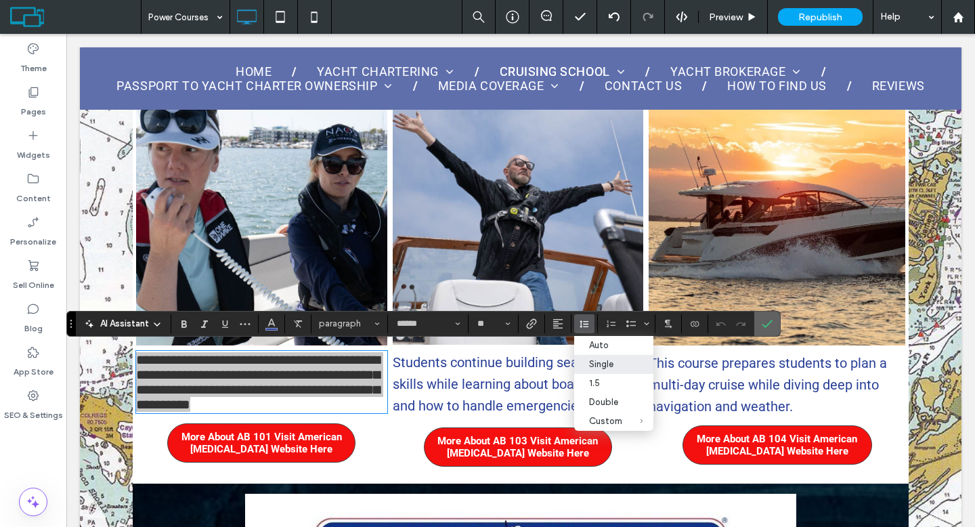
drag, startPoint x: 774, startPoint y: 319, endPoint x: 558, endPoint y: 315, distance: 215.3
click at [774, 319] on label "Confirm" at bounding box center [767, 323] width 20 height 24
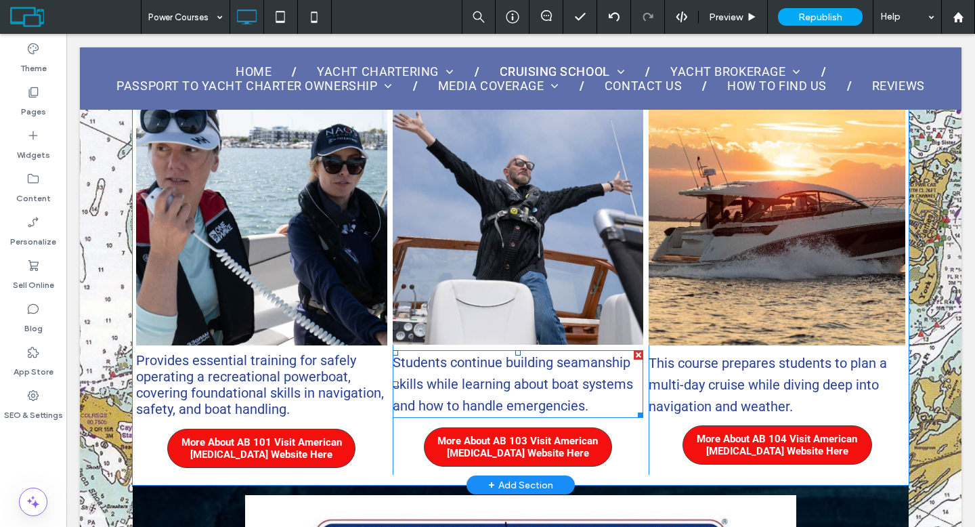
click at [582, 375] on span "Students continue building seamanship skills while learning about boat systems …" at bounding box center [513, 384] width 240 height 60
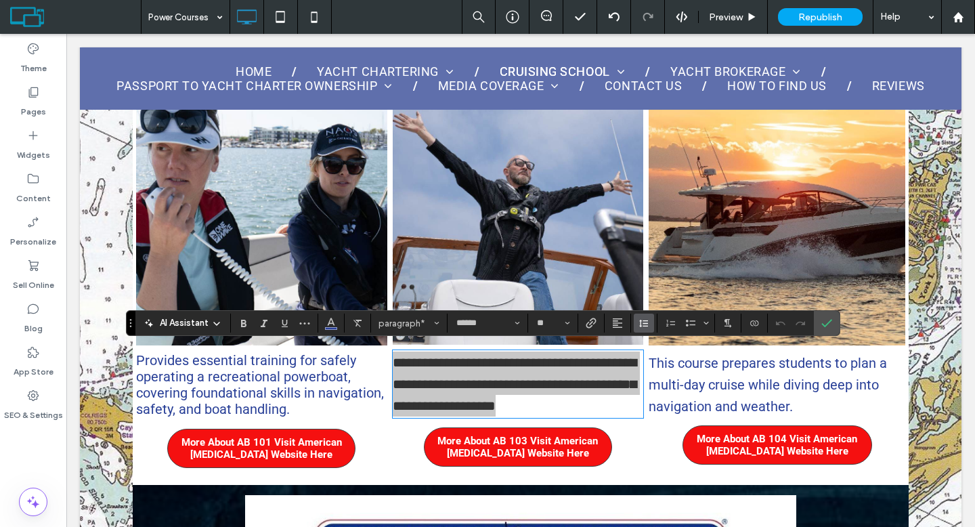
click at [639, 324] on icon "Line Height" at bounding box center [643, 322] width 11 height 11
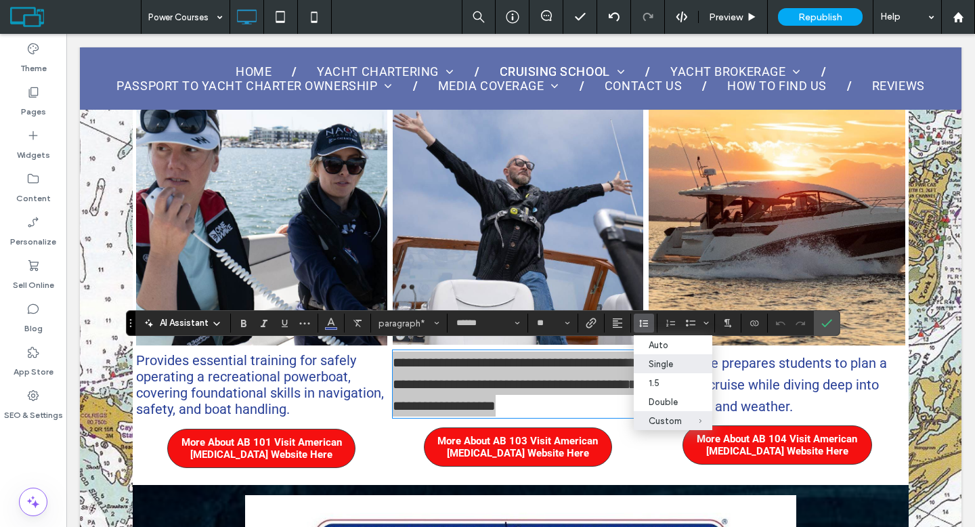
drag, startPoint x: 587, startPoint y: 332, endPoint x: 653, endPoint y: 366, distance: 74.5
click at [653, 366] on div "Single" at bounding box center [664, 364] width 33 height 10
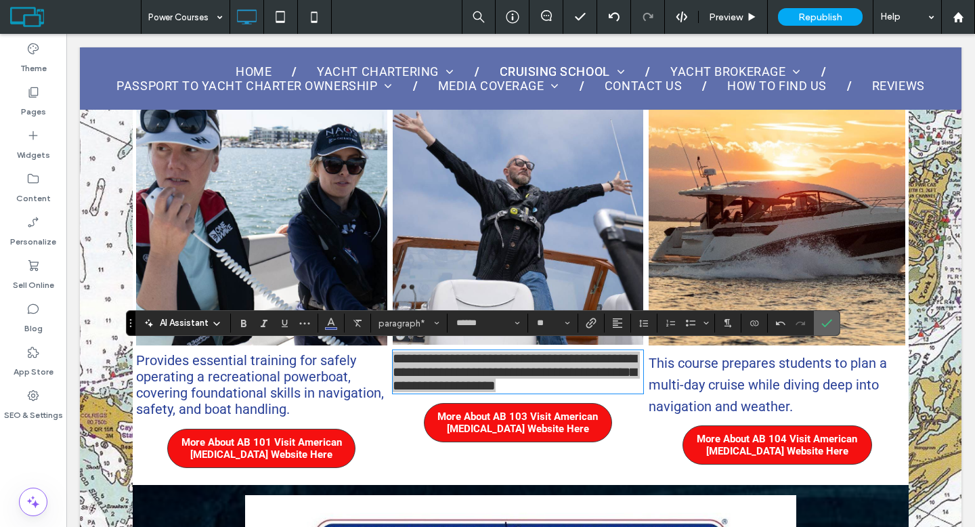
click at [825, 325] on use "Confirm" at bounding box center [826, 323] width 11 height 8
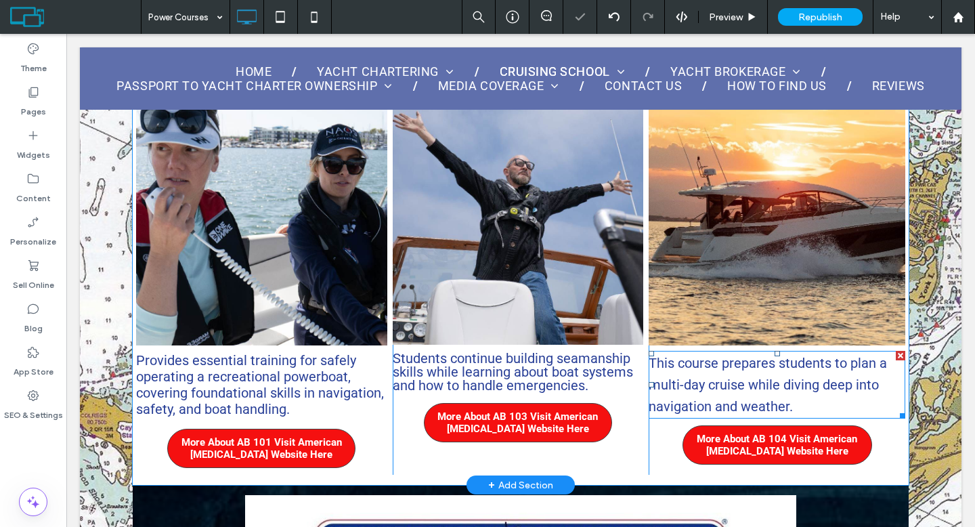
click at [793, 369] on p "This course prepares students to plan a multi-day cruise while diving deep into…" at bounding box center [776, 384] width 257 height 65
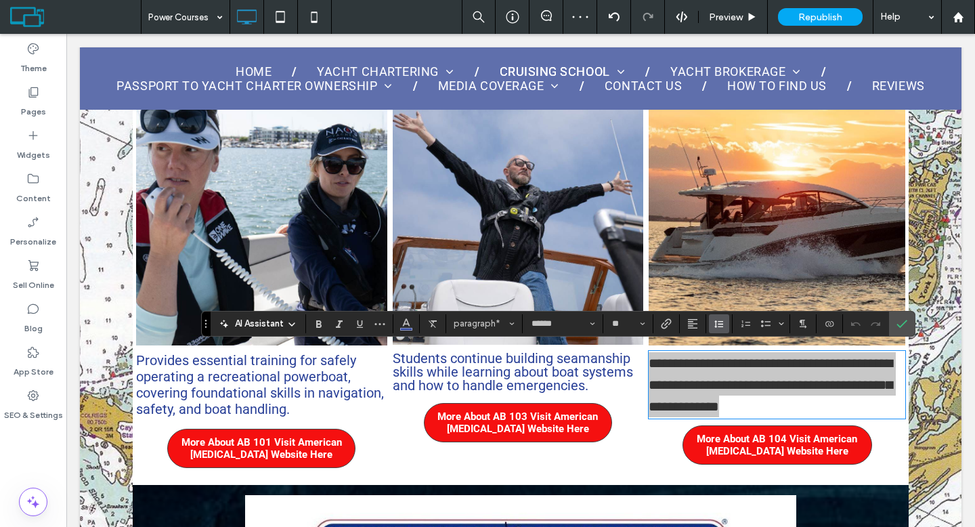
click at [718, 326] on use "Line Height" at bounding box center [718, 323] width 9 height 7
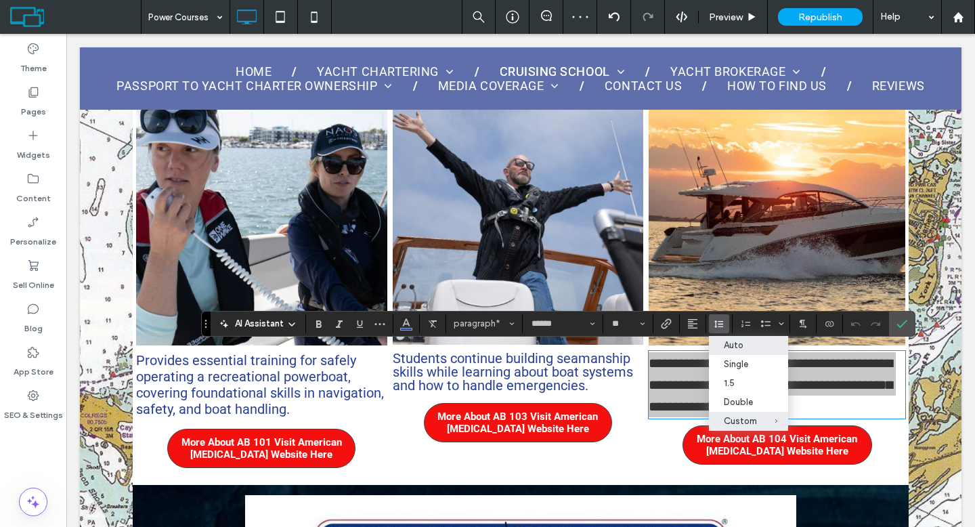
click at [730, 349] on div "Auto" at bounding box center [740, 345] width 33 height 10
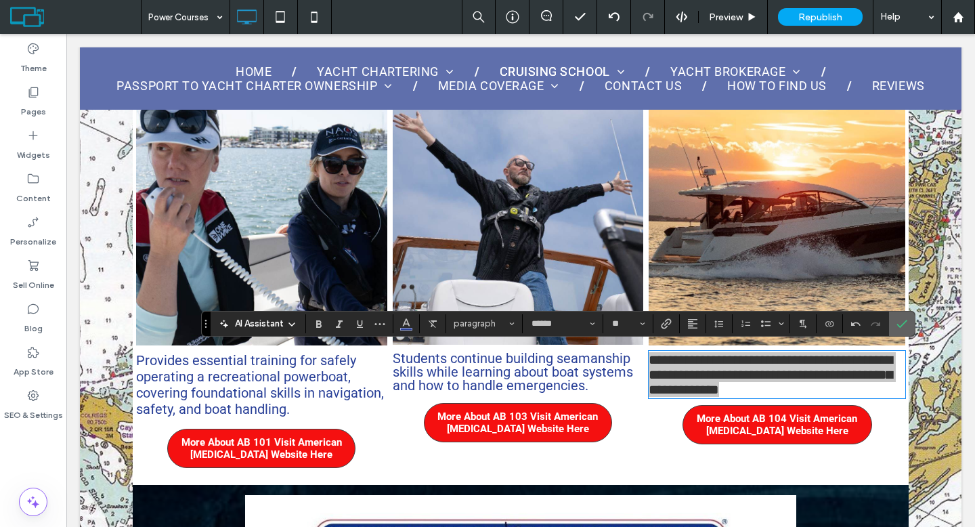
drag, startPoint x: 902, startPoint y: 319, endPoint x: 835, endPoint y: 286, distance: 74.5
click at [902, 319] on icon "Confirm" at bounding box center [901, 323] width 11 height 11
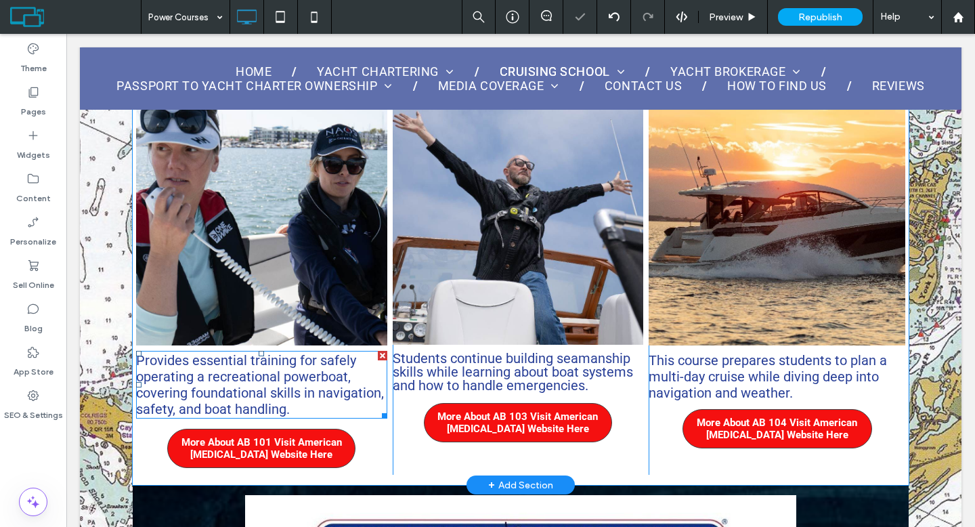
click at [330, 366] on span "Provides essential training for safely operating a recreational powerboat, cove…" at bounding box center [260, 384] width 248 height 65
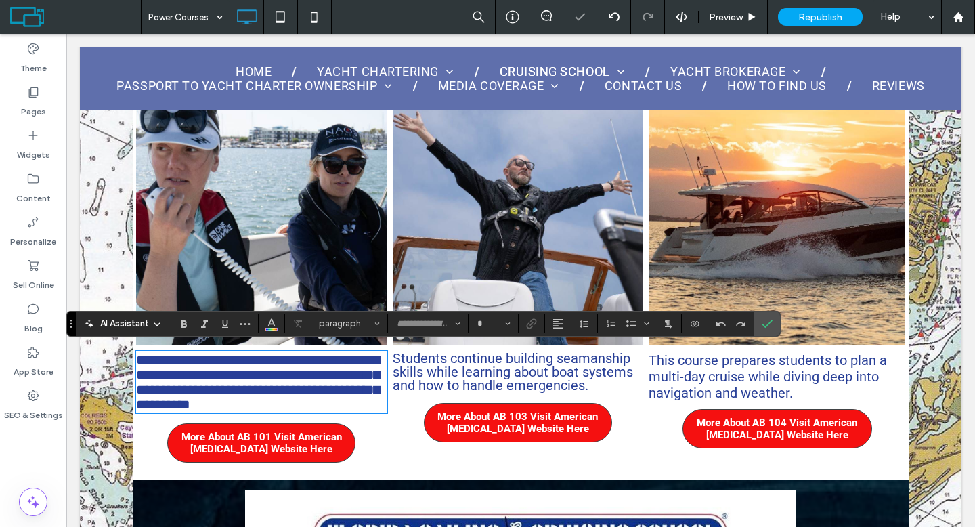
type input "******"
type input "**"
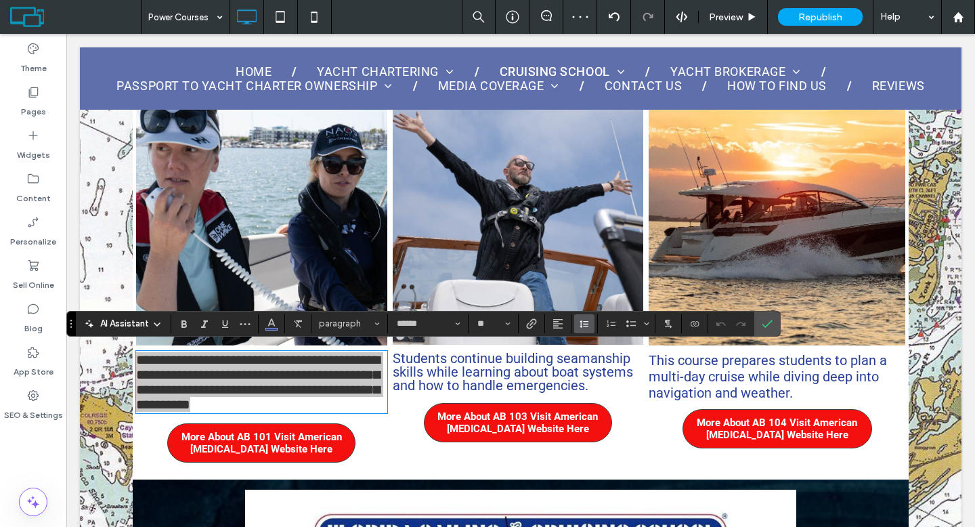
click at [575, 326] on button "Line Height" at bounding box center [584, 323] width 20 height 19
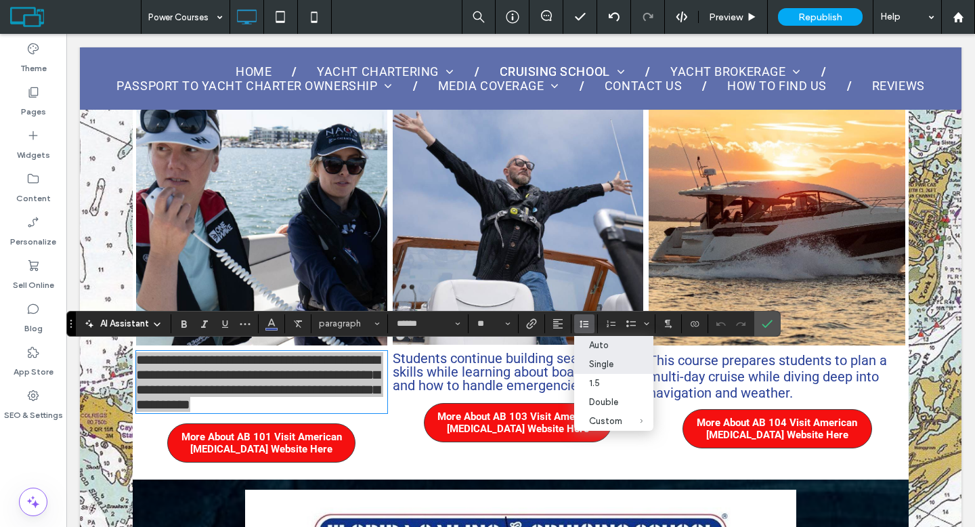
click at [596, 339] on label "Auto" at bounding box center [613, 345] width 79 height 19
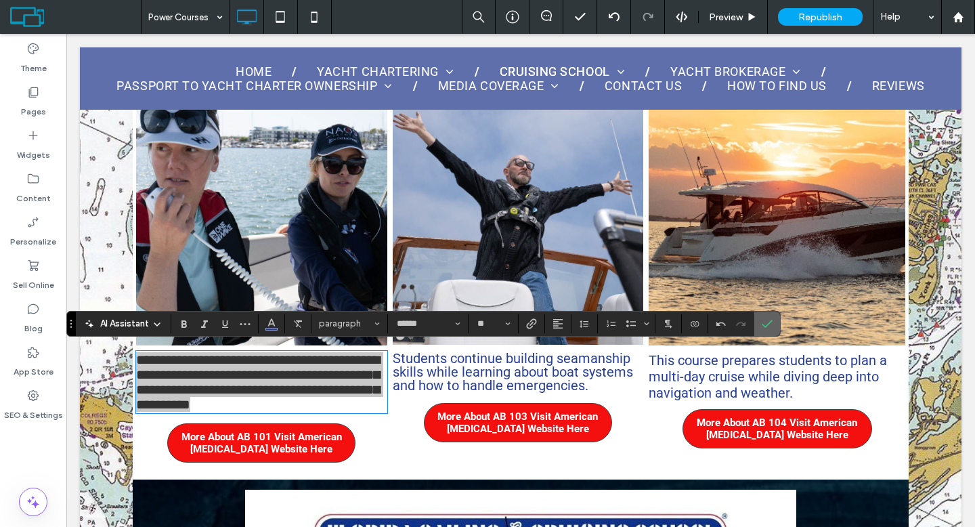
click at [770, 319] on icon "Confirm" at bounding box center [766, 323] width 11 height 11
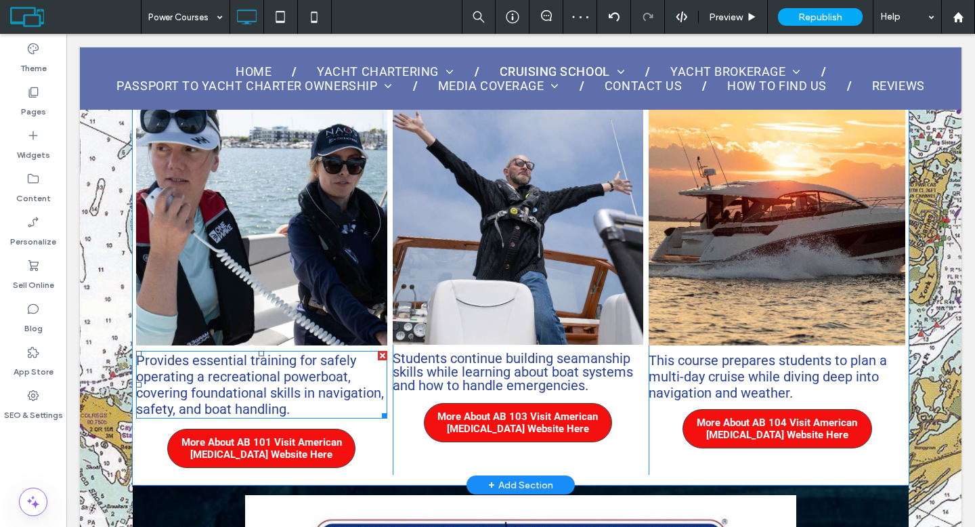
click at [313, 389] on span "Provides essential training for safely operating a recreational powerboat, cove…" at bounding box center [260, 384] width 248 height 65
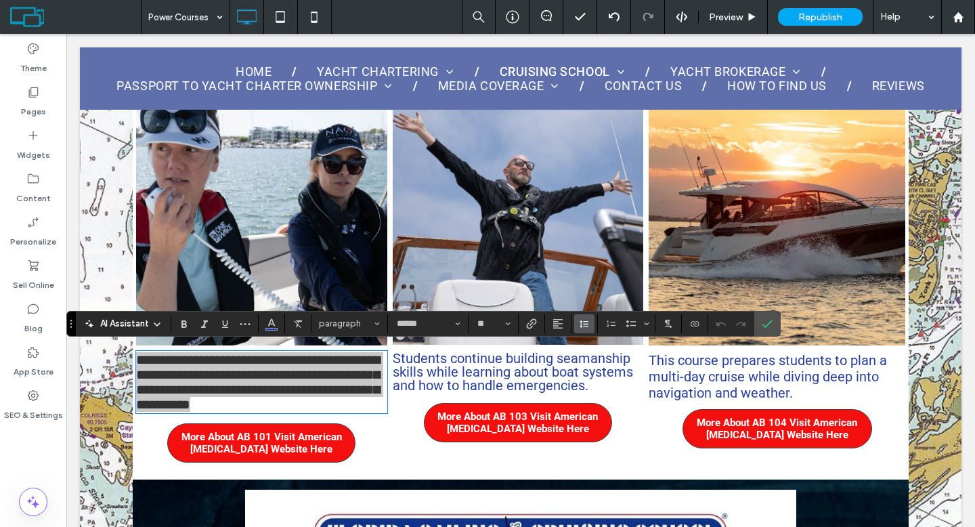
click at [589, 324] on icon "Line Height" at bounding box center [584, 323] width 11 height 11
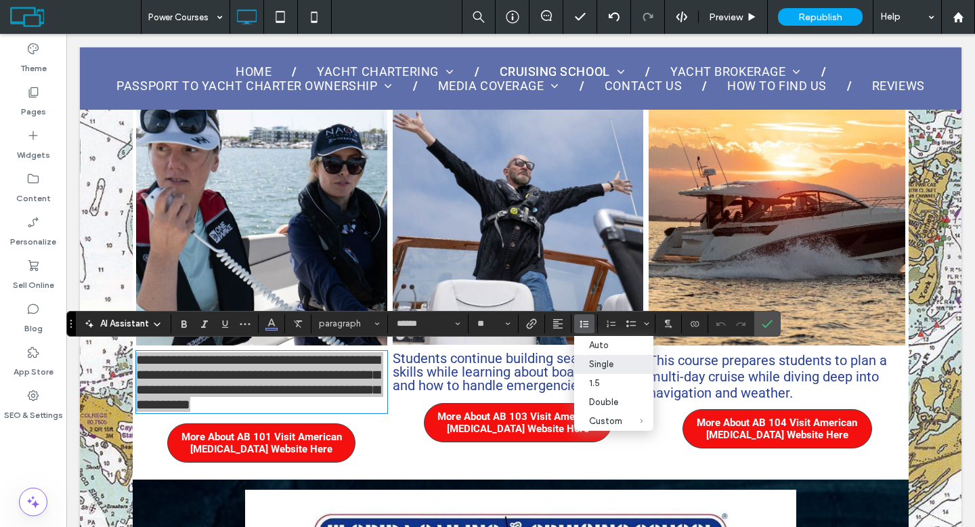
click at [599, 363] on div "Single" at bounding box center [605, 364] width 33 height 10
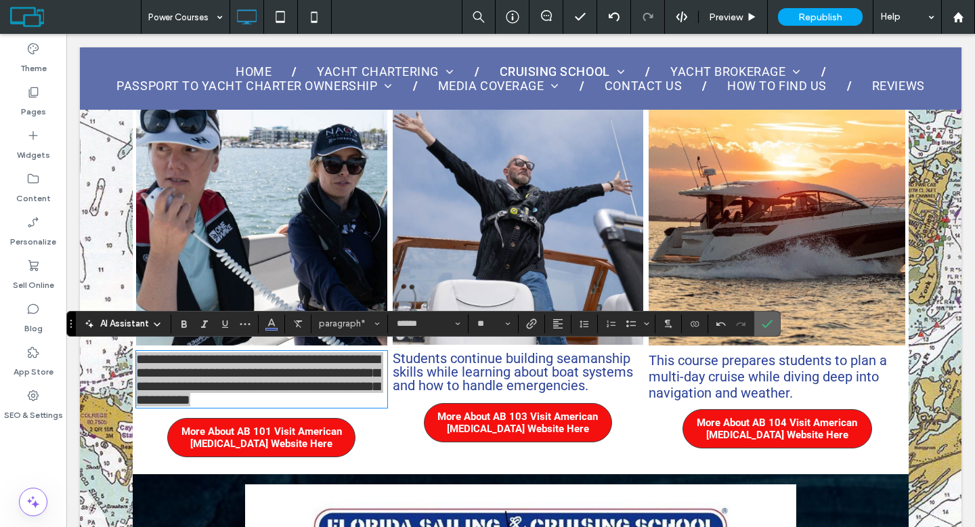
drag, startPoint x: 772, startPoint y: 322, endPoint x: 704, endPoint y: 286, distance: 76.3
click at [772, 322] on icon "Confirm" at bounding box center [766, 323] width 11 height 11
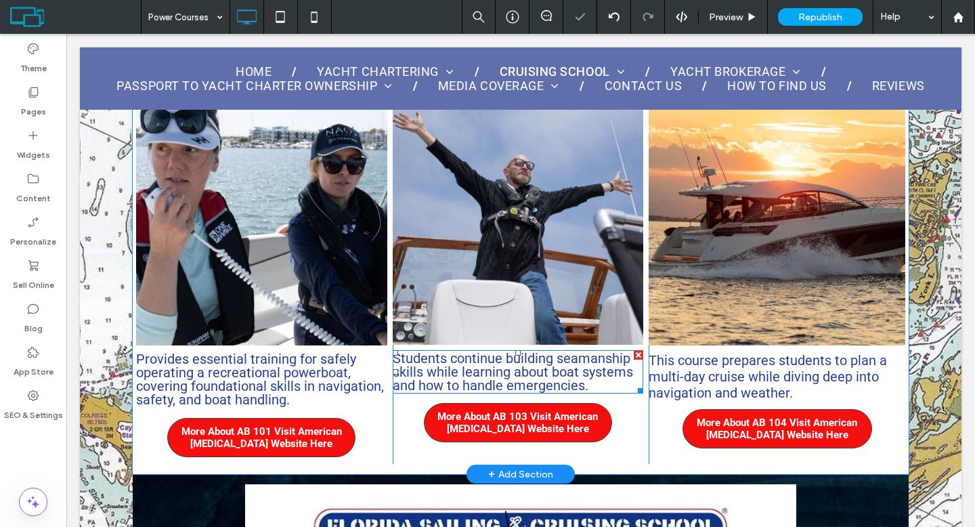
click at [629, 364] on p "Students continue building seamanship skills while learning about boat systems …" at bounding box center [518, 371] width 250 height 41
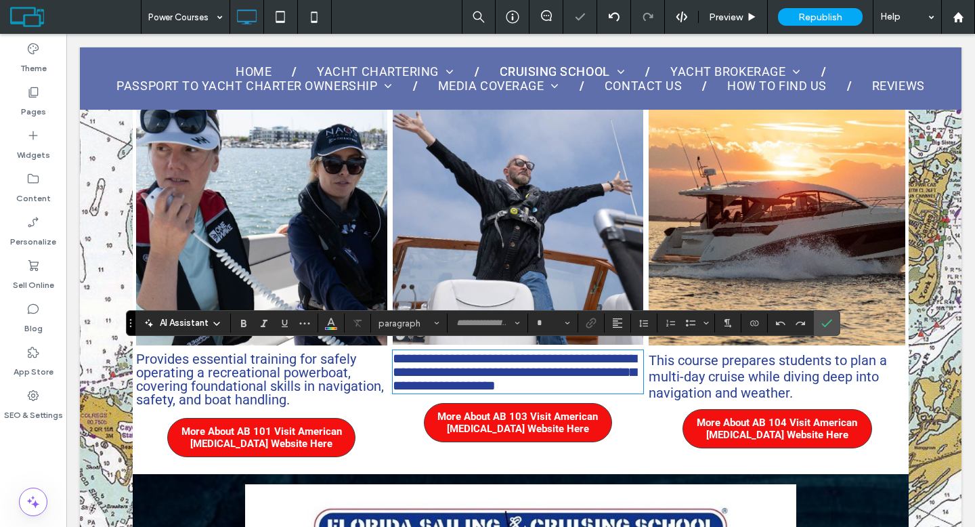
type input "******"
type input "**"
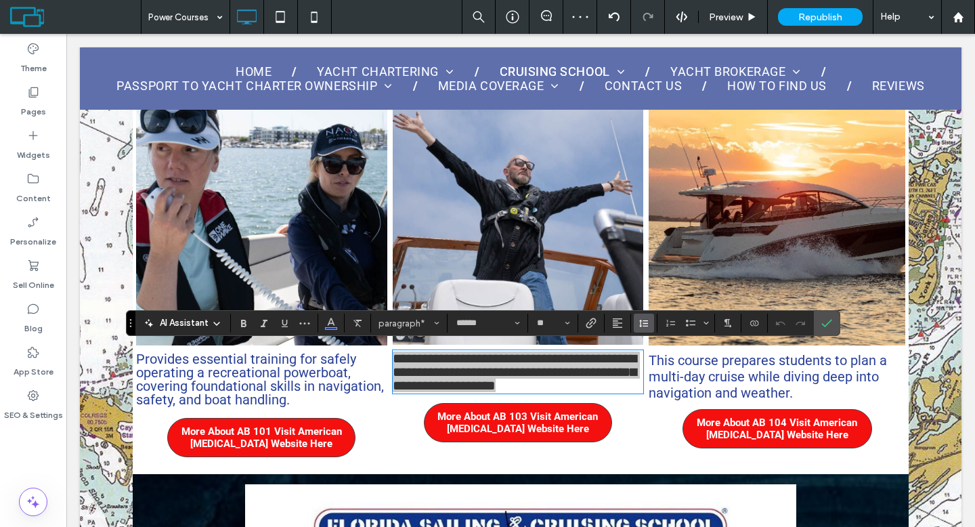
click at [639, 329] on span "Line Height" at bounding box center [643, 323] width 11 height 18
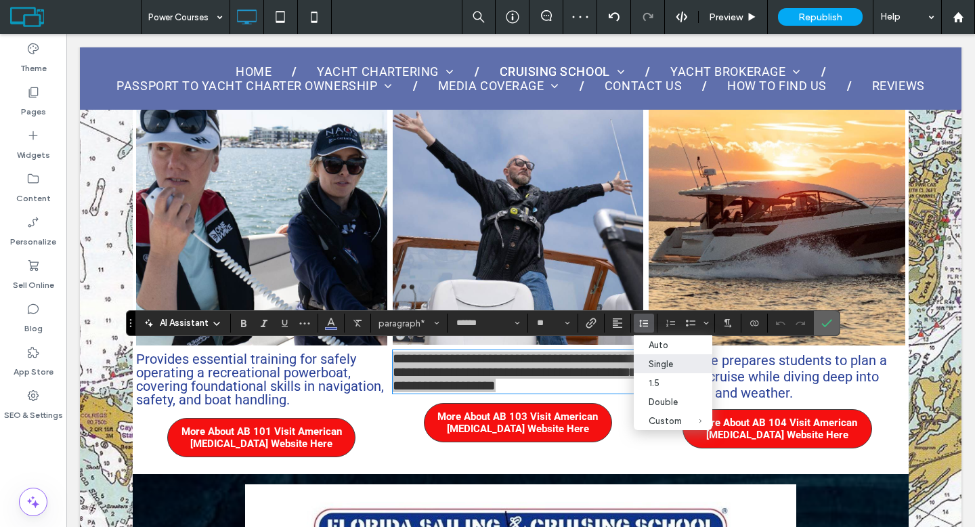
click at [834, 322] on label "Confirm" at bounding box center [826, 323] width 20 height 24
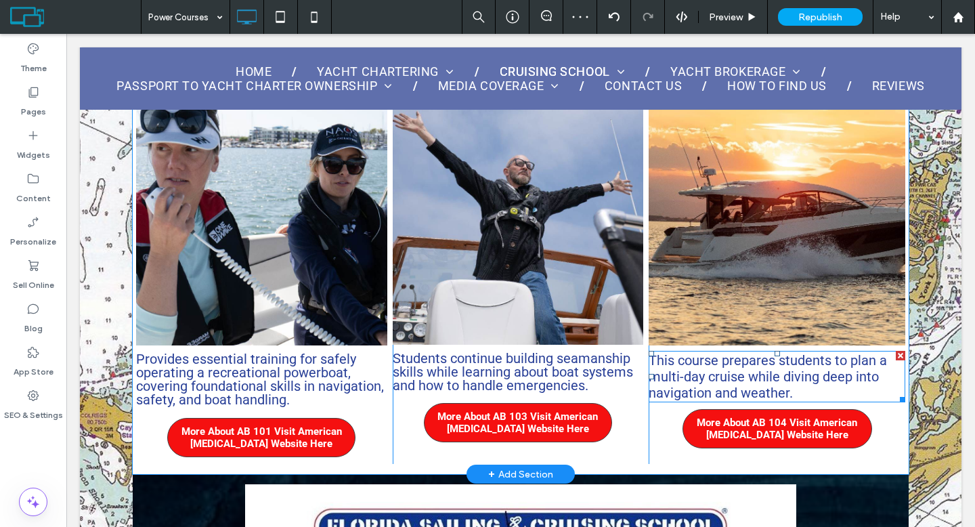
click at [787, 358] on span "This course prepares students to plan a multi-day cruise while diving deep into…" at bounding box center [767, 376] width 238 height 49
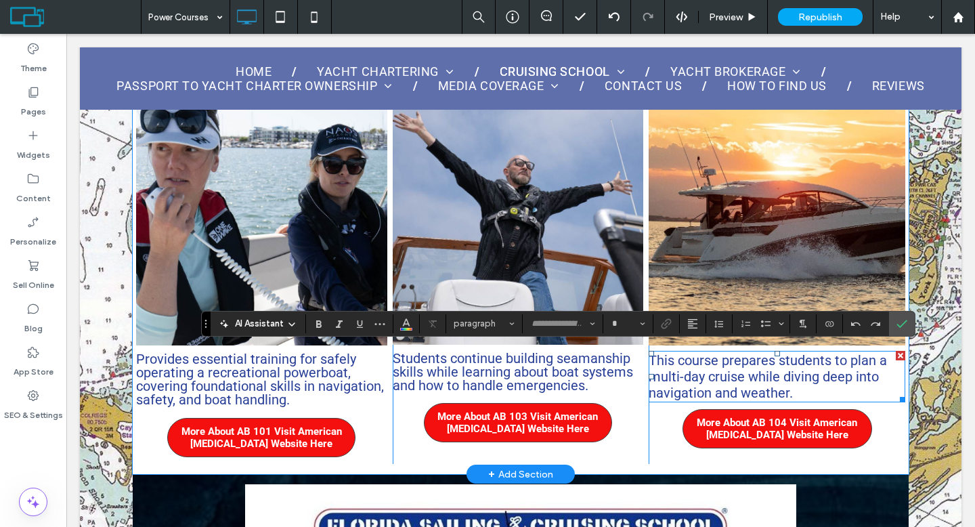
type input "******"
type input "**"
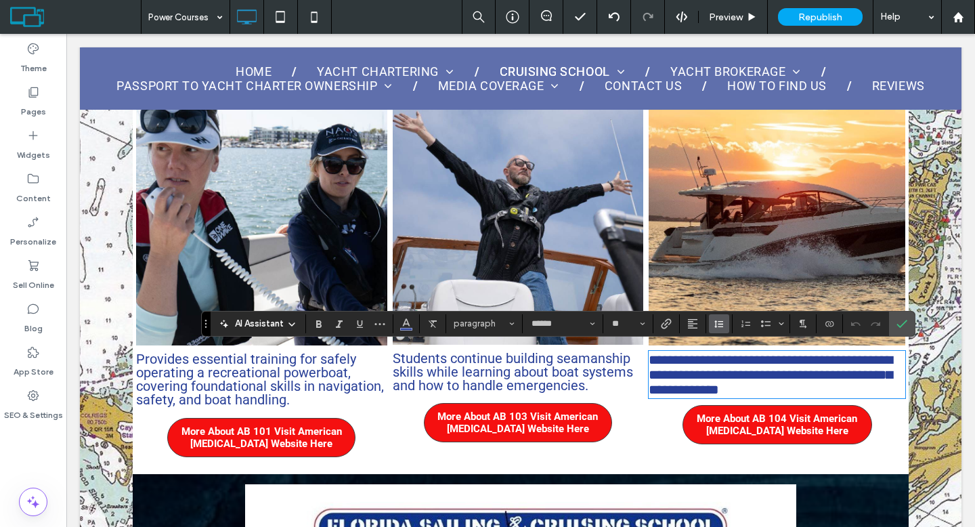
click at [724, 324] on button "Line Height" at bounding box center [719, 323] width 20 height 19
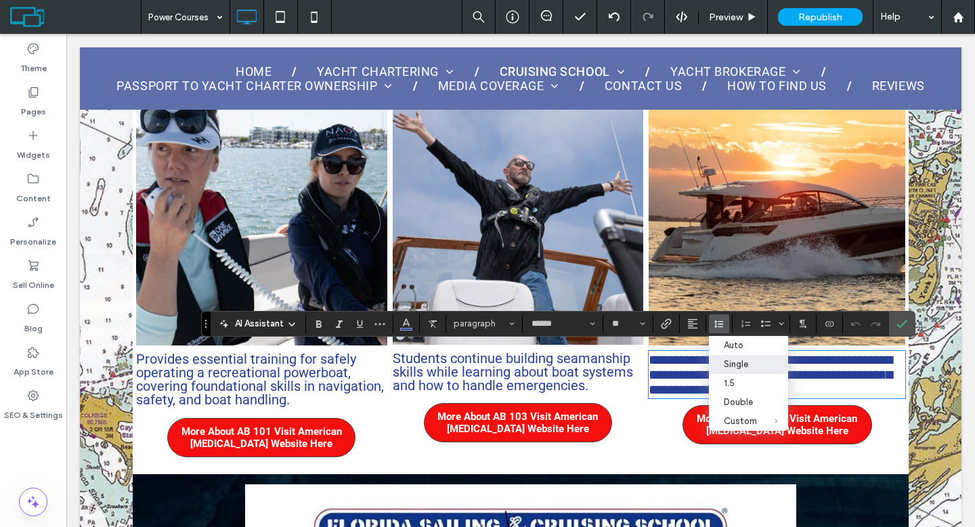
click at [729, 365] on div "Single" at bounding box center [740, 364] width 33 height 10
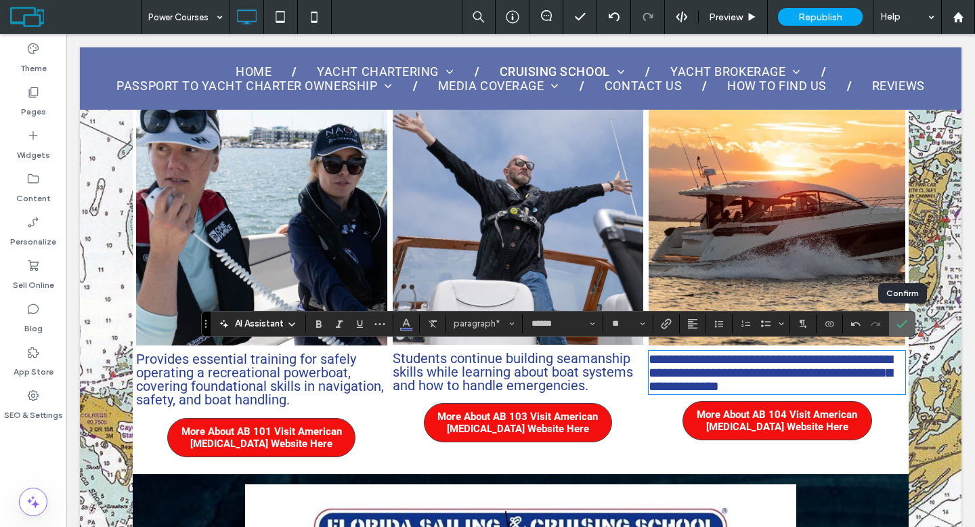
drag, startPoint x: 898, startPoint y: 319, endPoint x: 831, endPoint y: 285, distance: 74.5
click at [898, 319] on icon "Confirm" at bounding box center [901, 323] width 11 height 11
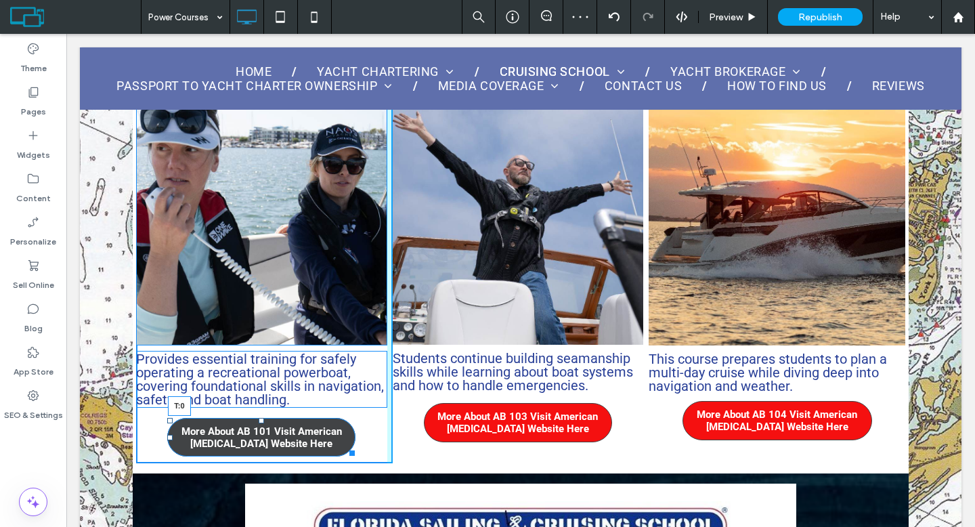
drag, startPoint x: 262, startPoint y: 416, endPoint x: 263, endPoint y: 405, distance: 10.9
click at [263, 405] on div "AB 101 Beginner Powerboating ﻿ Provides essential training for safely operating…" at bounding box center [264, 254] width 257 height 418
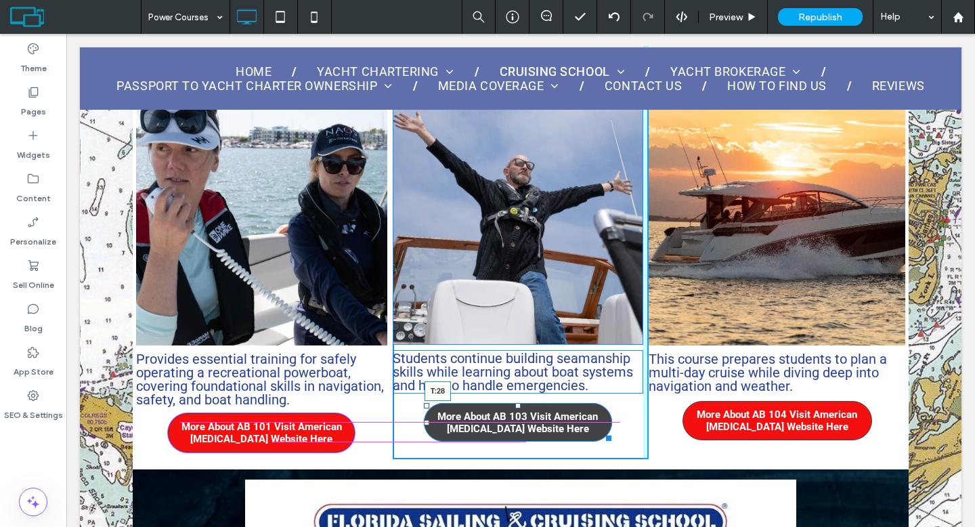
drag, startPoint x: 514, startPoint y: 400, endPoint x: 513, endPoint y: 409, distance: 8.8
click at [515, 408] on div at bounding box center [517, 405] width 5 height 5
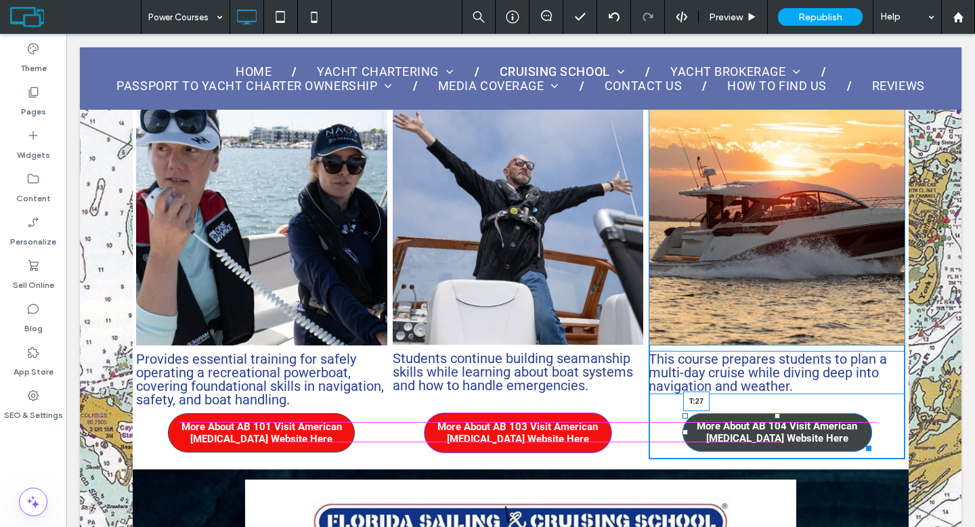
drag, startPoint x: 770, startPoint y: 399, endPoint x: 770, endPoint y: 410, distance: 10.2
click at [774, 413] on div at bounding box center [776, 415] width 5 height 5
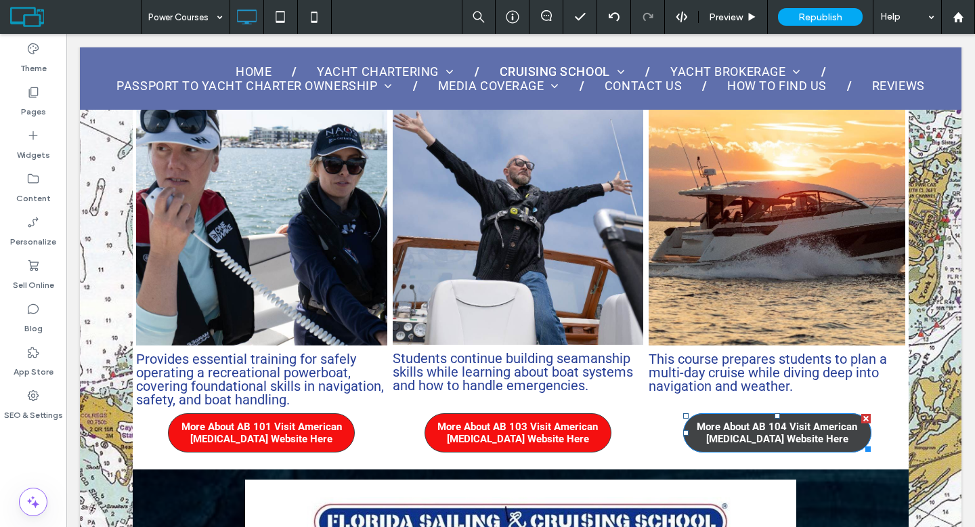
click at [836, 437] on span "More About AB 104 Visit American Boating Website Here" at bounding box center [777, 432] width 187 height 24
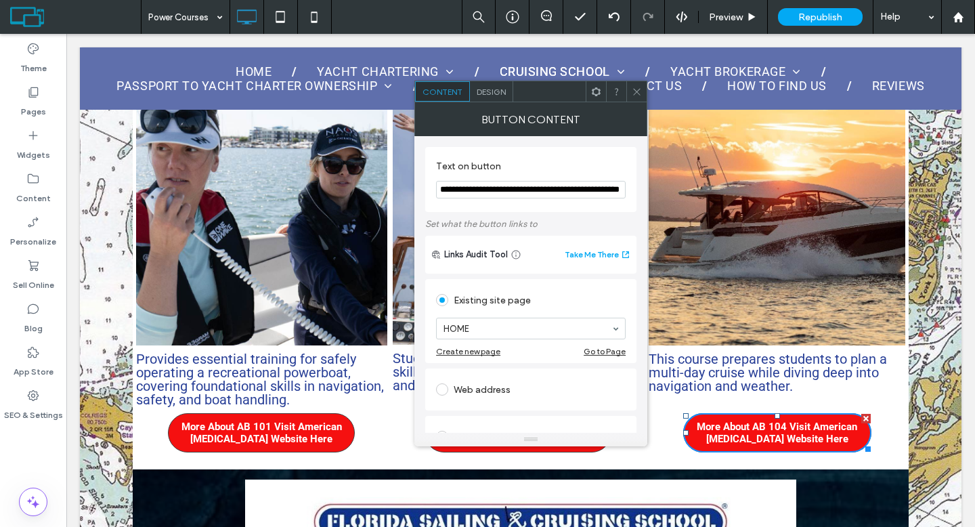
click at [475, 383] on div "Web address" at bounding box center [531, 389] width 190 height 22
click at [475, 382] on input "url" at bounding box center [531, 374] width 190 height 18
paste input "**********"
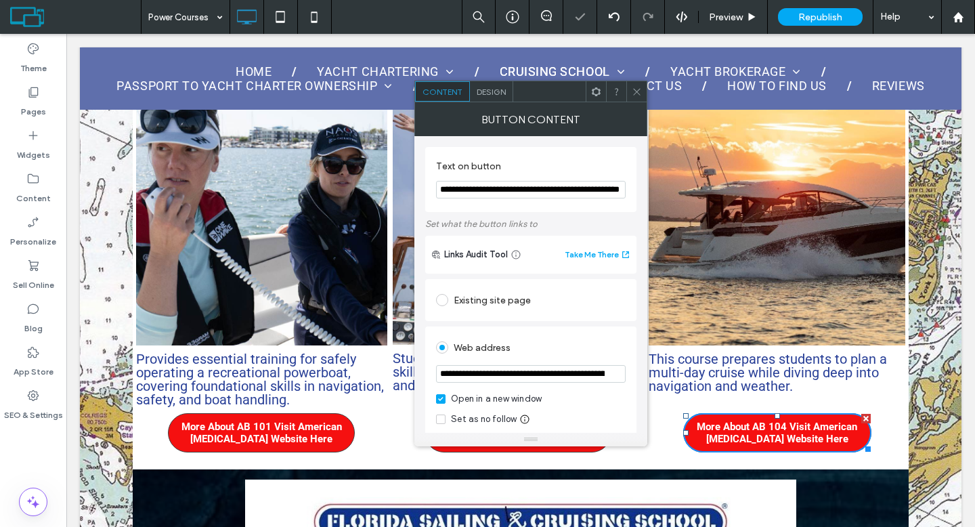
scroll to position [0, 158]
type input "**********"
click at [541, 344] on div "Web address" at bounding box center [531, 347] width 190 height 22
click at [638, 93] on icon at bounding box center [637, 92] width 10 height 10
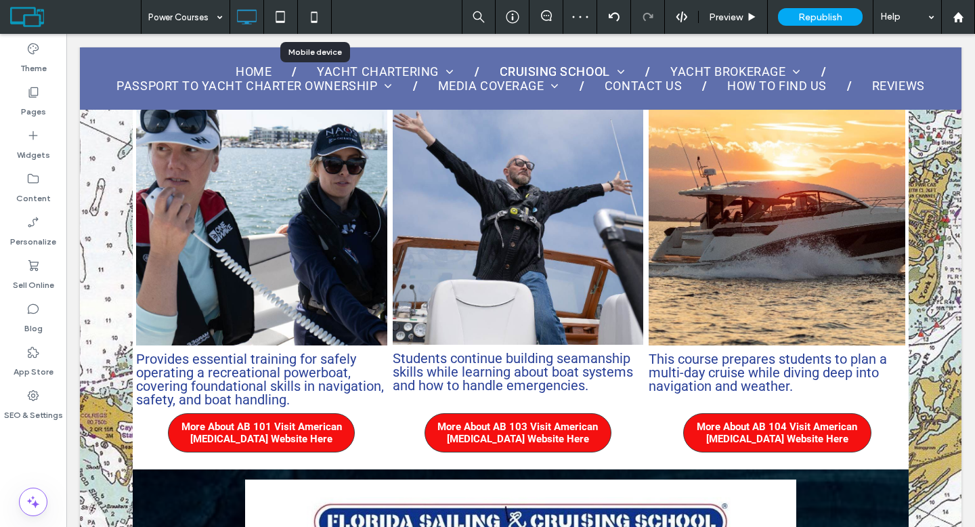
click at [307, 13] on icon at bounding box center [314, 16] width 27 height 27
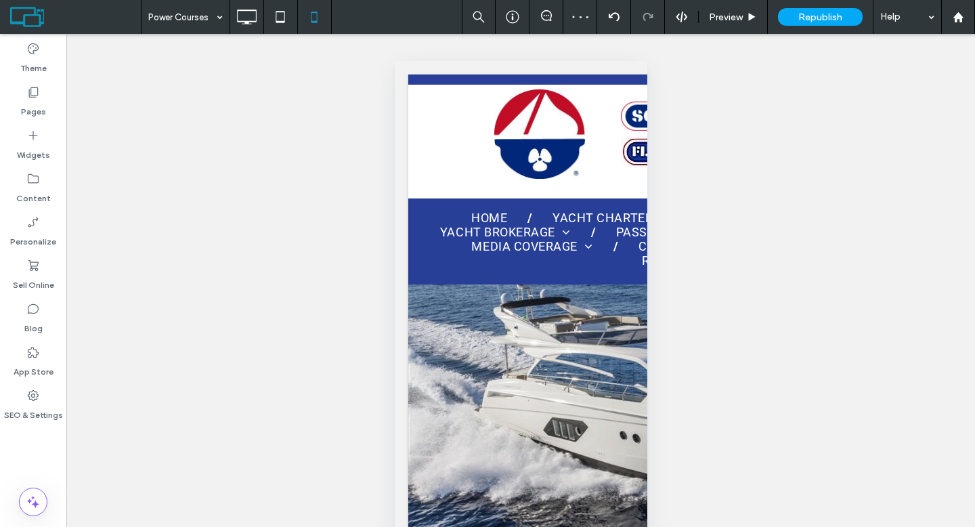
type input "******"
type input "**"
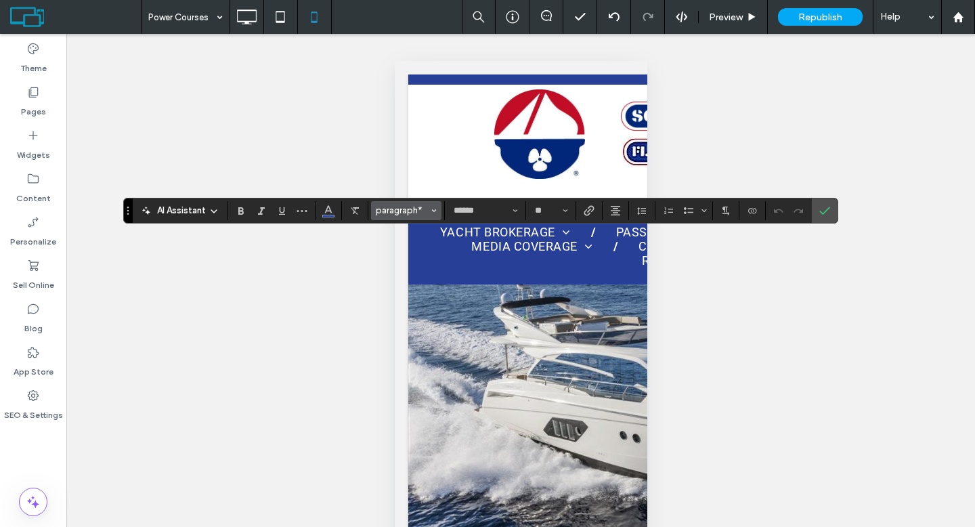
click at [424, 209] on span "paragraph*" at bounding box center [402, 210] width 53 height 10
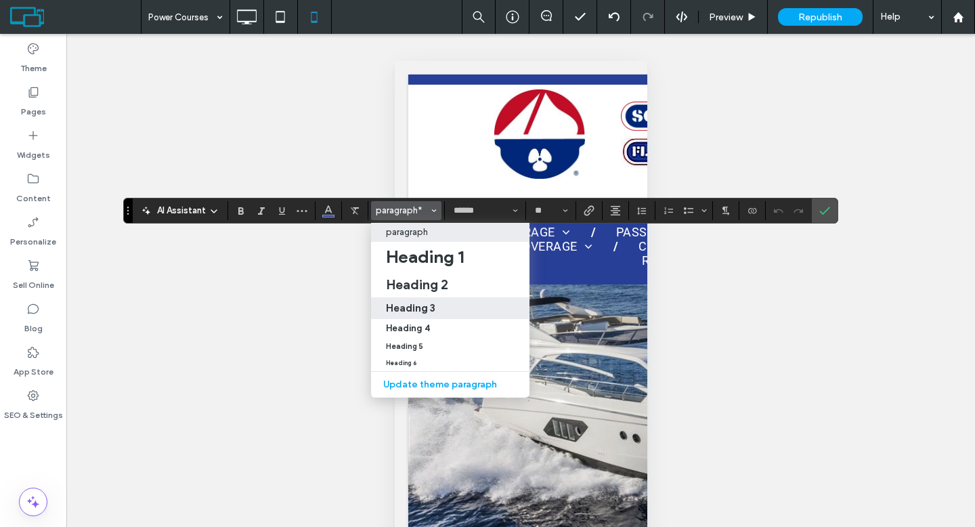
click at [436, 300] on label "Heading 3" at bounding box center [450, 308] width 158 height 22
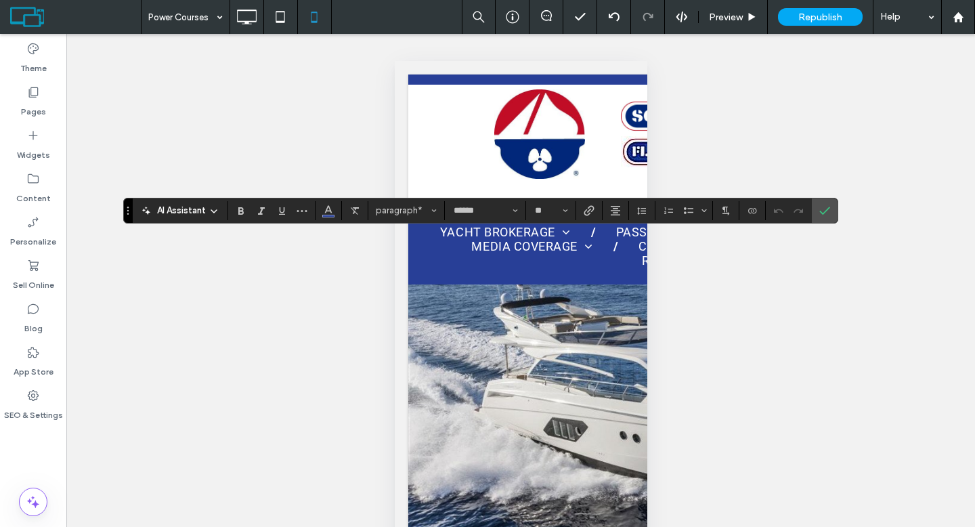
type input "**********"
type input "**"
click at [617, 214] on icon "Alignment" at bounding box center [615, 210] width 11 height 11
click at [627, 249] on use "ui.textEditor.alignment.center" at bounding box center [625, 251] width 9 height 9
click at [832, 213] on label "Confirm" at bounding box center [824, 210] width 20 height 24
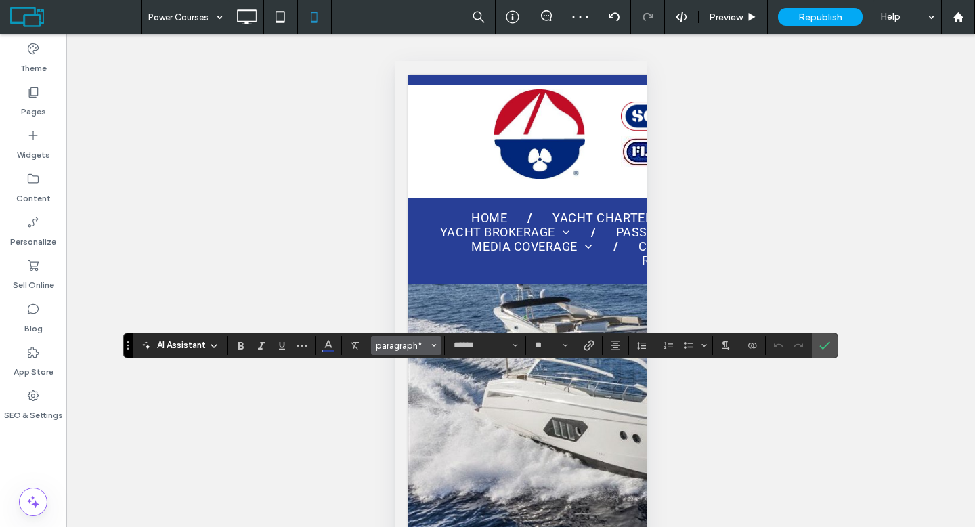
click at [412, 349] on span "paragraph*" at bounding box center [402, 345] width 53 height 10
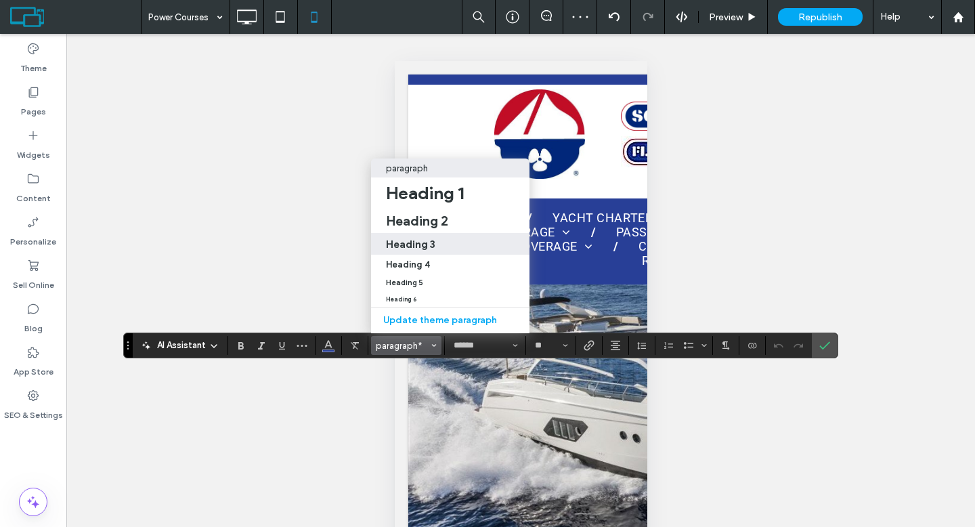
click at [424, 238] on h3 "Heading 3" at bounding box center [410, 244] width 49 height 13
type input "**********"
type input "**"
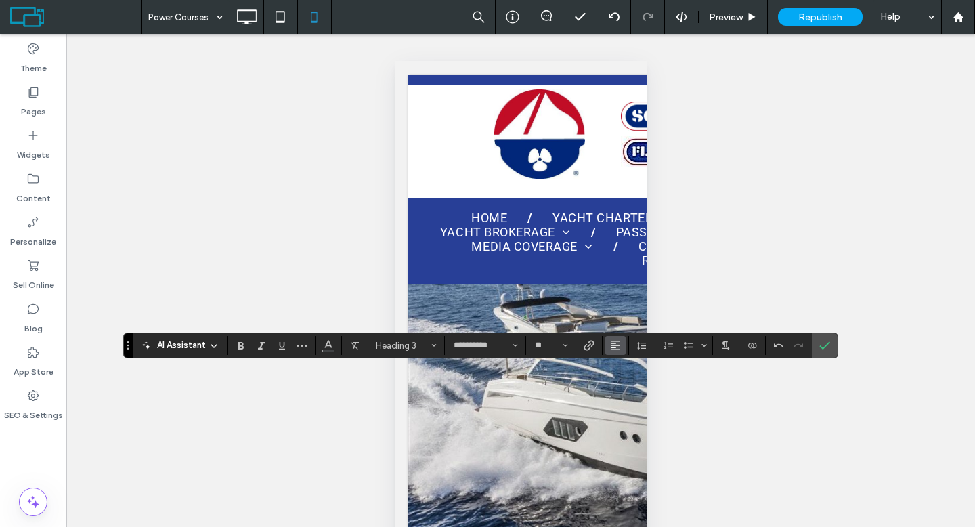
click at [617, 342] on icon "Alignment" at bounding box center [615, 345] width 11 height 11
click at [632, 280] on label "ui.textEditor.alignment.center" at bounding box center [628, 284] width 47 height 20
click at [814, 347] on label "Confirm" at bounding box center [824, 345] width 20 height 24
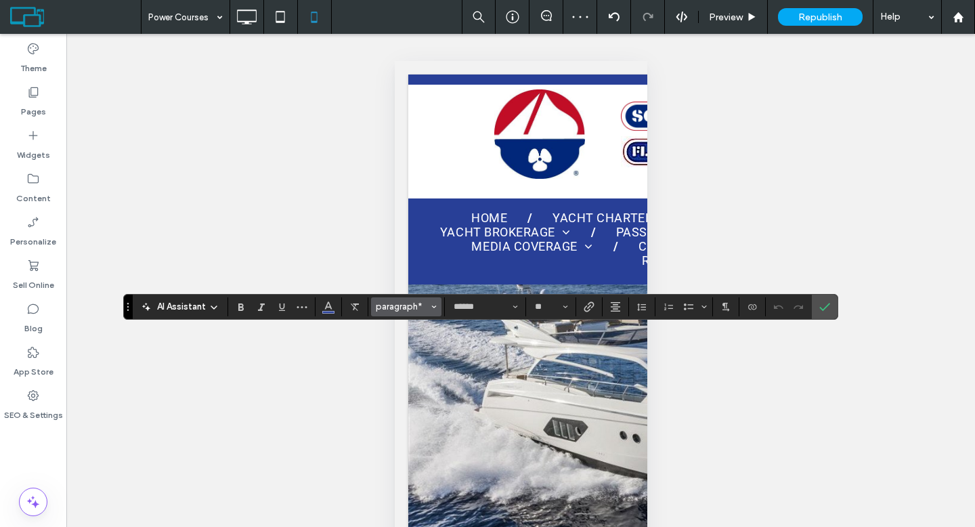
click at [389, 303] on span "paragraph*" at bounding box center [402, 306] width 53 height 10
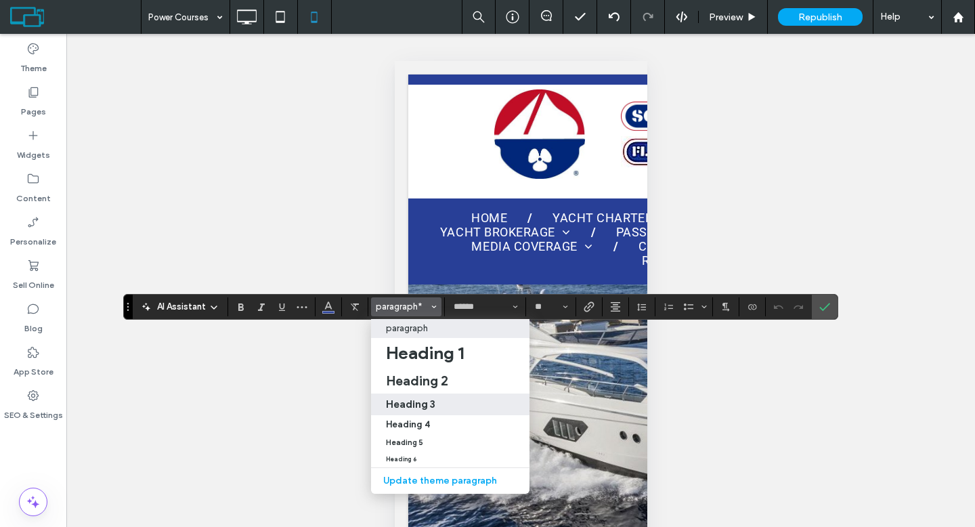
click at [407, 397] on label "Heading 3" at bounding box center [450, 404] width 158 height 22
type input "**********"
type input "**"
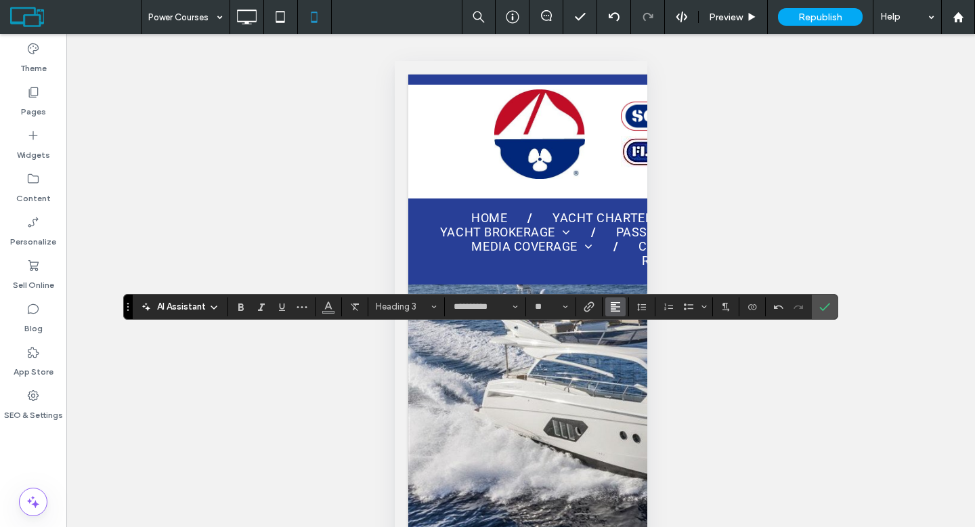
click at [619, 312] on span "Alignment" at bounding box center [615, 307] width 11 height 18
click at [635, 349] on div "ui.textEditor.alignment.center" at bounding box center [629, 347] width 18 height 11
click at [238, 305] on use "Bold" at bounding box center [240, 306] width 5 height 7
drag, startPoint x: 824, startPoint y: 303, endPoint x: 774, endPoint y: 305, distance: 50.8
click at [824, 303] on icon "Confirm" at bounding box center [824, 306] width 11 height 11
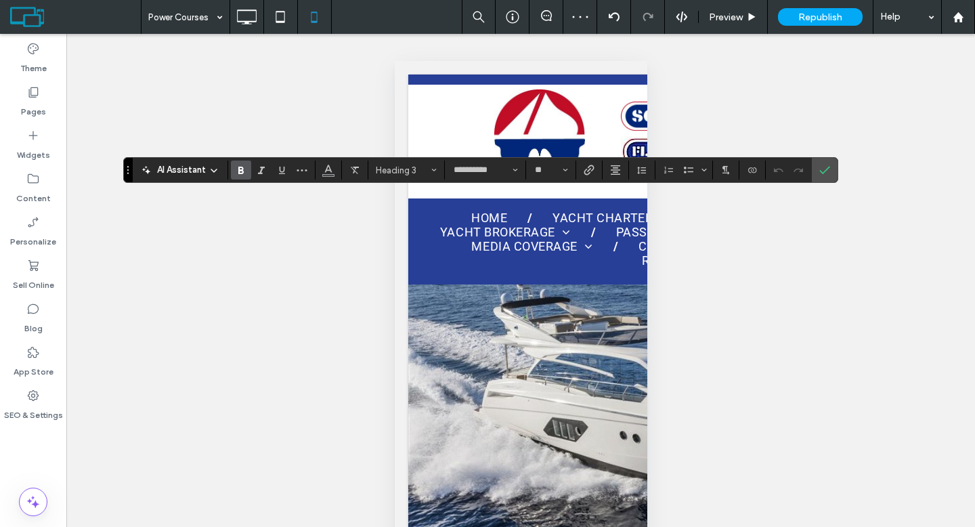
click at [241, 172] on icon "Bold" at bounding box center [241, 169] width 11 height 11
click at [819, 169] on icon "Confirm" at bounding box center [824, 169] width 11 height 11
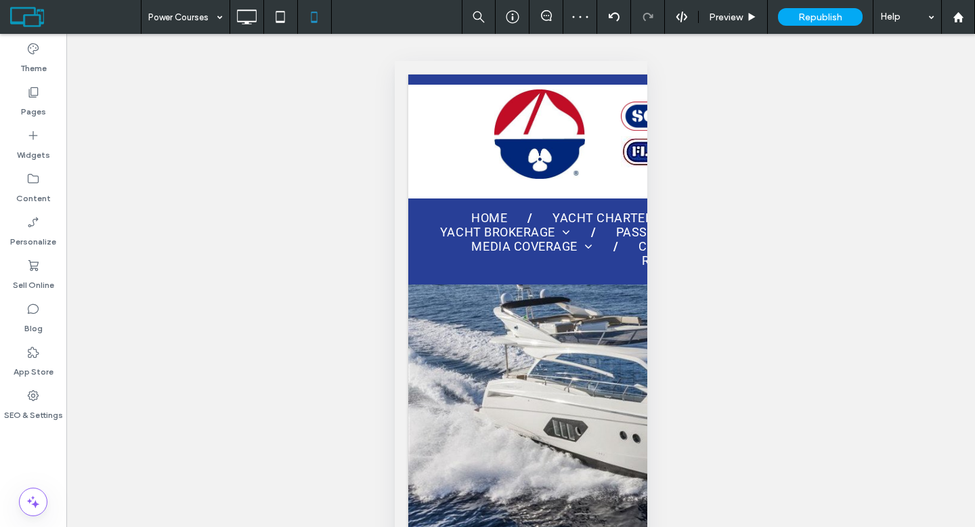
type input "**********"
type input "**"
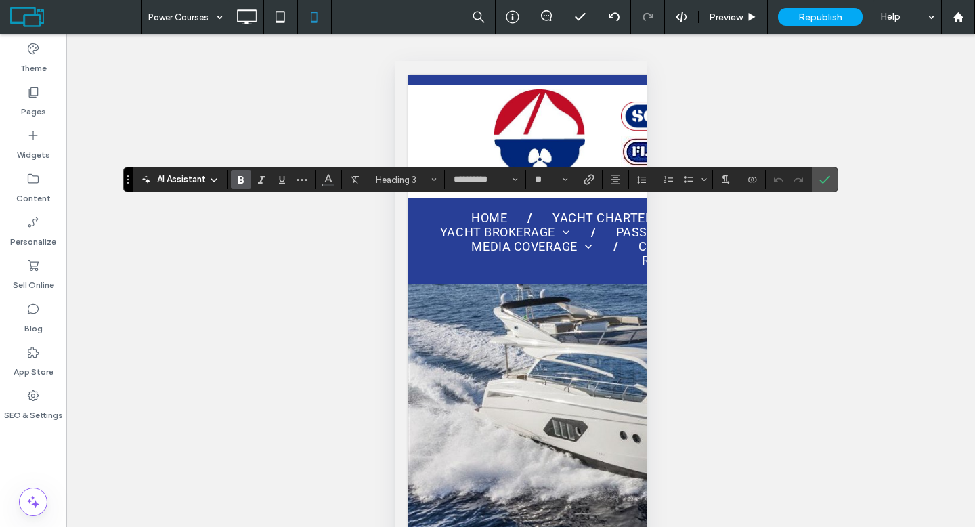
click at [243, 184] on icon "Bold" at bounding box center [241, 179] width 11 height 11
click at [820, 181] on use "Confirm" at bounding box center [824, 180] width 11 height 8
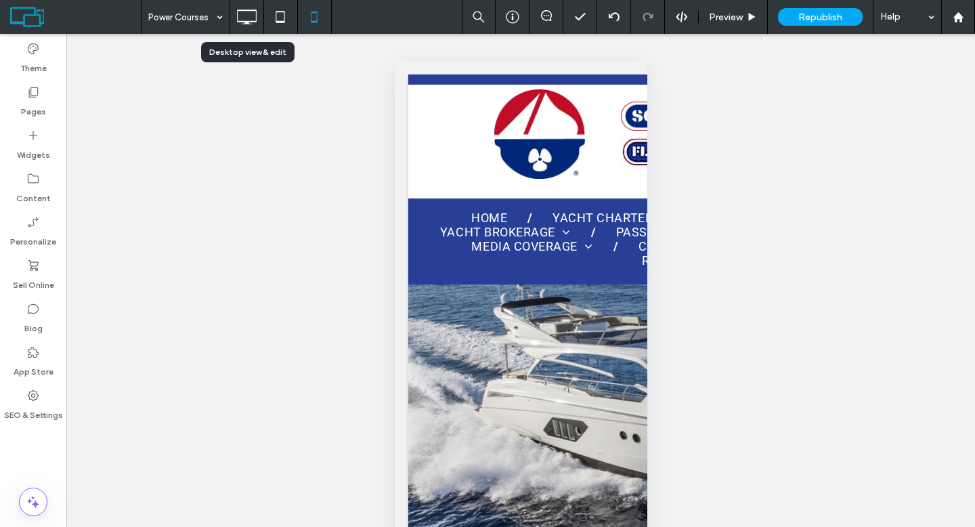
click at [250, 14] on icon at bounding box center [246, 16] width 27 height 27
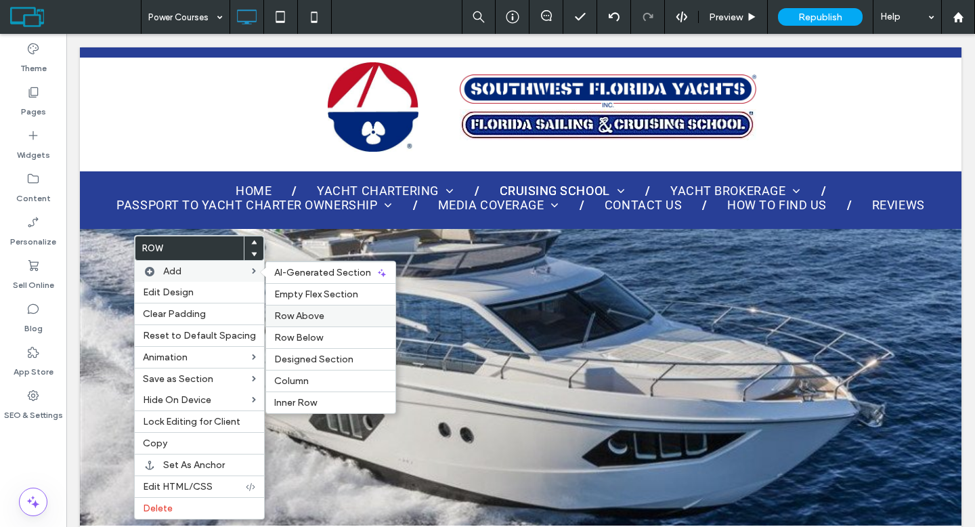
click at [309, 308] on div "Row Above" at bounding box center [330, 316] width 129 height 22
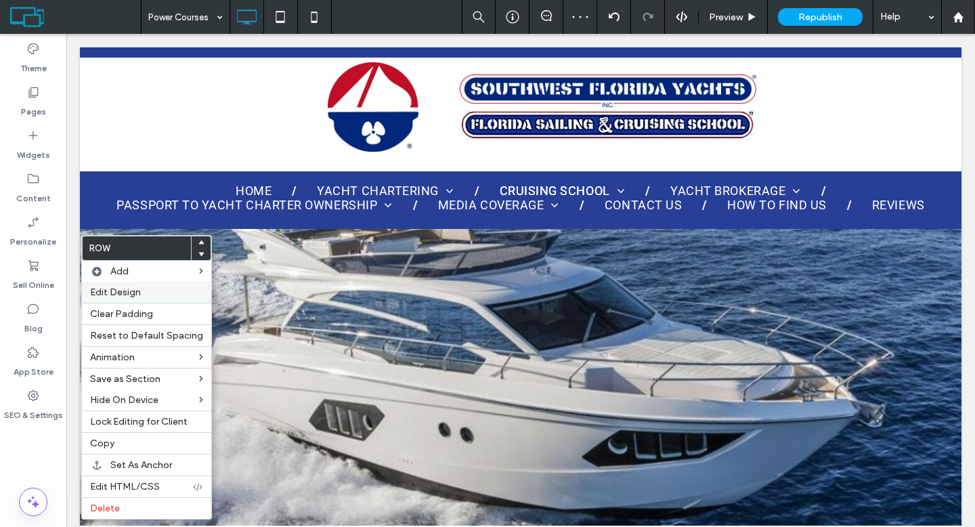
click at [129, 286] on div "Edit Design" at bounding box center [146, 292] width 129 height 21
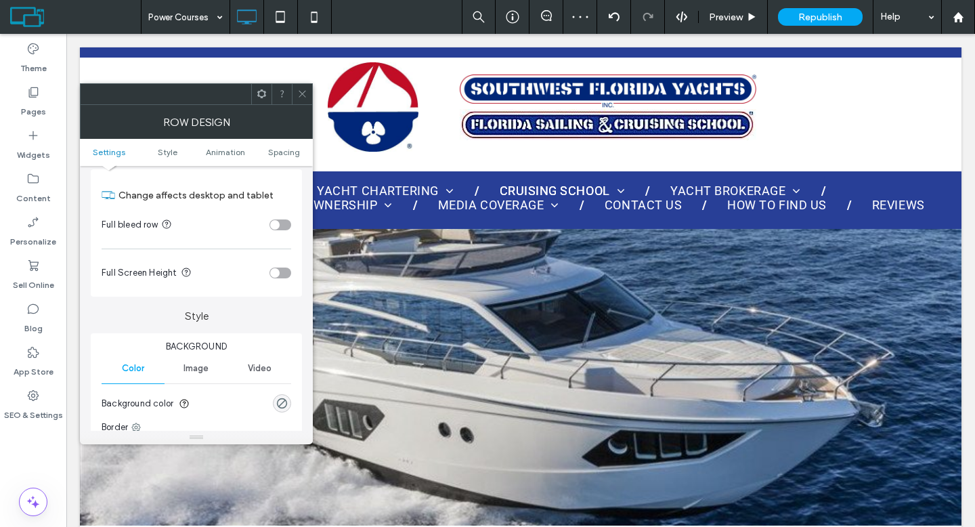
scroll to position [104, 0]
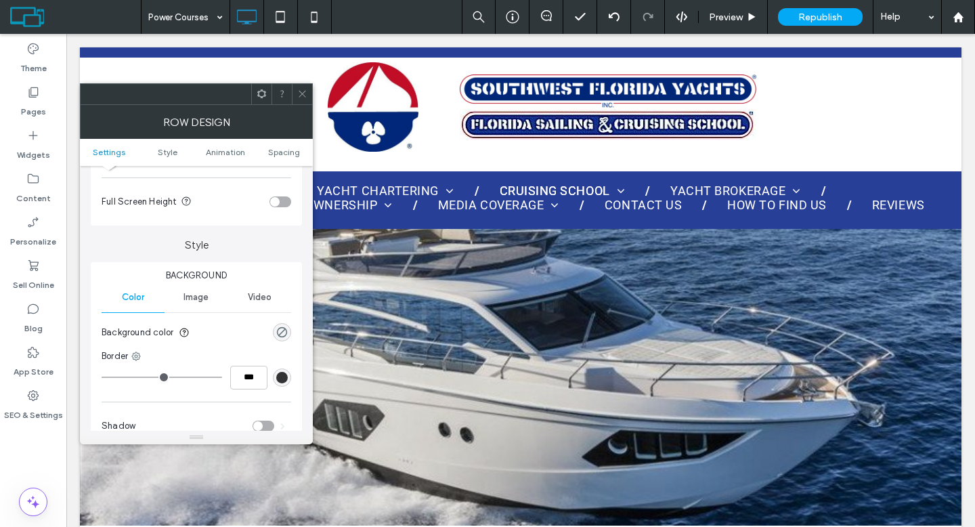
click at [283, 338] on div "rgba(0, 0, 0, 0)" at bounding box center [282, 332] width 18 height 18
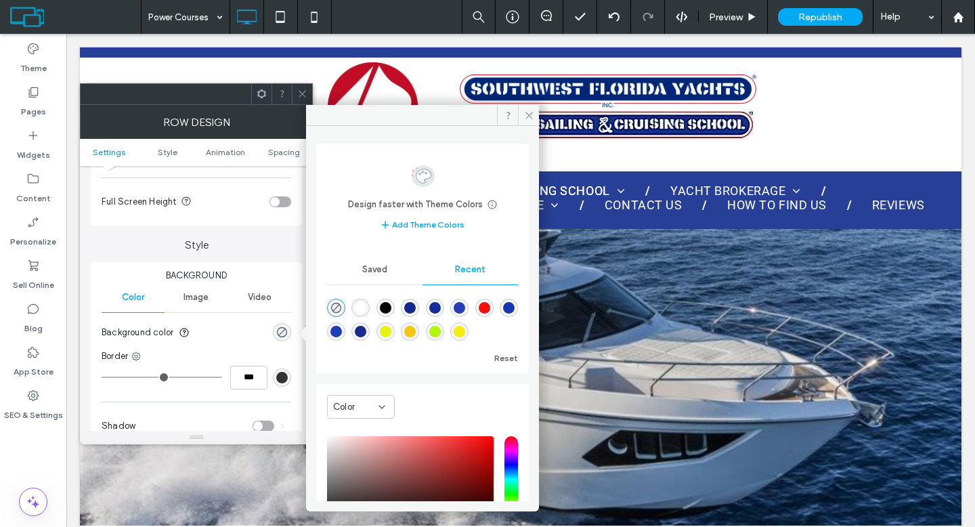
click at [358, 301] on div "rgba(255, 255, 255, 1)" at bounding box center [360, 307] width 18 height 18
type input "*******"
type input "***"
type input "****"
click at [281, 153] on span "Spacing" at bounding box center [284, 152] width 32 height 10
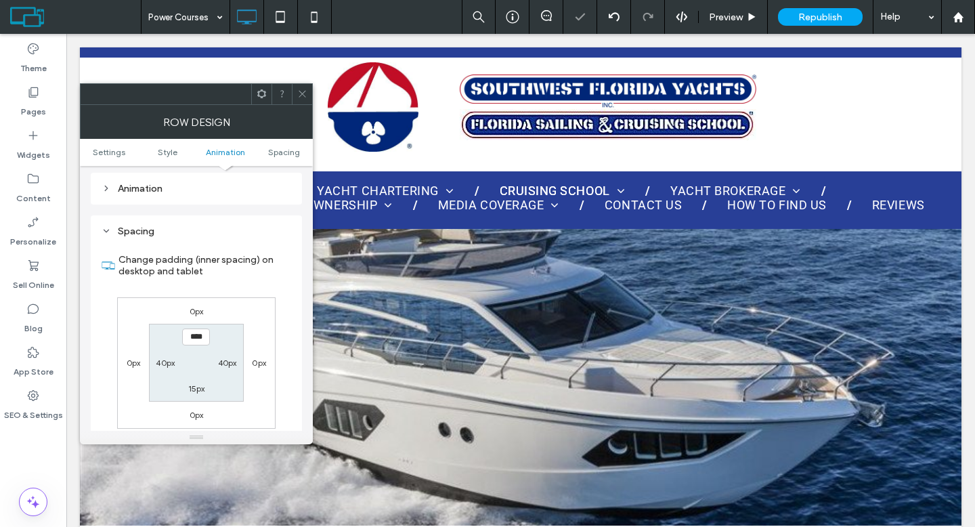
scroll to position [431, 0]
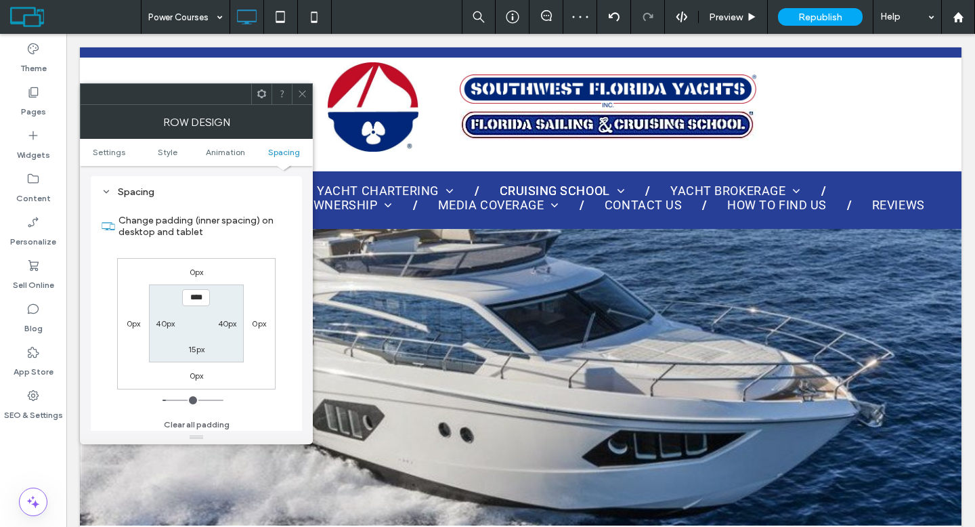
click at [138, 325] on label "0px" at bounding box center [134, 323] width 14 height 10
type input "*"
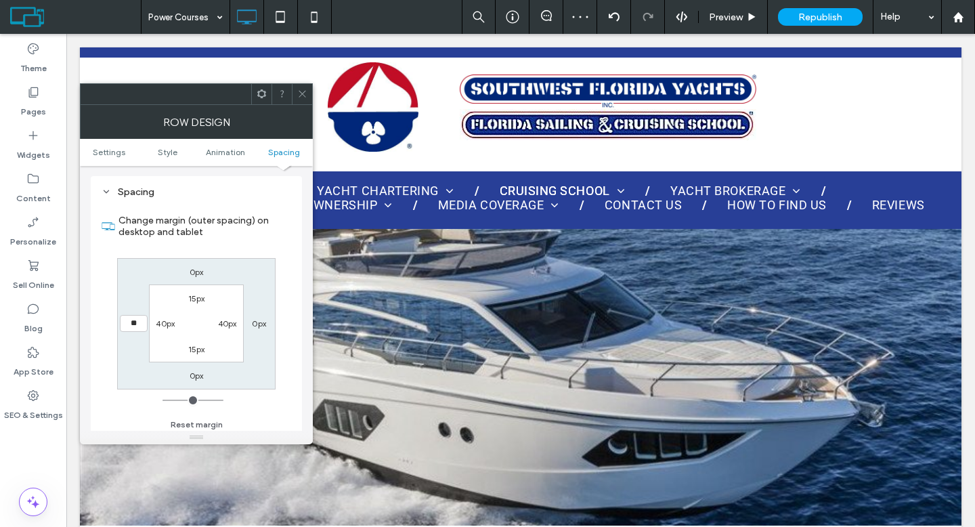
type input "**"
type input "****"
click at [260, 324] on label "0px" at bounding box center [259, 323] width 14 height 10
type input "*"
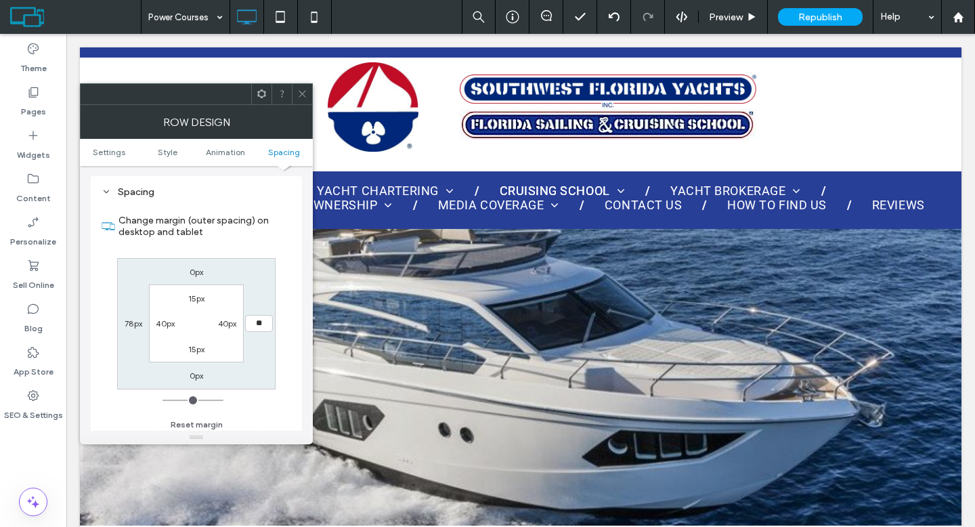
type input "**"
type input "****"
click at [298, 89] on icon at bounding box center [302, 94] width 10 height 10
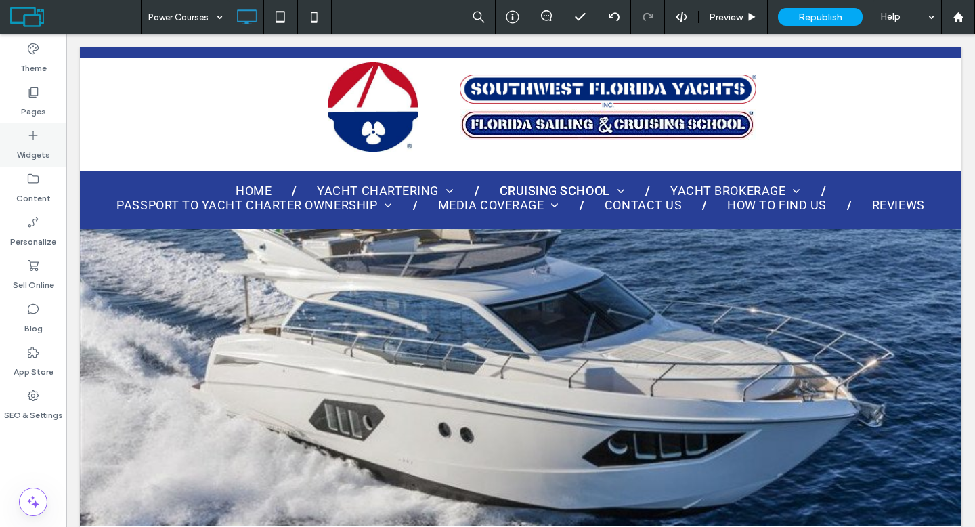
click at [39, 138] on icon at bounding box center [33, 136] width 14 height 14
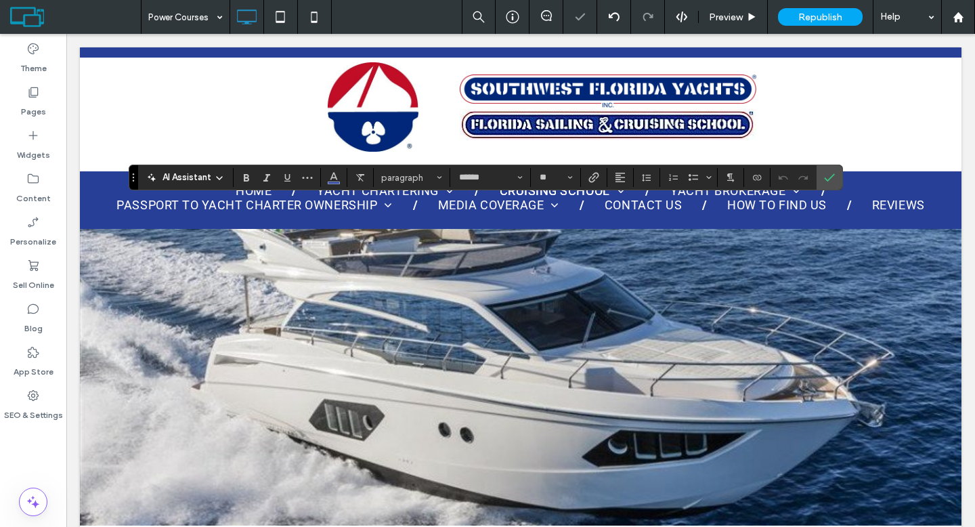
click at [212, 180] on div "AI Assistant" at bounding box center [185, 178] width 89 height 14
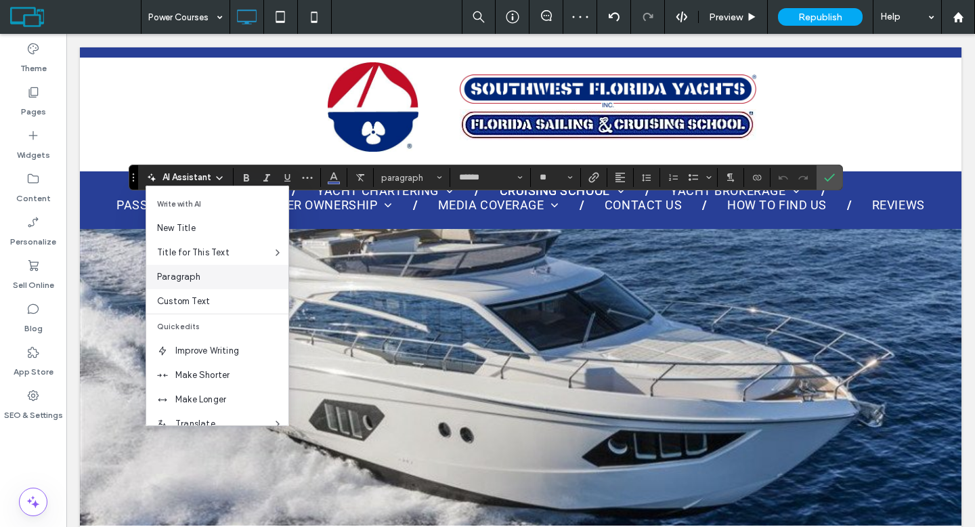
click at [207, 284] on div "Paragraph" at bounding box center [217, 277] width 142 height 24
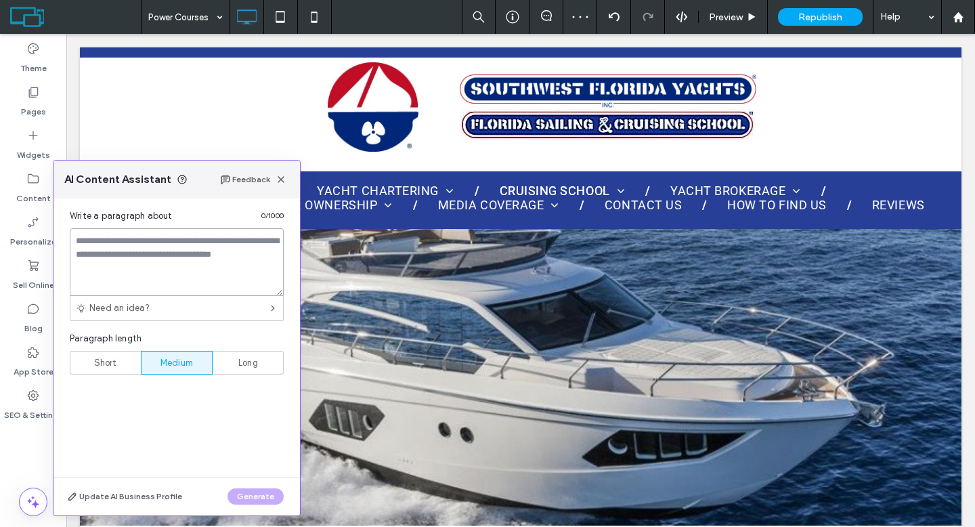
click at [196, 267] on textarea at bounding box center [177, 262] width 214 height 68
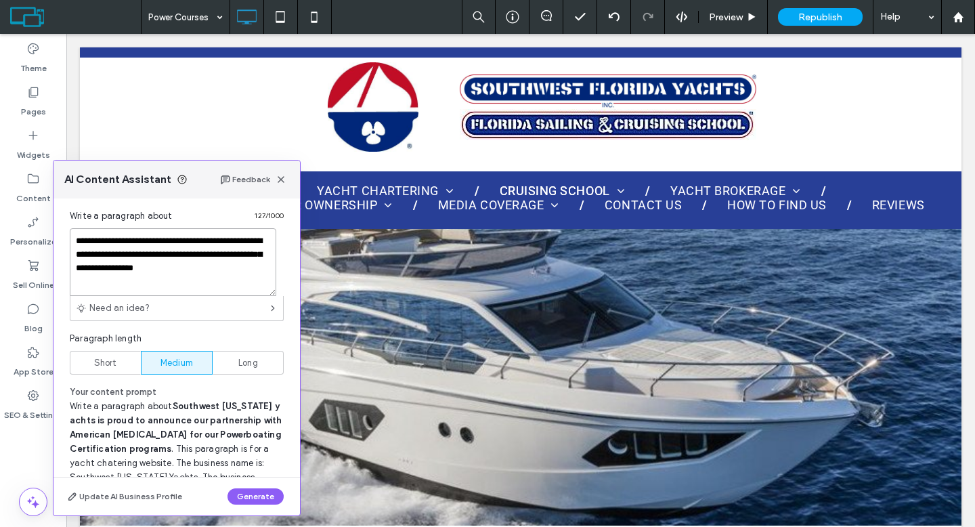
drag, startPoint x: 214, startPoint y: 243, endPoint x: 188, endPoint y: 241, distance: 25.8
click at [188, 241] on textarea "**********" at bounding box center [173, 262] width 206 height 68
type textarea "**********"
click at [259, 497] on button "Generate" at bounding box center [255, 496] width 56 height 16
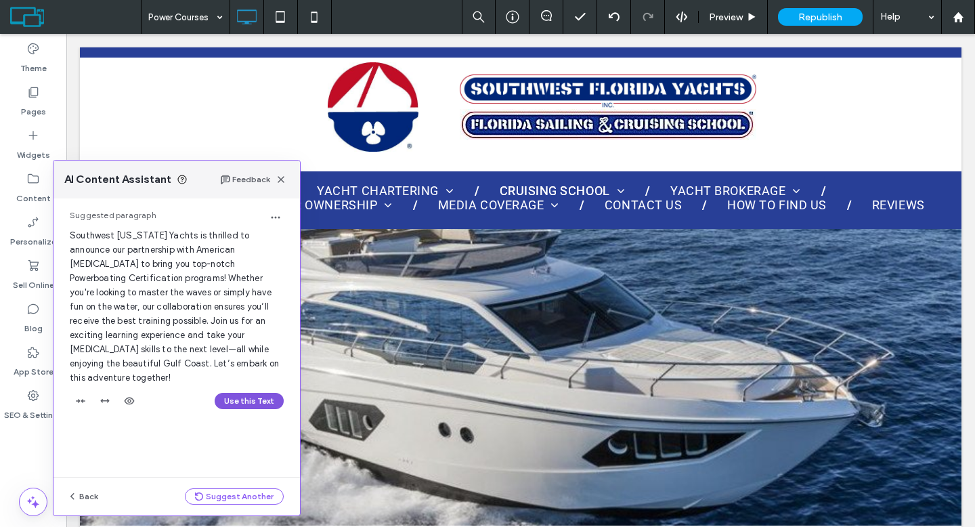
click at [231, 393] on button "Use this Text" at bounding box center [249, 401] width 69 height 16
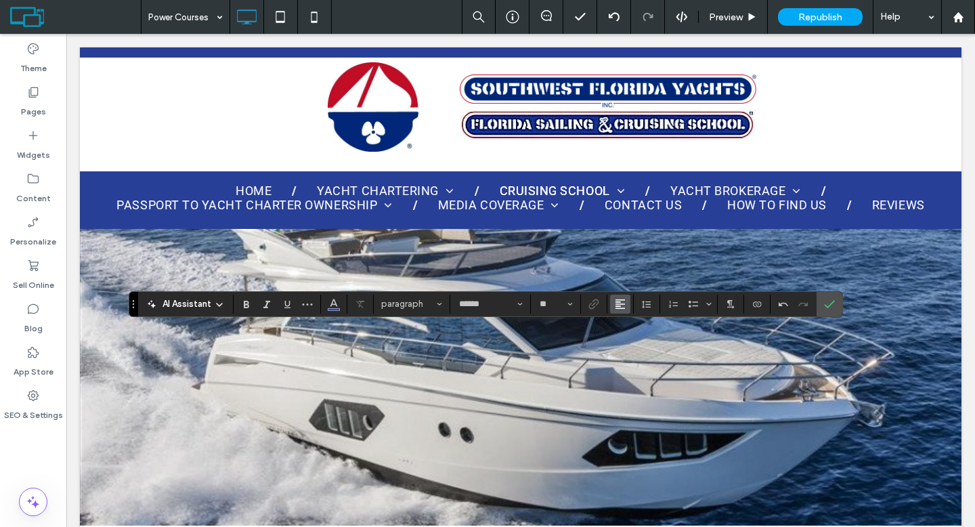
click at [617, 303] on use "Alignment" at bounding box center [619, 303] width 9 height 9
click at [640, 340] on div "ui.textEditor.alignment.center" at bounding box center [634, 345] width 18 height 11
click at [181, 298] on span "AI Assistant" at bounding box center [186, 304] width 49 height 14
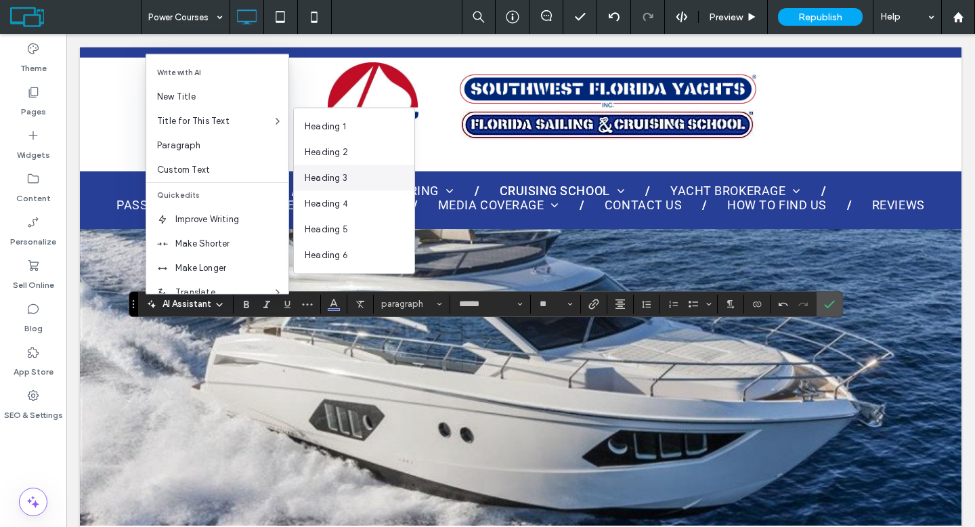
click at [321, 185] on div "Heading 3" at bounding box center [354, 178] width 120 height 26
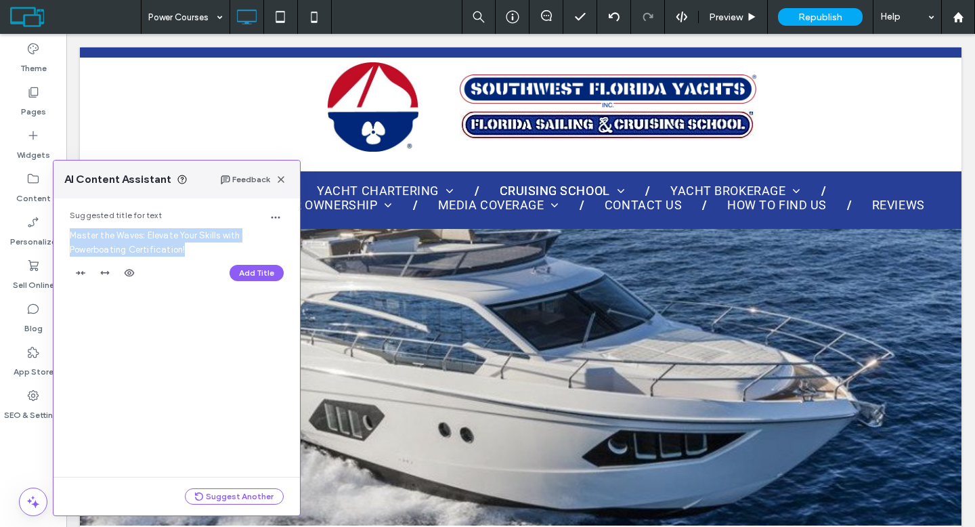
drag, startPoint x: 185, startPoint y: 248, endPoint x: 68, endPoint y: 238, distance: 117.5
click at [68, 238] on div "Suggested title for text Master the Waves: Elevate Your Skills with Powerboatin…" at bounding box center [176, 249] width 246 height 102
copy span "Master the Waves: Elevate Your Skills with Powerboating Certification!"
click at [286, 182] on icon "button" at bounding box center [280, 179] width 11 height 11
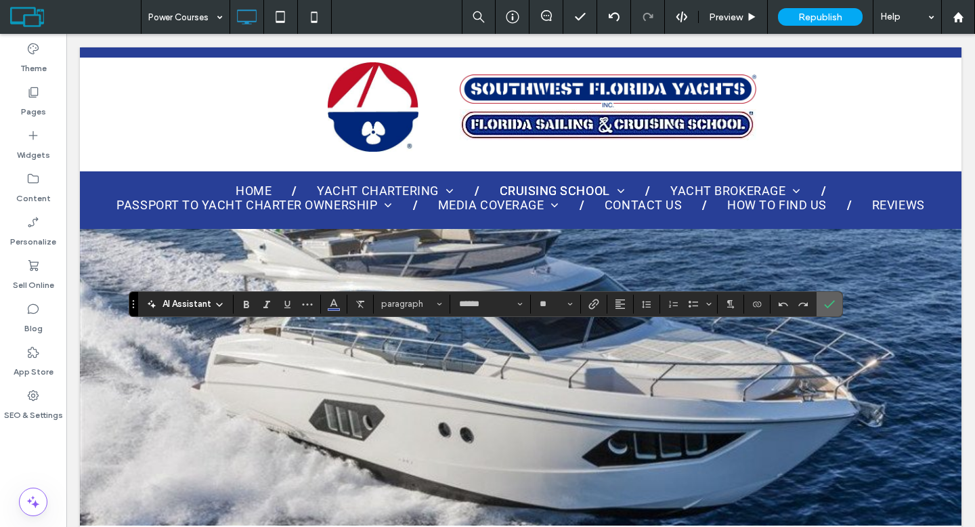
click at [829, 305] on use "Confirm" at bounding box center [829, 304] width 11 height 8
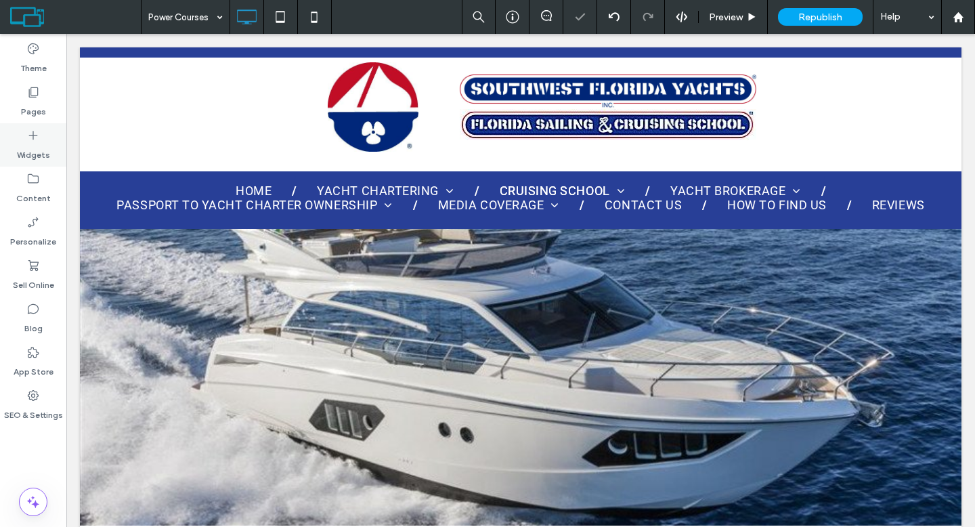
click at [35, 148] on label "Widgets" at bounding box center [33, 151] width 33 height 19
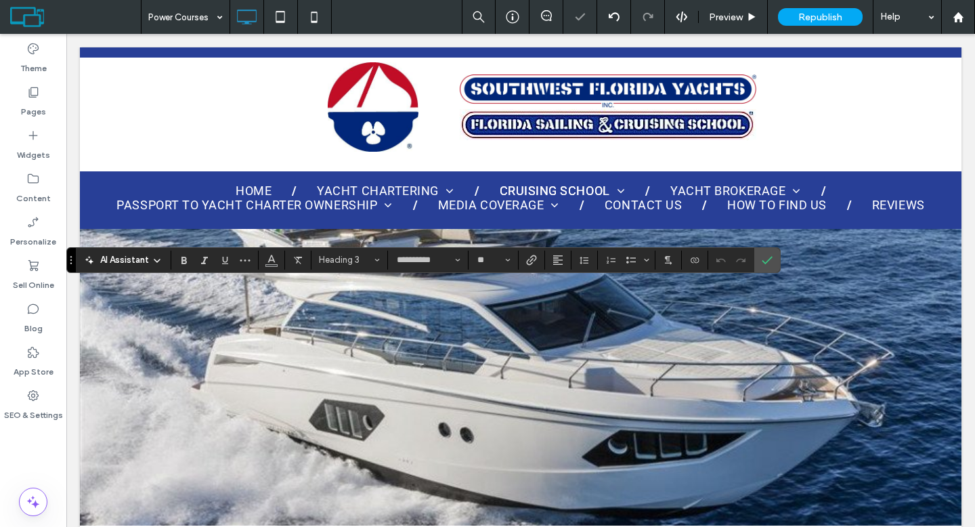
type input "******"
type input "**"
type input "**********"
type input "**"
click at [763, 265] on span "Confirm" at bounding box center [764, 260] width 6 height 24
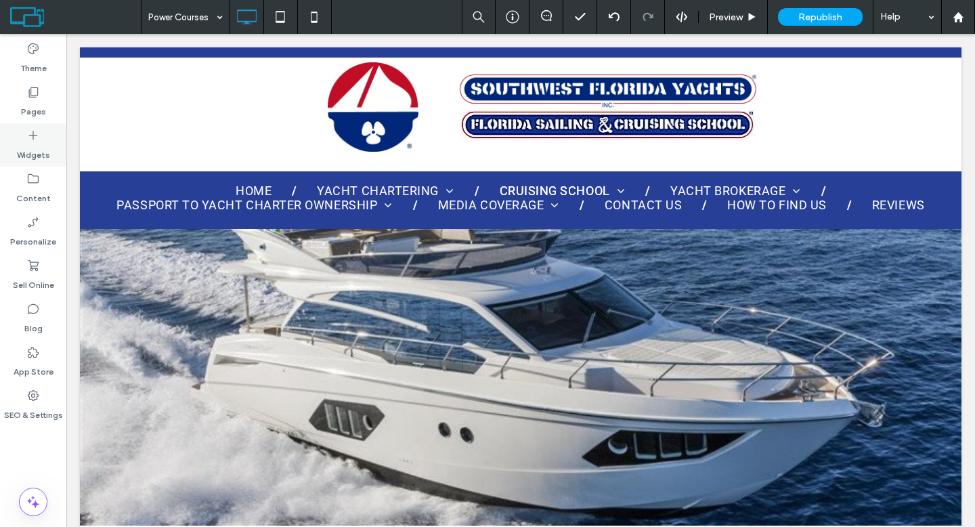
click at [35, 145] on label "Widgets" at bounding box center [33, 151] width 33 height 19
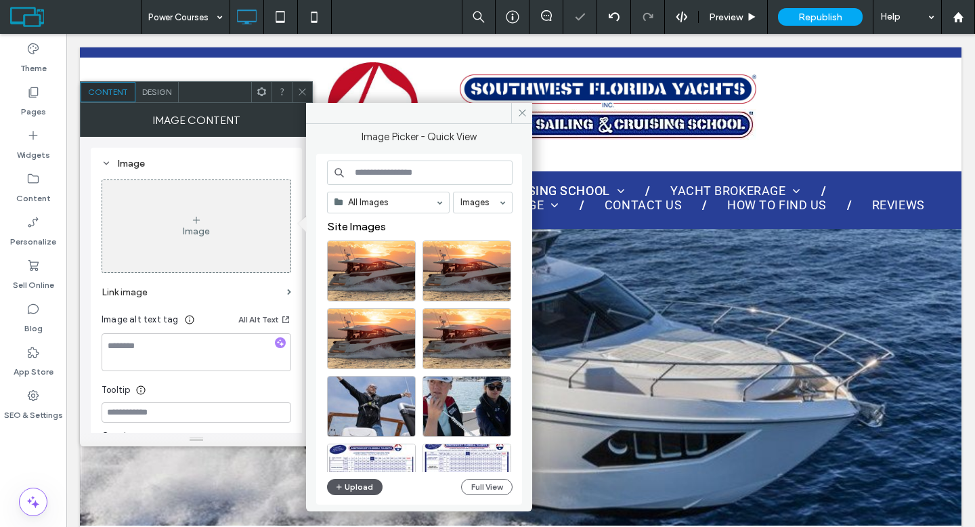
click at [349, 483] on button "Upload" at bounding box center [355, 487] width 56 height 16
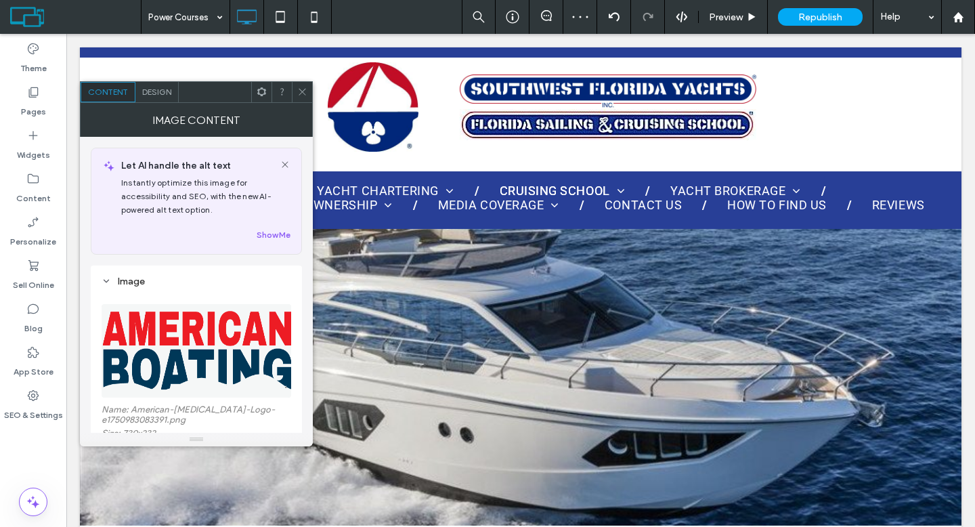
drag, startPoint x: 298, startPoint y: 88, endPoint x: 290, endPoint y: 87, distance: 8.2
click at [299, 88] on icon at bounding box center [302, 92] width 10 height 10
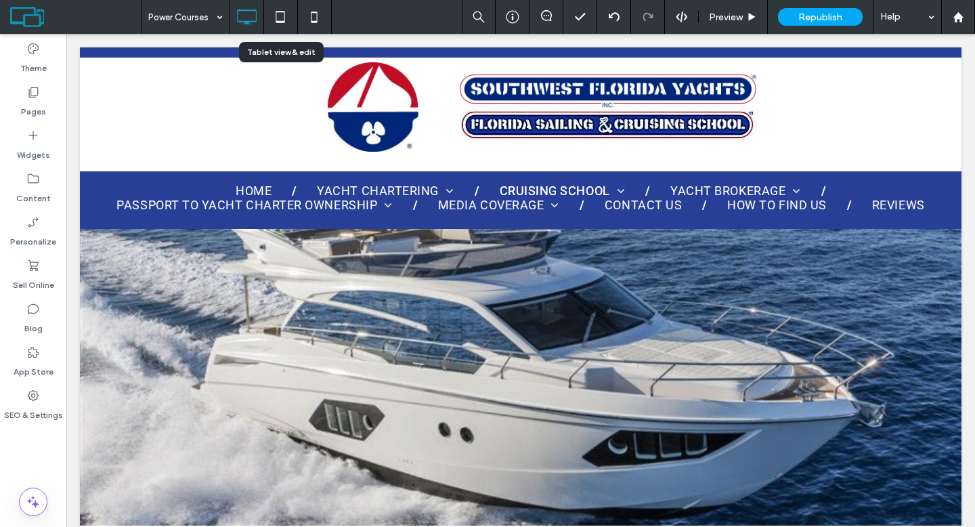
click at [278, 24] on icon at bounding box center [280, 16] width 27 height 27
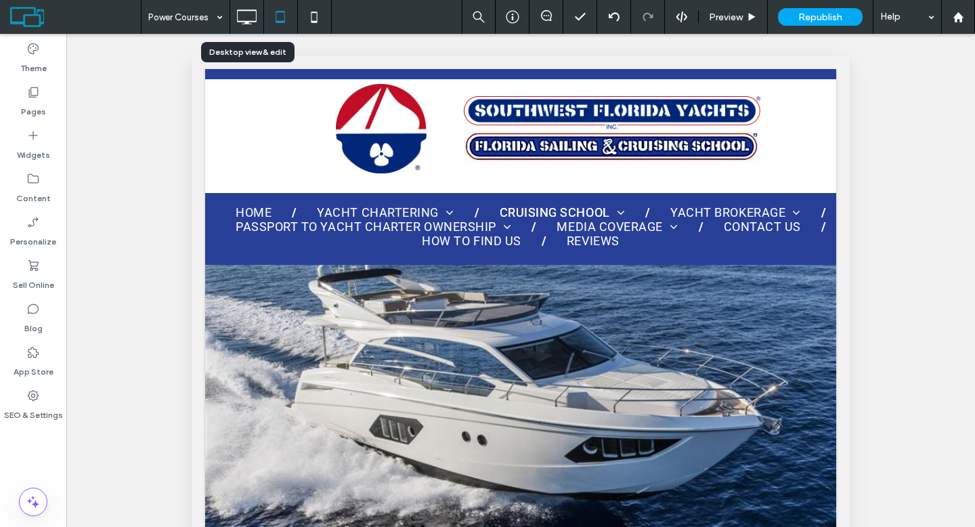
click at [250, 16] on icon at bounding box center [246, 16] width 27 height 27
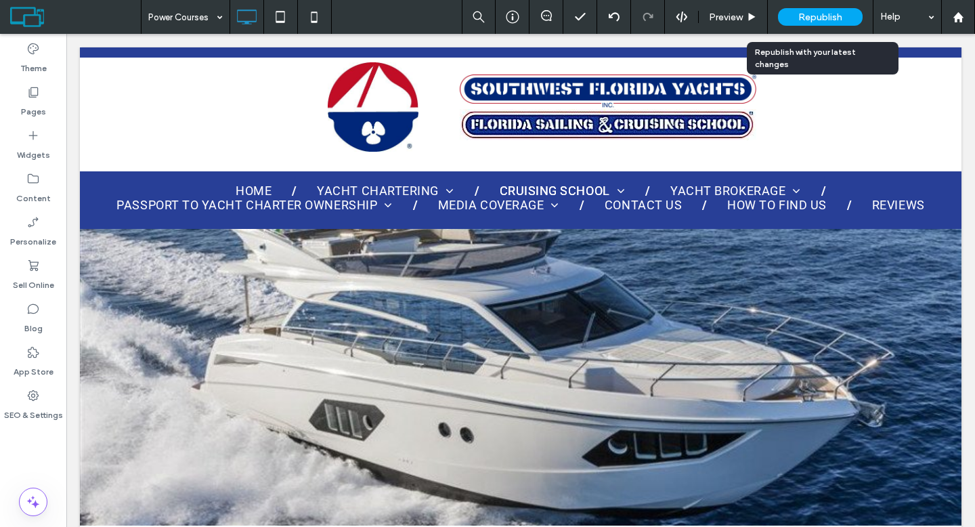
click at [802, 19] on span "Republish" at bounding box center [820, 18] width 44 height 12
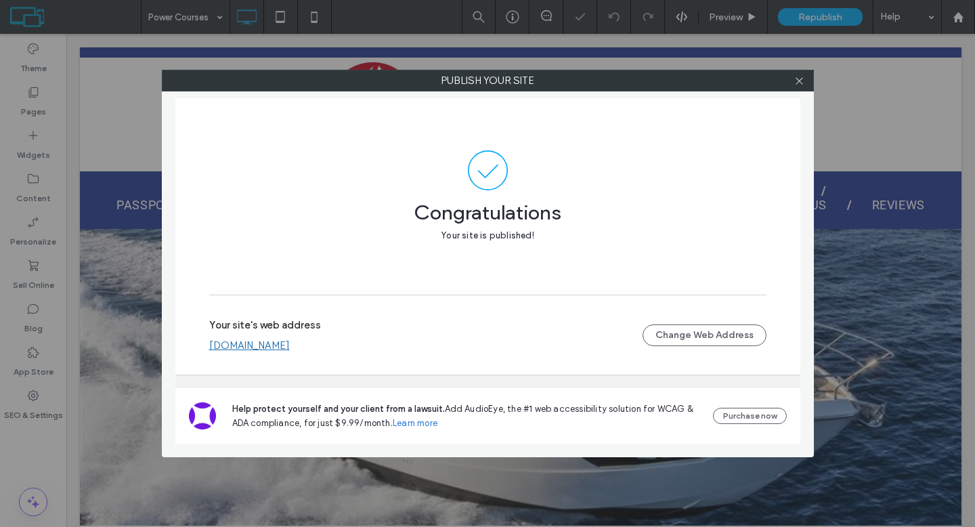
click at [290, 346] on link "www.swfyachts.com" at bounding box center [249, 345] width 81 height 12
click at [792, 81] on div at bounding box center [799, 80] width 20 height 20
click at [794, 81] on icon at bounding box center [799, 81] width 10 height 10
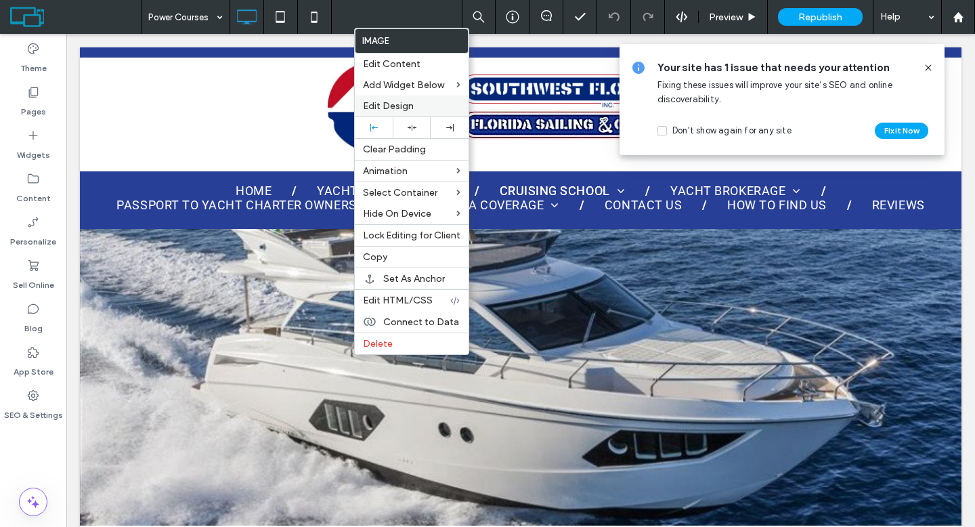
click at [416, 99] on div "Edit Design" at bounding box center [412, 105] width 114 height 21
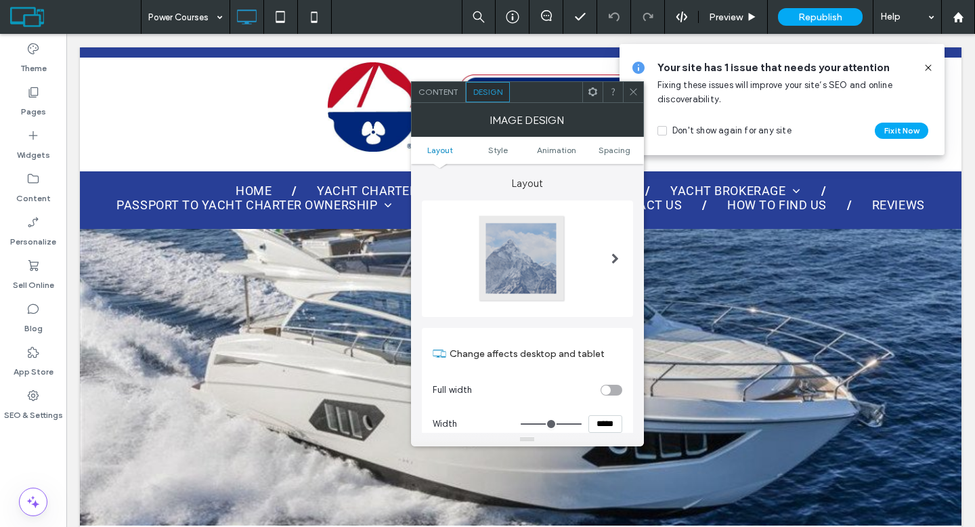
click at [588, 96] on icon at bounding box center [593, 92] width 10 height 10
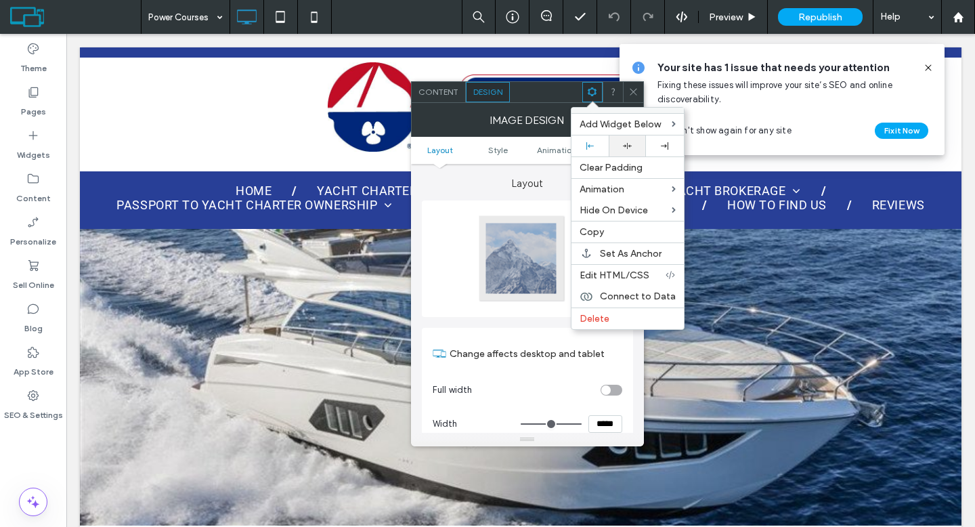
click at [625, 145] on icon at bounding box center [627, 145] width 9 height 9
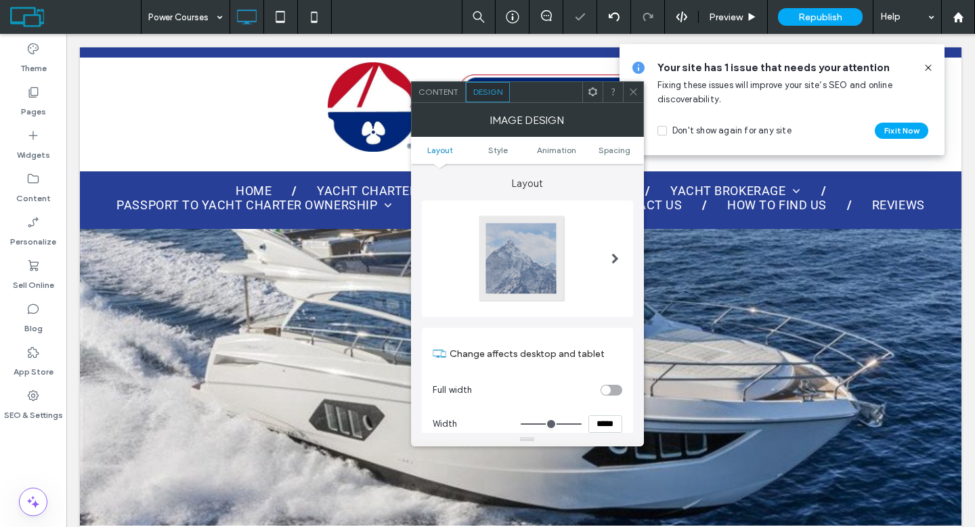
click at [636, 91] on icon at bounding box center [633, 92] width 10 height 10
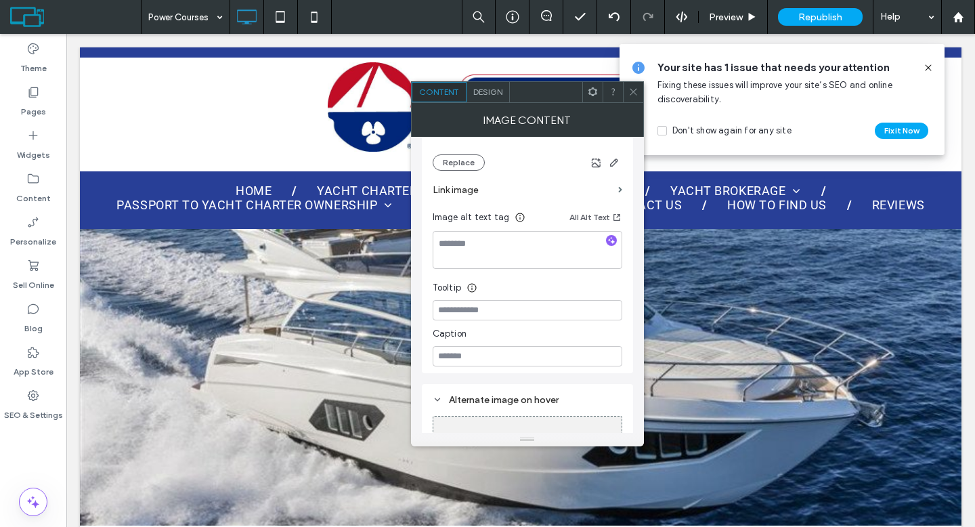
scroll to position [343, 0]
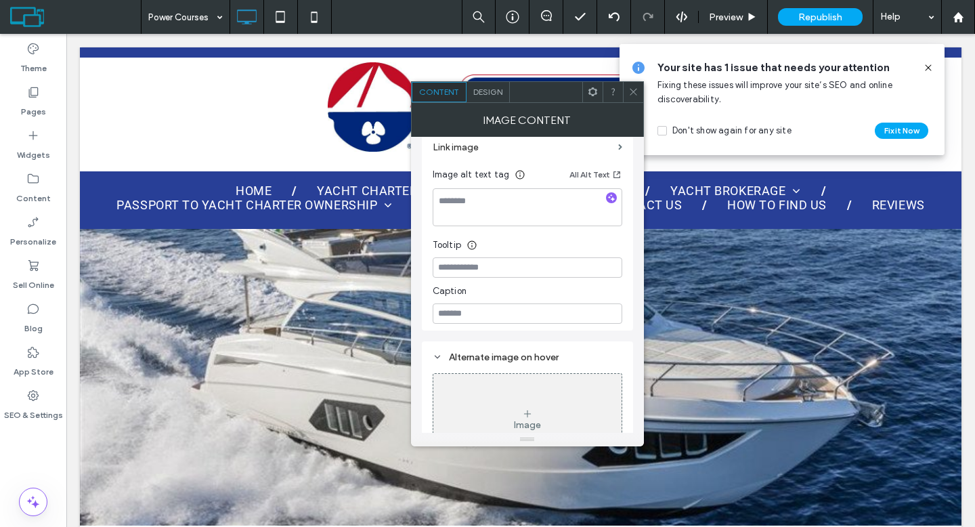
click at [491, 95] on span "Design" at bounding box center [487, 92] width 29 height 10
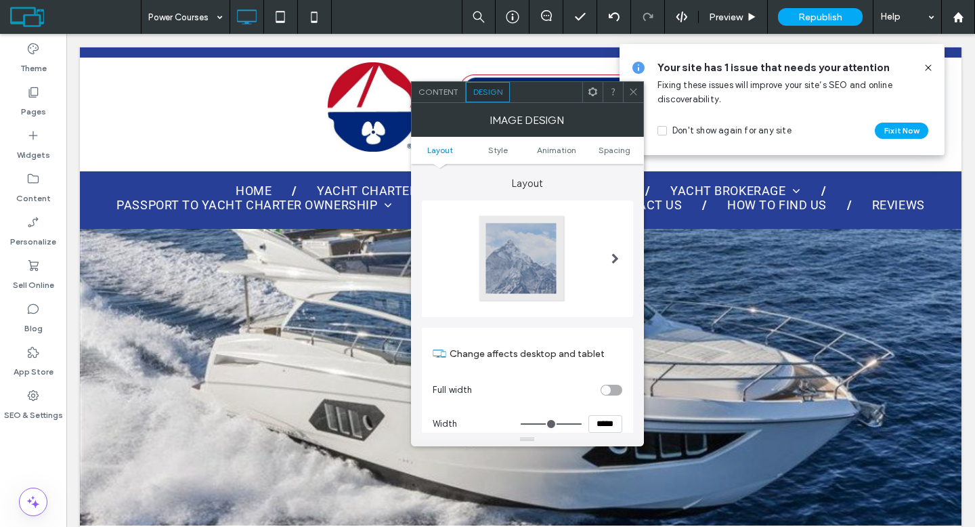
click at [632, 92] on icon at bounding box center [633, 92] width 10 height 10
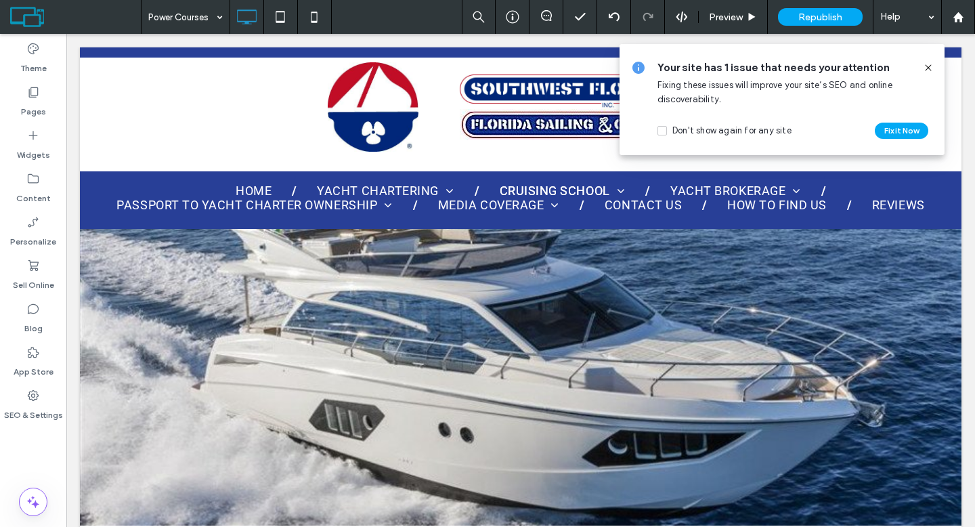
click at [883, 120] on div "Don't show again for any site Fix it Now" at bounding box center [784, 128] width 254 height 22
click at [883, 125] on button "Fix it Now" at bounding box center [901, 131] width 53 height 16
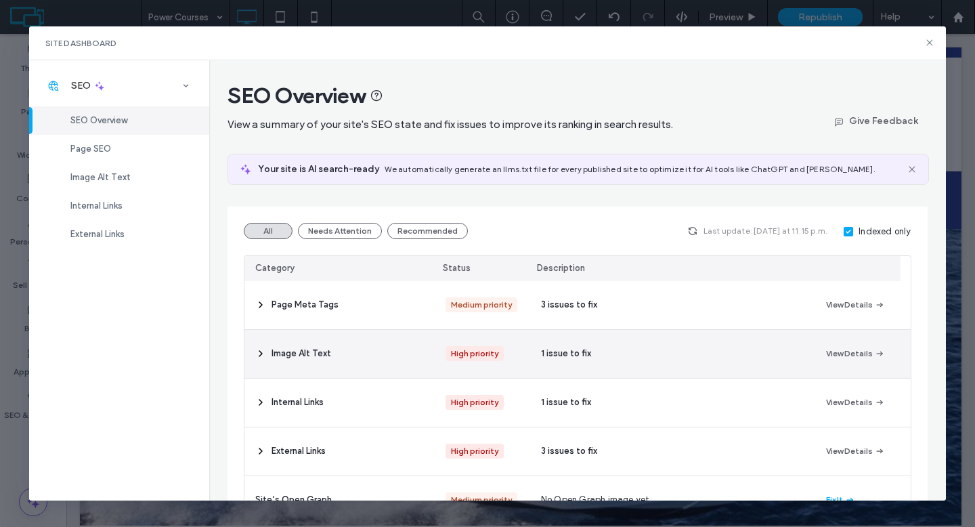
click at [307, 356] on span "Image Alt Text" at bounding box center [301, 354] width 60 height 14
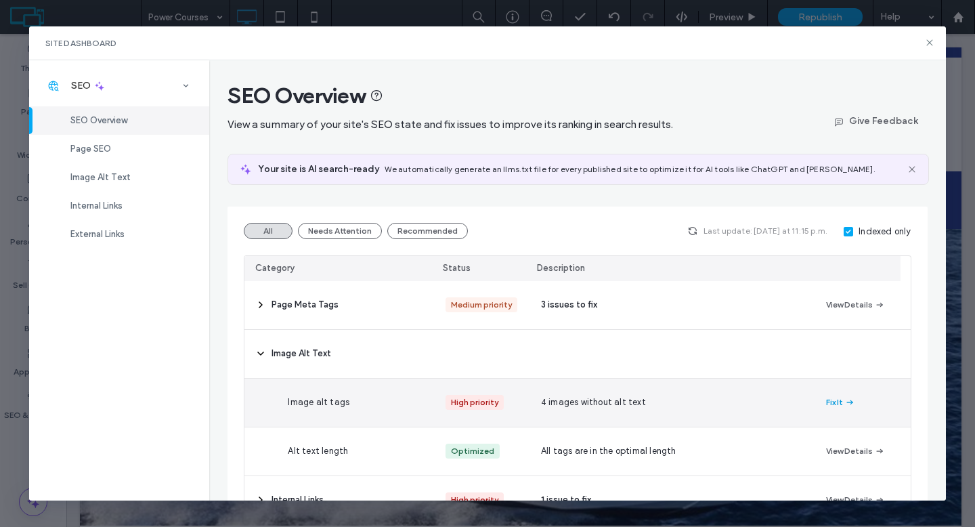
click at [832, 402] on button "Fix It" at bounding box center [840, 402] width 29 height 16
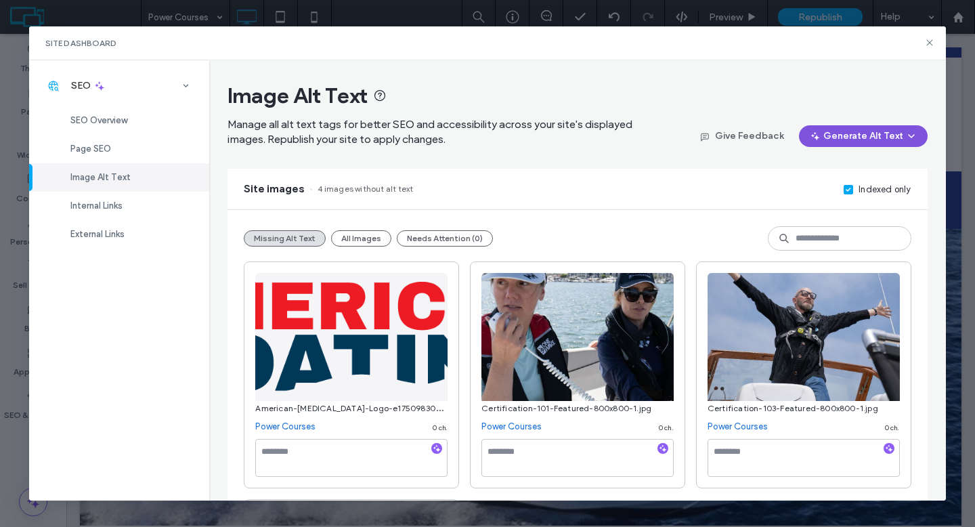
click at [861, 139] on button "Generate Alt Text" at bounding box center [863, 136] width 129 height 22
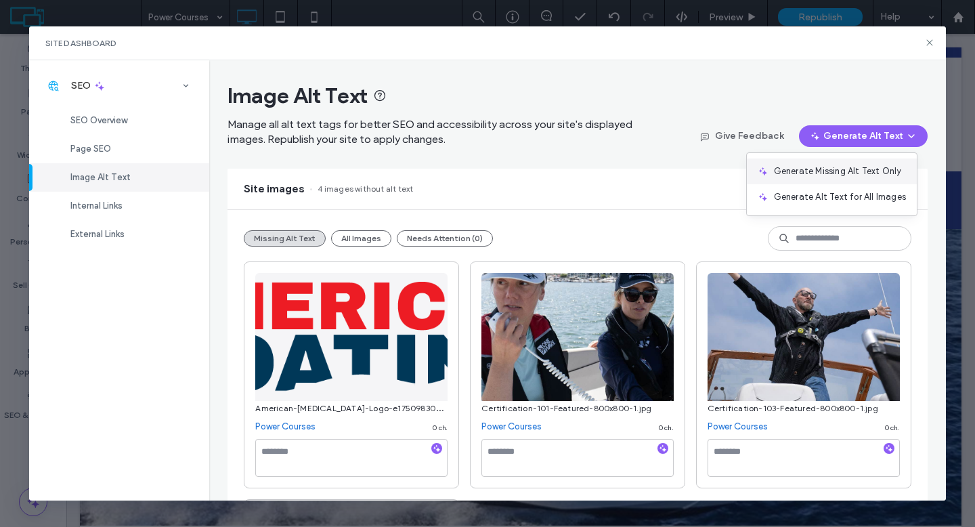
click at [856, 162] on div "Generate Missing Alt Text Only" at bounding box center [832, 171] width 170 height 26
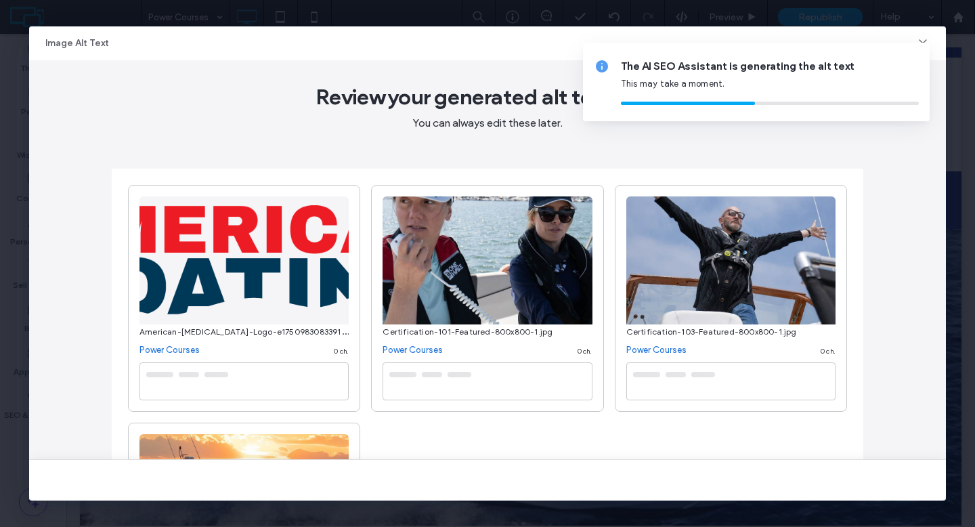
type textarea "**********"
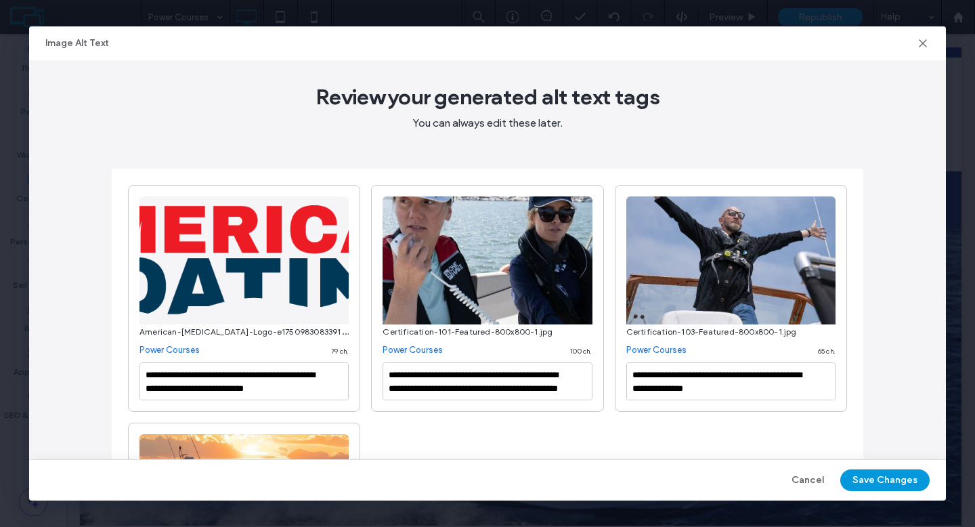
click at [866, 476] on button "Save Changes" at bounding box center [884, 480] width 89 height 22
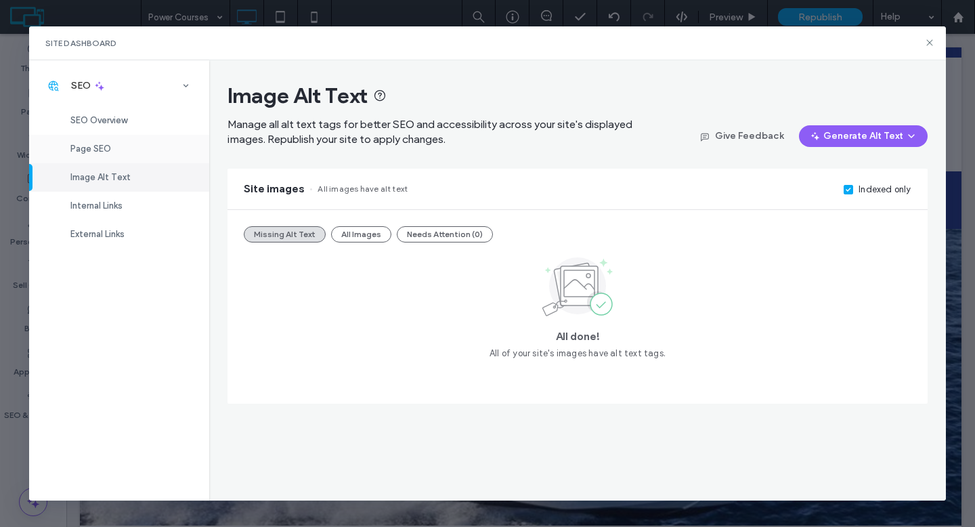
click at [115, 155] on div "Page SEO" at bounding box center [119, 149] width 180 height 28
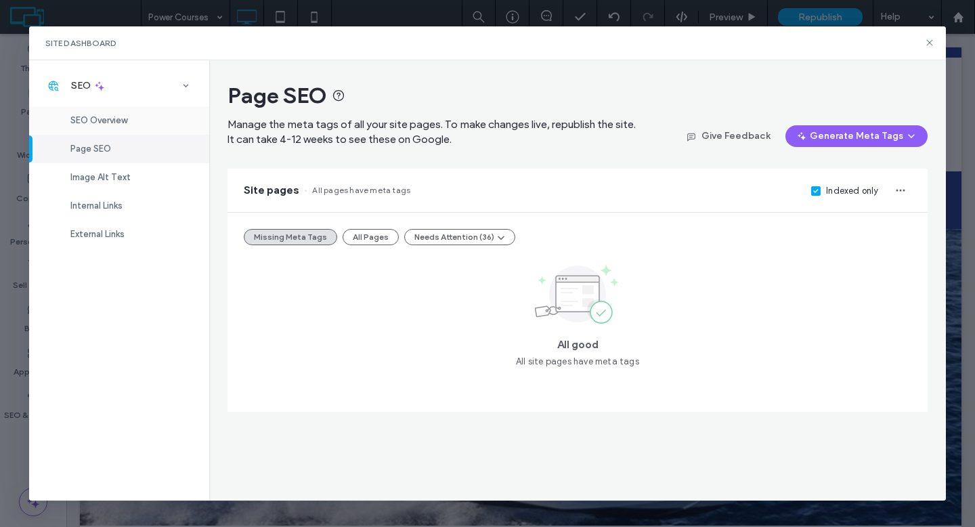
click at [95, 126] on div "SEO Overview" at bounding box center [119, 120] width 180 height 28
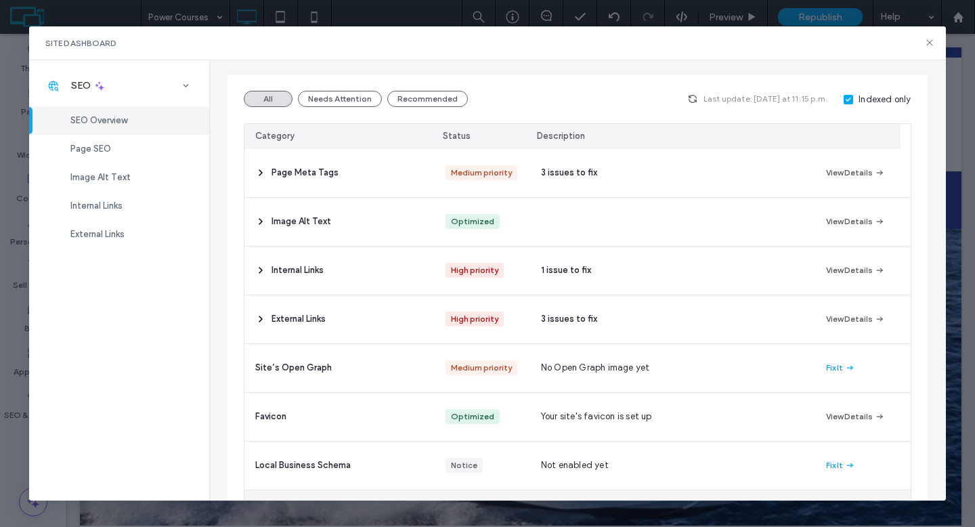
scroll to position [0, 0]
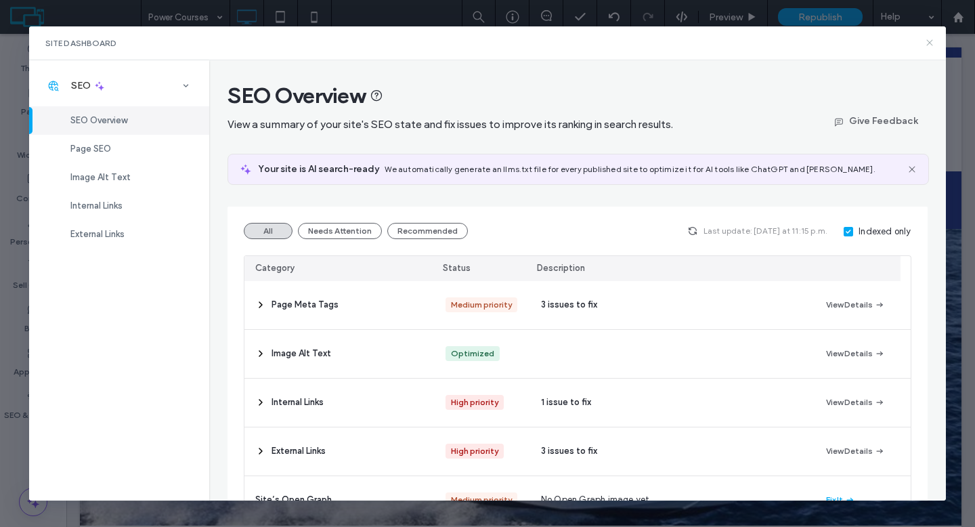
click at [931, 42] on icon at bounding box center [929, 42] width 11 height 11
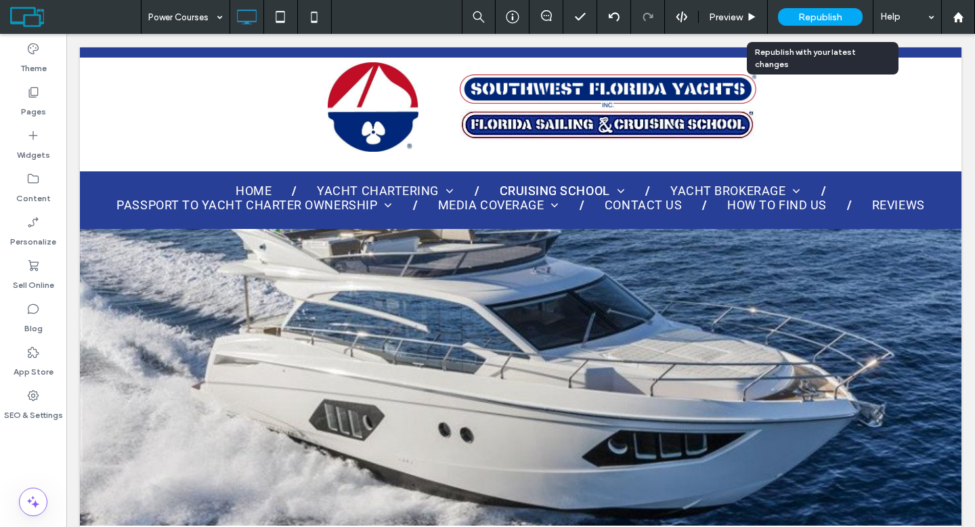
click at [836, 18] on span "Republish" at bounding box center [820, 18] width 44 height 12
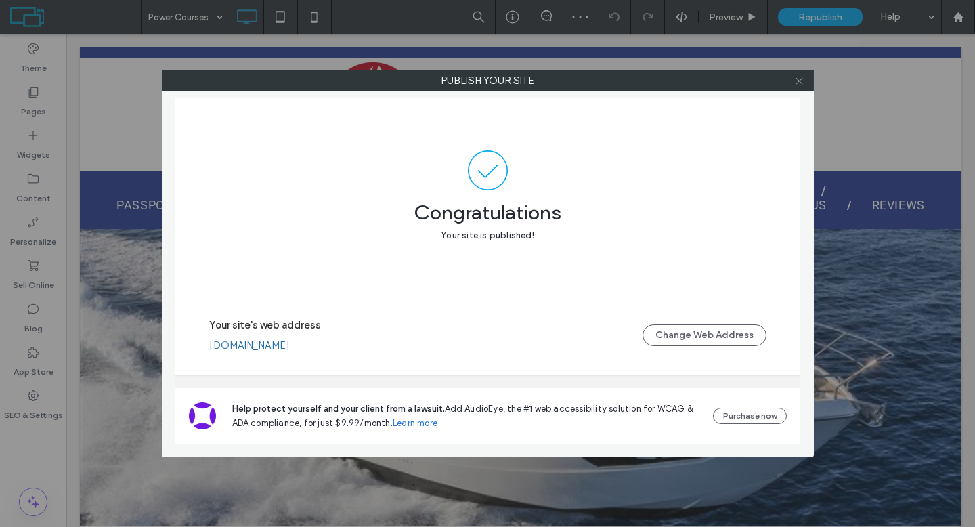
click at [797, 81] on icon at bounding box center [799, 81] width 10 height 10
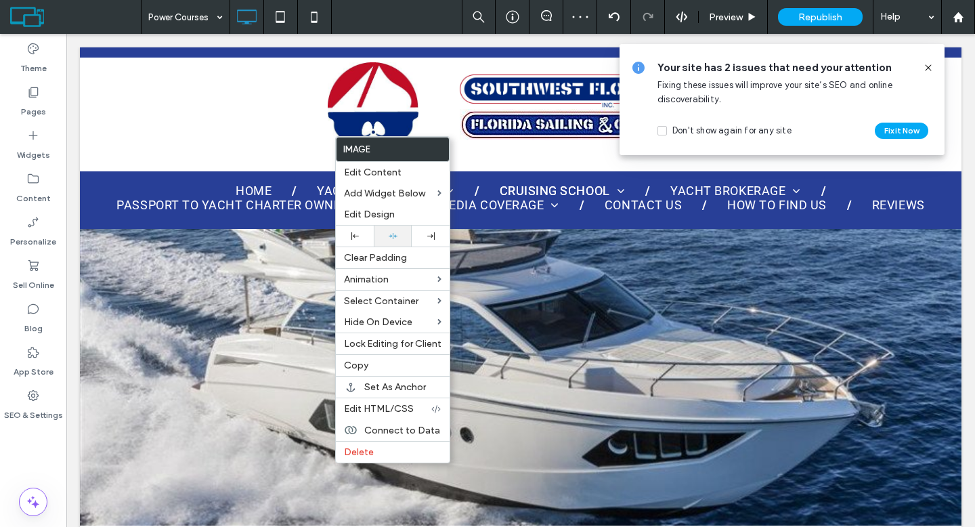
click at [392, 234] on use at bounding box center [393, 236] width 9 height 6
click at [394, 236] on icon at bounding box center [393, 235] width 9 height 9
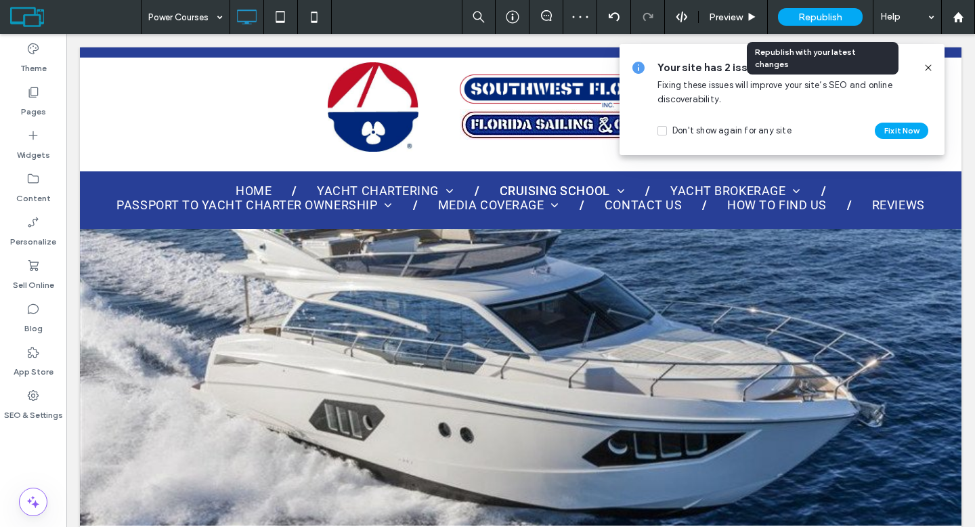
click at [822, 12] on span "Republish" at bounding box center [820, 18] width 44 height 12
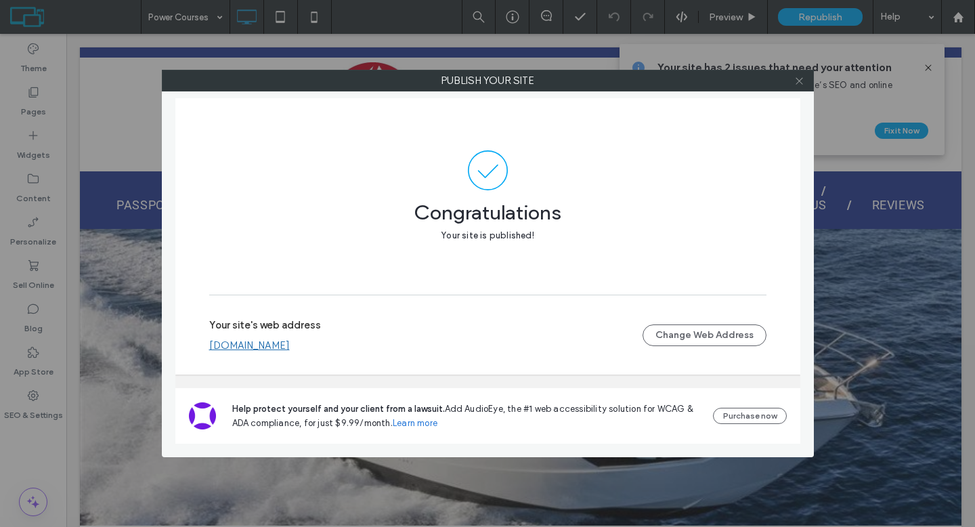
click at [799, 81] on icon at bounding box center [799, 81] width 10 height 10
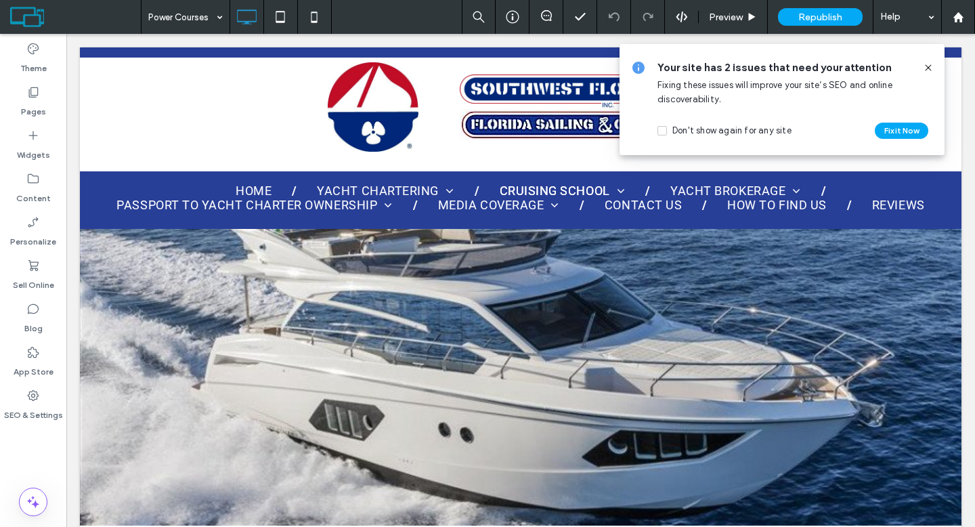
click at [929, 68] on icon at bounding box center [928, 67] width 11 height 11
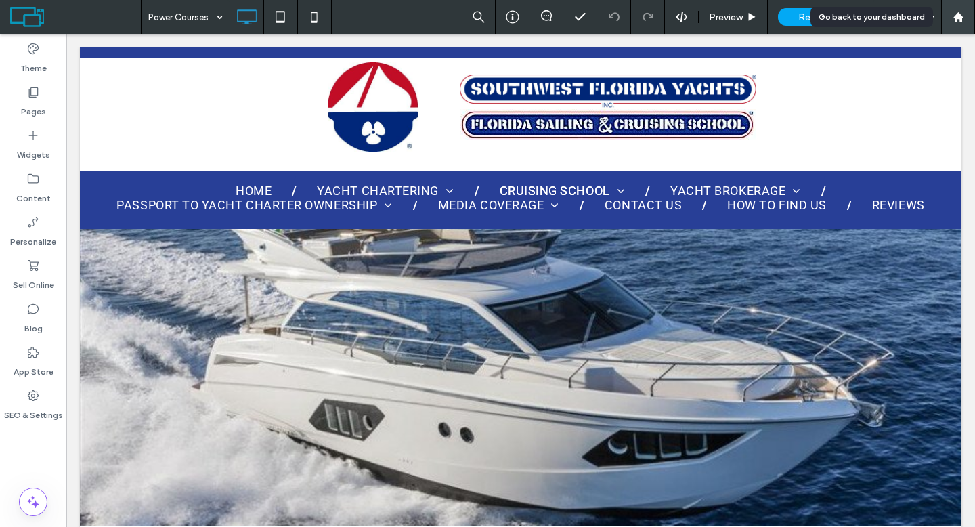
click at [957, 17] on use at bounding box center [957, 17] width 10 height 10
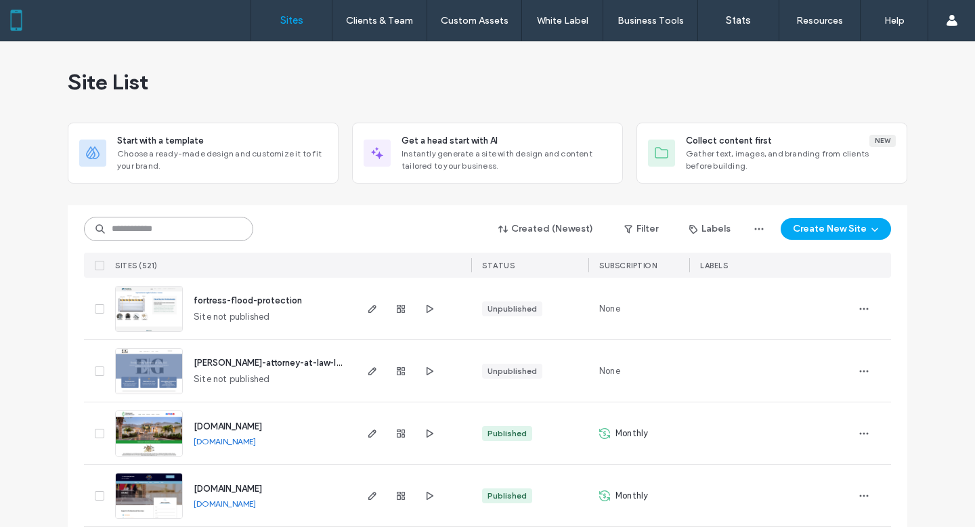
click at [183, 235] on input at bounding box center [168, 229] width 169 height 24
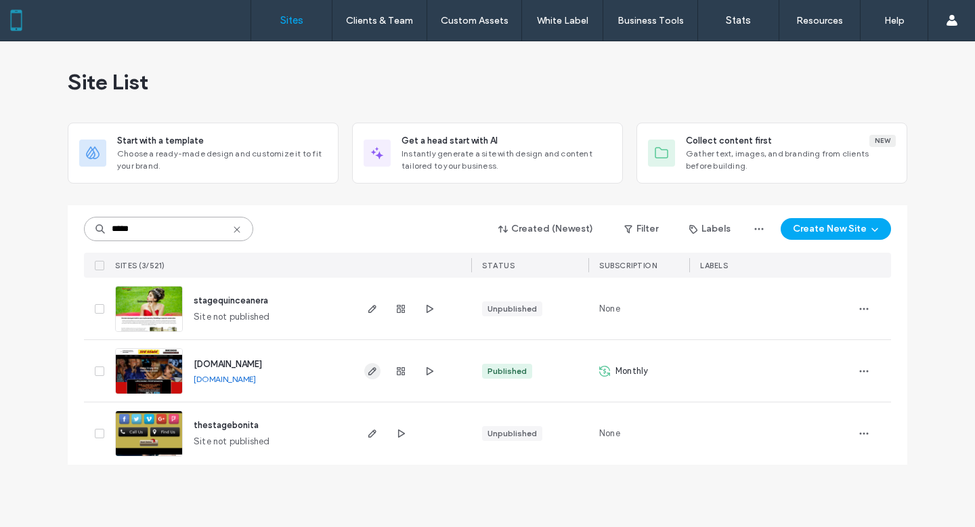
type input "*****"
click at [374, 372] on icon "button" at bounding box center [372, 371] width 11 height 11
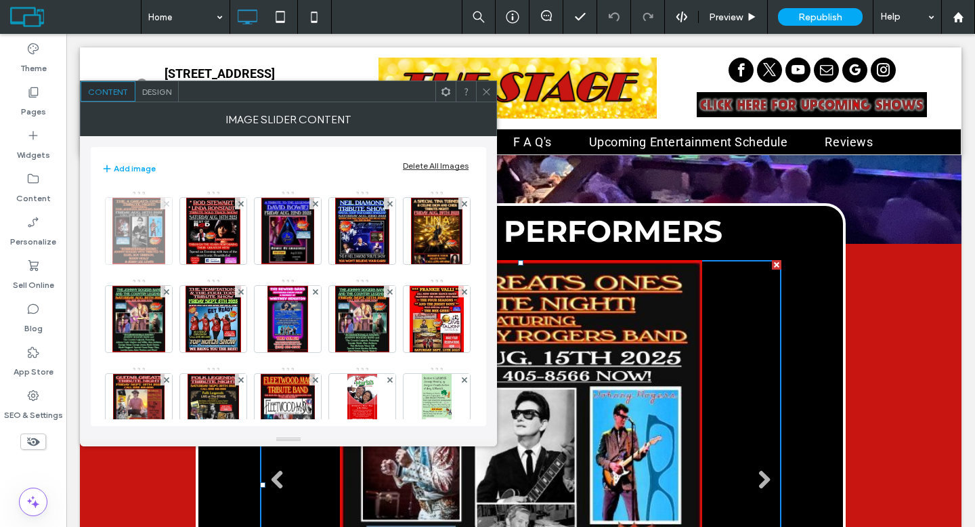
click at [168, 202] on icon at bounding box center [166, 203] width 5 height 5
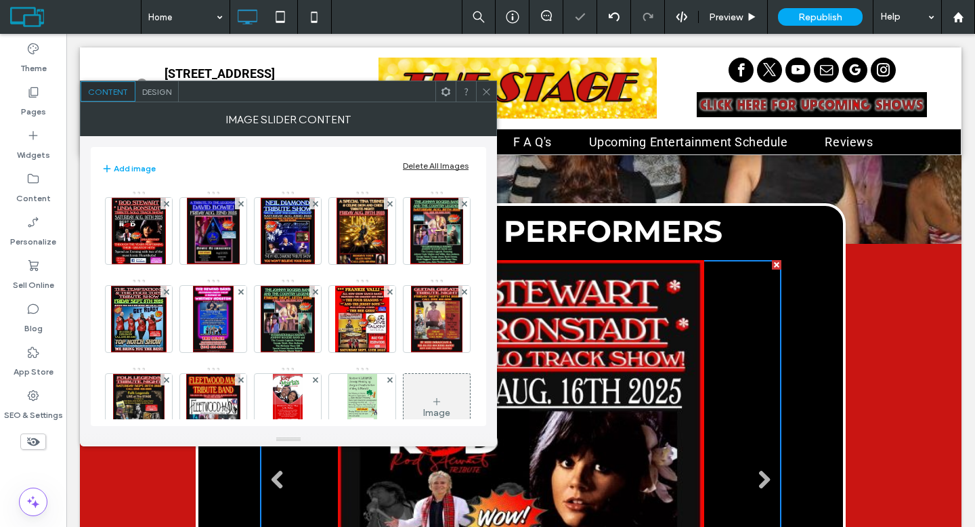
click at [483, 94] on use at bounding box center [486, 91] width 7 height 7
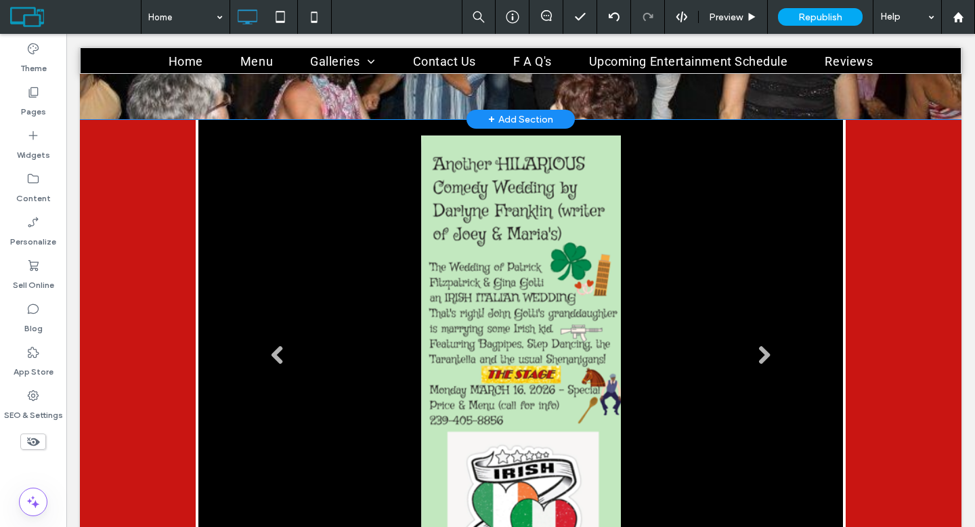
scroll to position [535, 0]
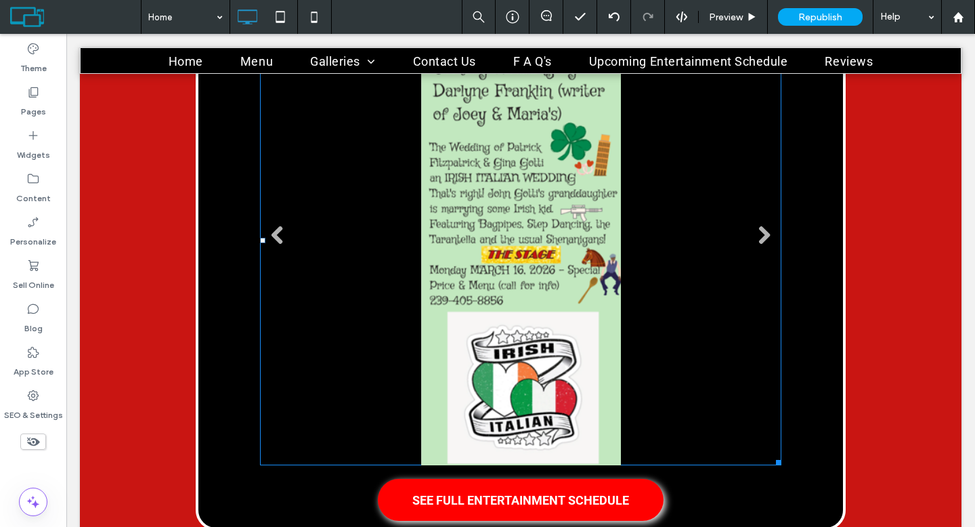
click at [476, 176] on li "Slide title Write your caption here Button" at bounding box center [520, 240] width 521 height 449
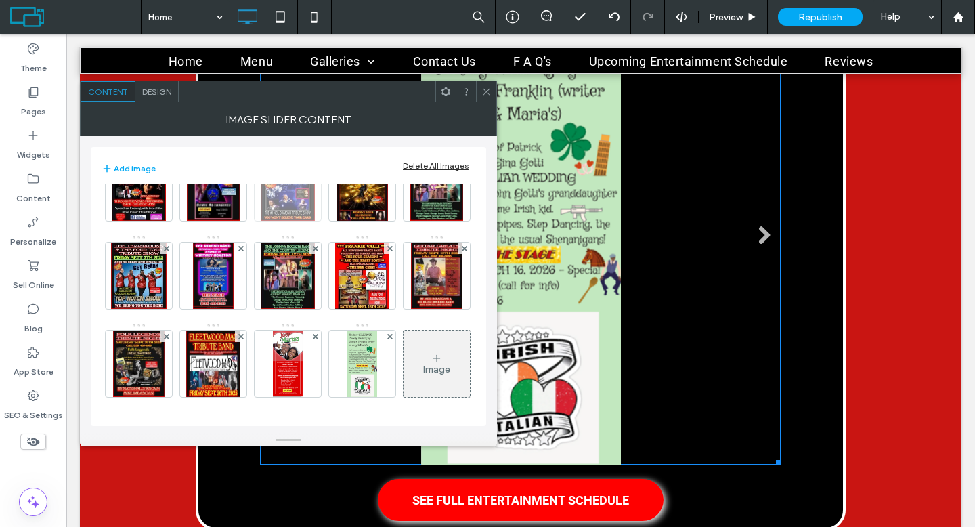
scroll to position [131, 0]
click at [347, 357] on img at bounding box center [362, 363] width 30 height 66
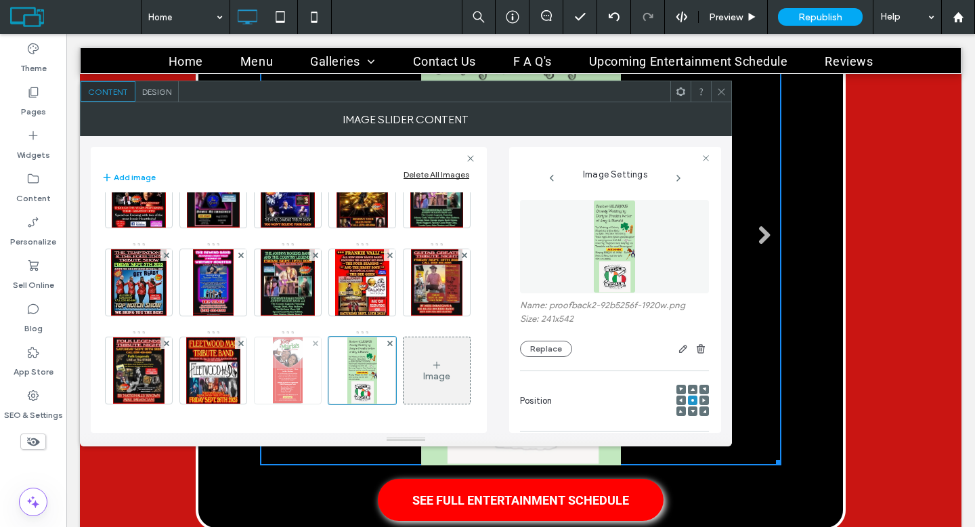
click at [273, 364] on img at bounding box center [288, 370] width 30 height 66
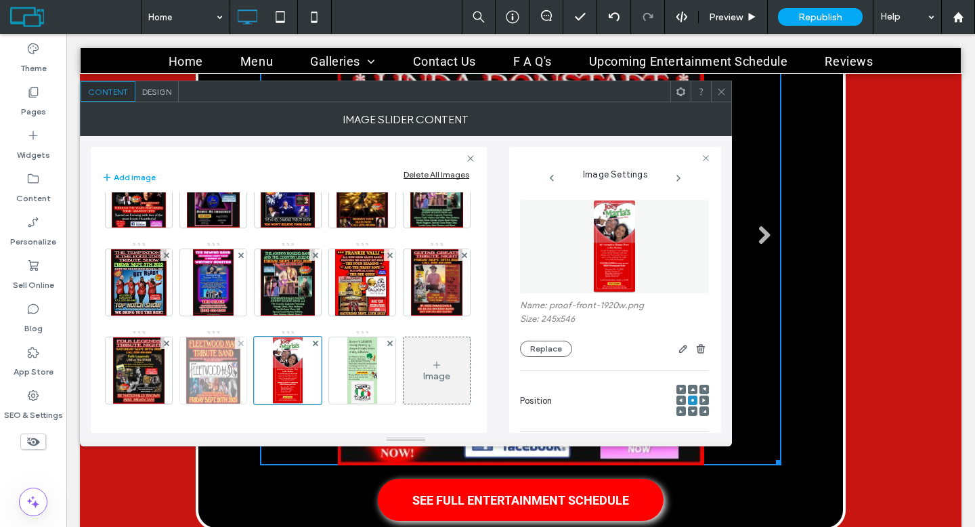
click at [240, 337] on img at bounding box center [213, 370] width 54 height 66
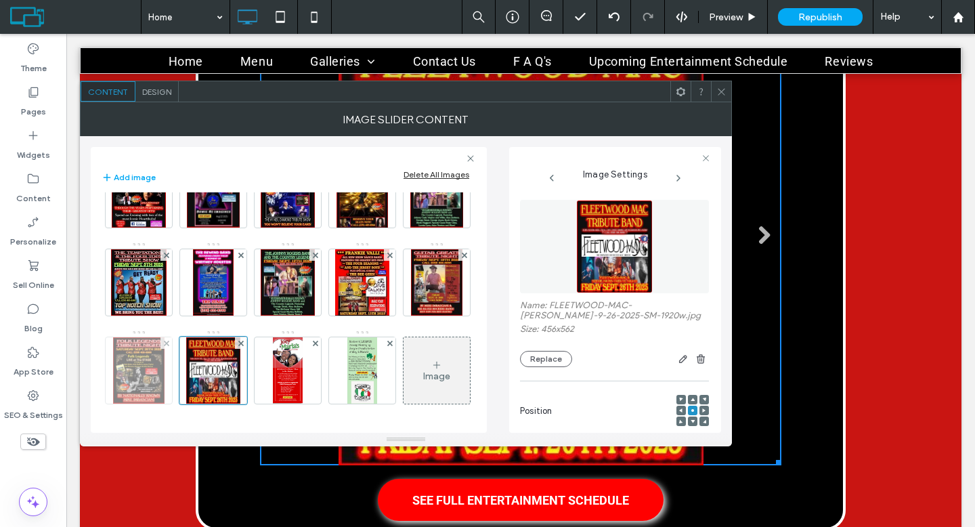
click at [164, 337] on img at bounding box center [138, 370] width 51 height 66
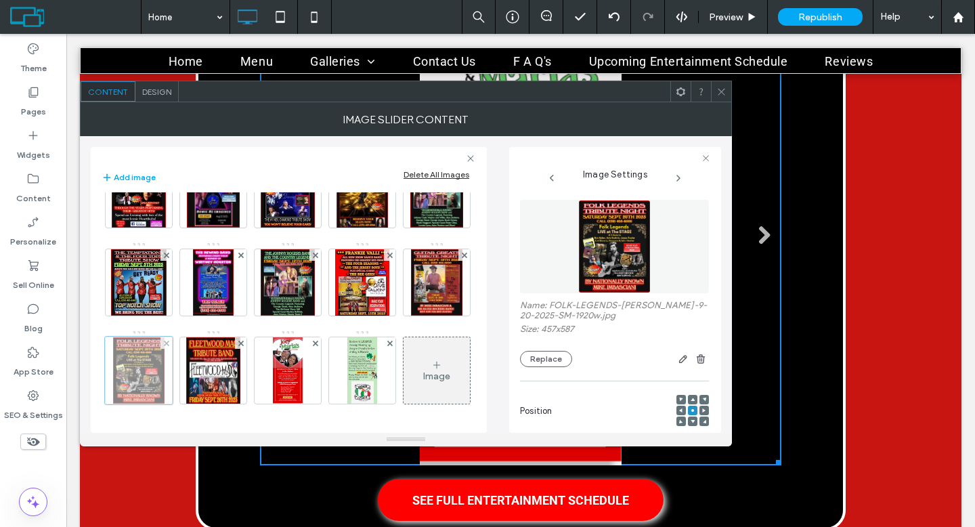
click at [173, 336] on div at bounding box center [139, 370] width 68 height 68
click at [544, 359] on button "Replace" at bounding box center [546, 359] width 52 height 16
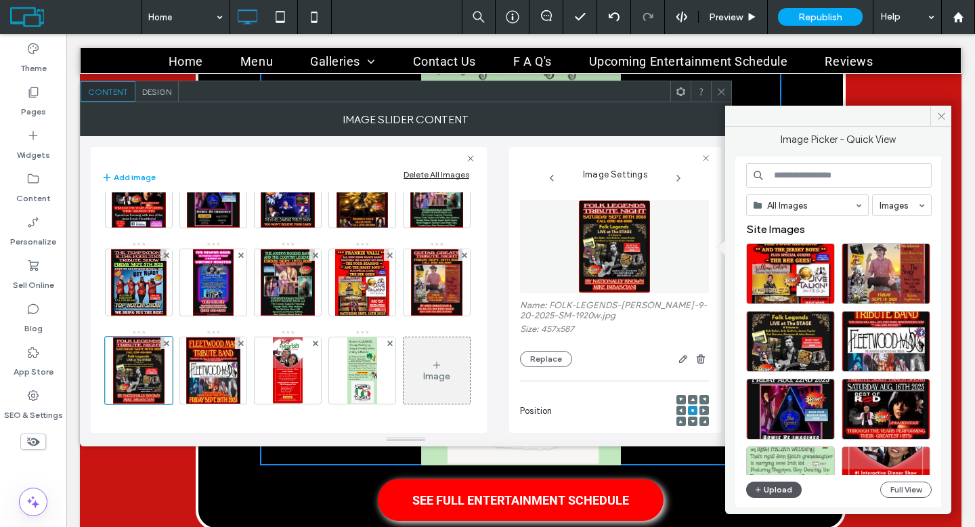
click at [785, 486] on button "Upload" at bounding box center [774, 489] width 56 height 16
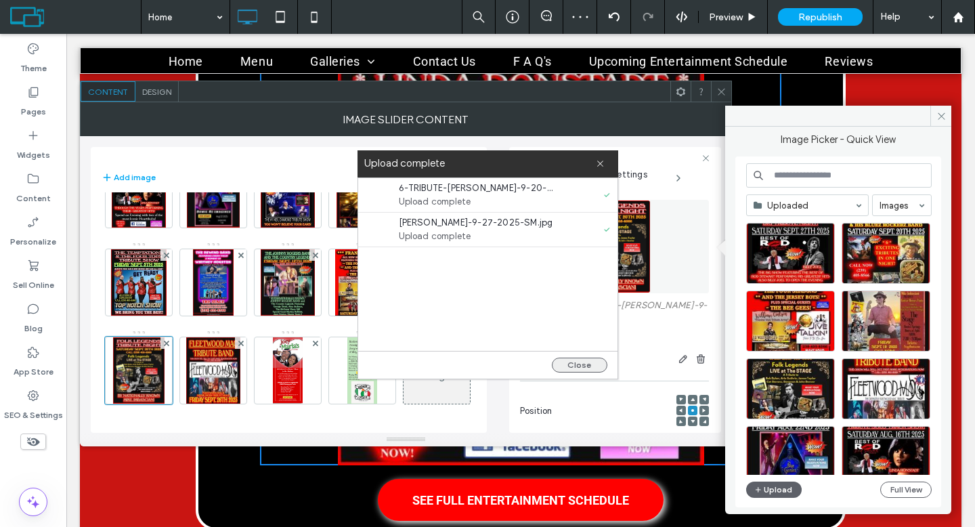
click at [592, 359] on button "Close" at bounding box center [580, 364] width 56 height 15
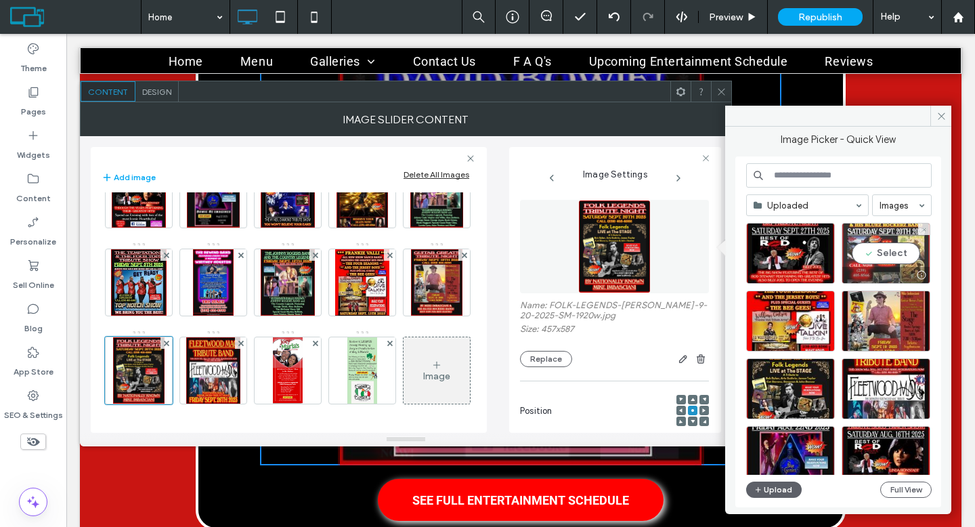
click at [867, 251] on div "Select" at bounding box center [885, 253] width 89 height 61
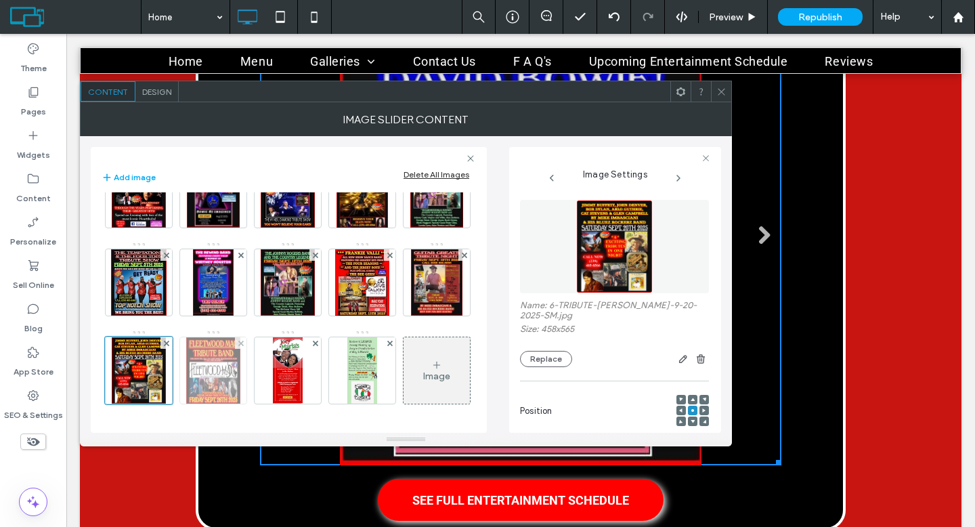
click at [240, 337] on img at bounding box center [213, 370] width 54 height 66
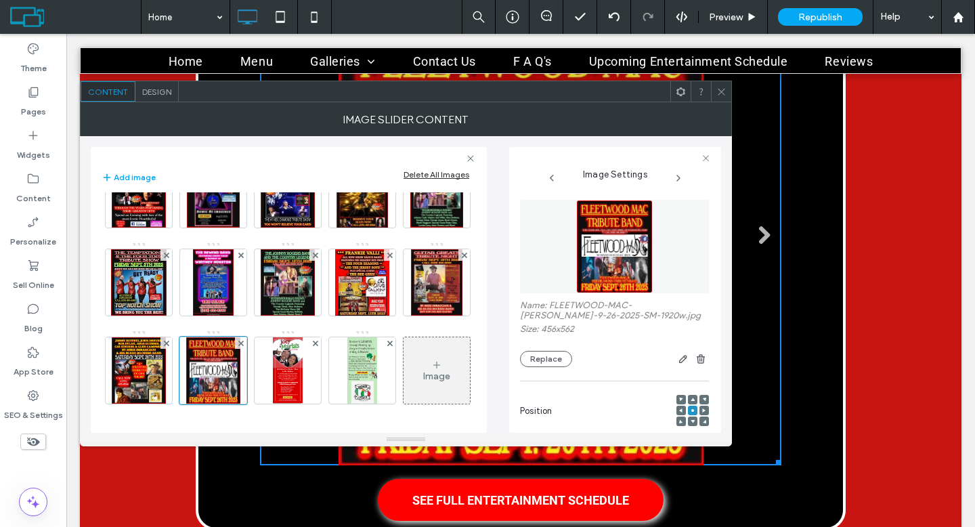
click at [403, 383] on div "Image" at bounding box center [436, 370] width 66 height 64
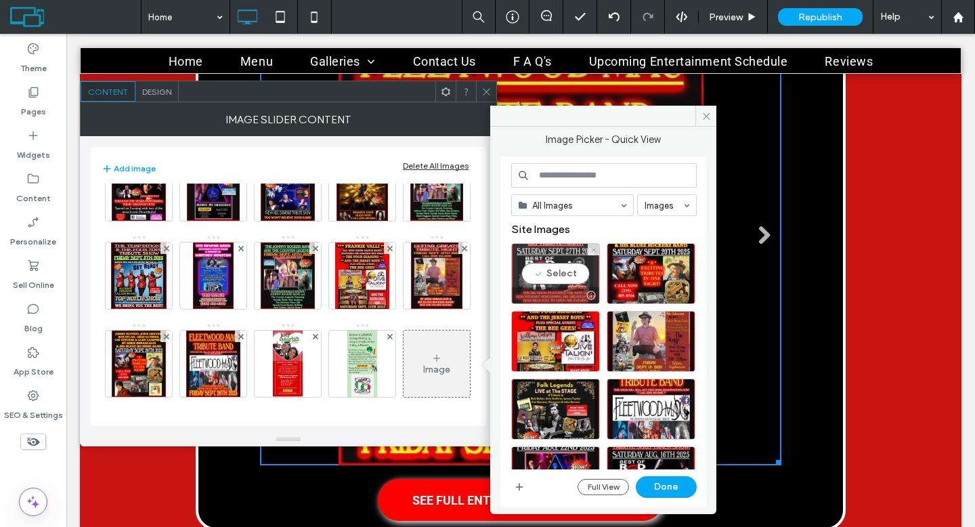
click at [568, 271] on div "Select" at bounding box center [555, 273] width 89 height 61
click at [658, 479] on button "Done" at bounding box center [666, 487] width 61 height 22
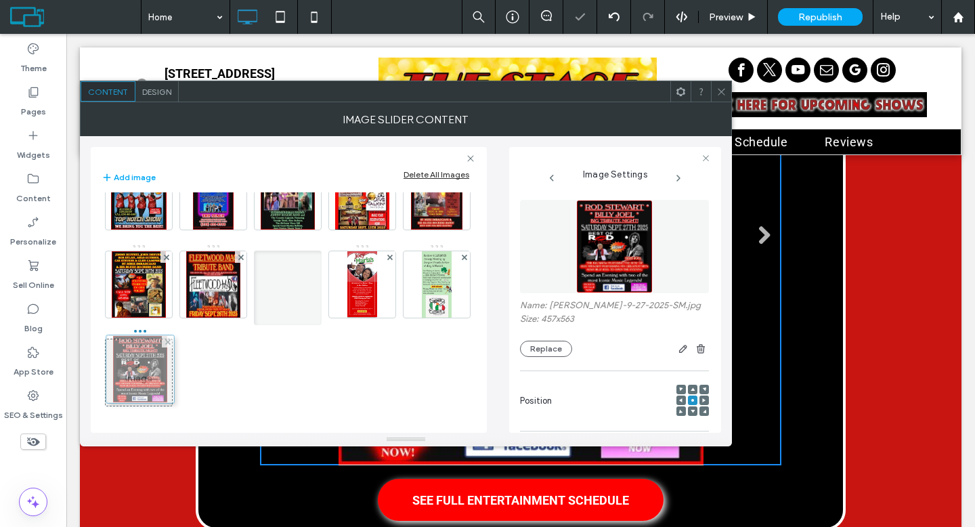
drag, startPoint x: 276, startPoint y: 374, endPoint x: 125, endPoint y: 370, distance: 151.0
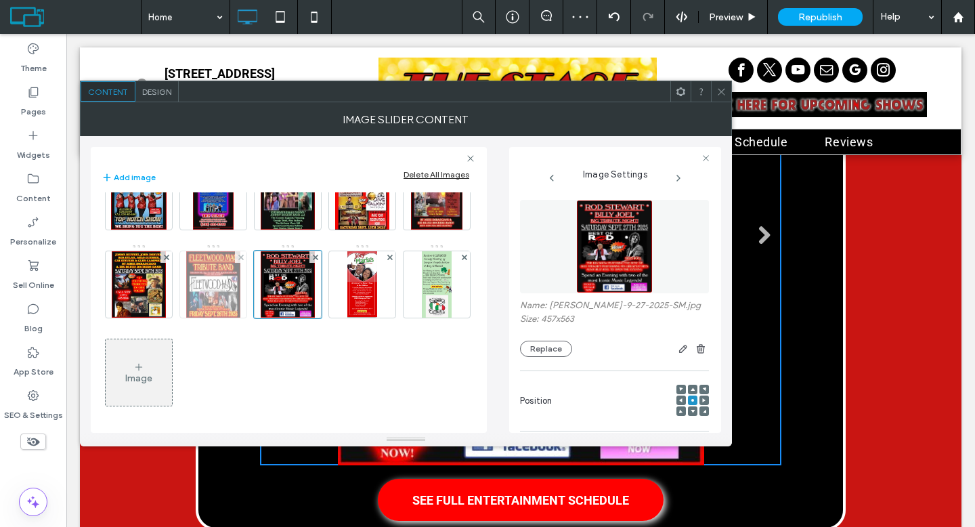
click at [240, 269] on img at bounding box center [213, 284] width 54 height 66
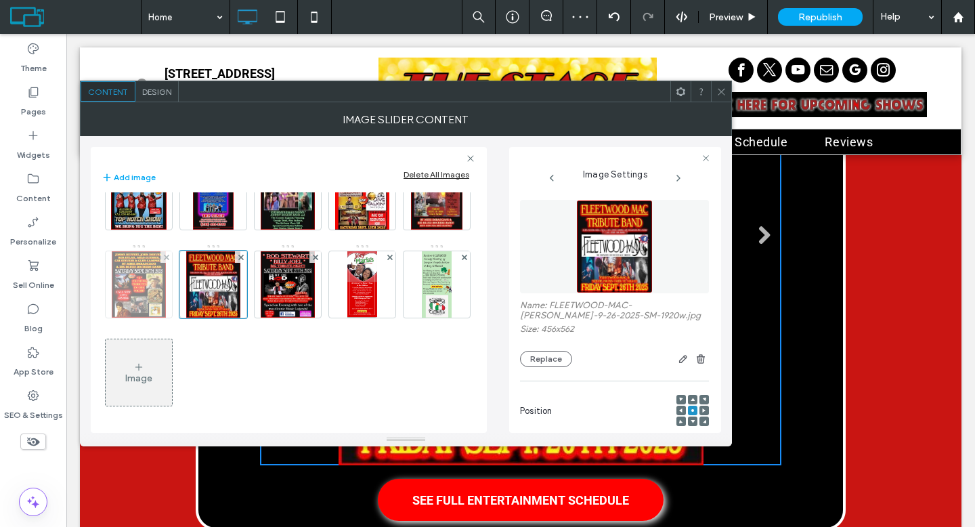
click at [165, 280] on img at bounding box center [138, 284] width 53 height 66
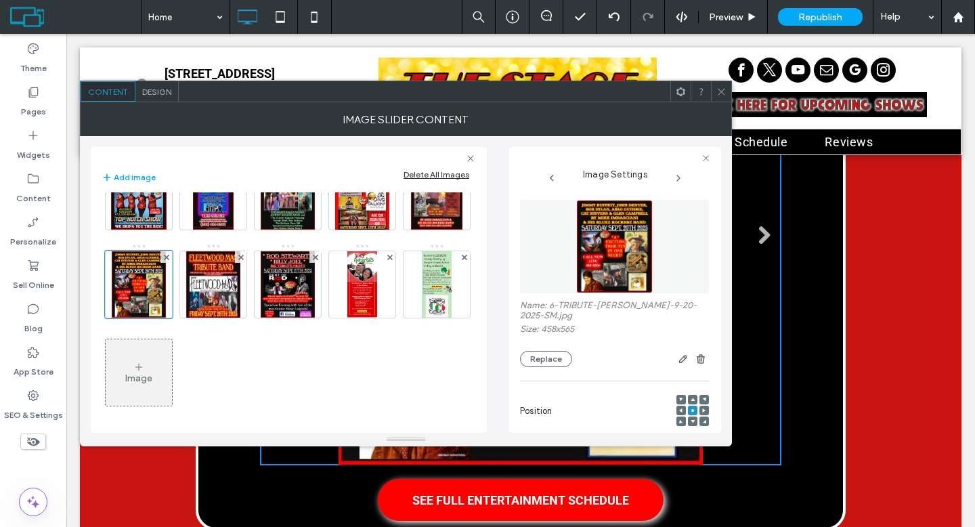
click at [717, 96] on span at bounding box center [721, 91] width 10 height 20
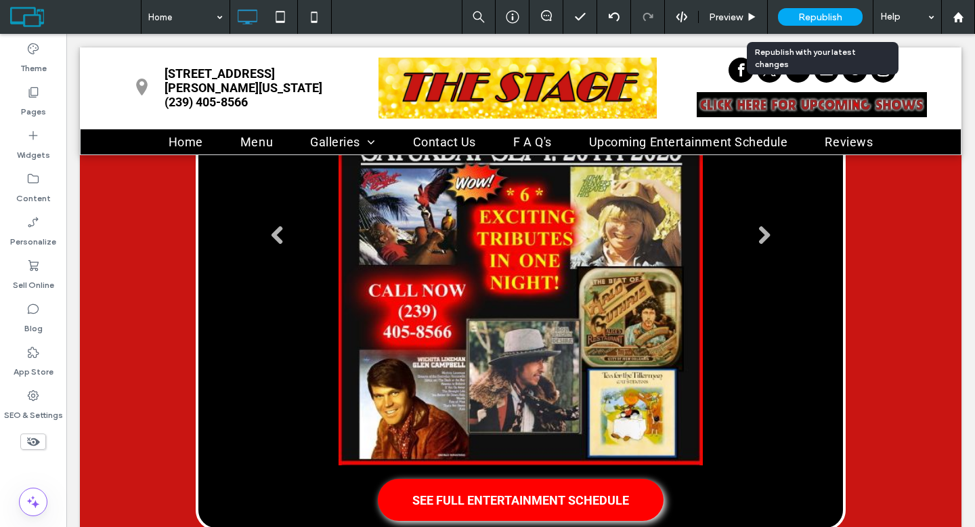
click at [817, 20] on span "Republish" at bounding box center [820, 18] width 44 height 12
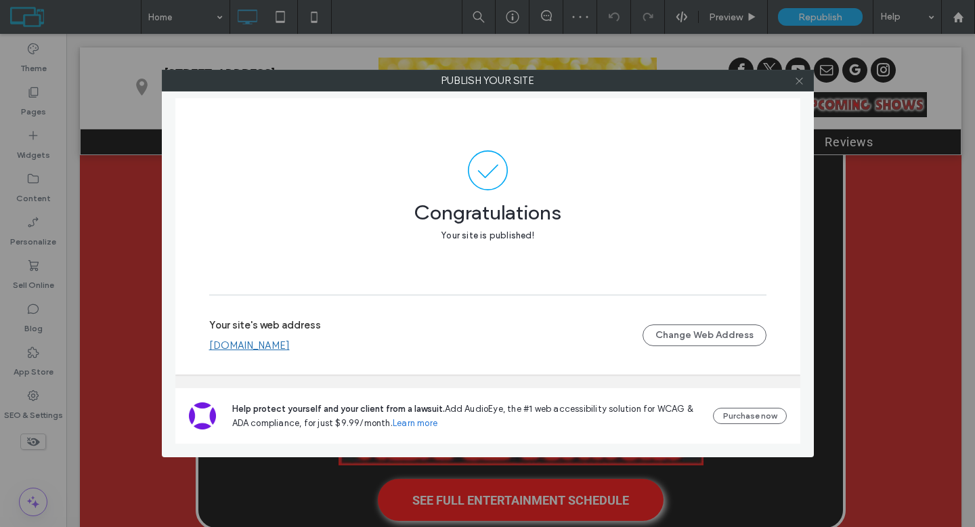
click at [798, 79] on use at bounding box center [798, 80] width 7 height 7
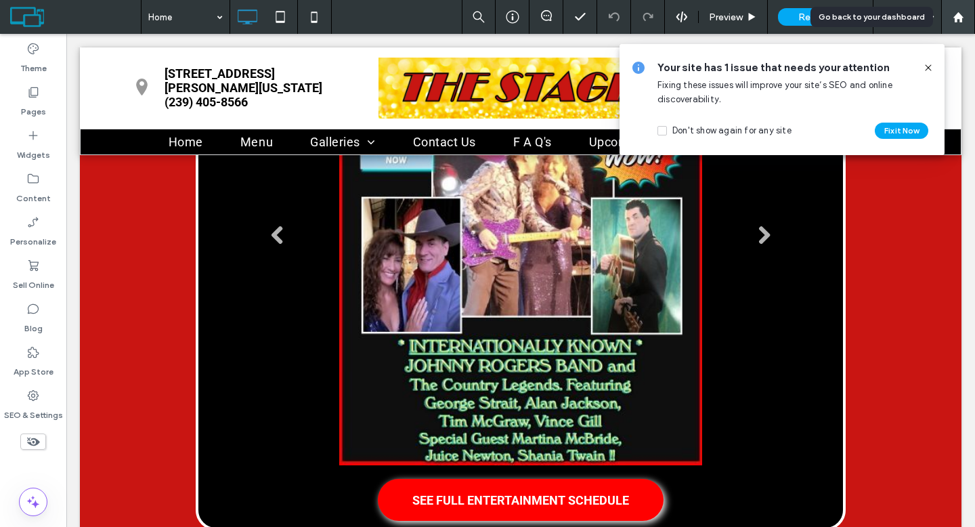
click at [954, 20] on use at bounding box center [957, 17] width 10 height 10
